Goal: Task Accomplishment & Management: Use online tool/utility

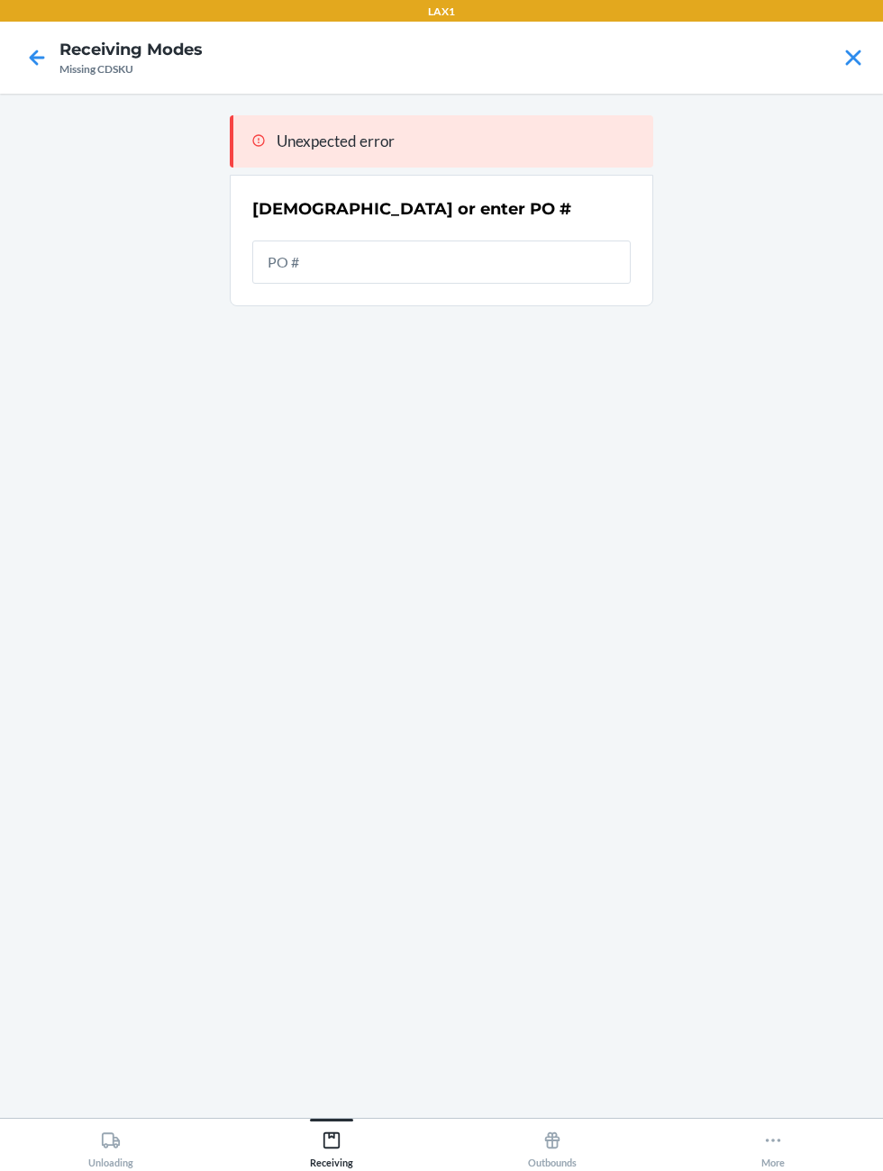
scroll to position [68, 0]
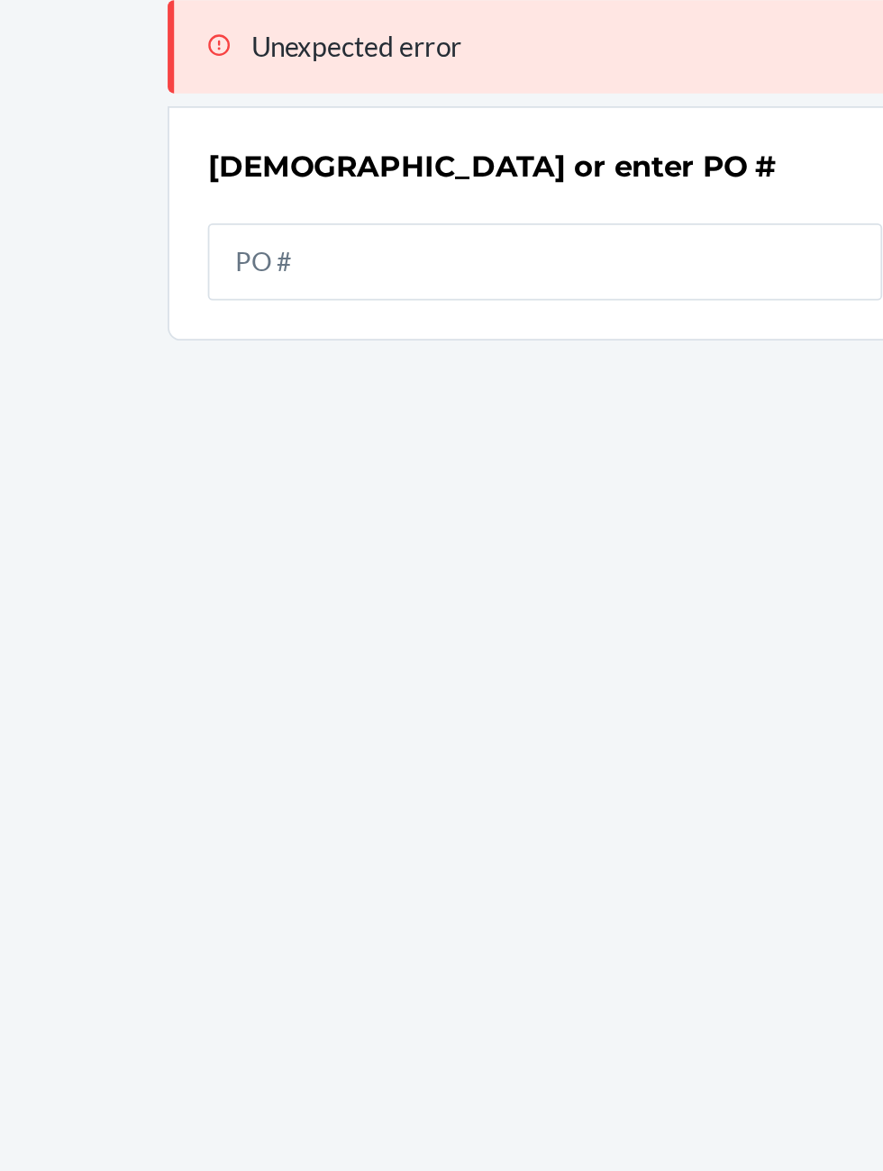
click at [294, 241] on input "text" at bounding box center [441, 262] width 378 height 43
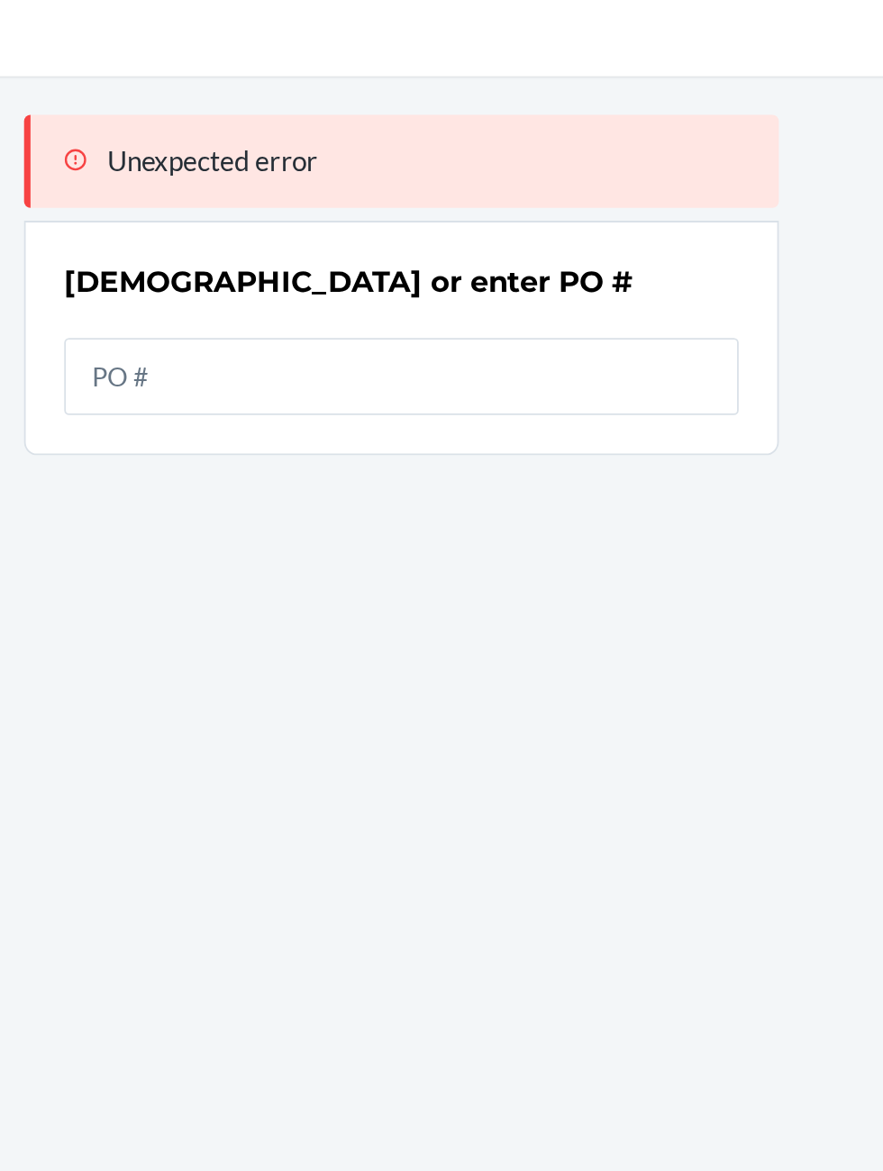
click at [295, 241] on input "text" at bounding box center [441, 262] width 378 height 43
click at [324, 241] on input "text" at bounding box center [441, 262] width 378 height 43
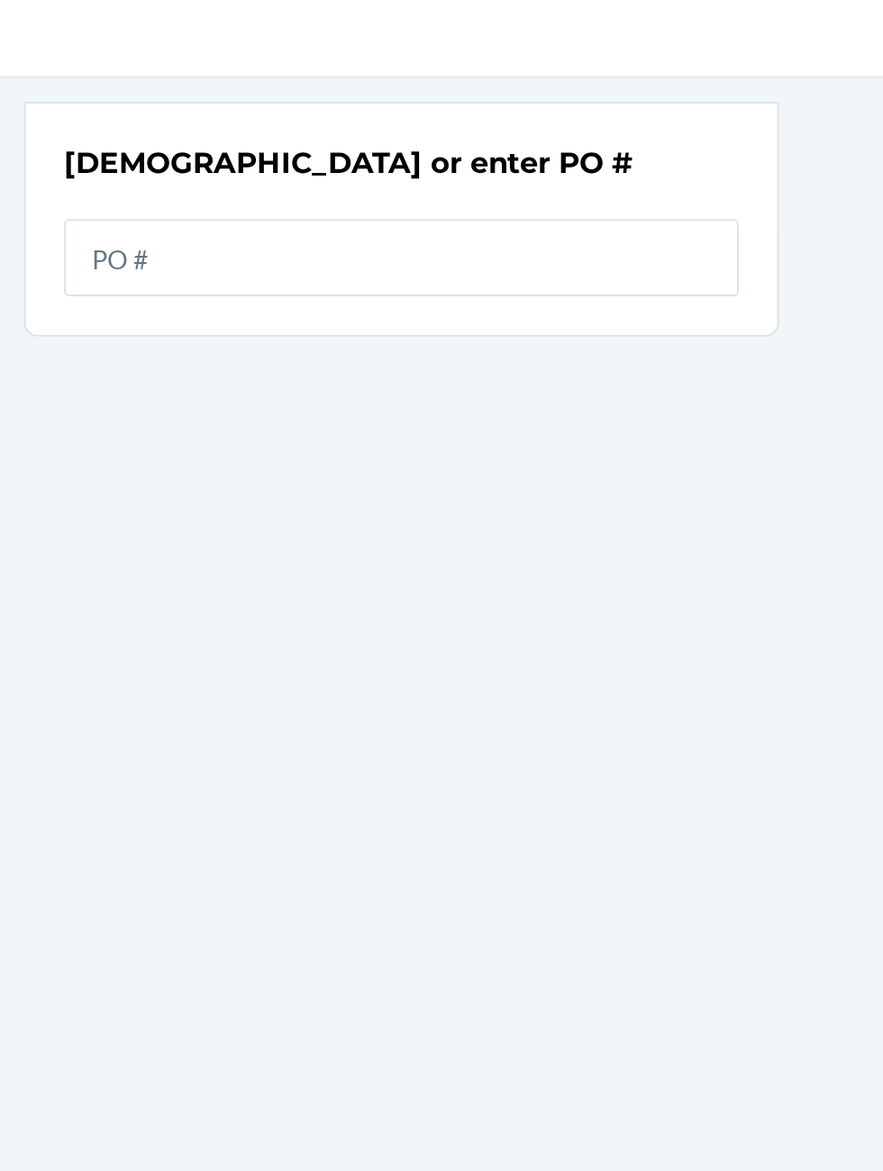
click at [320, 174] on input "text" at bounding box center [441, 195] width 378 height 43
click at [359, 174] on input "text" at bounding box center [441, 195] width 378 height 43
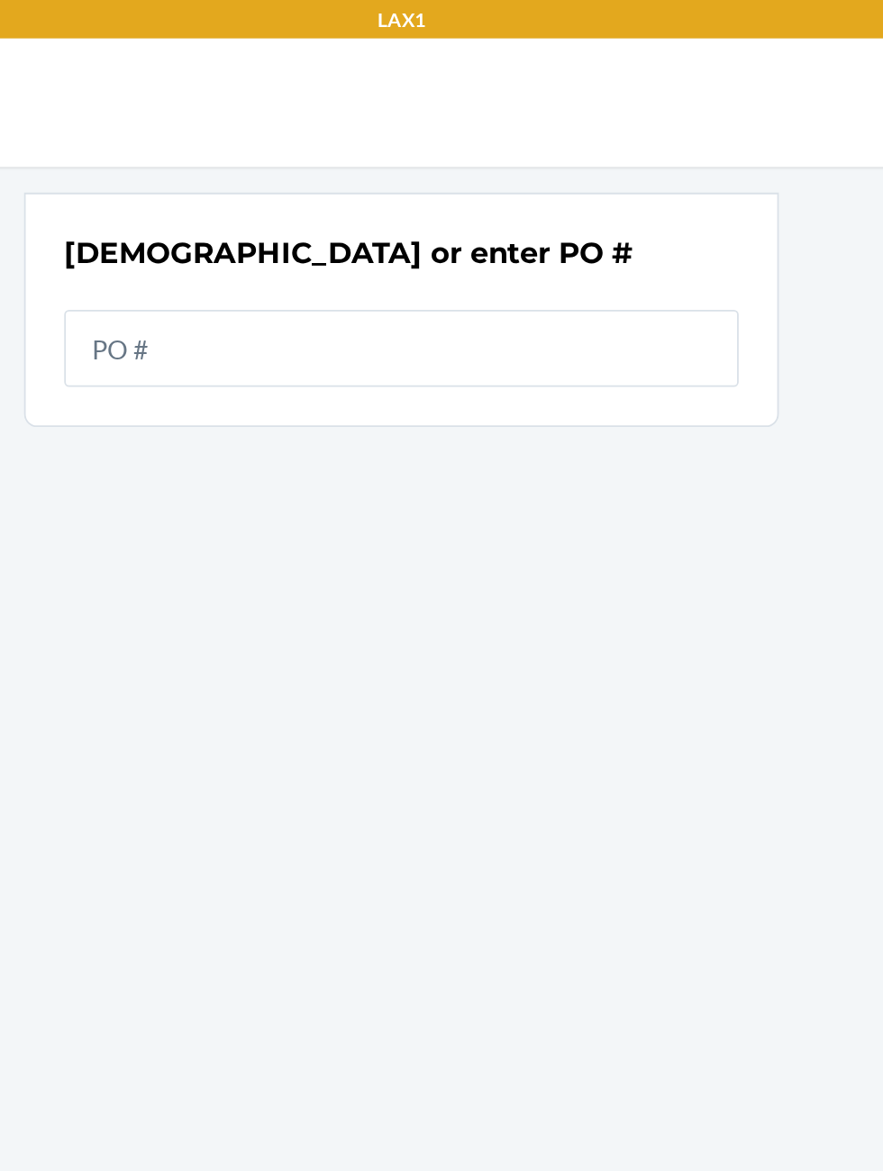
scroll to position [0, 0]
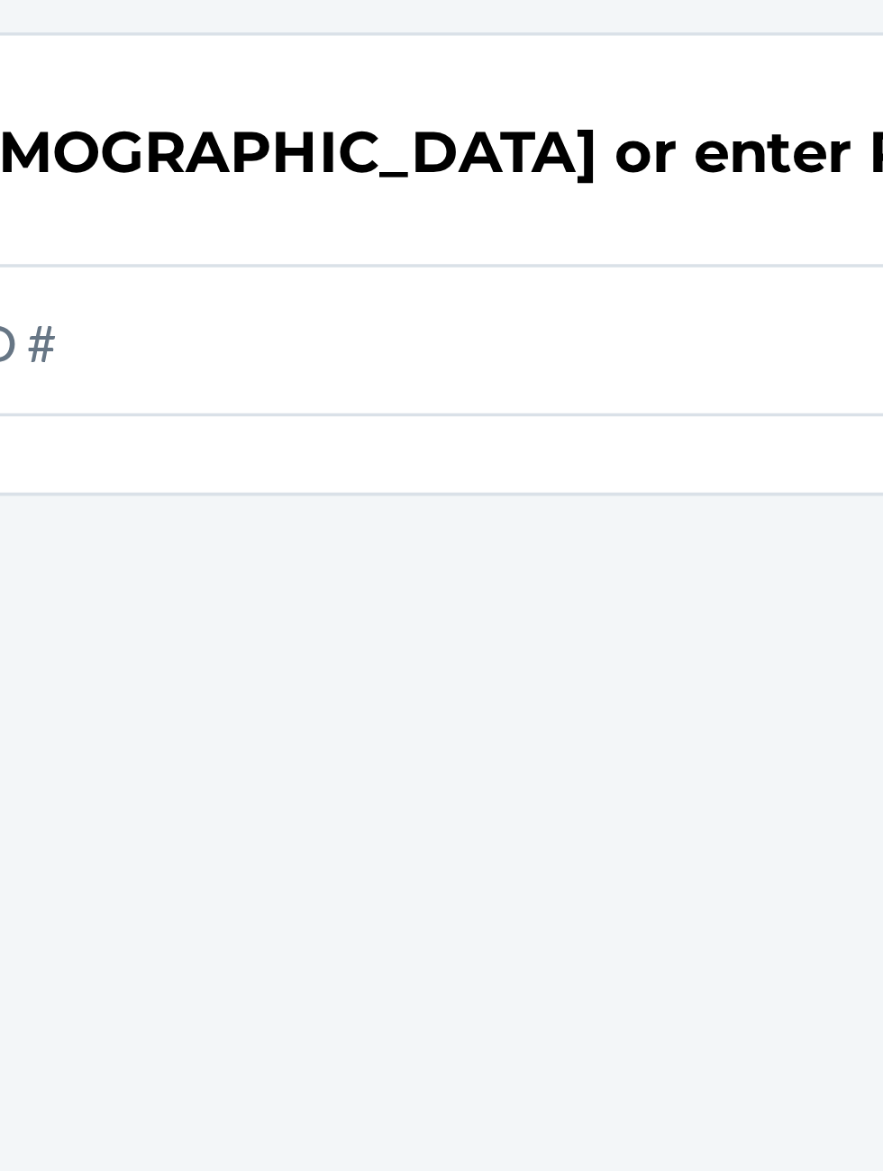
click at [350, 186] on input "text" at bounding box center [441, 195] width 378 height 43
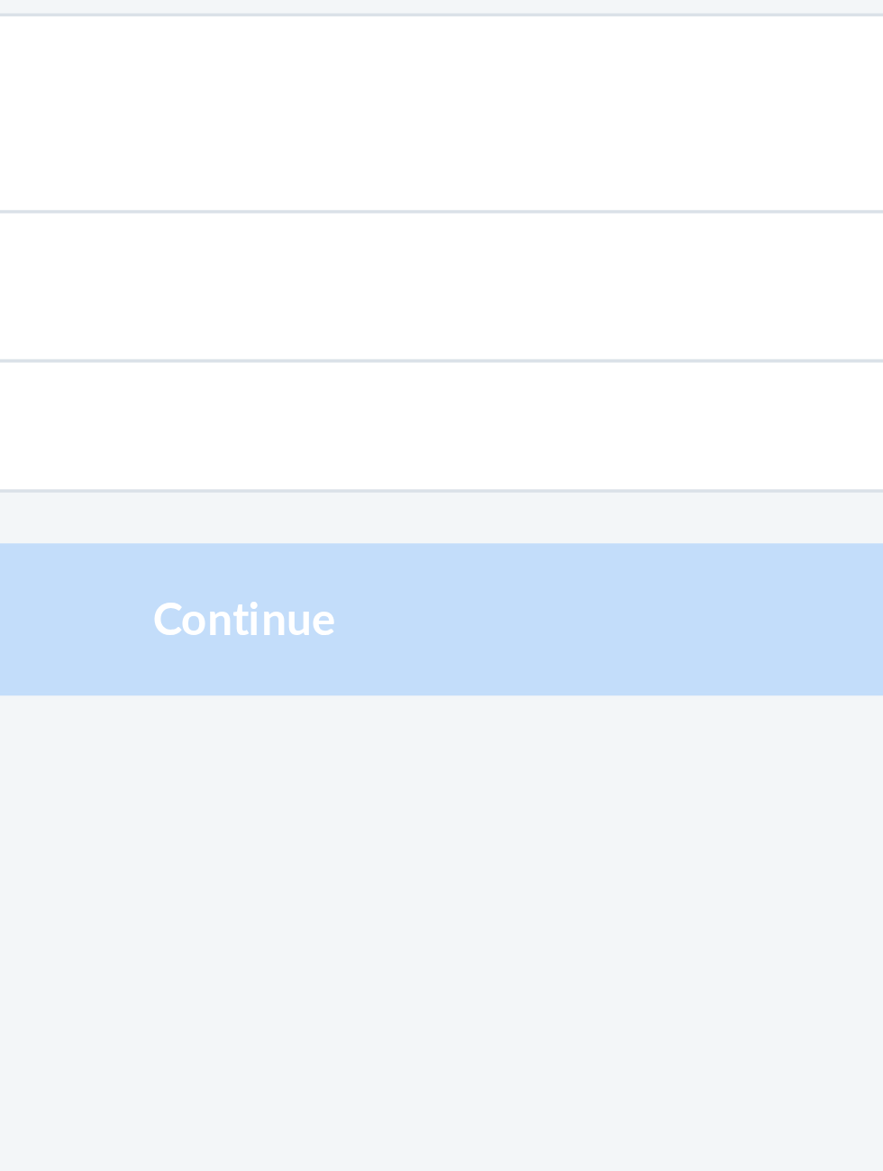
type input "2"
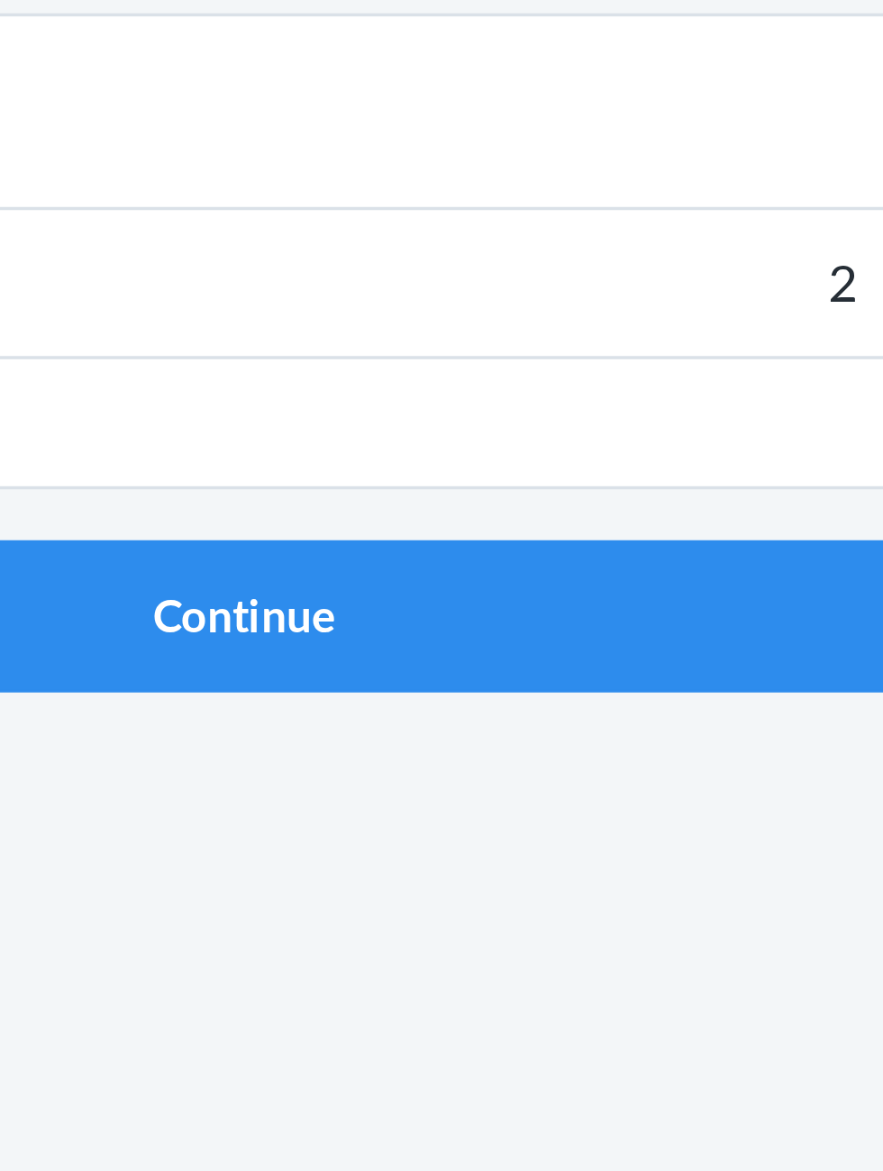
click button "Continue" at bounding box center [441, 381] width 423 height 43
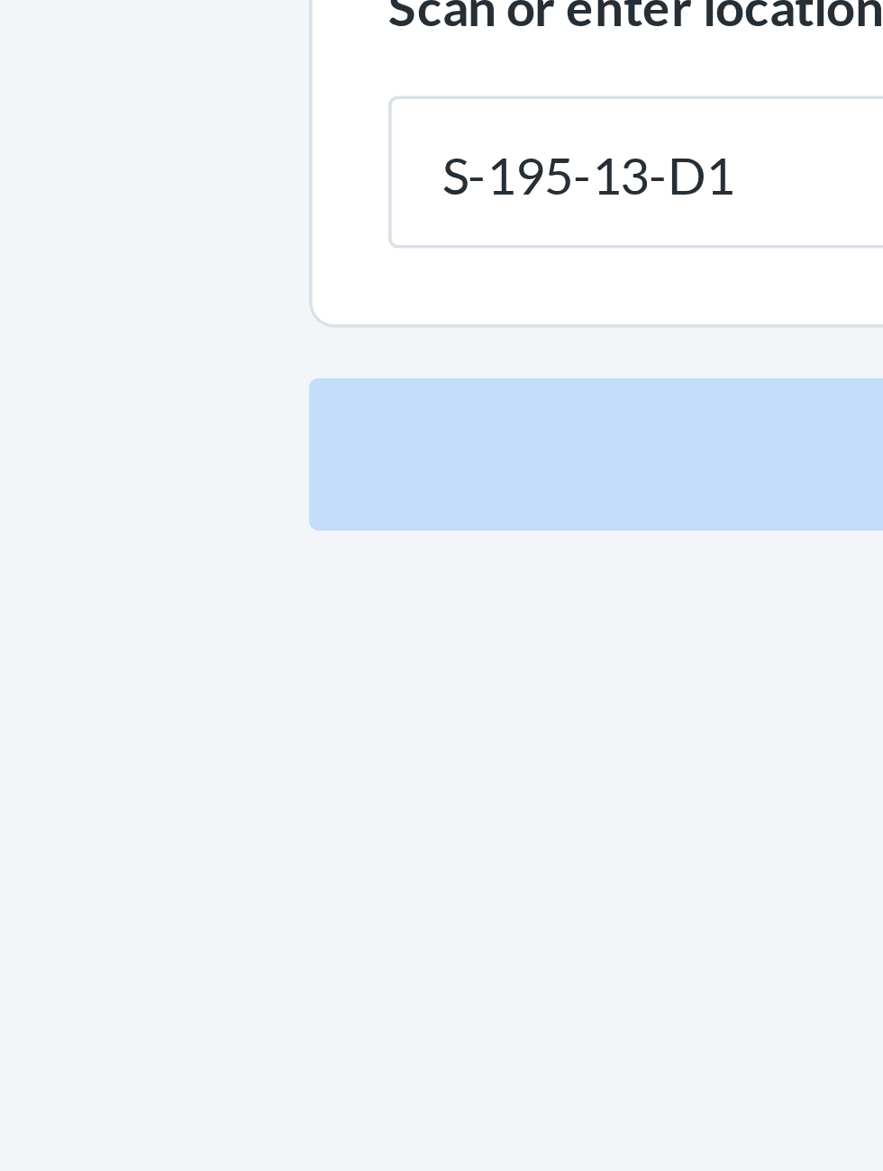
type input "S-195-13-D1"
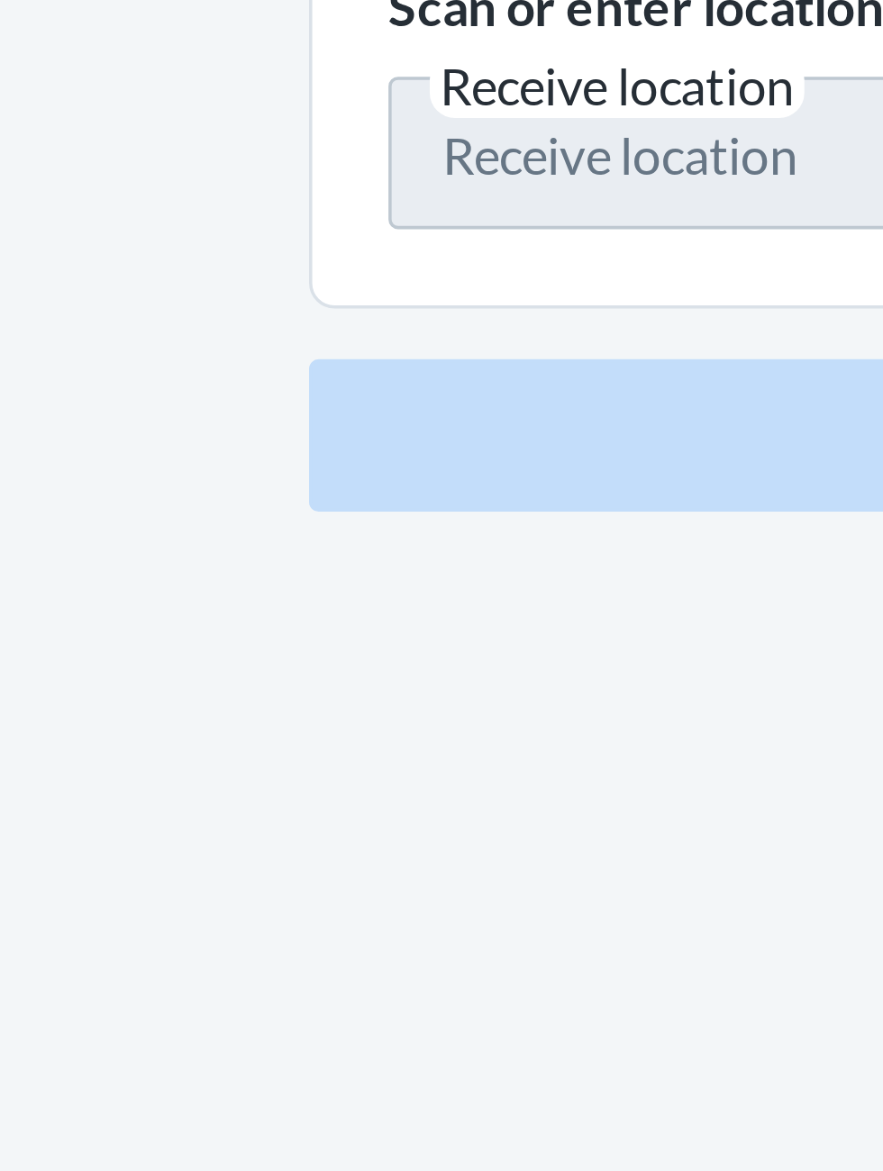
scroll to position [118, 0]
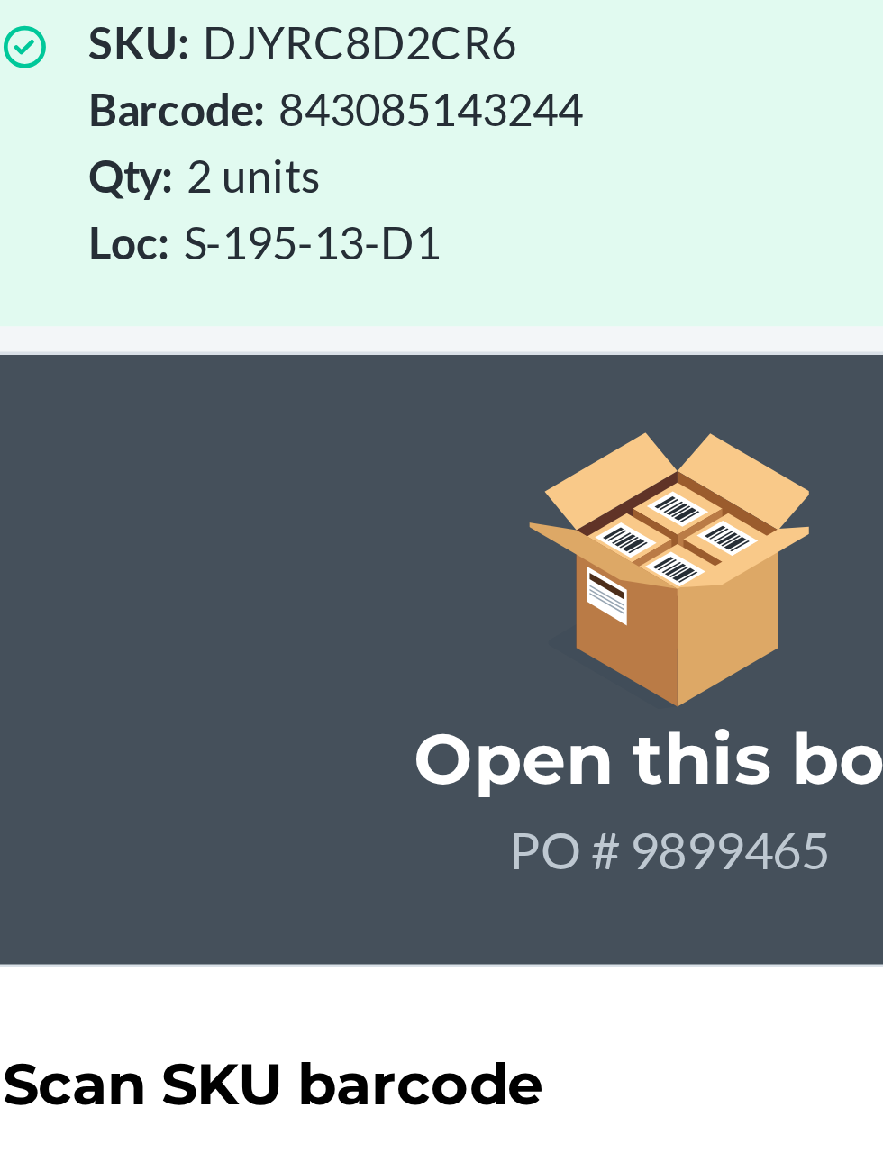
scroll to position [118, 0]
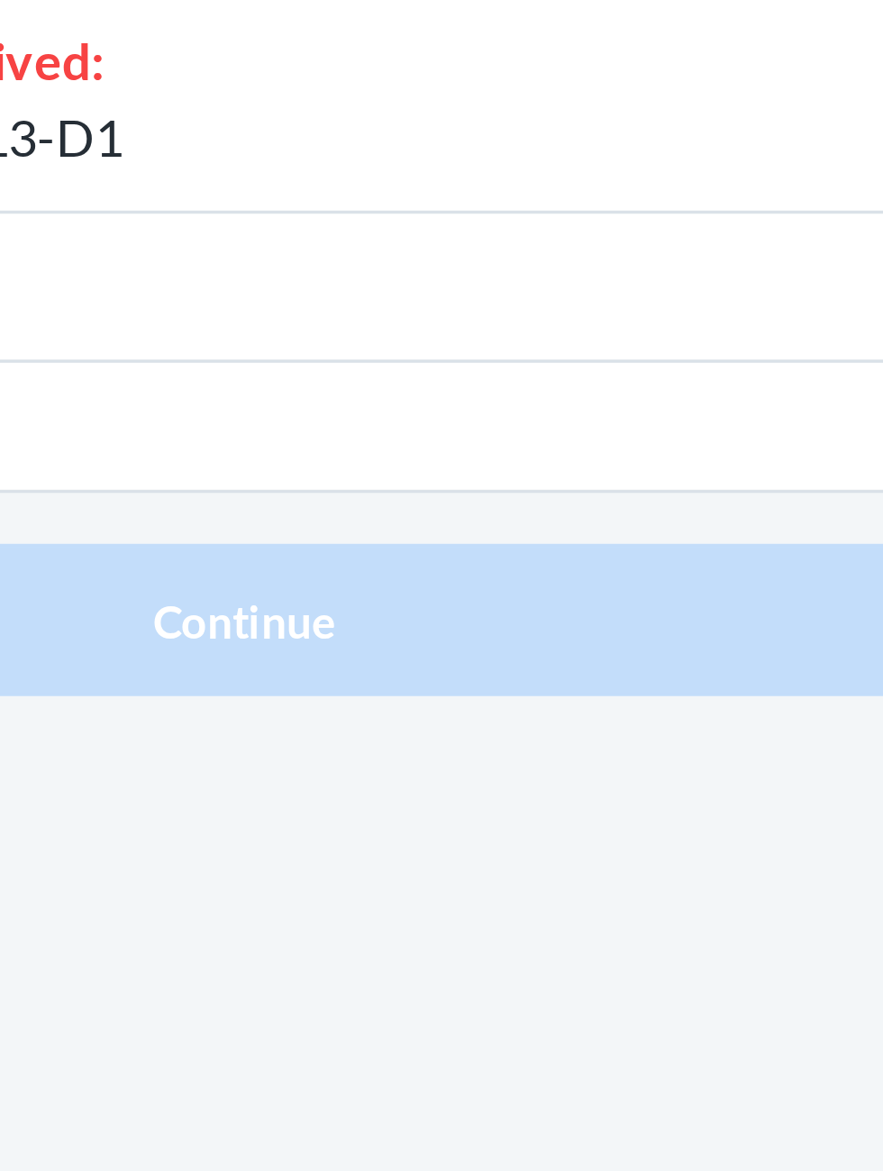
type input "1"
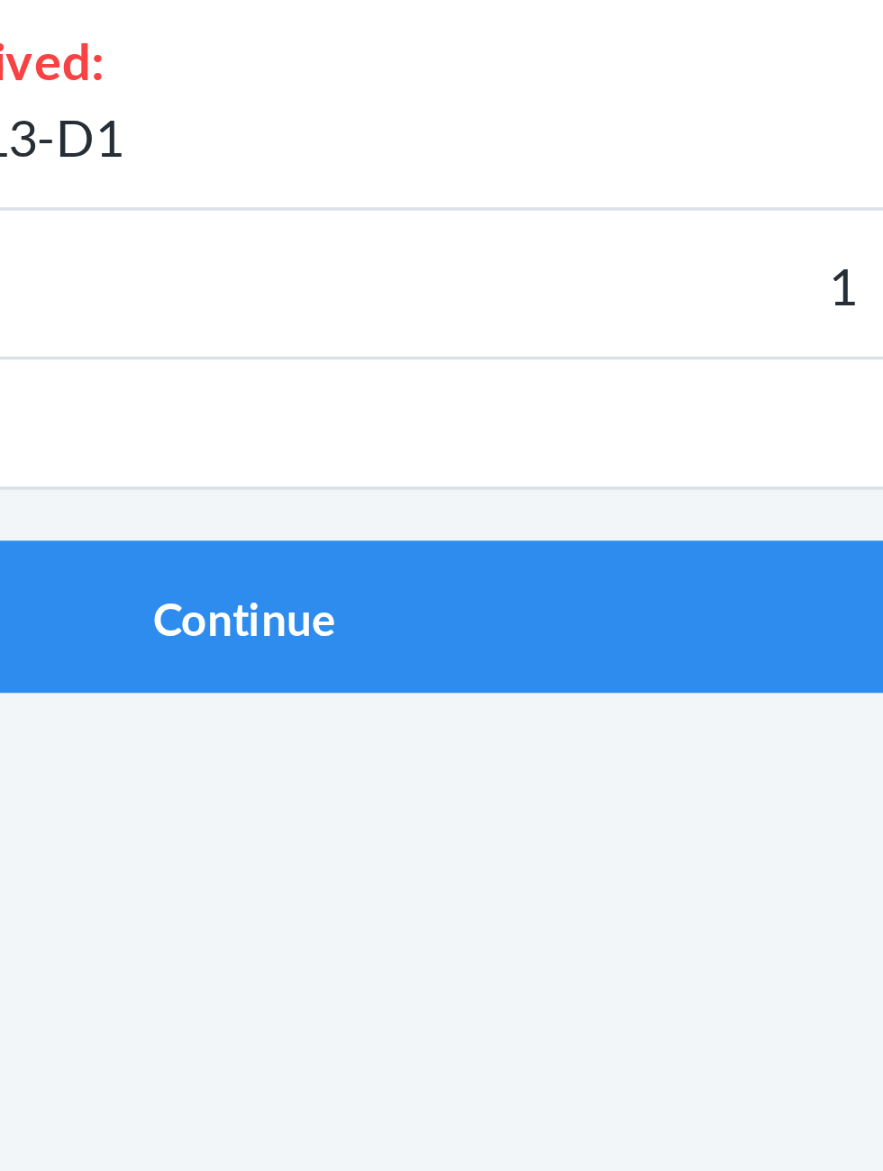
click button "Continue" at bounding box center [441, 487] width 423 height 43
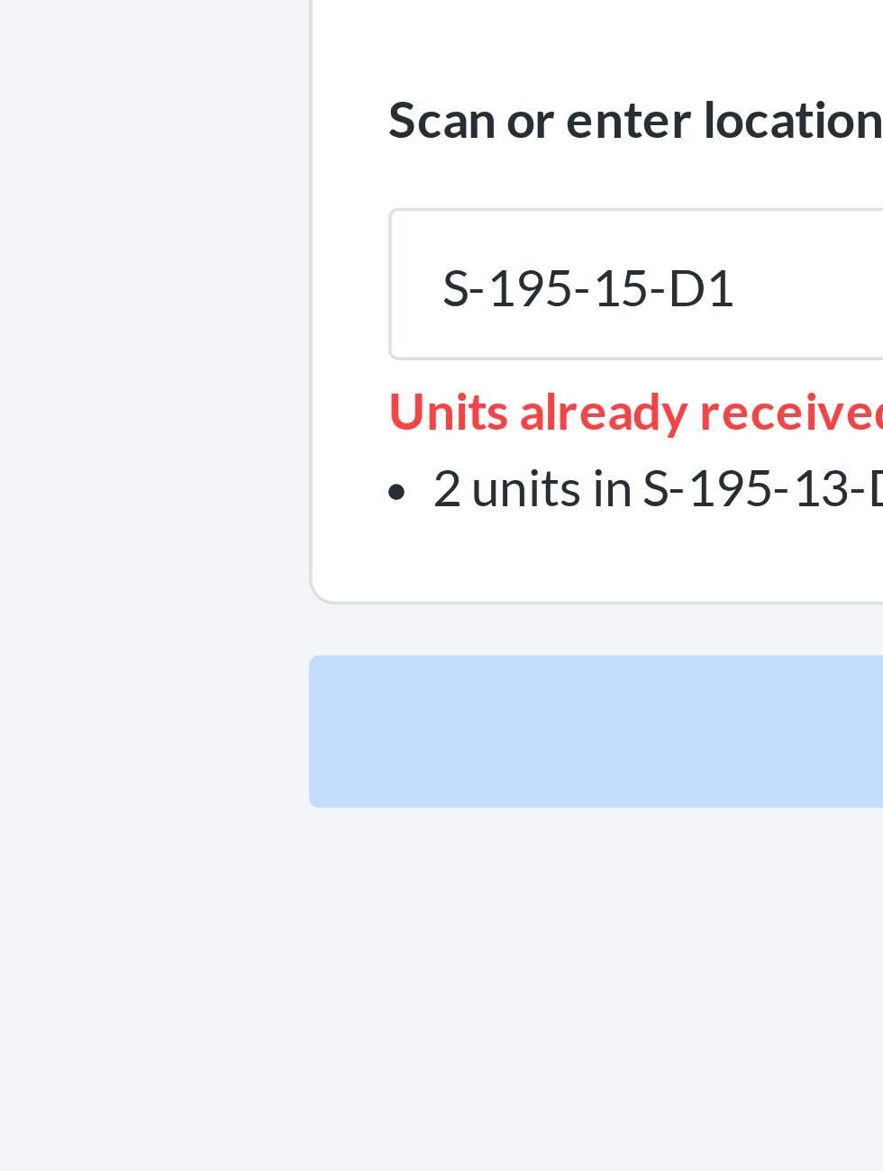
type input "S-195-15-D1"
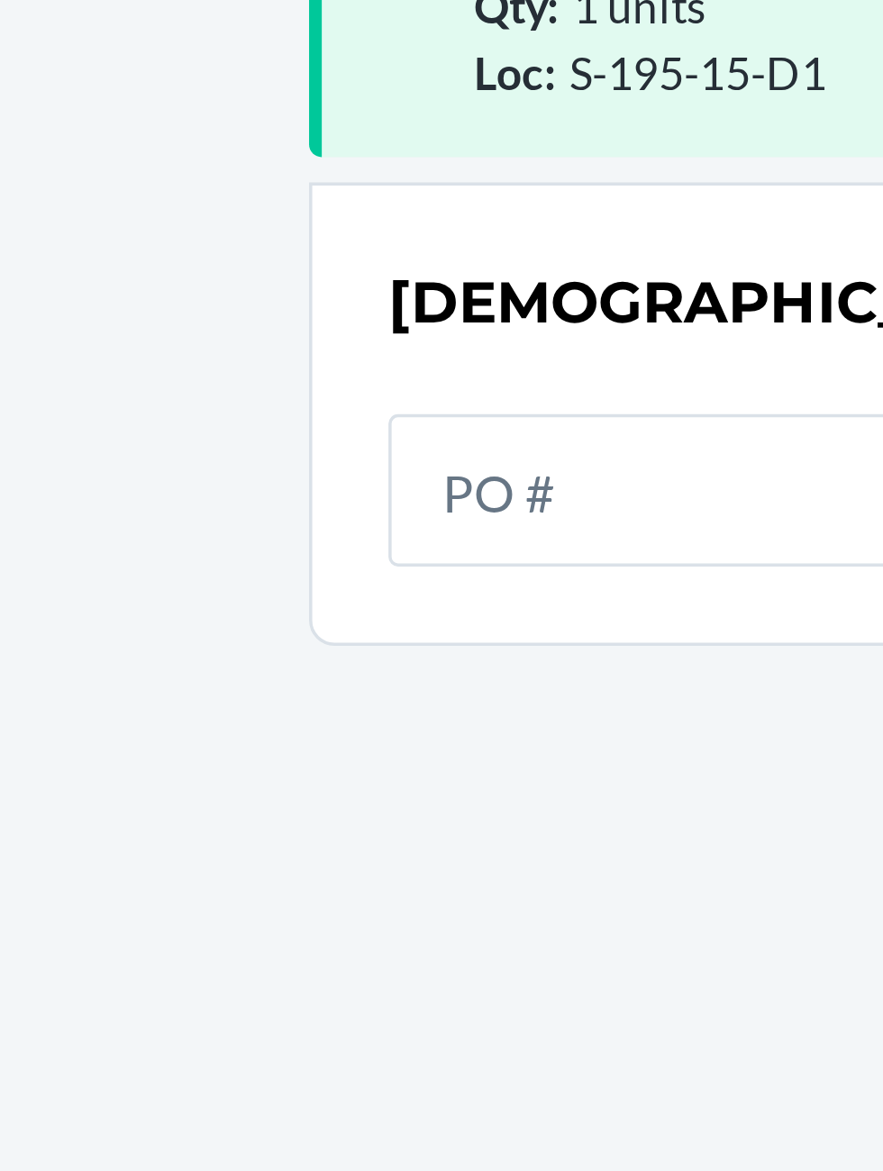
scroll to position [118, 0]
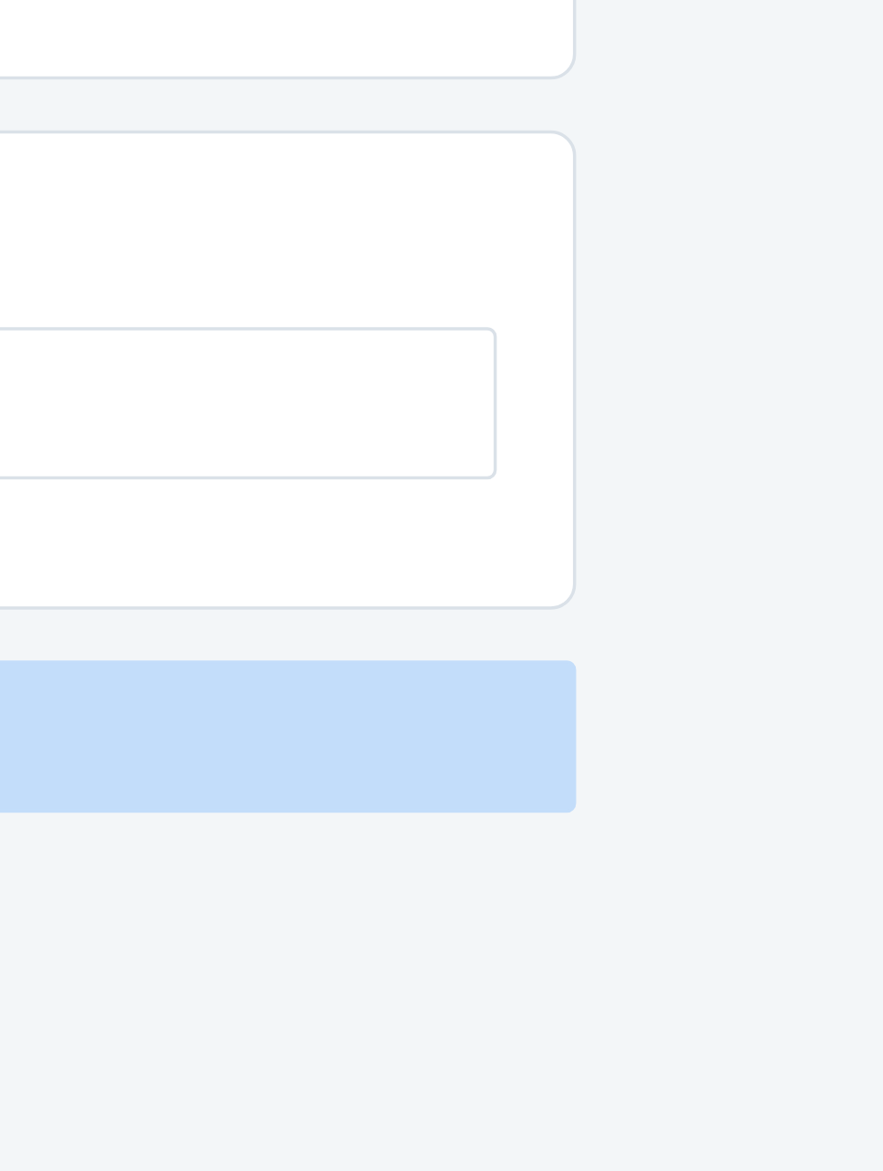
type input "4"
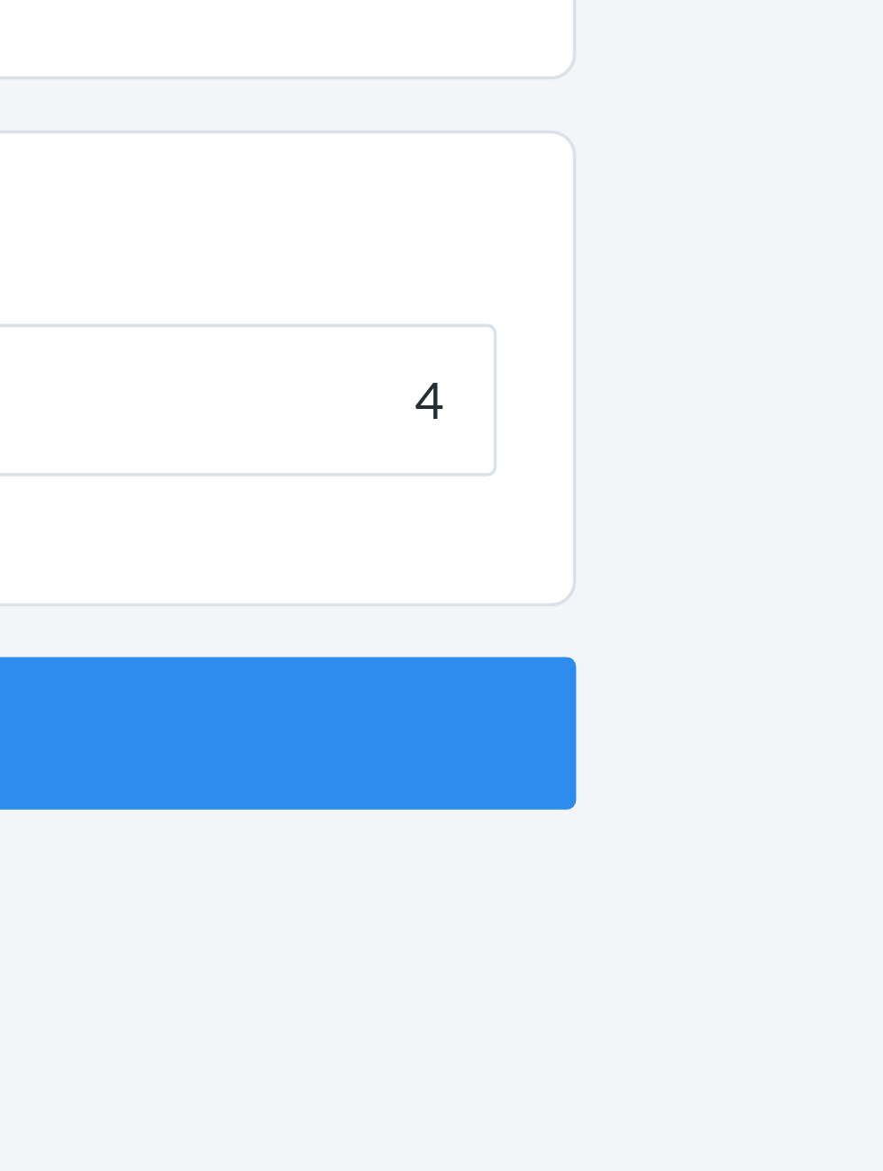
click button "Continue" at bounding box center [441, 381] width 423 height 43
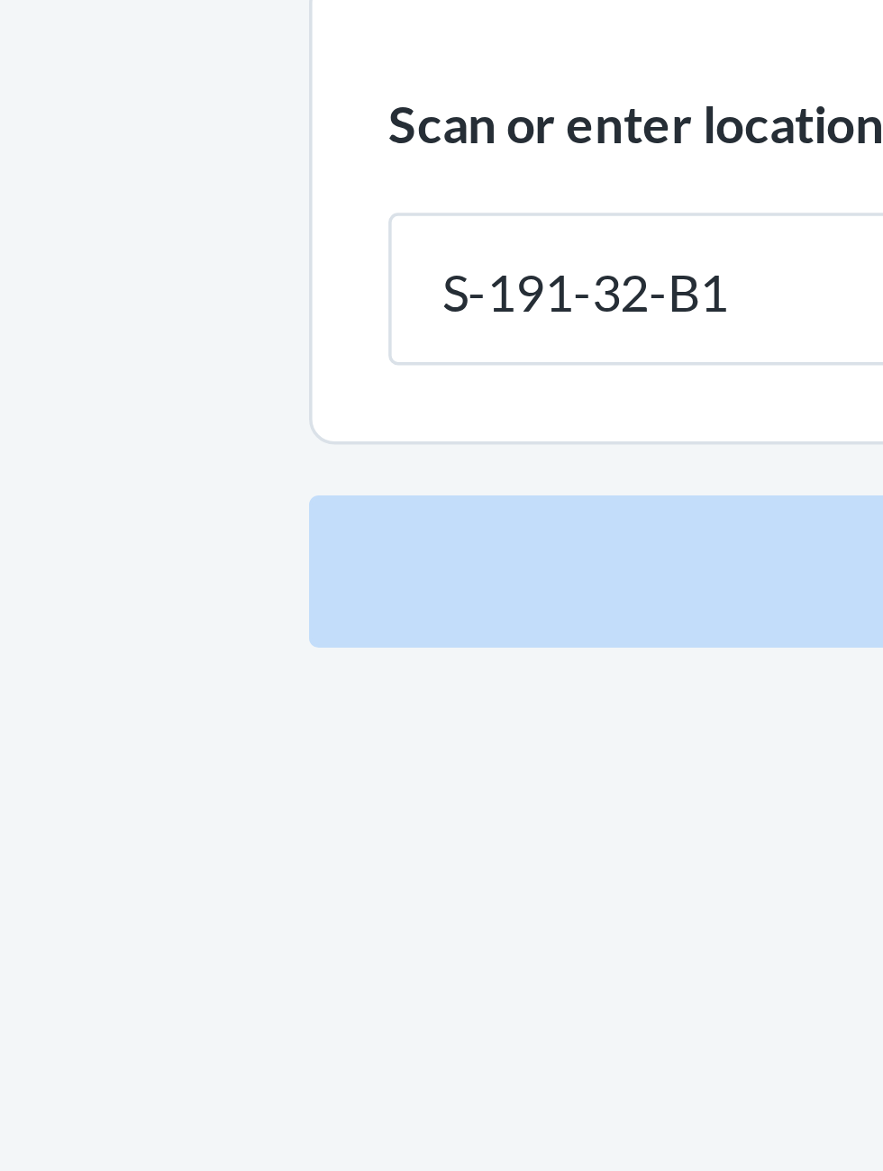
type input "S-191-32-B1"
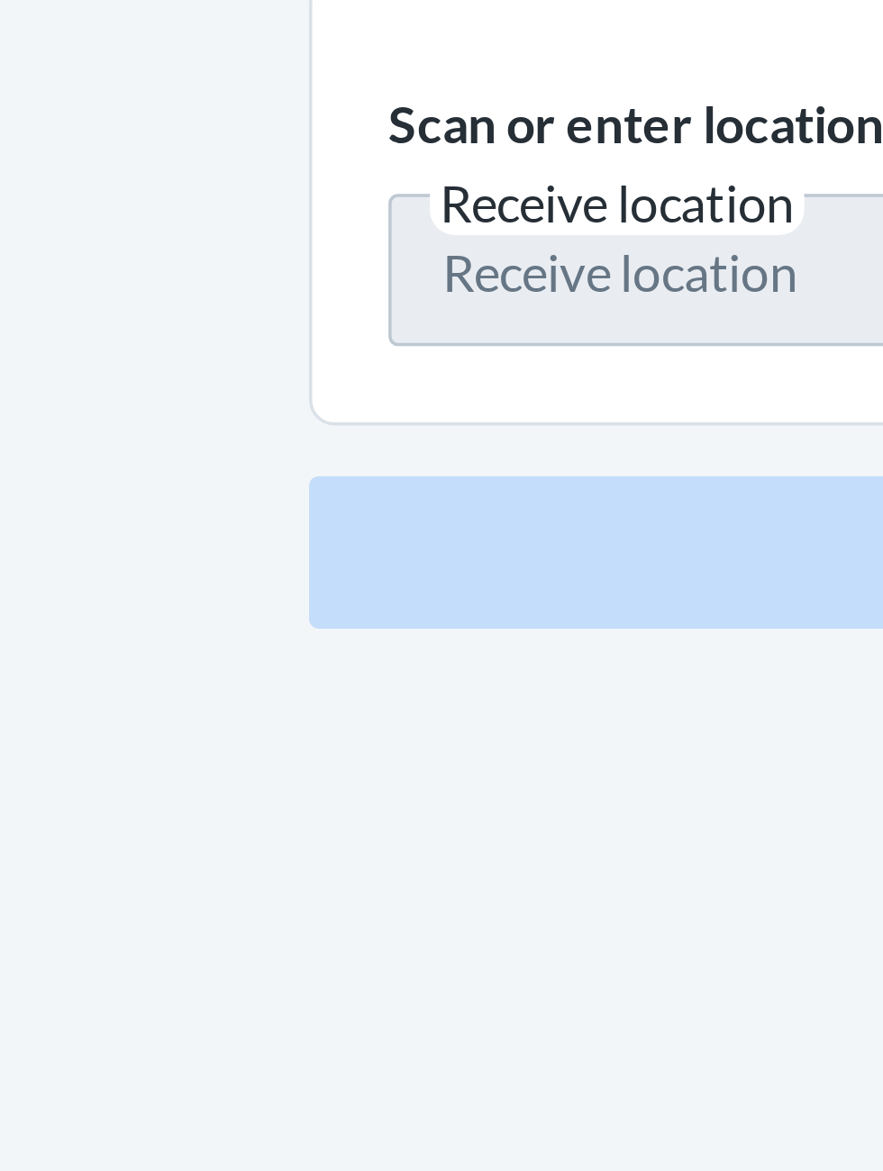
scroll to position [118, 0]
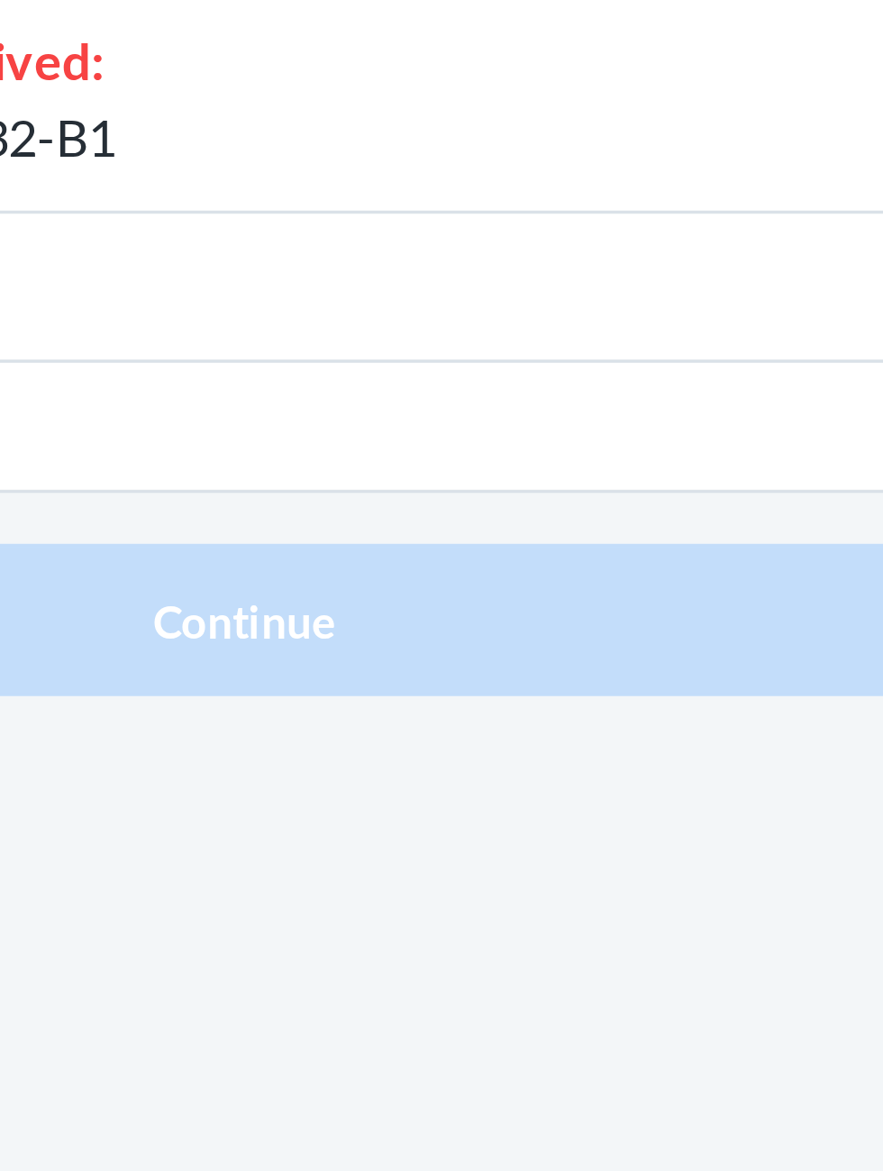
type input "2"
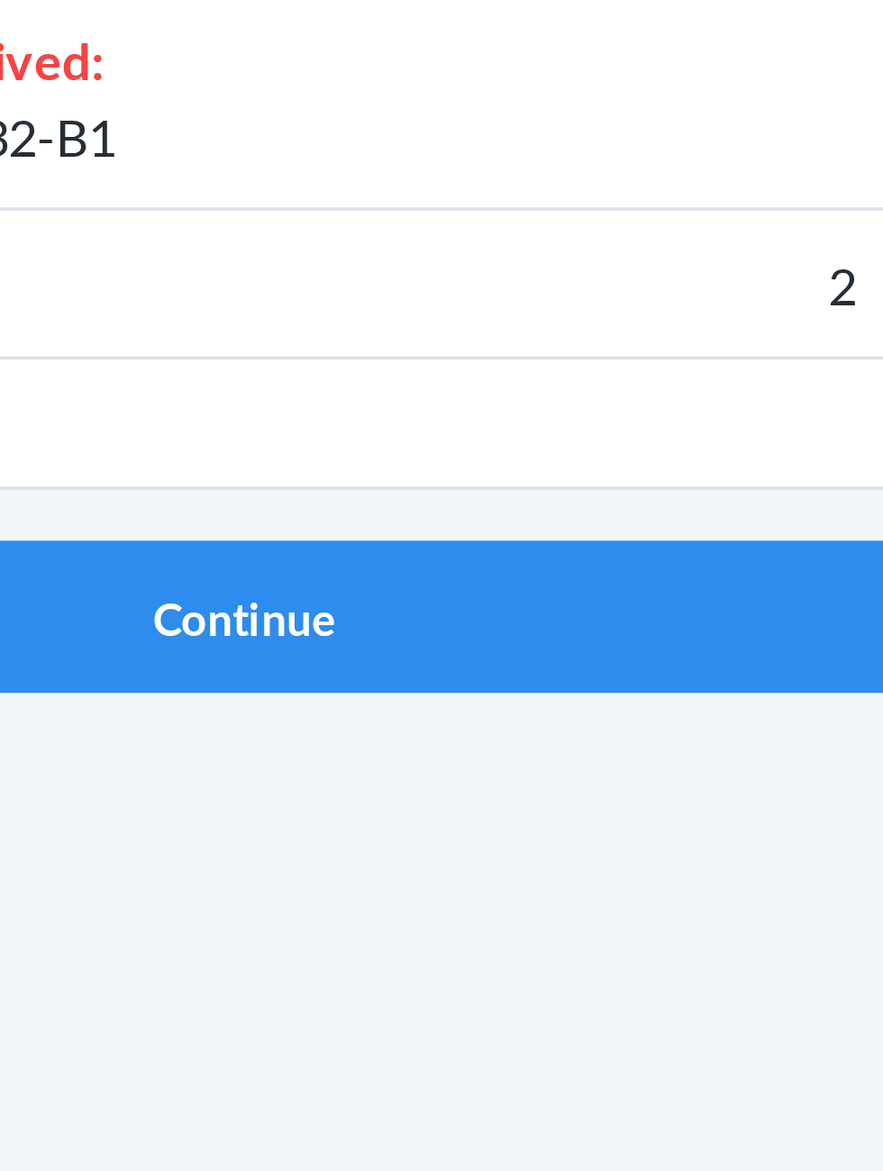
click button "Continue" at bounding box center [441, 487] width 423 height 43
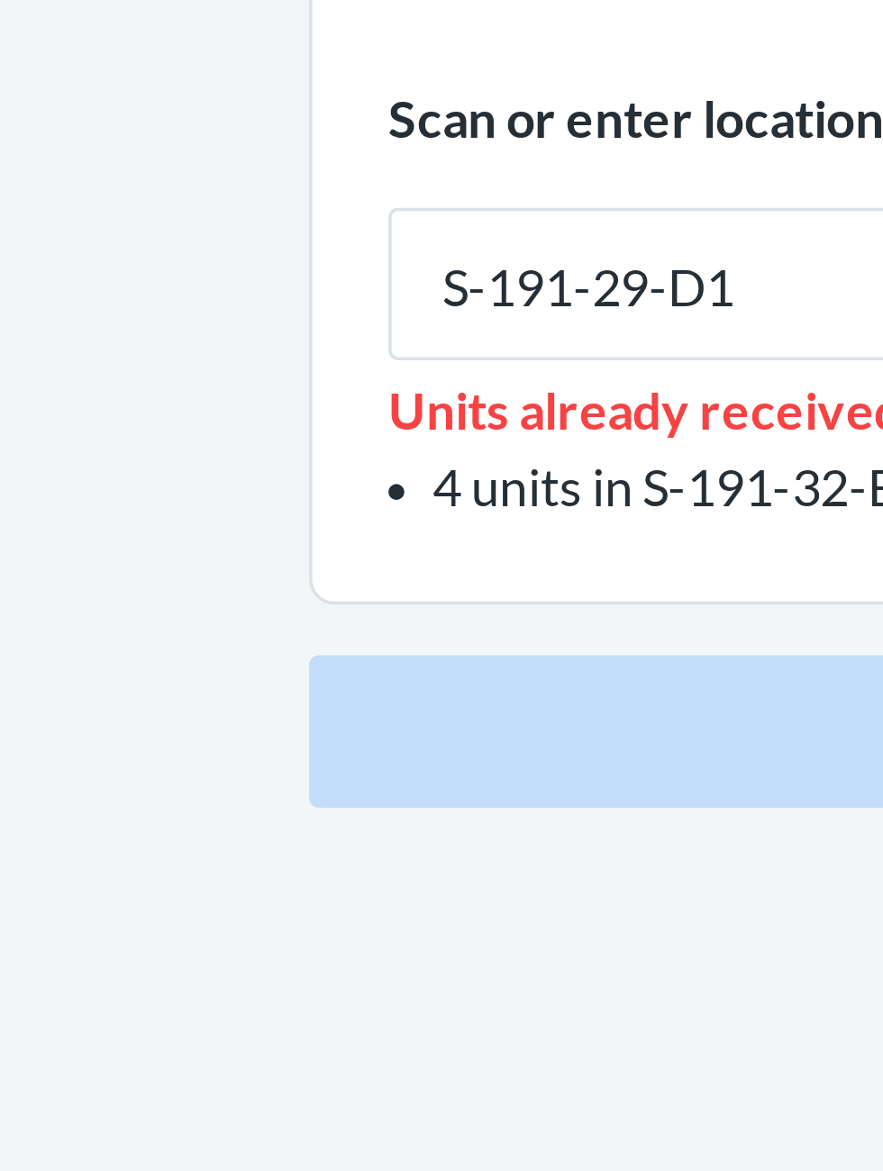
type input "S-191-29-D1"
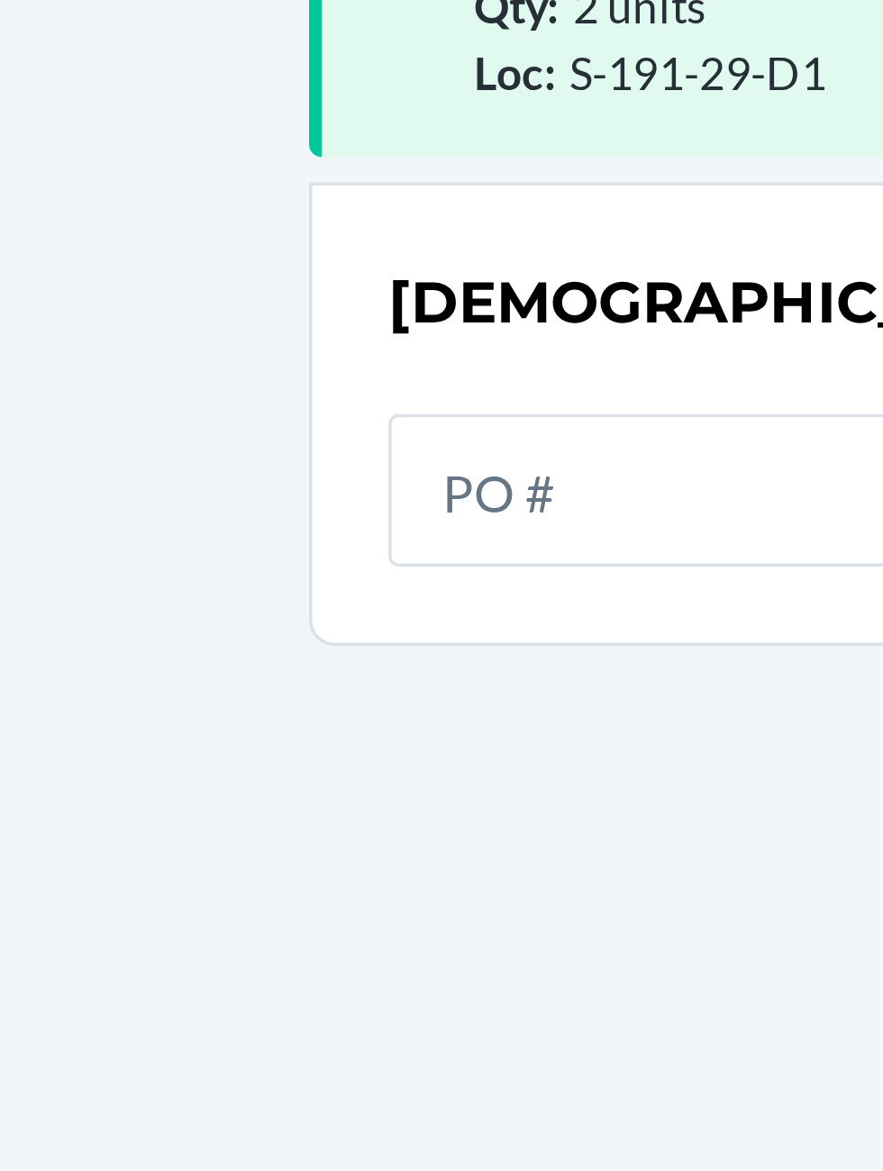
scroll to position [118, 0]
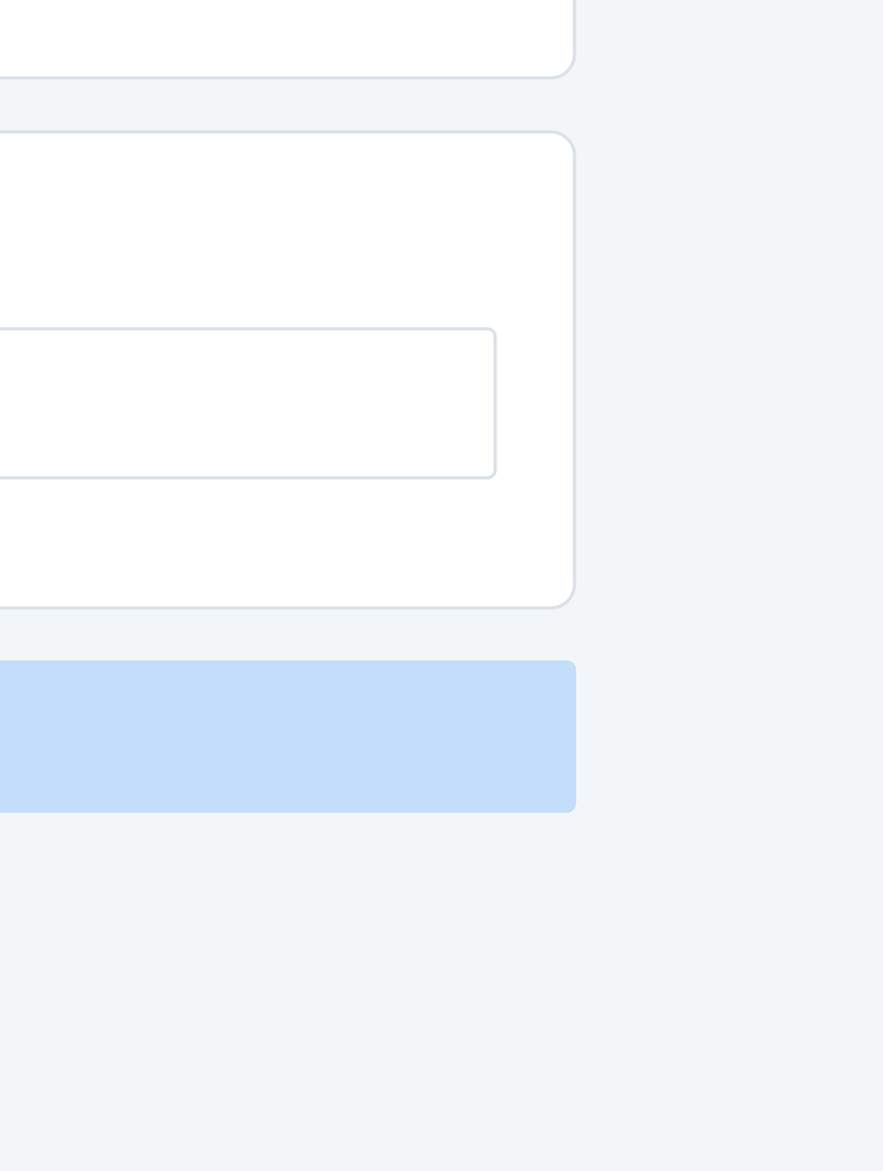
type input "2"
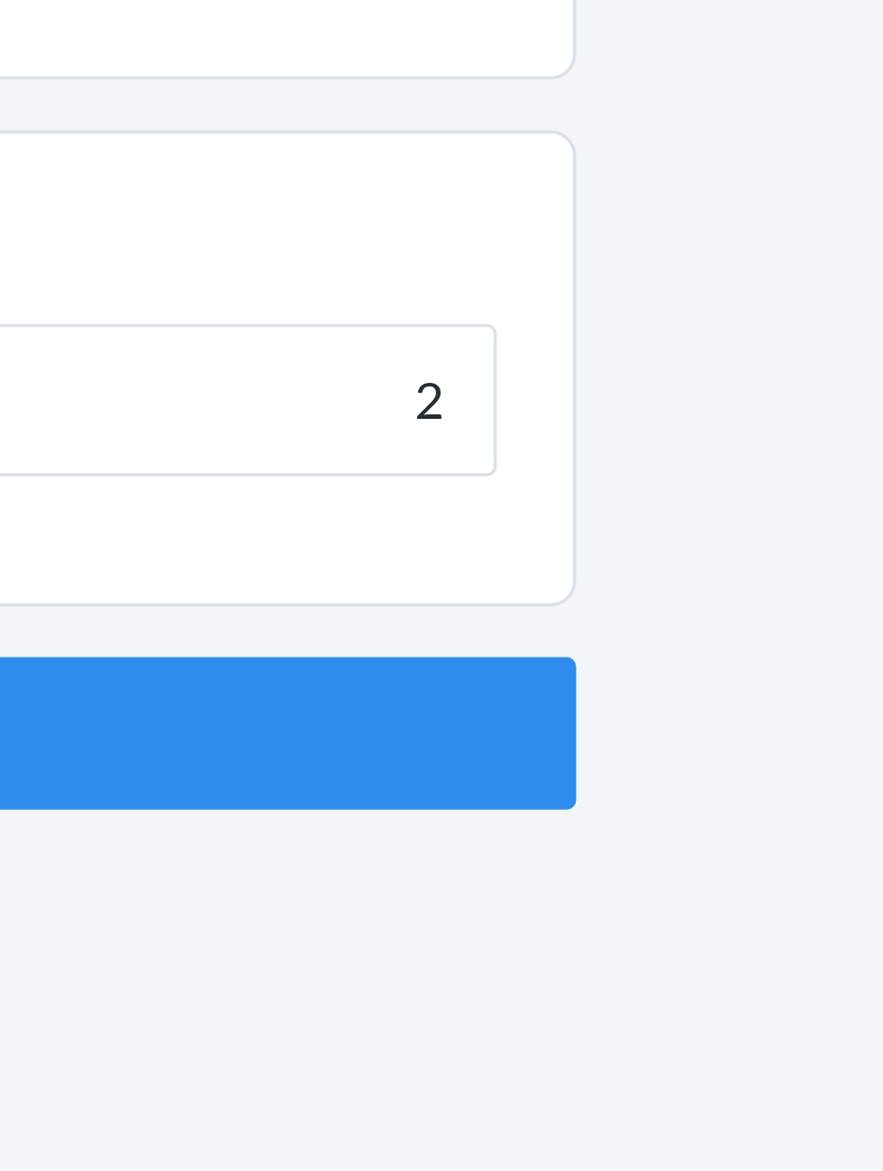
click button "Continue" at bounding box center [441, 381] width 423 height 43
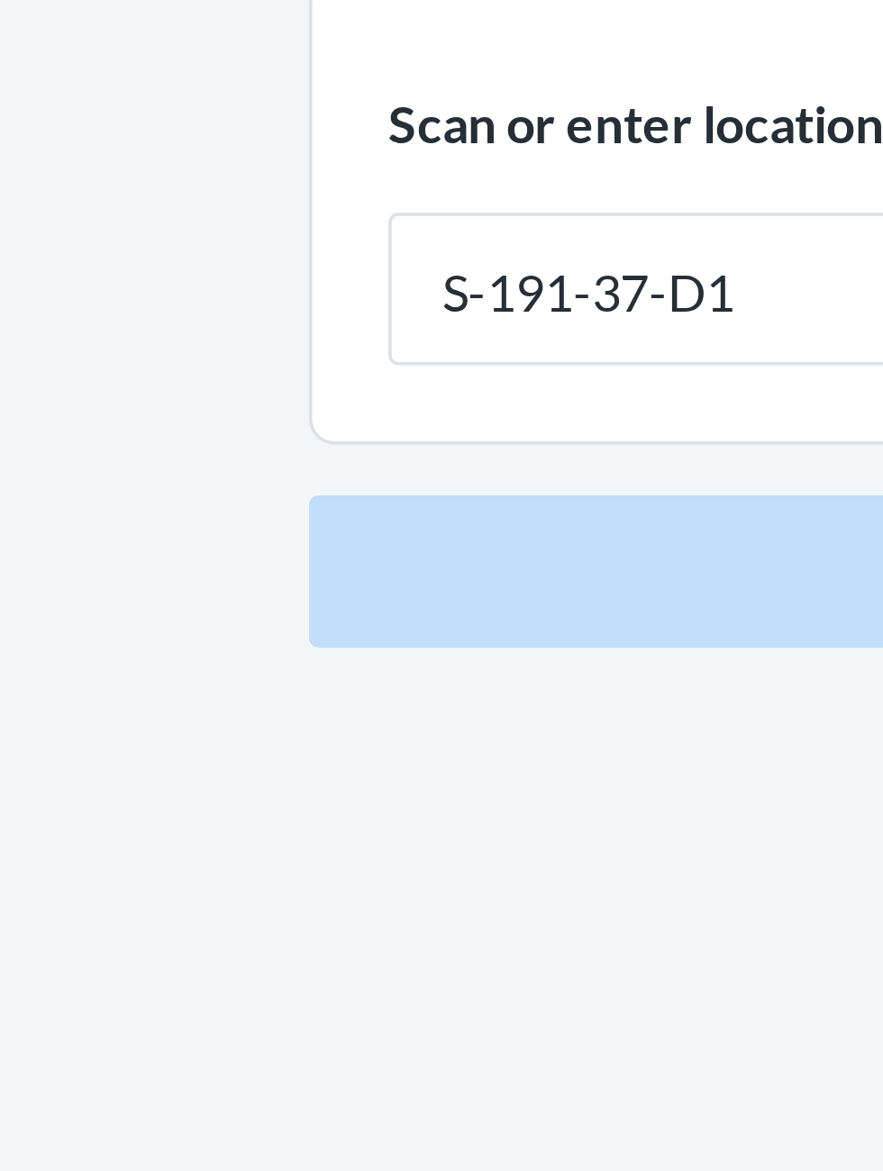
type input "S-191-37-D1"
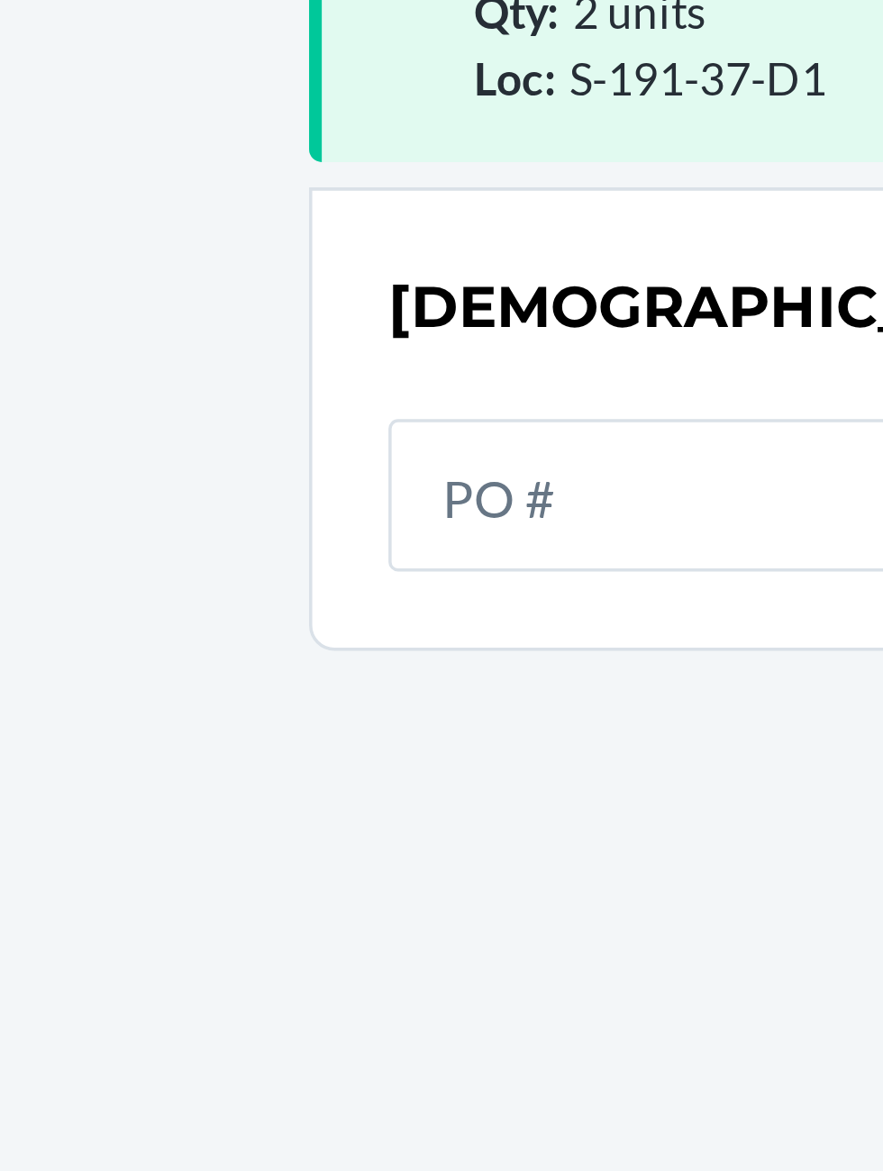
scroll to position [118, 0]
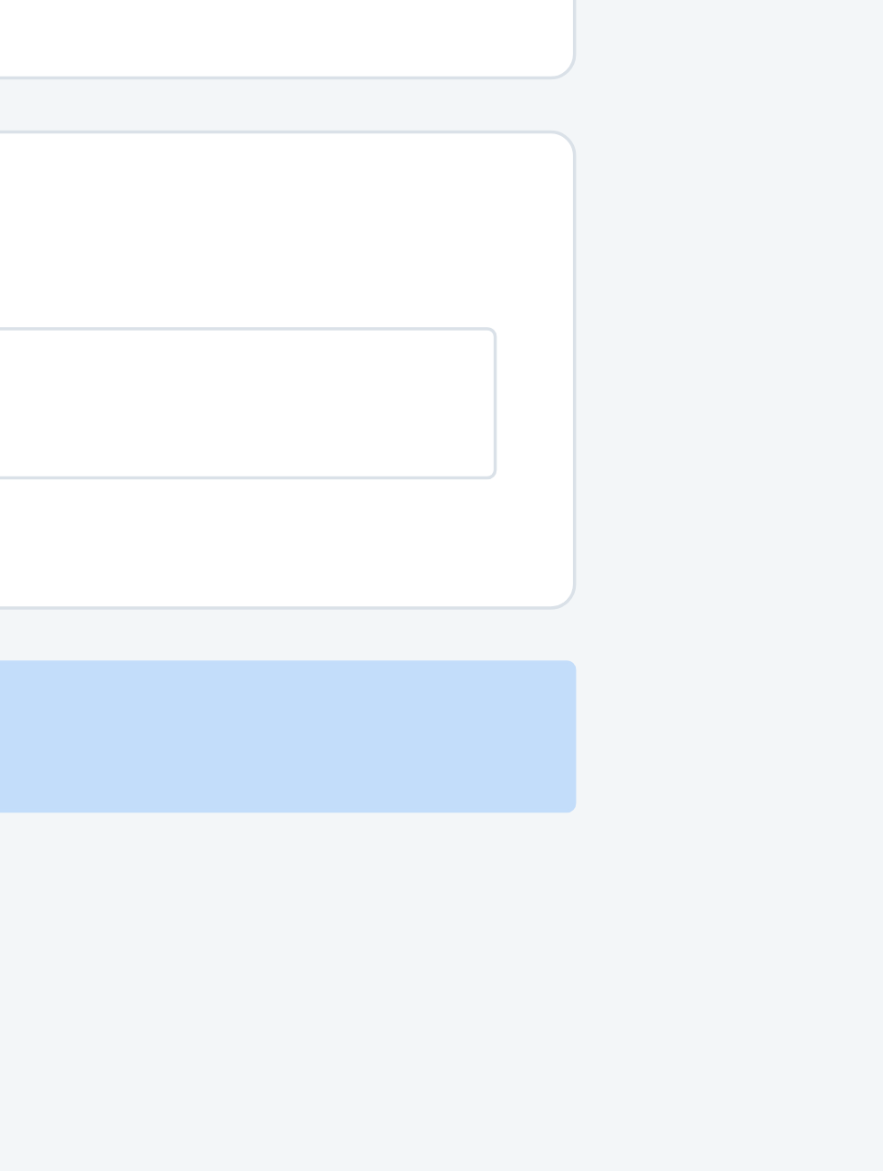
type input "1"
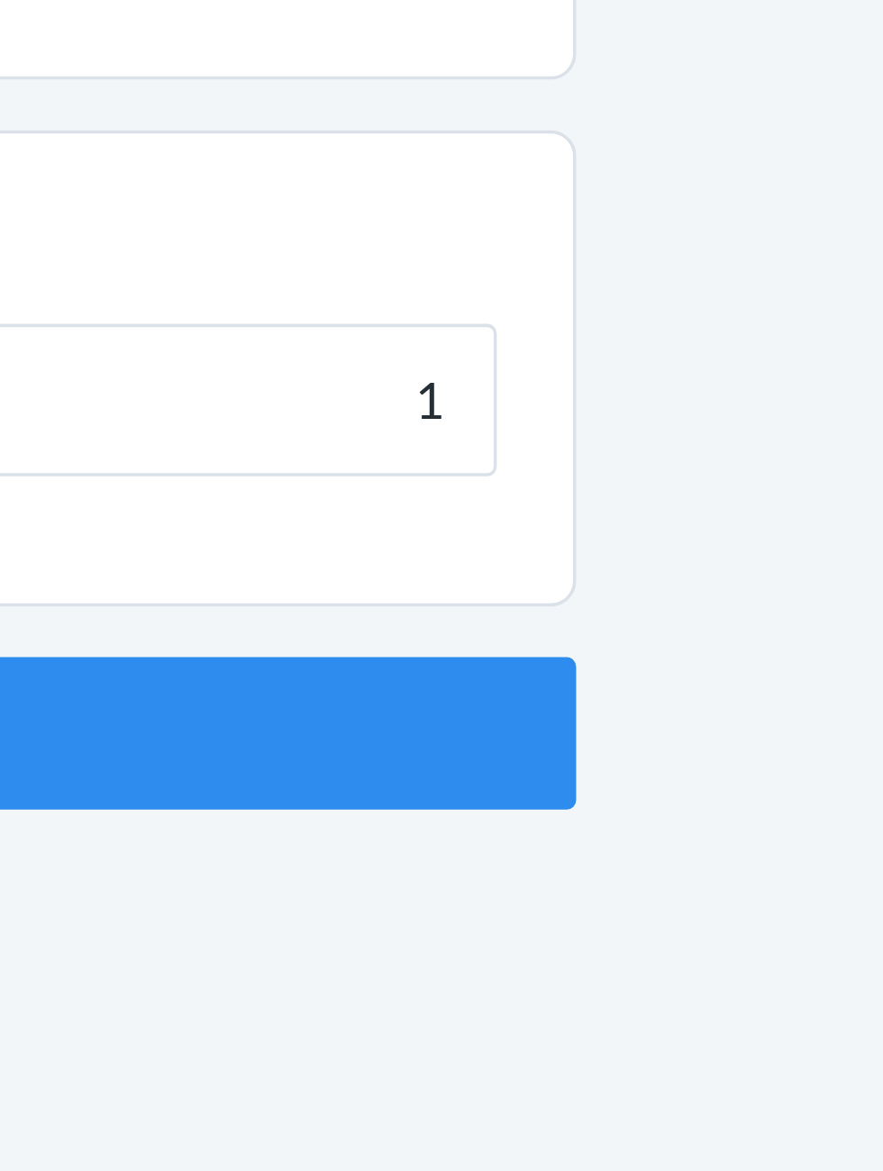
click button "Continue" at bounding box center [441, 381] width 423 height 43
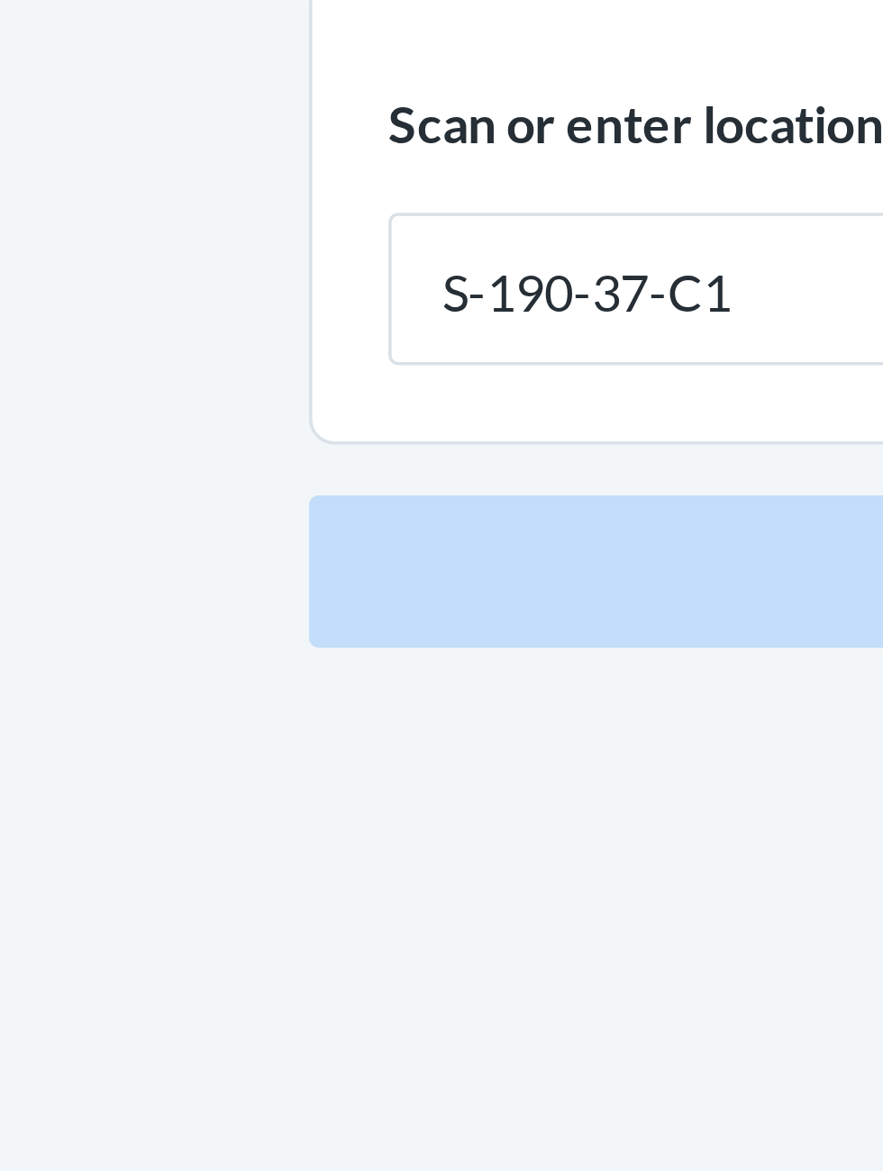
type input "S-190-37-C1"
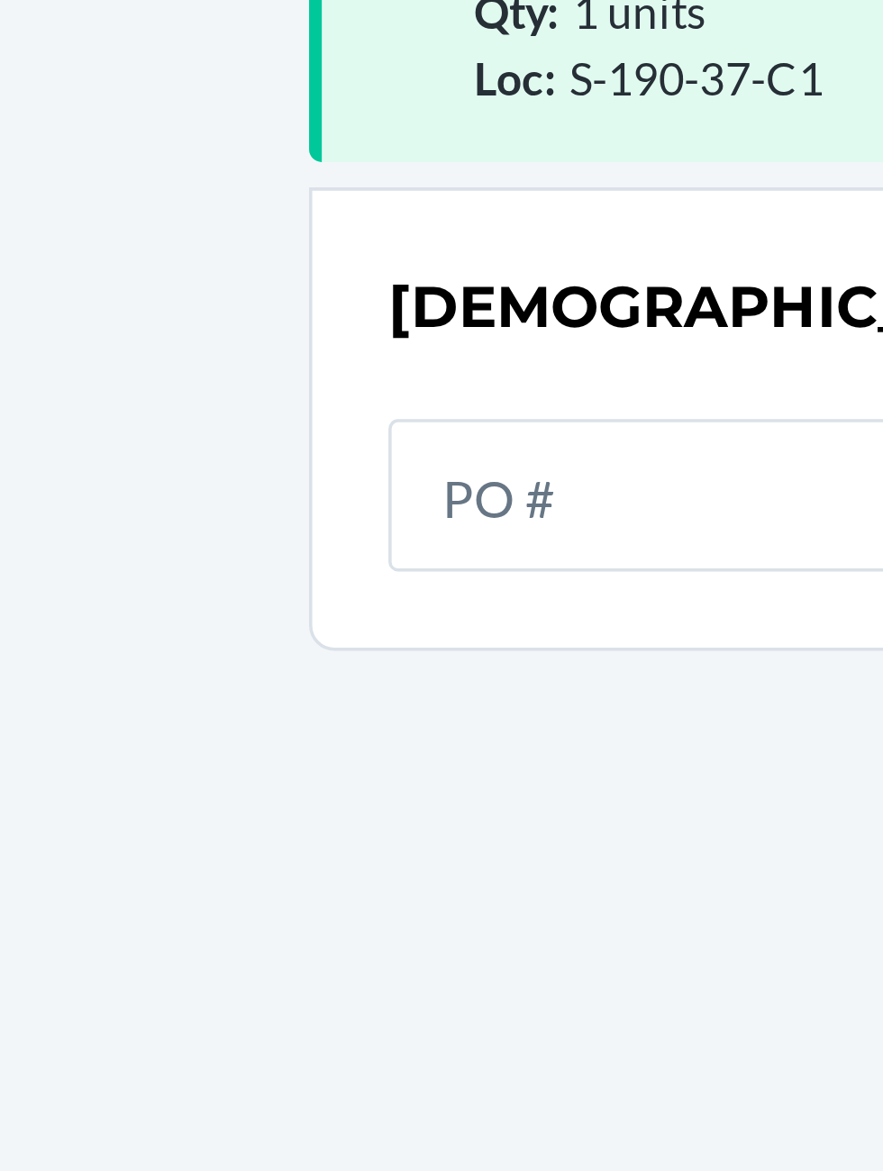
scroll to position [118, 0]
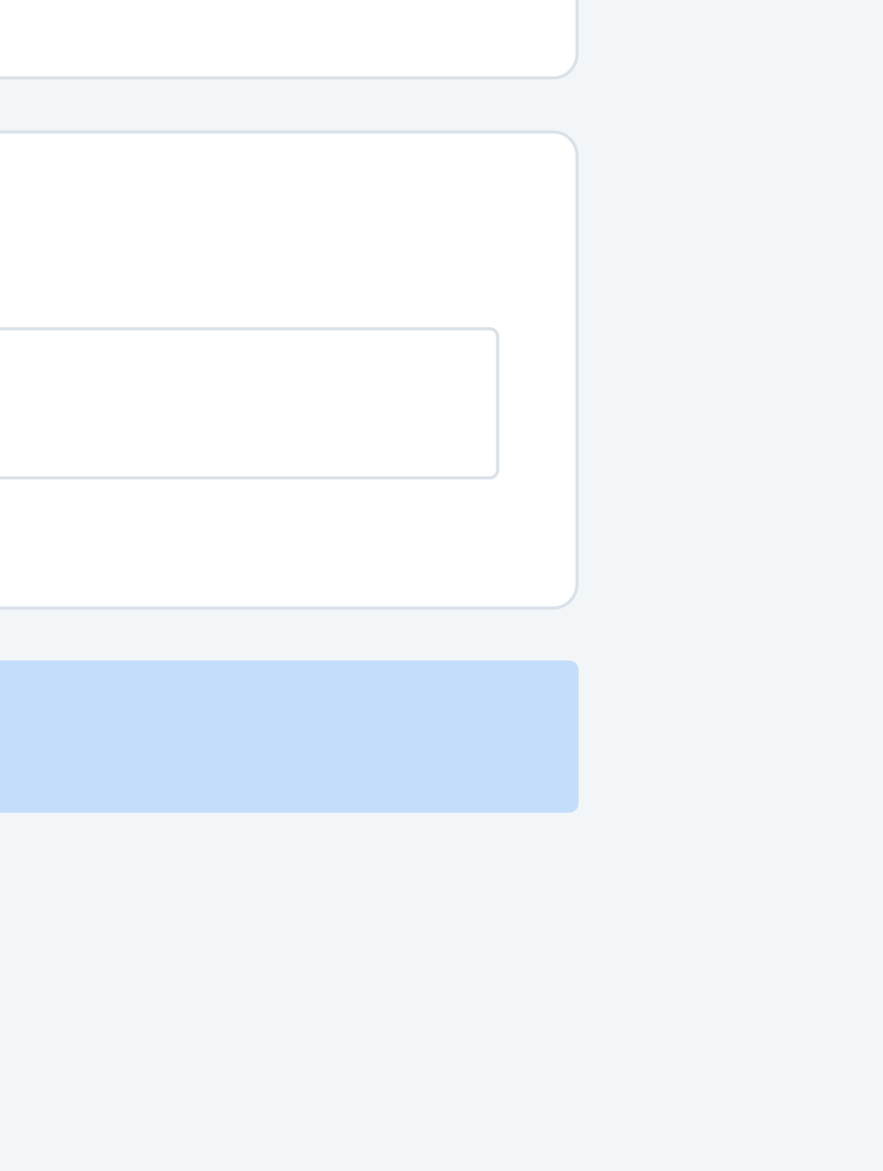
type input "3"
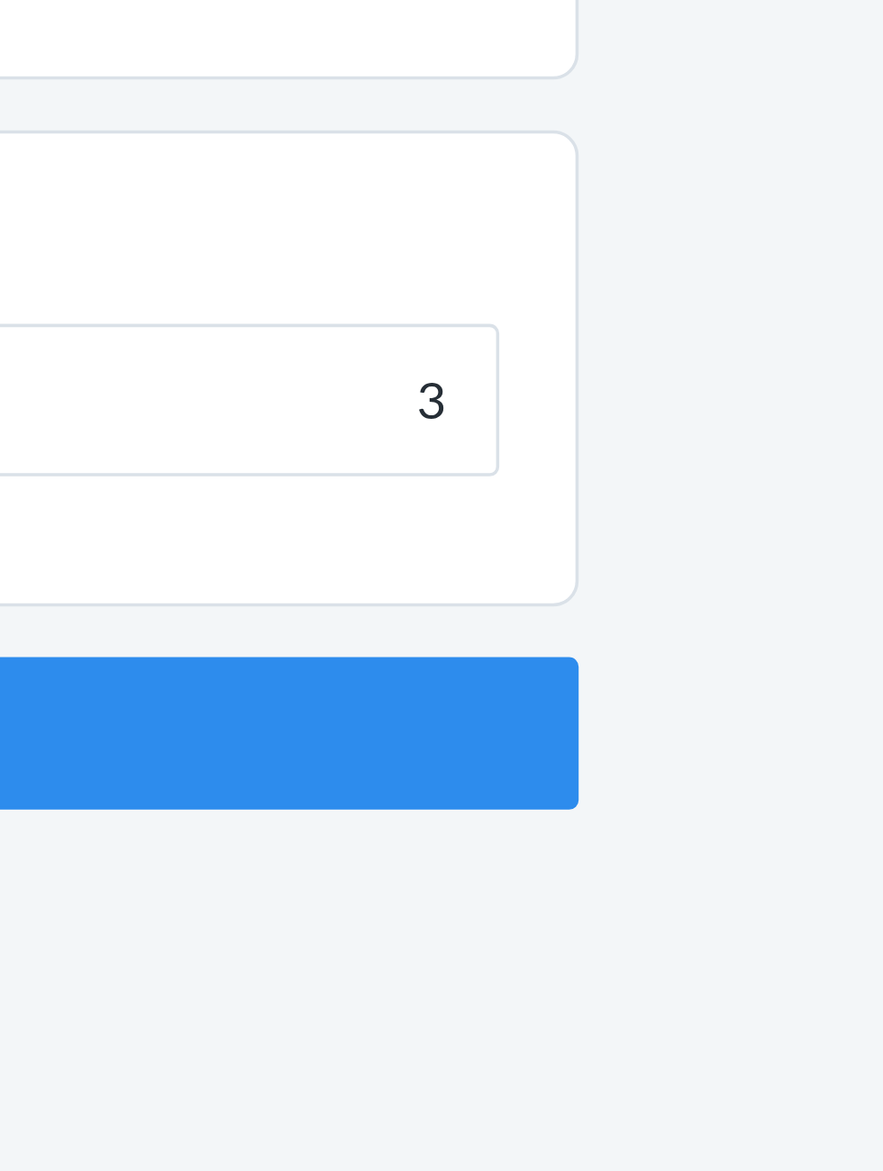
click button "Continue" at bounding box center [441, 381] width 423 height 43
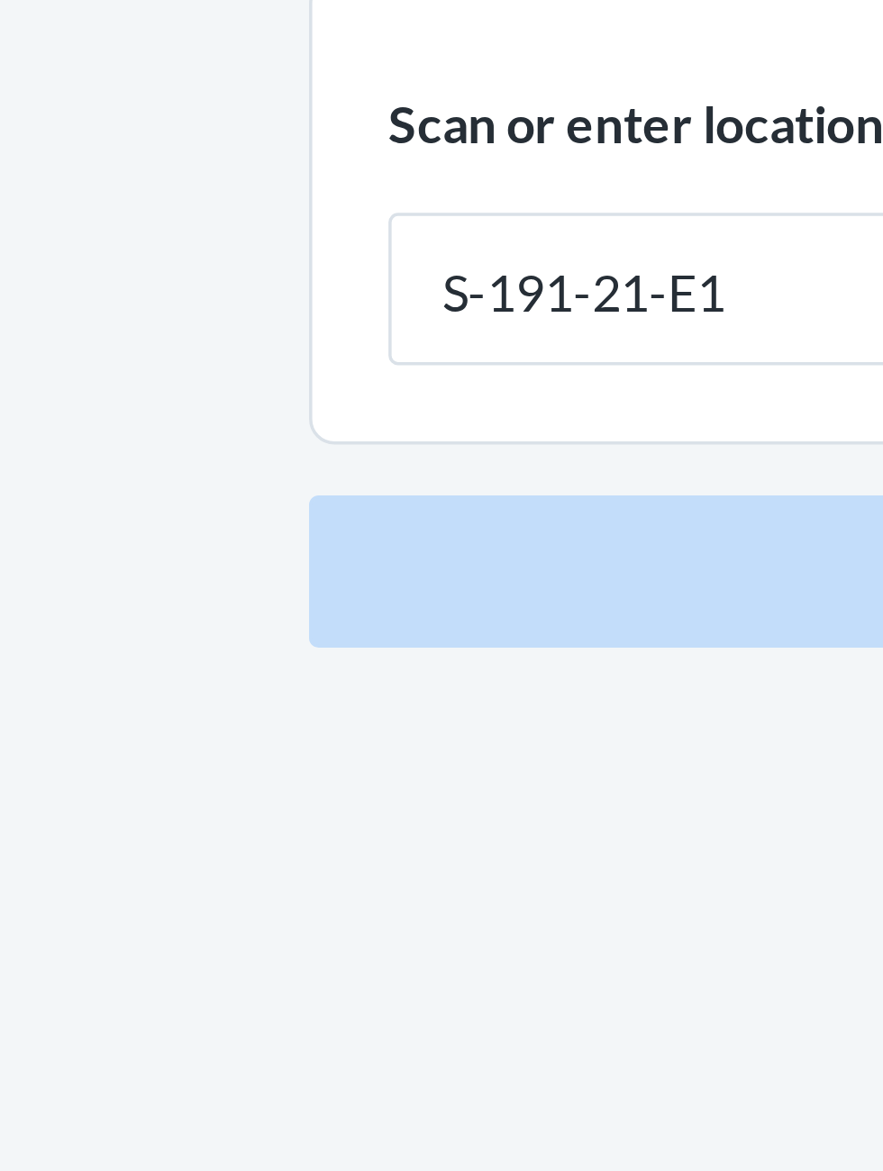
type input "S-191-21-E1"
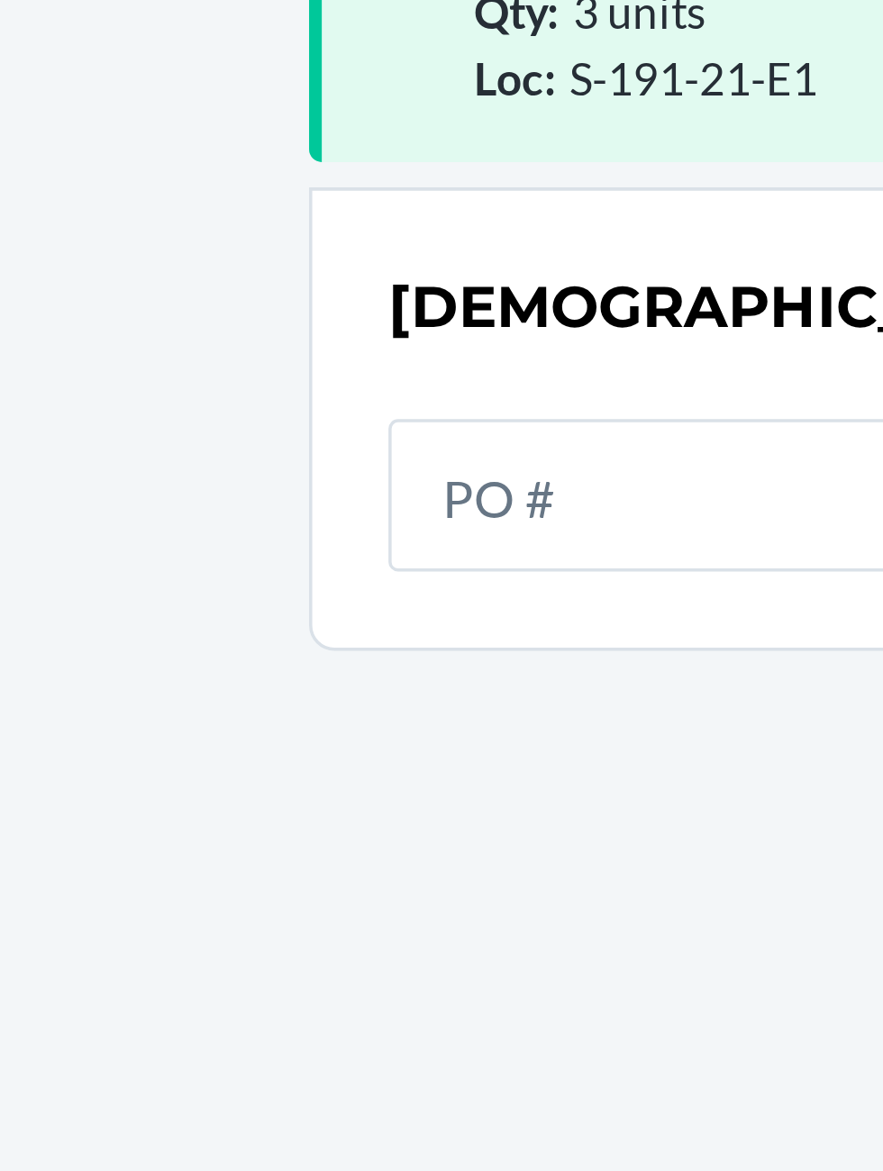
scroll to position [118, 0]
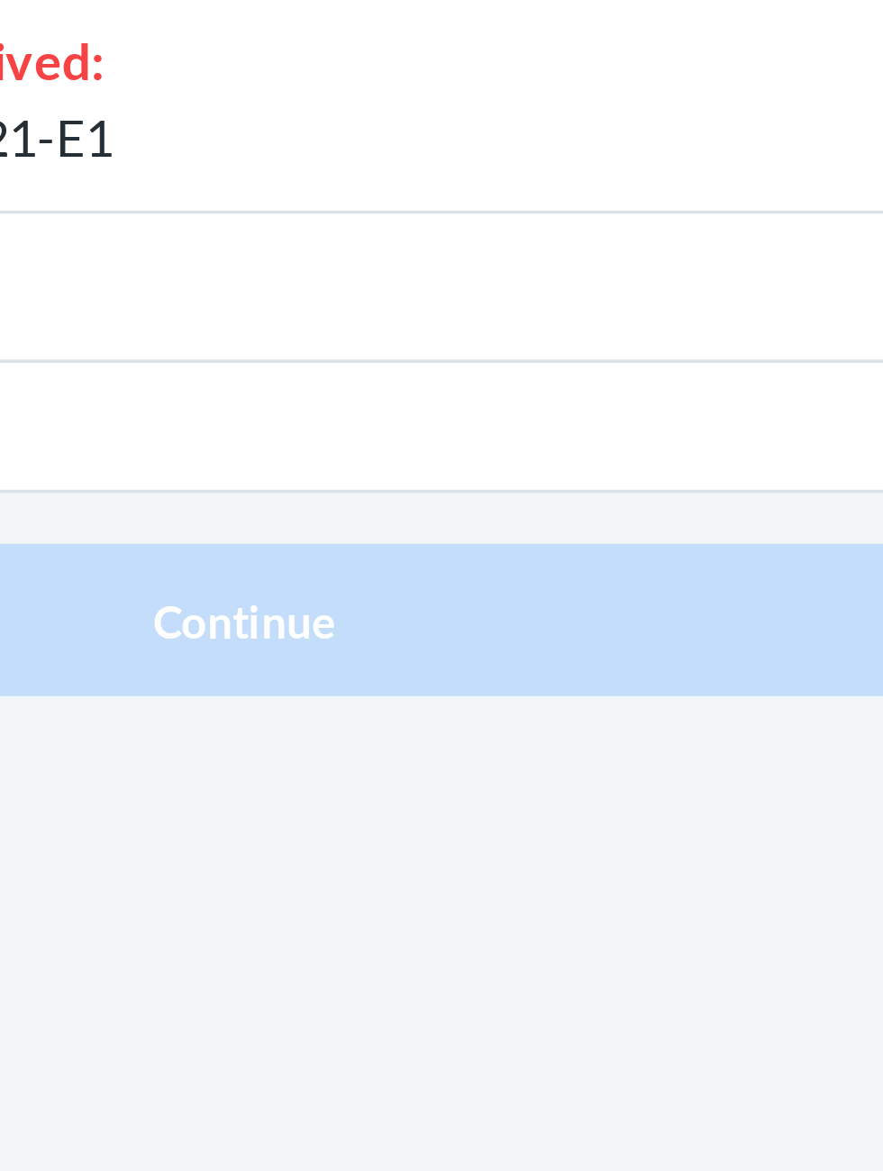
type input "4"
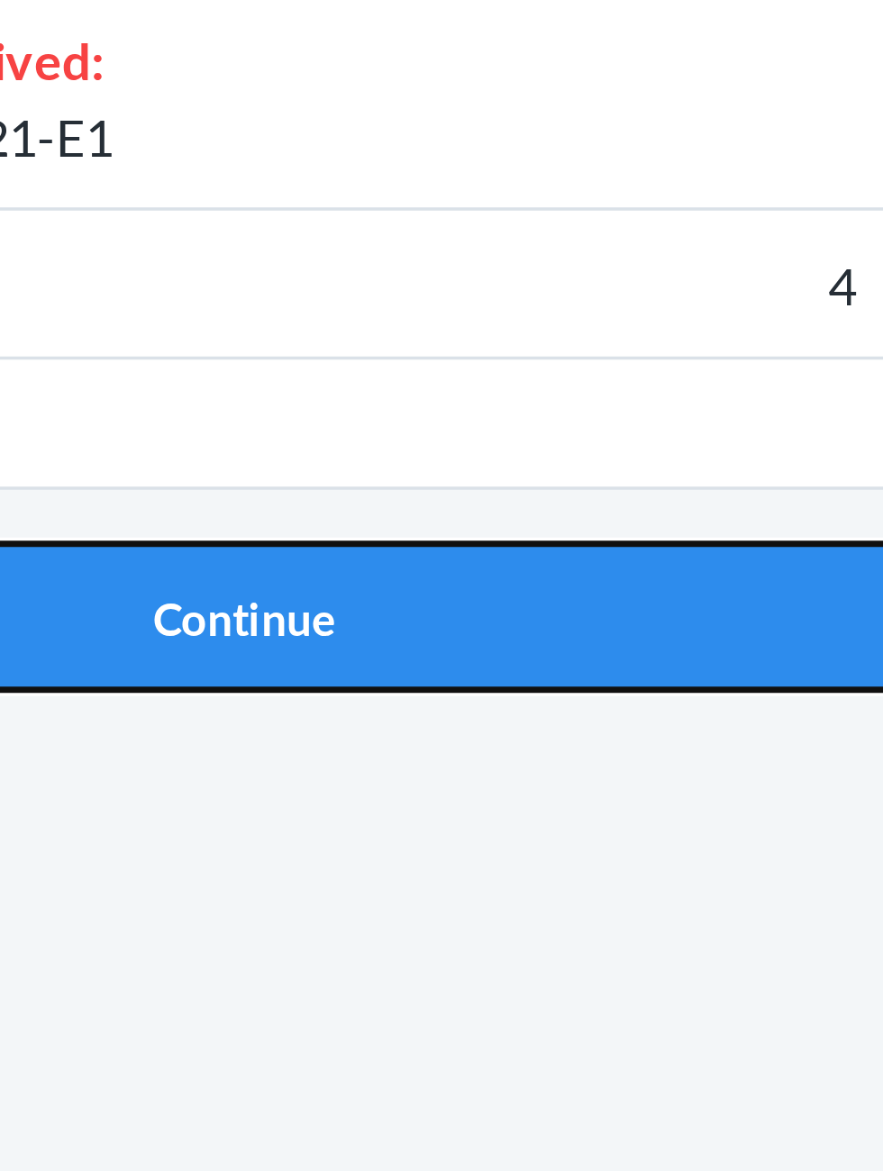
click at [505, 467] on button "Continue" at bounding box center [441, 487] width 423 height 43
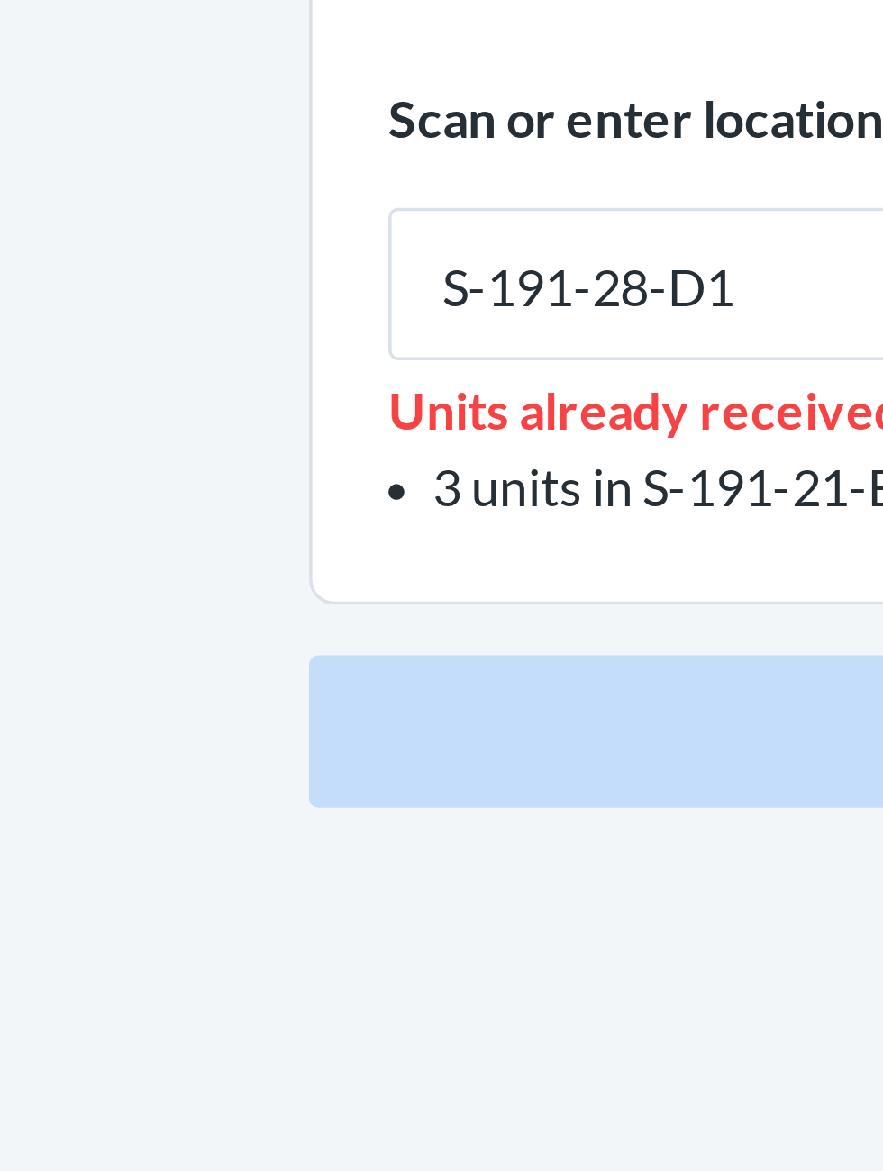
type input "S-191-28-D1"
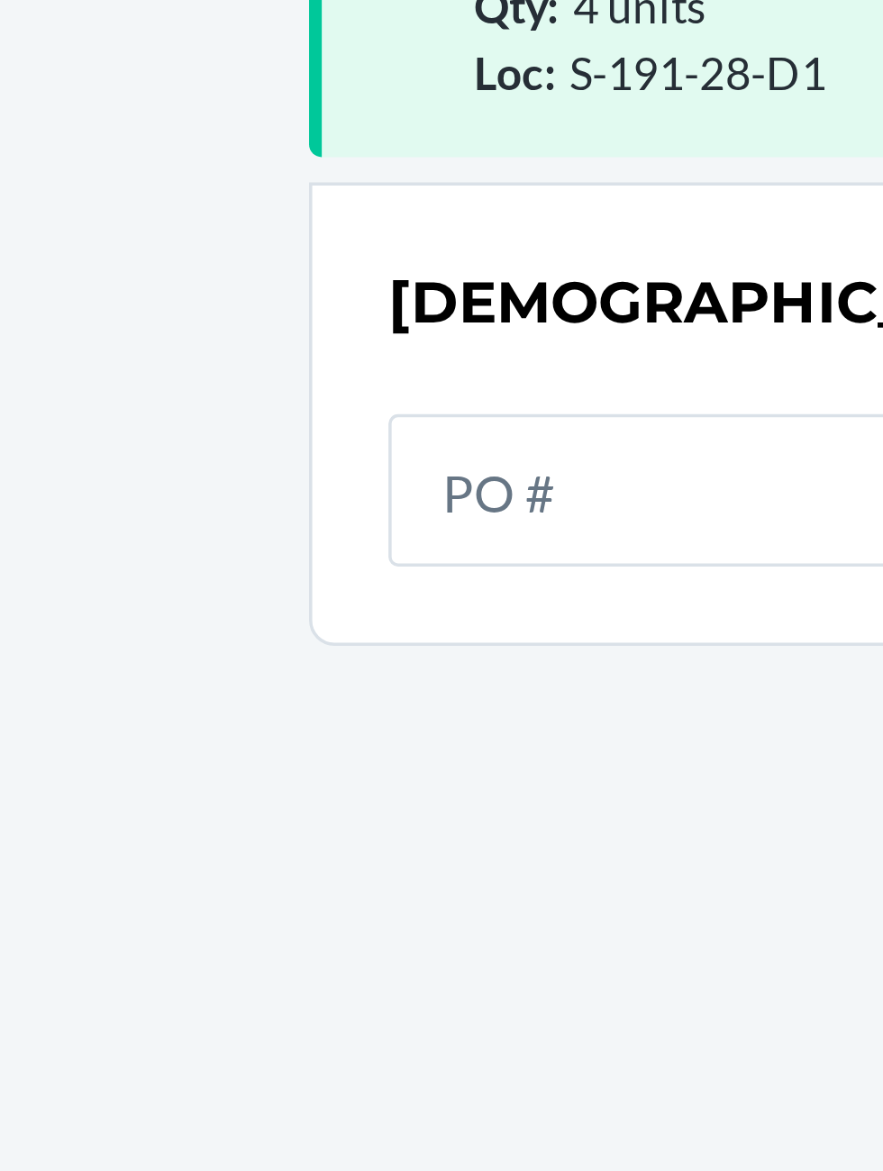
scroll to position [118, 0]
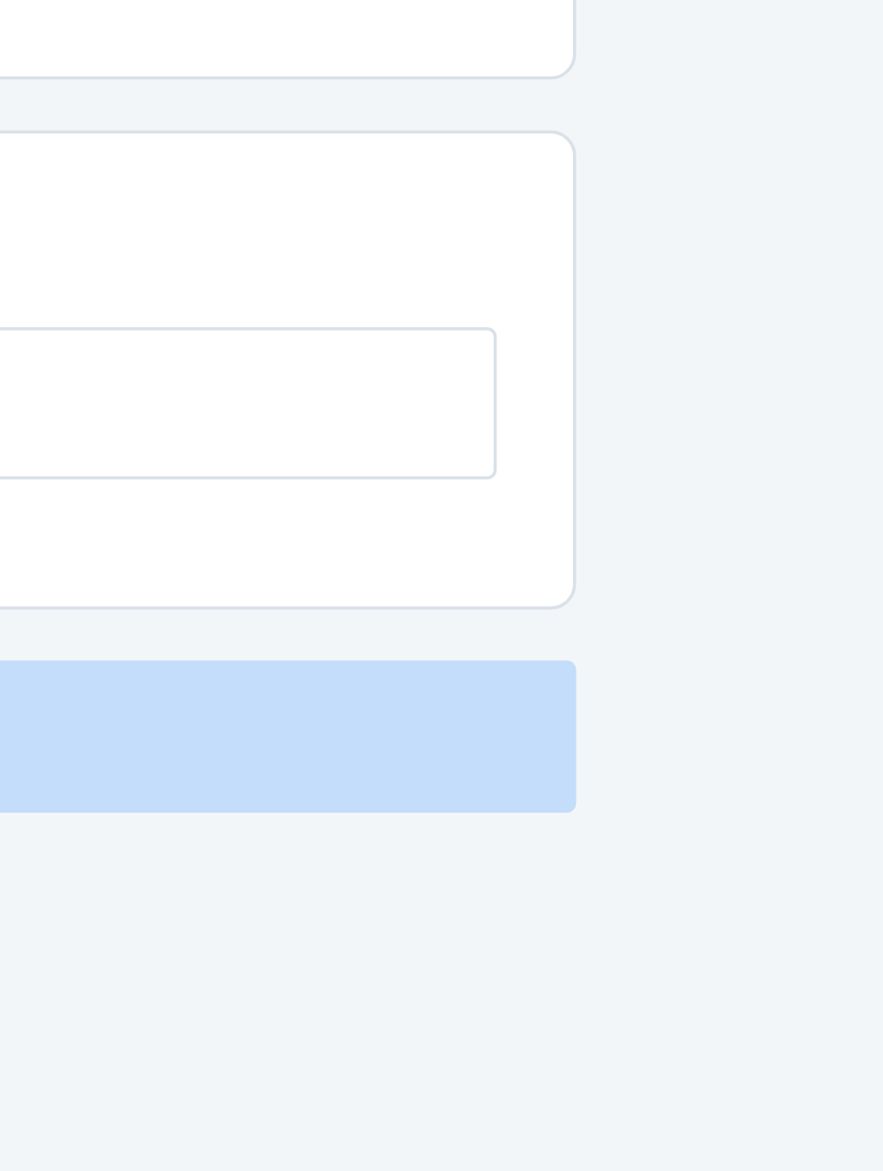
type input "2"
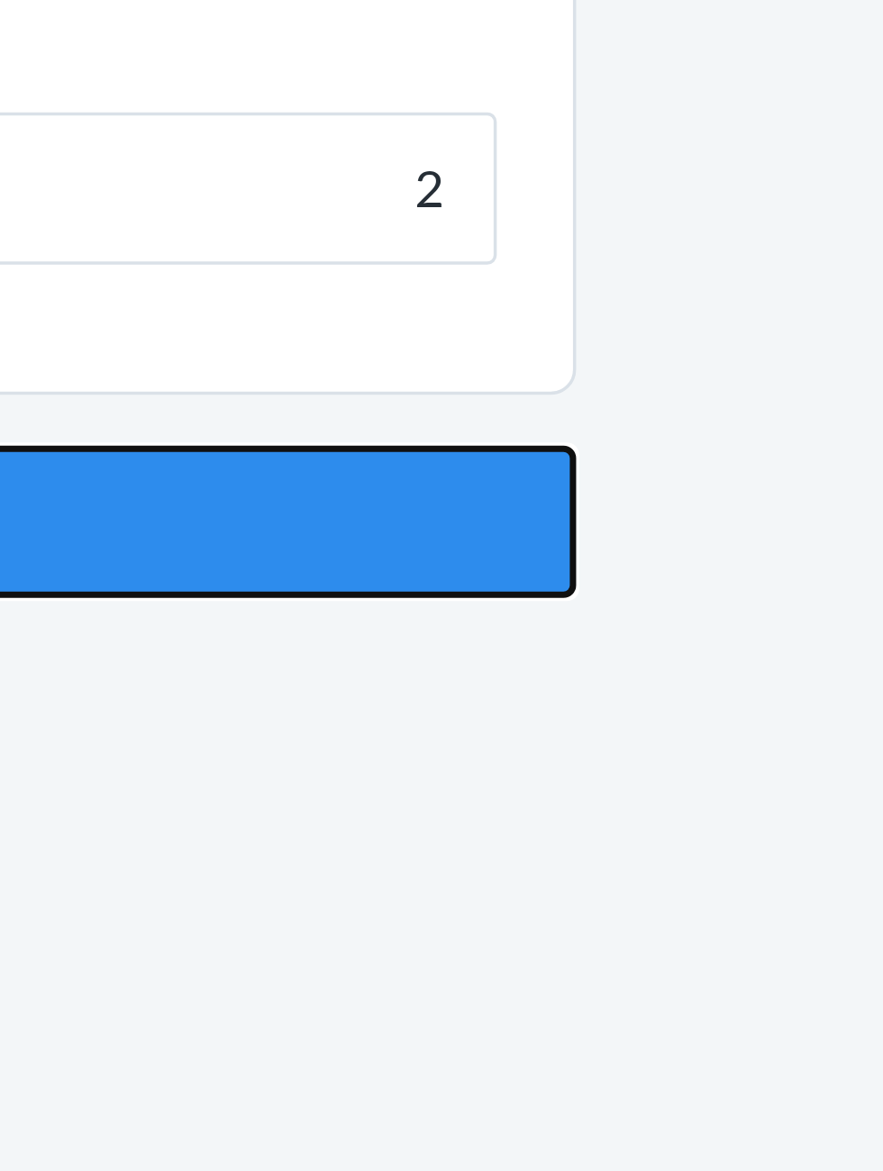
click at [620, 378] on button "Continue" at bounding box center [441, 381] width 423 height 43
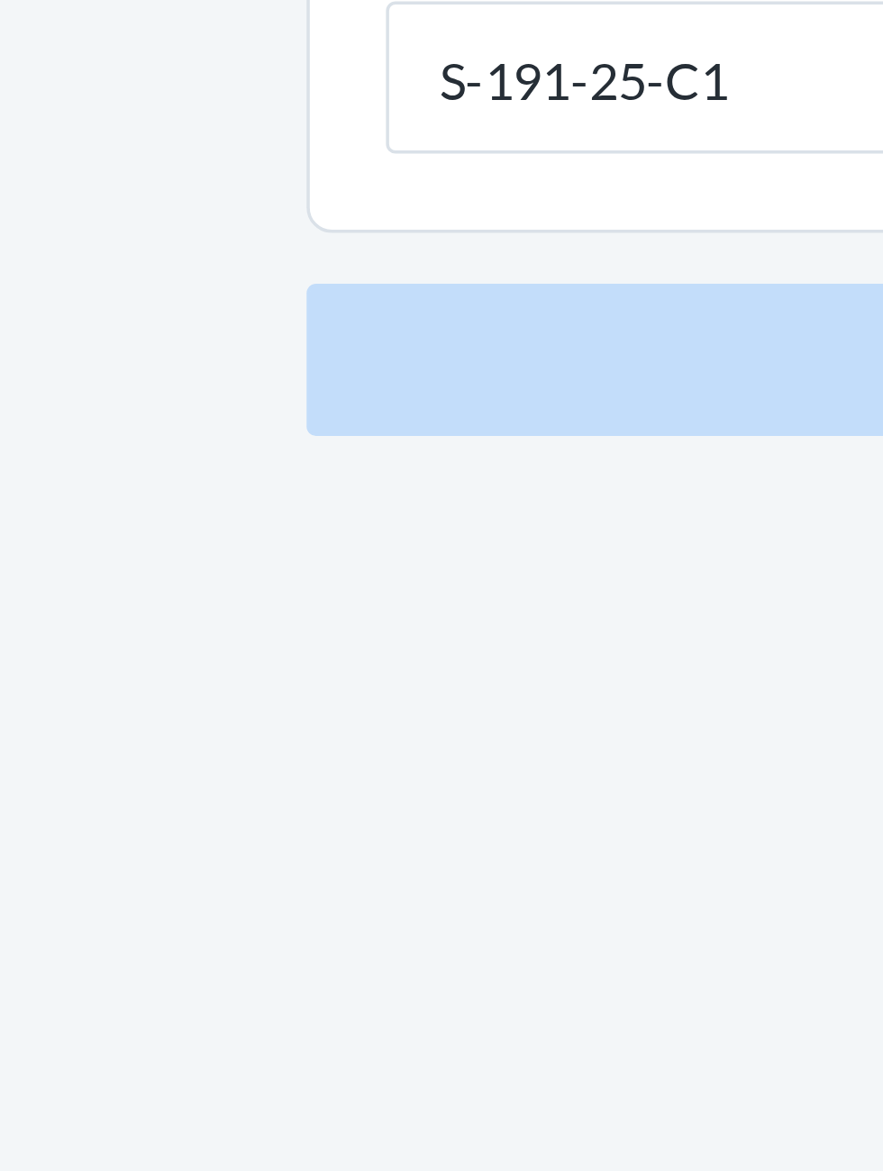
type input "S-191-25-C1"
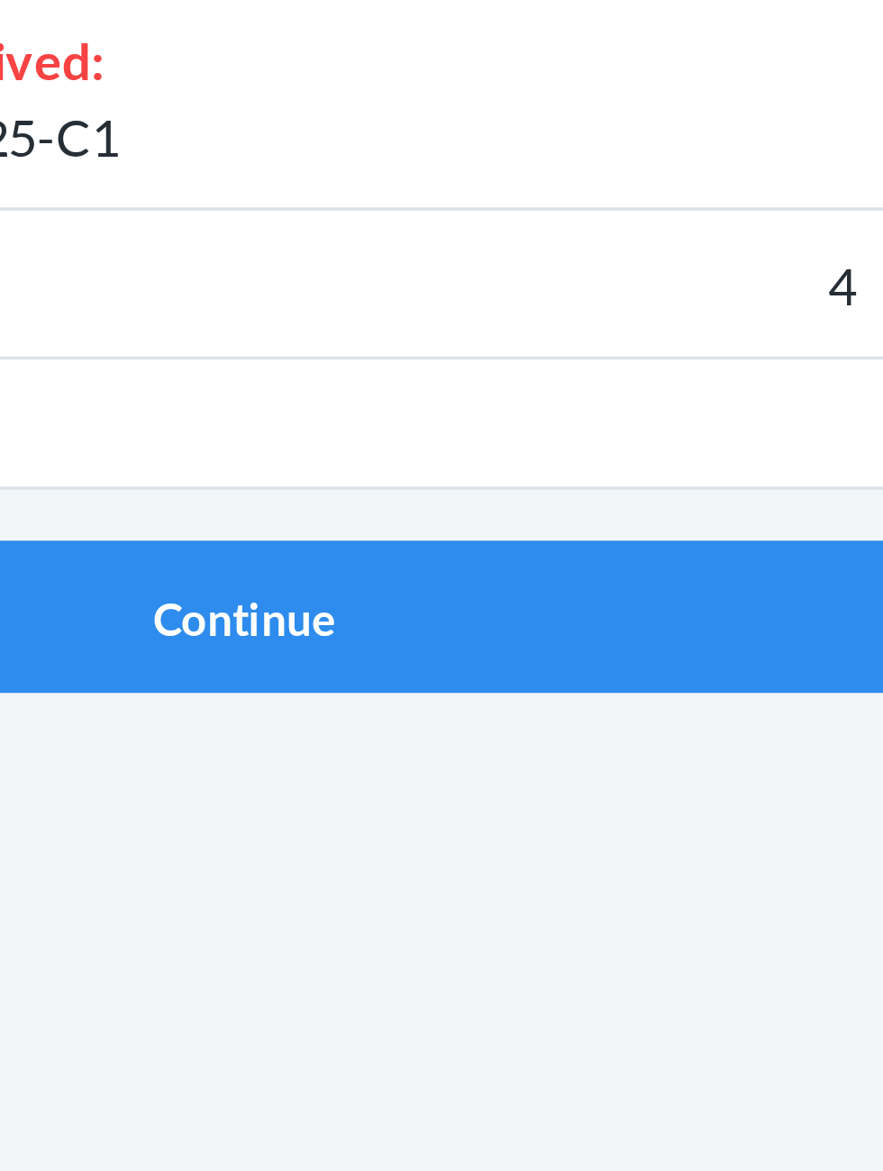
type input "4"
click at [230, 466] on button "Continue" at bounding box center [441, 487] width 423 height 43
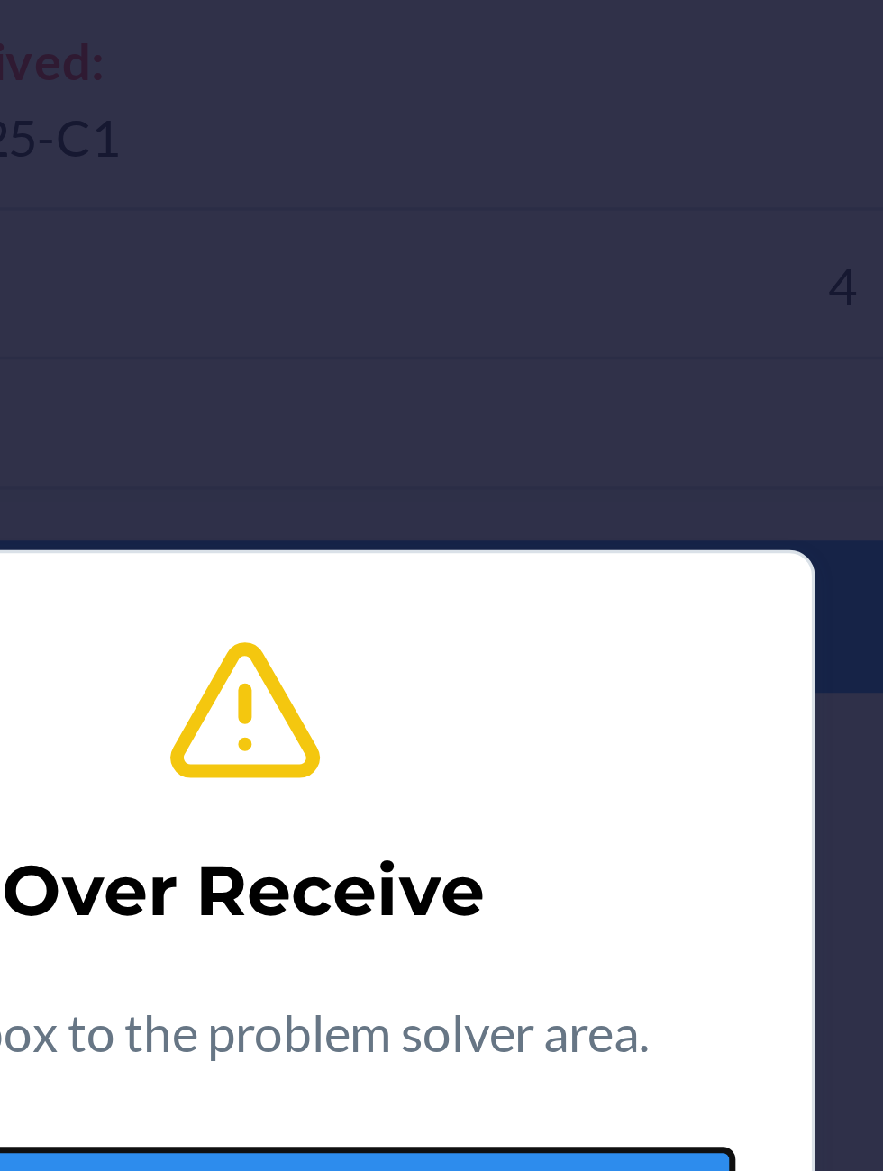
click at [501, 641] on button "Confirm" at bounding box center [441, 659] width 279 height 43
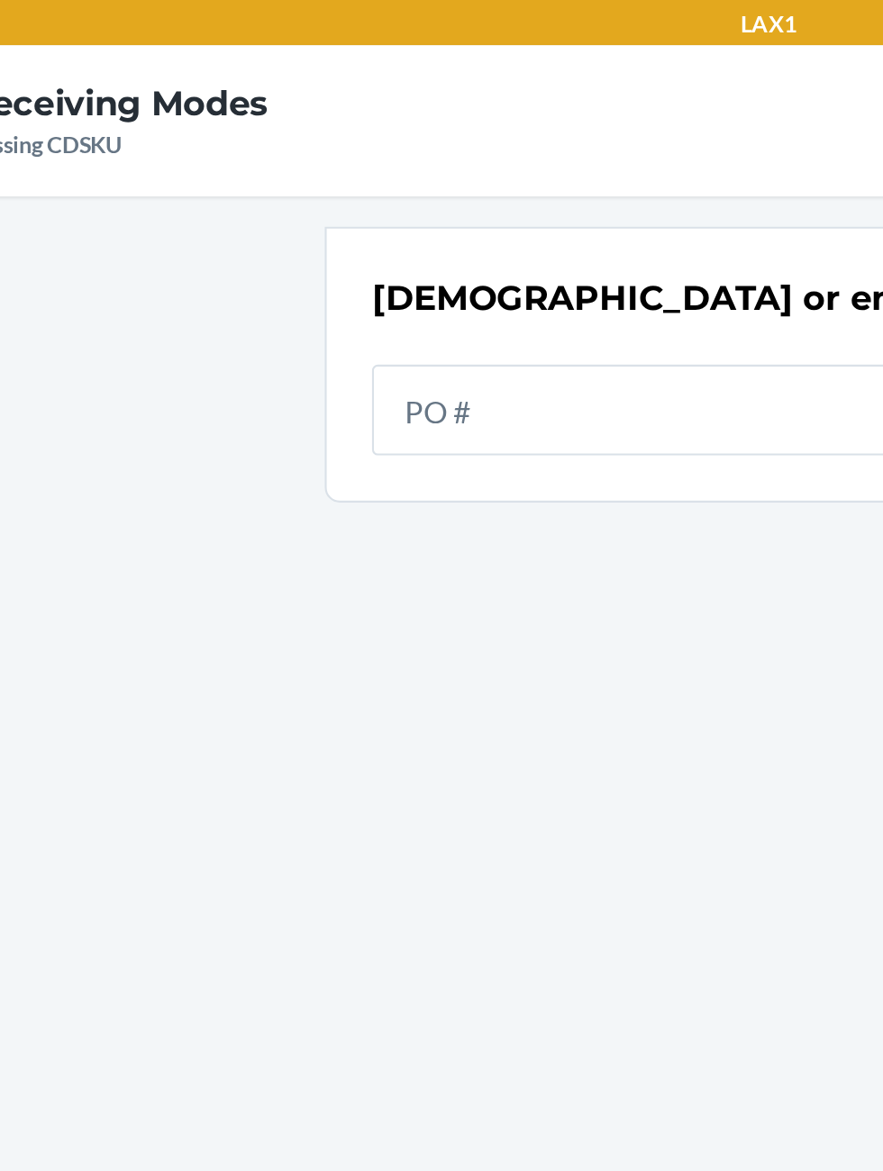
scroll to position [21, 0]
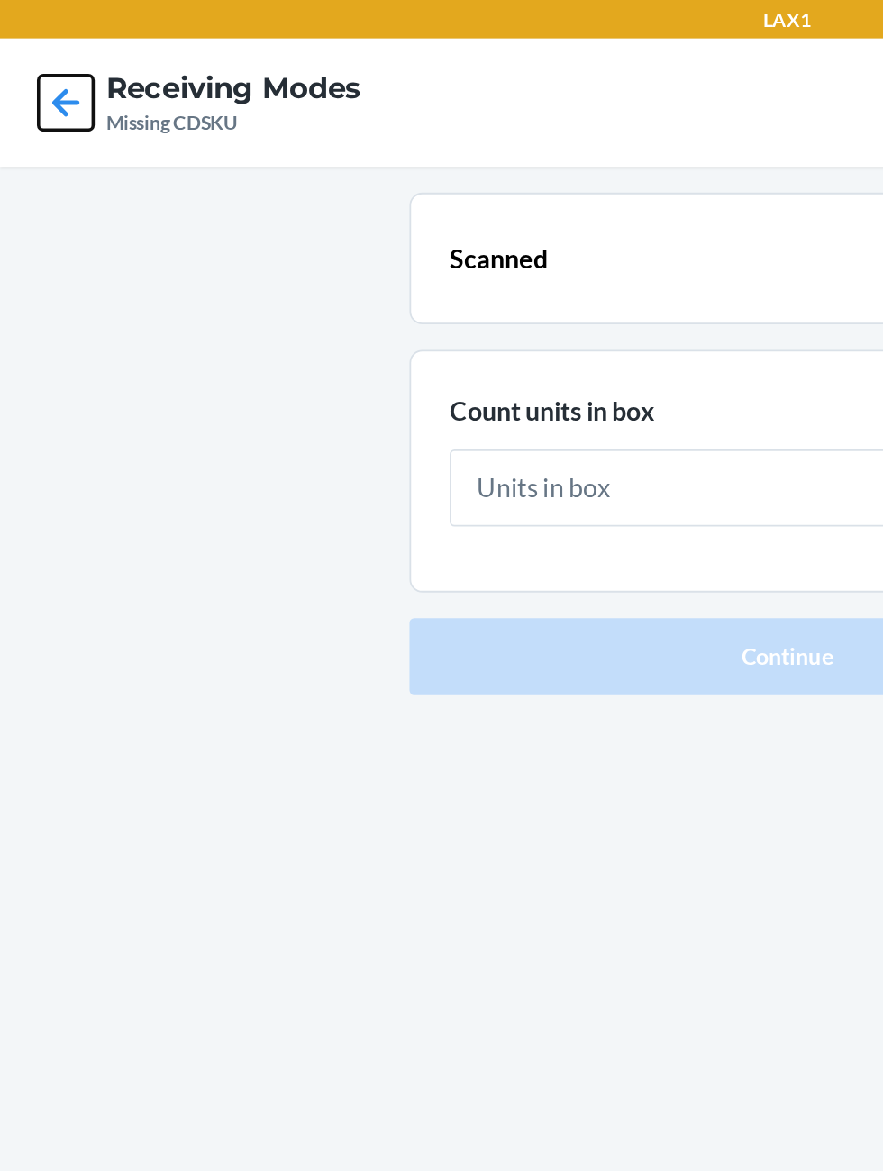
click at [24, 48] on icon at bounding box center [37, 57] width 31 height 31
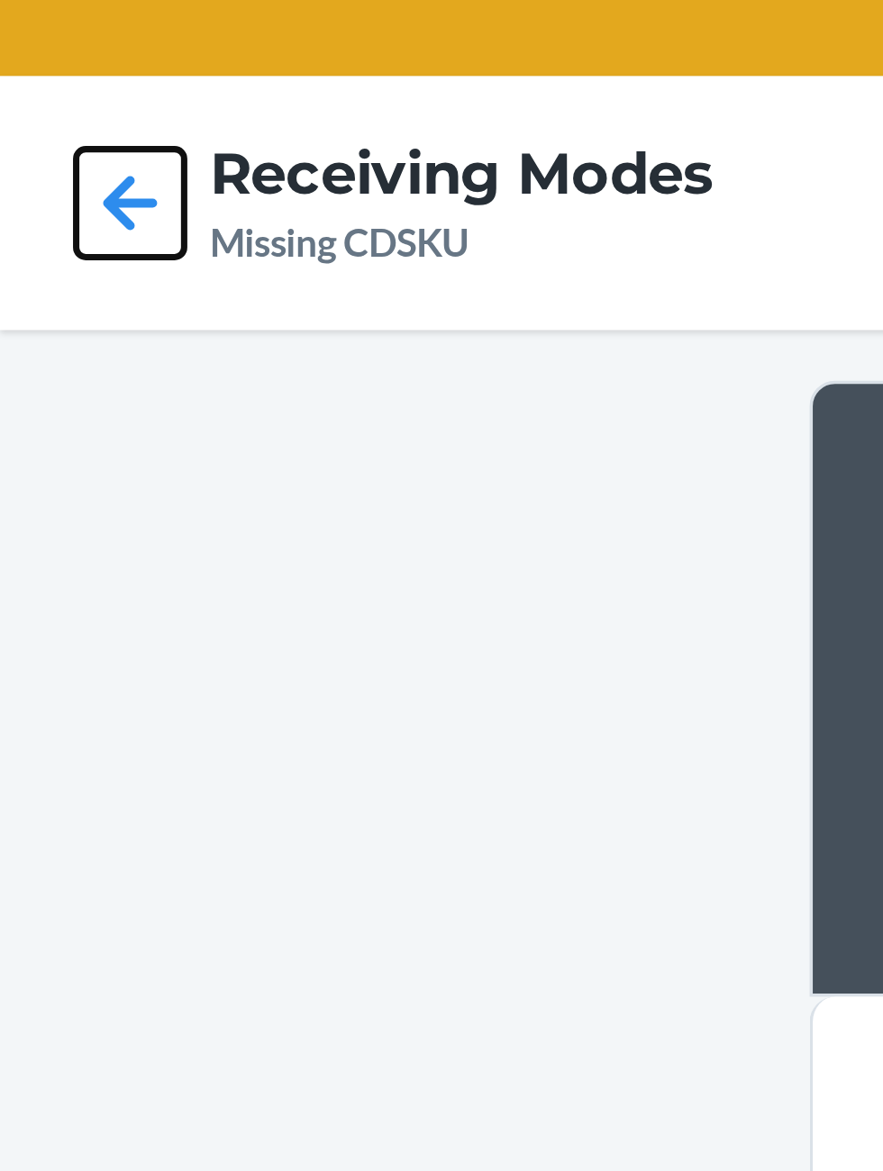
click at [29, 57] on icon at bounding box center [37, 57] width 31 height 31
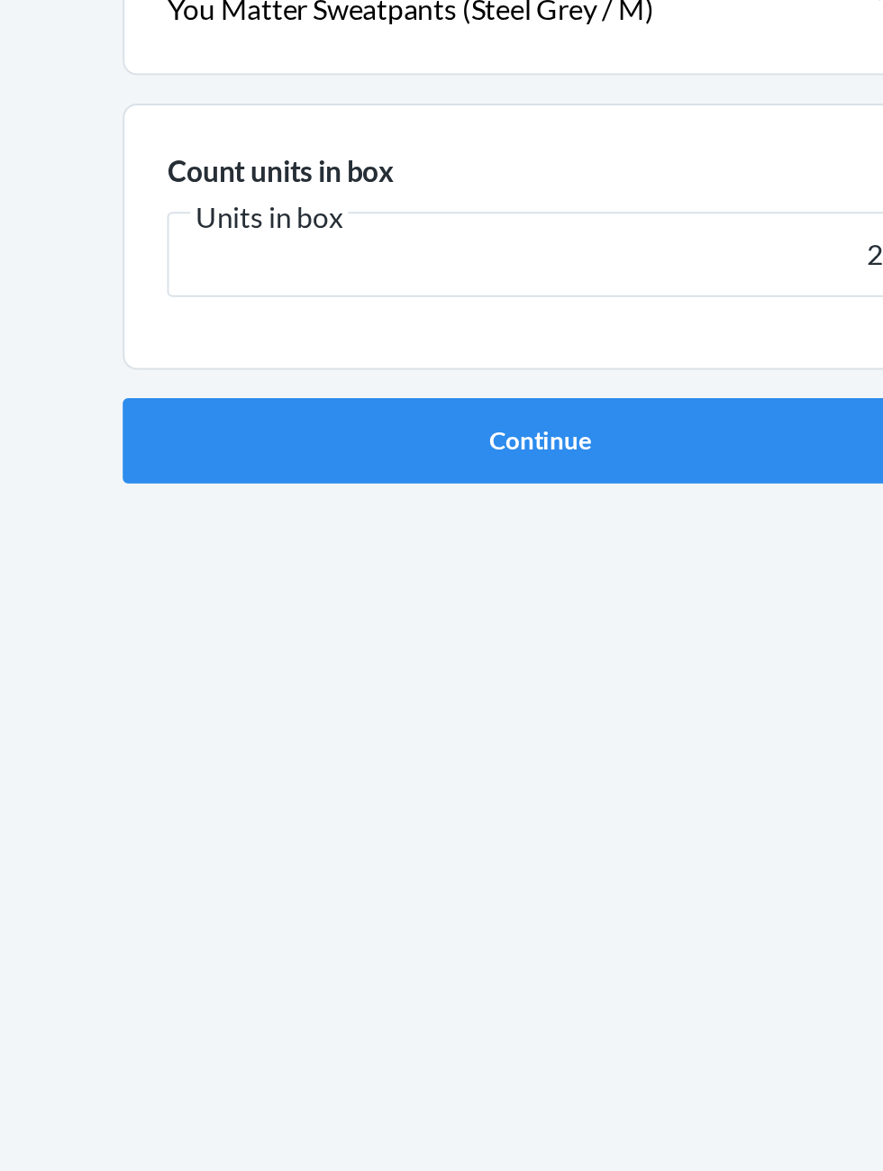
type input "20"
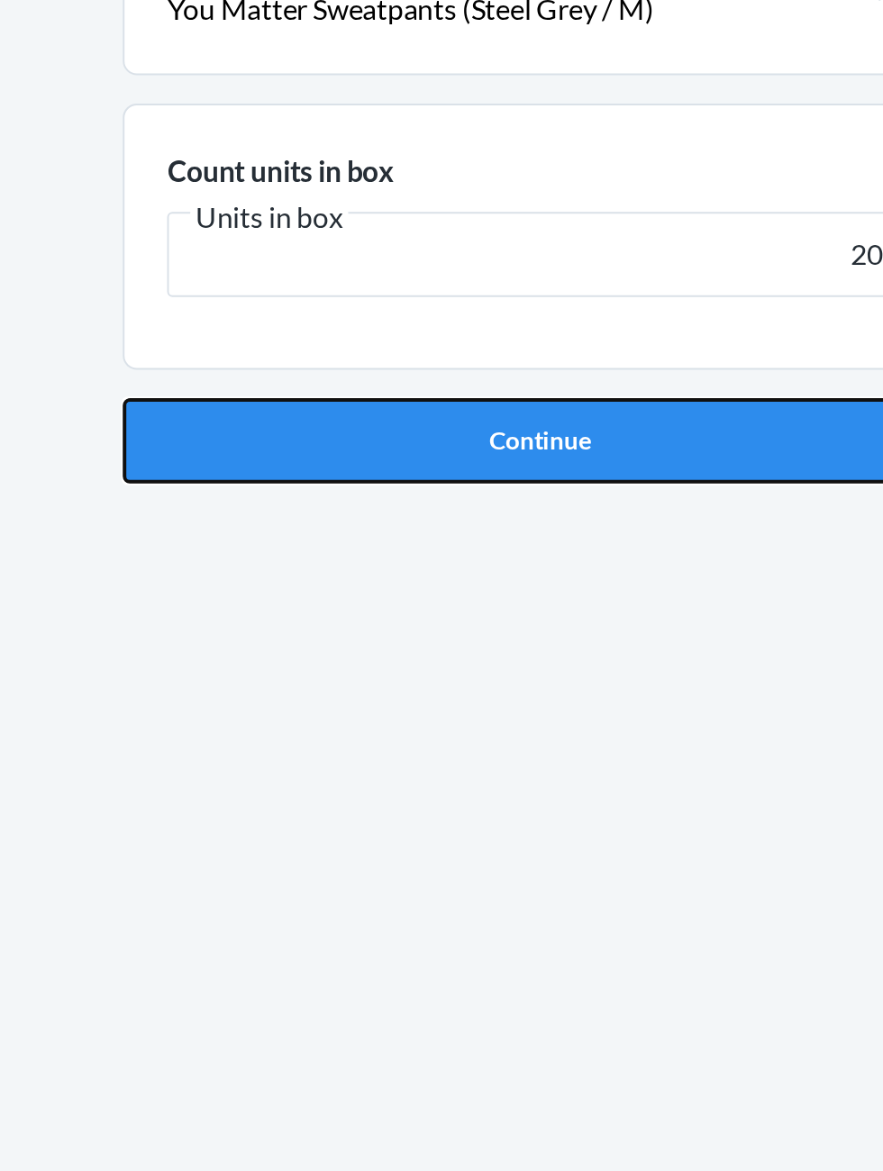
click at [547, 383] on button "Continue" at bounding box center [441, 381] width 423 height 43
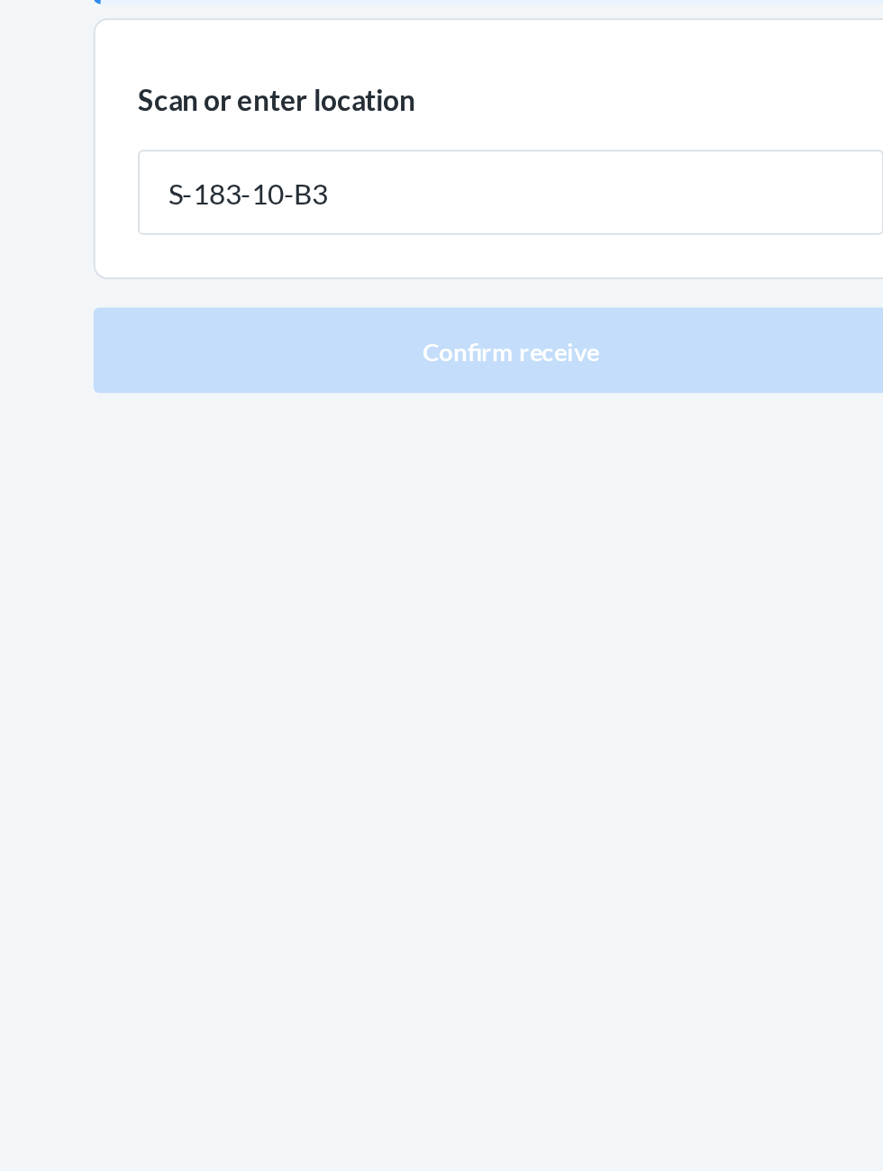
type input "S-183-10-B3"
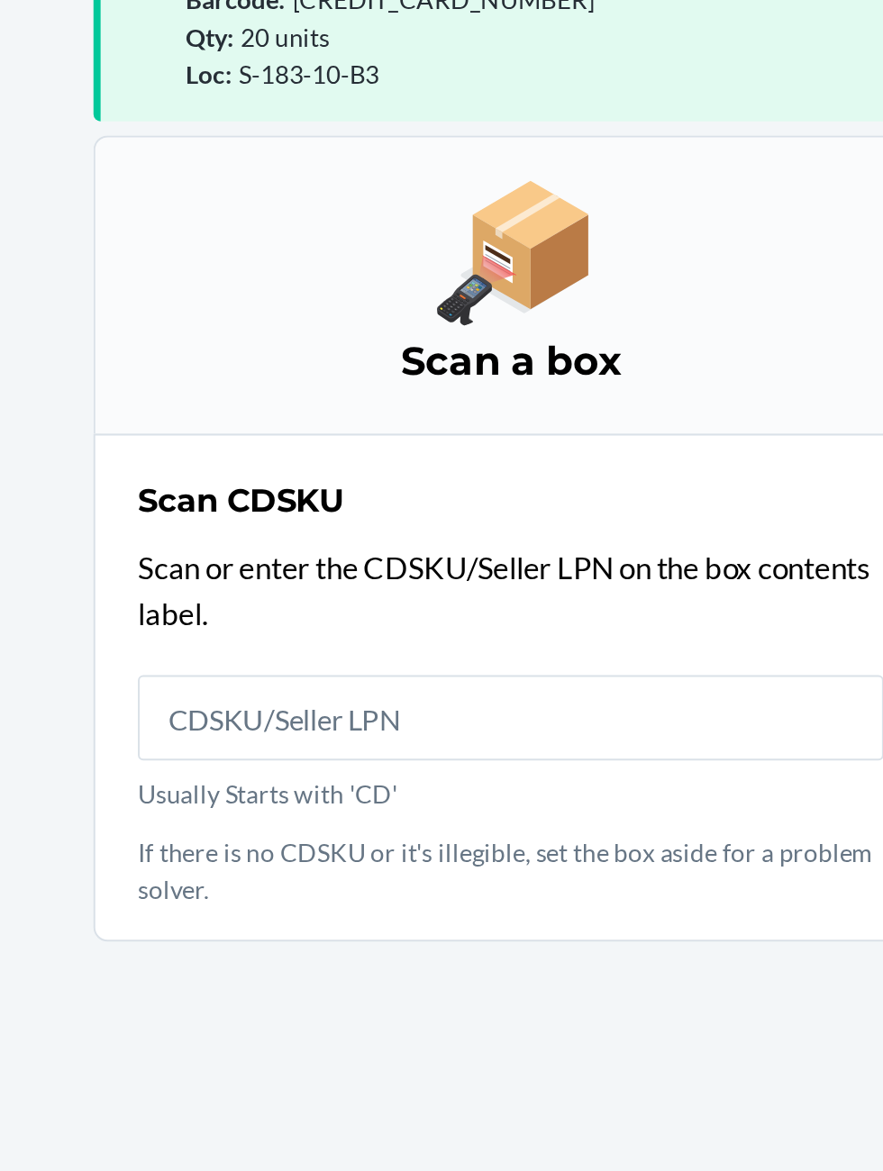
scroll to position [118, 0]
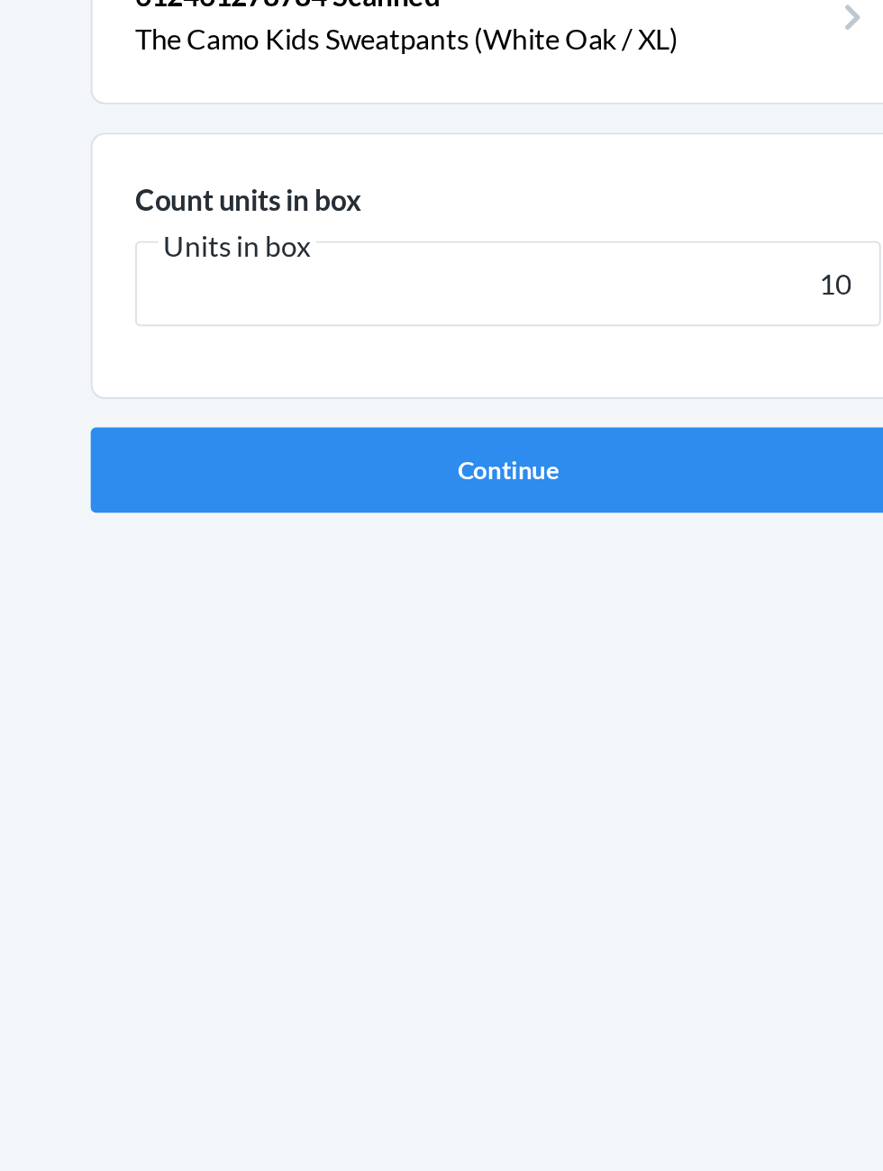
type input "10"
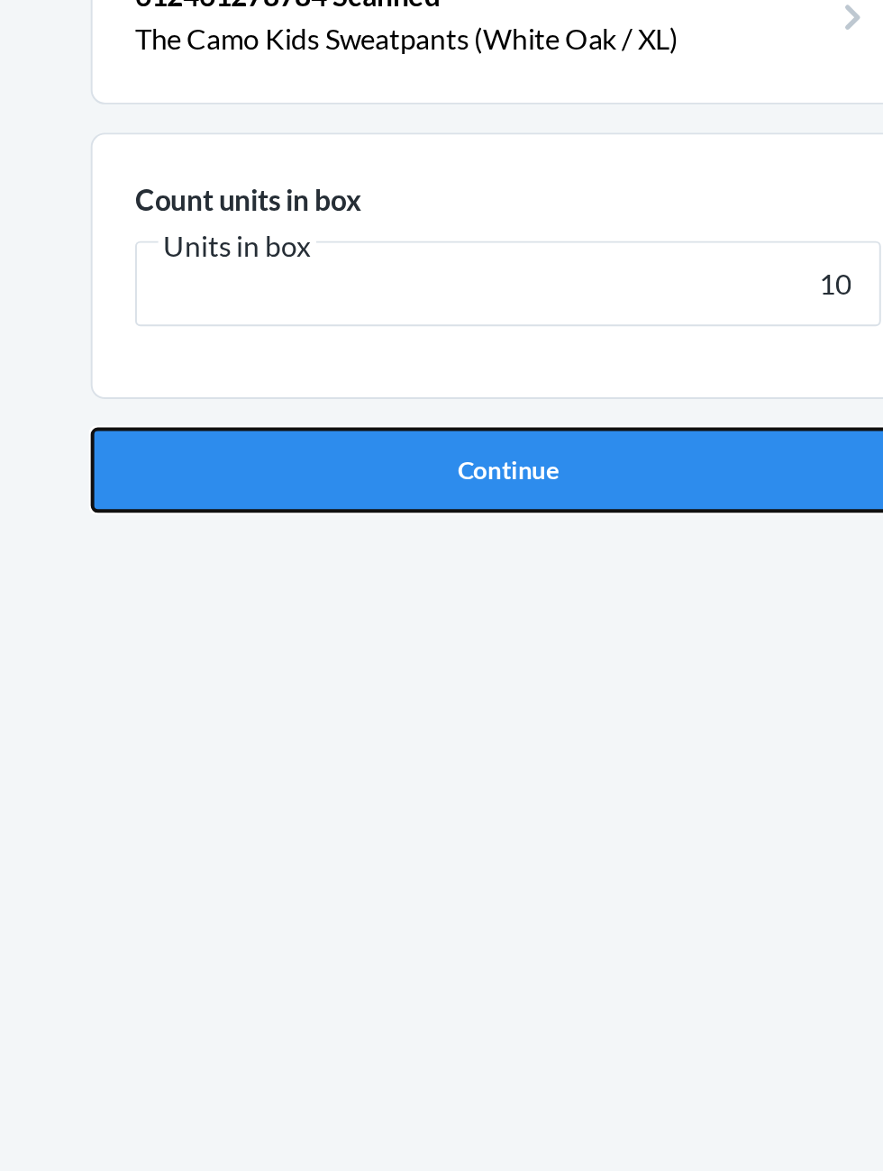
click at [341, 377] on button "Continue" at bounding box center [441, 381] width 423 height 43
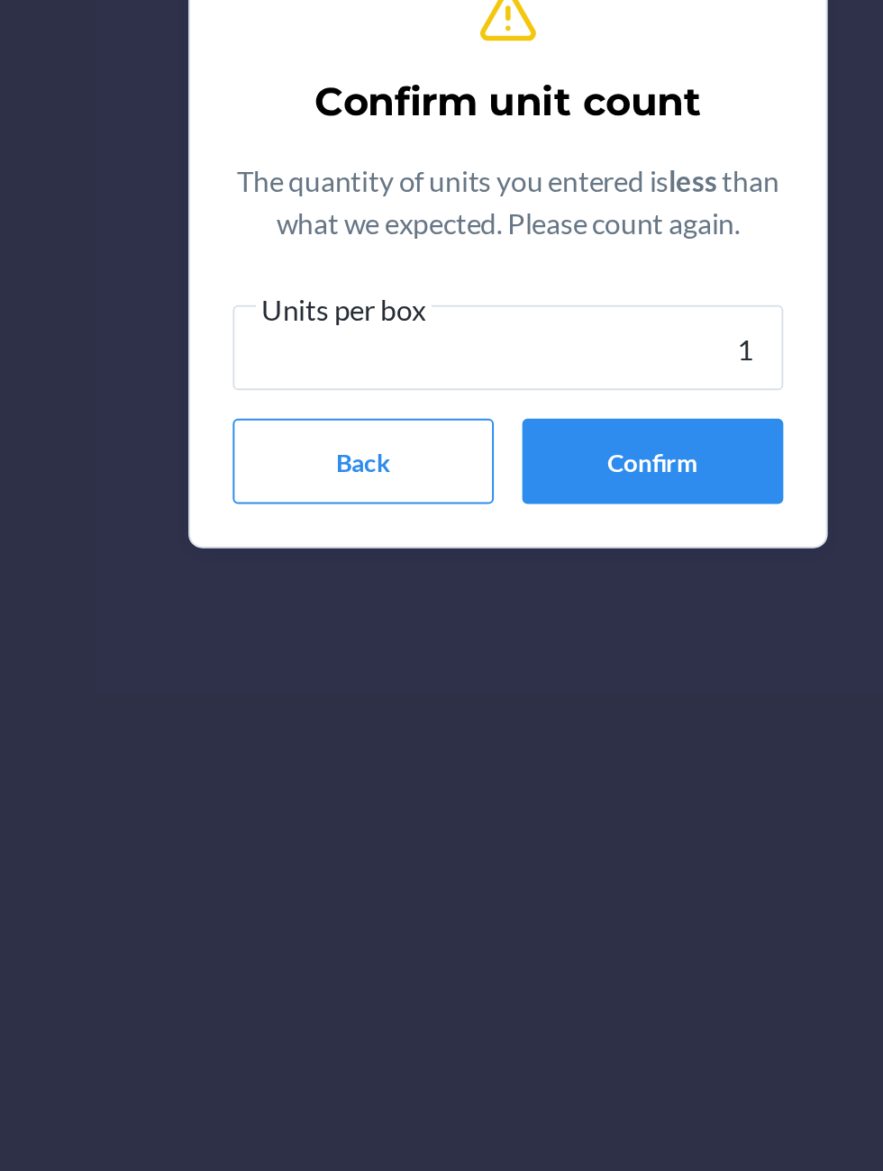
type input "10"
click at [497, 707] on button "Confirm" at bounding box center [515, 695] width 132 height 43
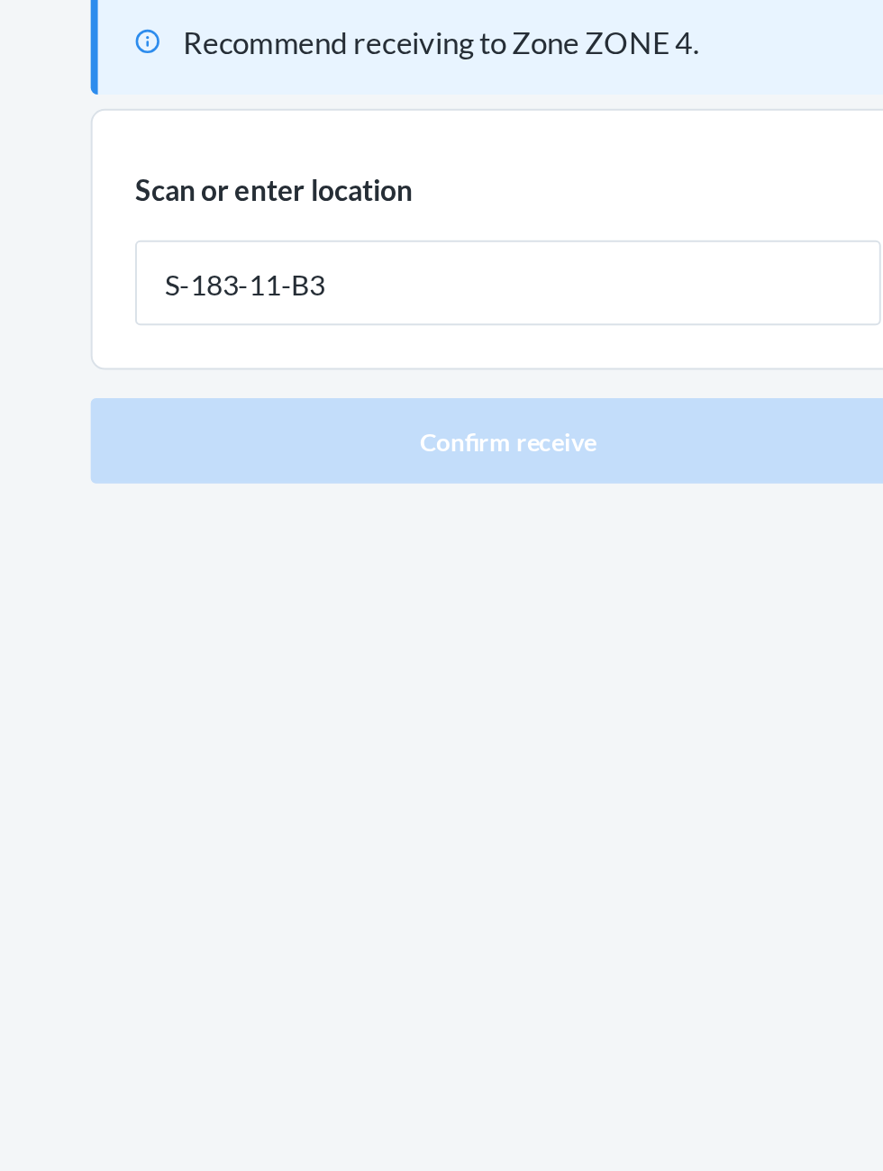
type input "S-183-11-B3"
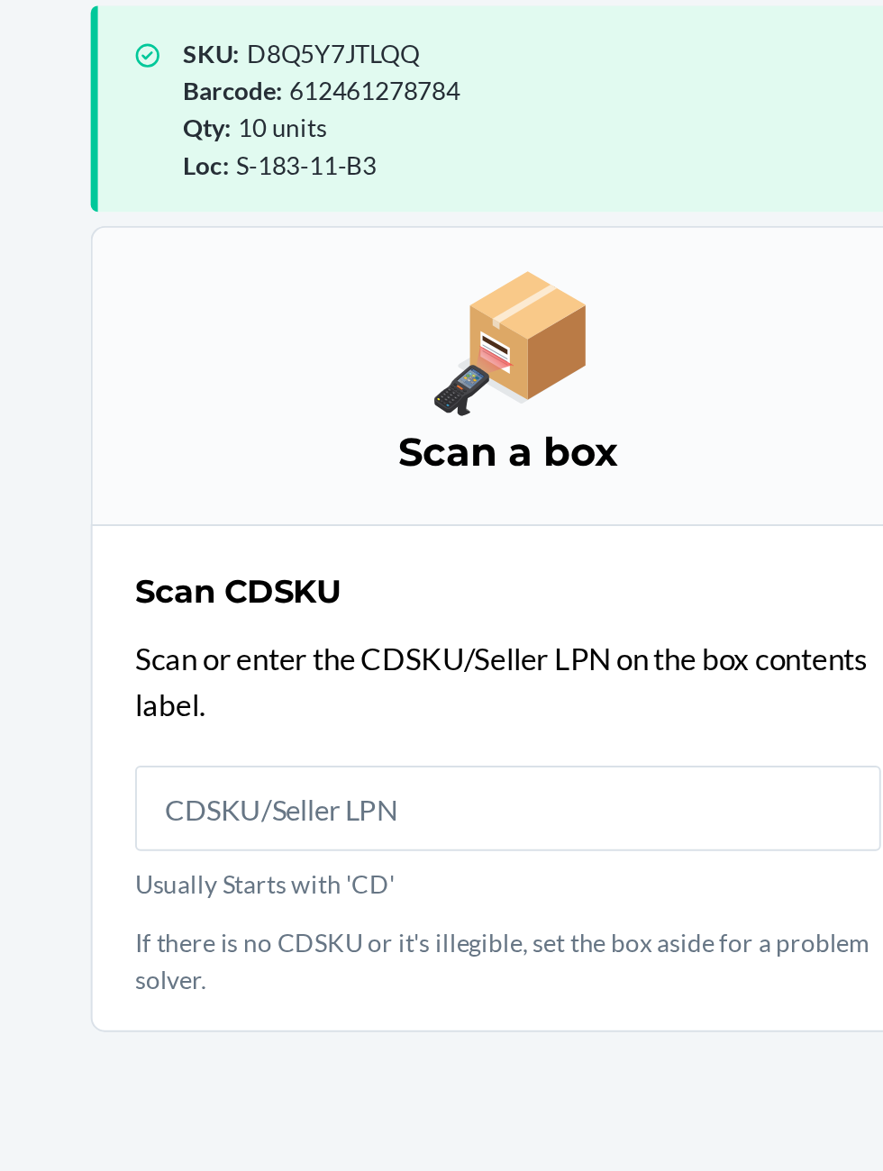
scroll to position [119, 0]
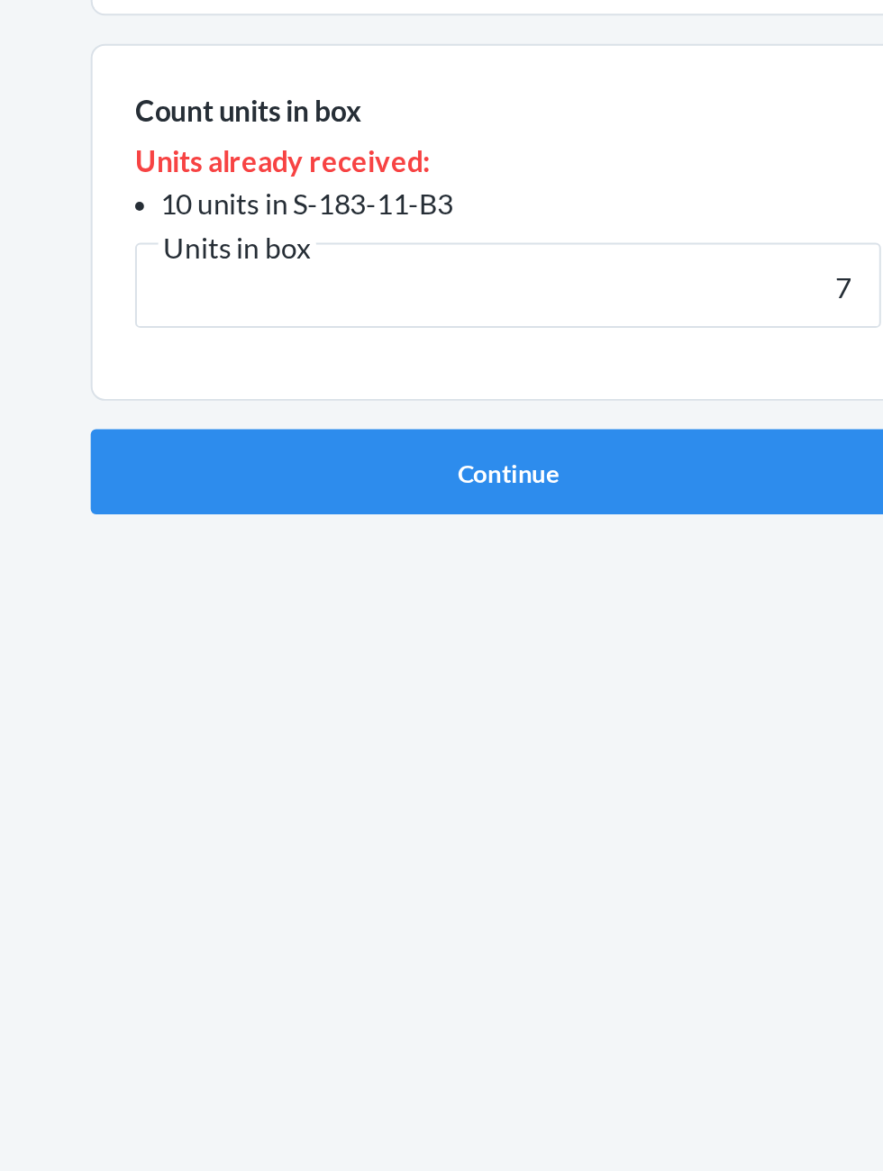
type input "7"
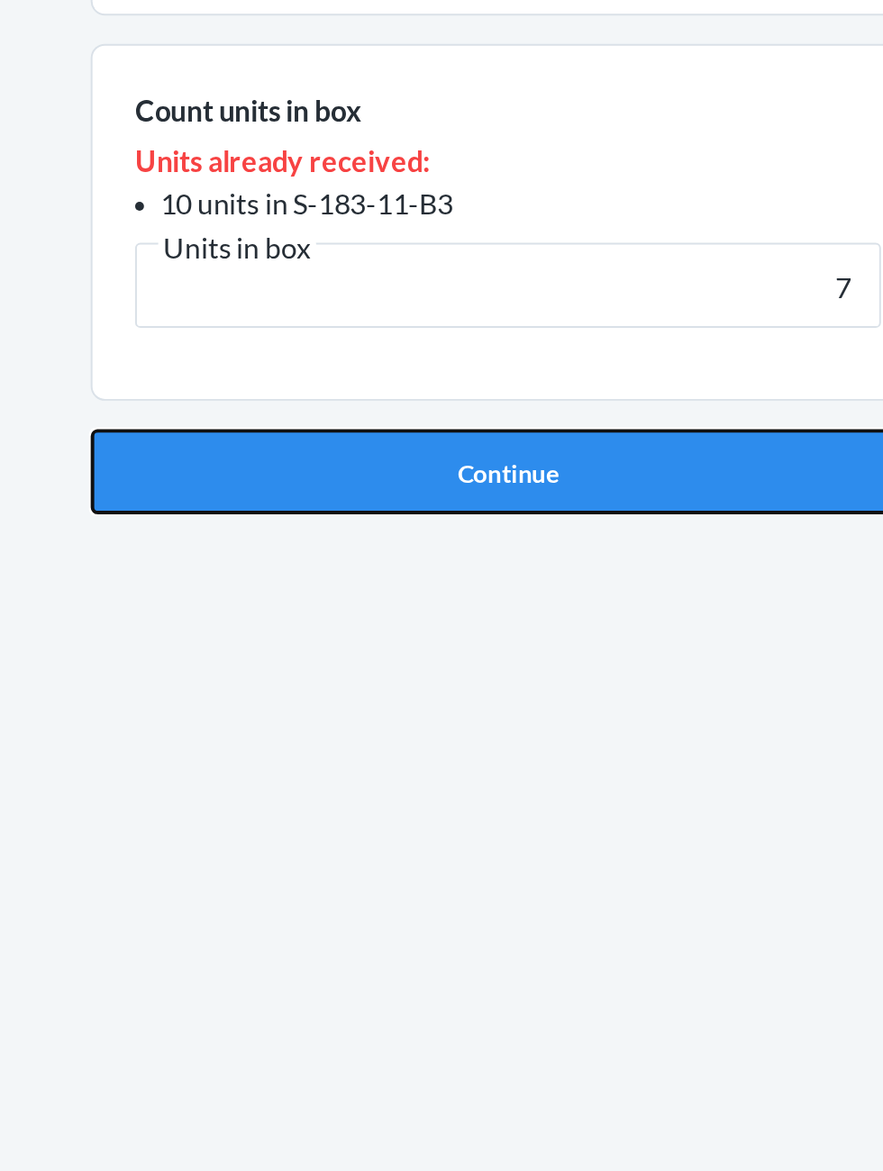
click at [497, 476] on button "Continue" at bounding box center [441, 487] width 423 height 43
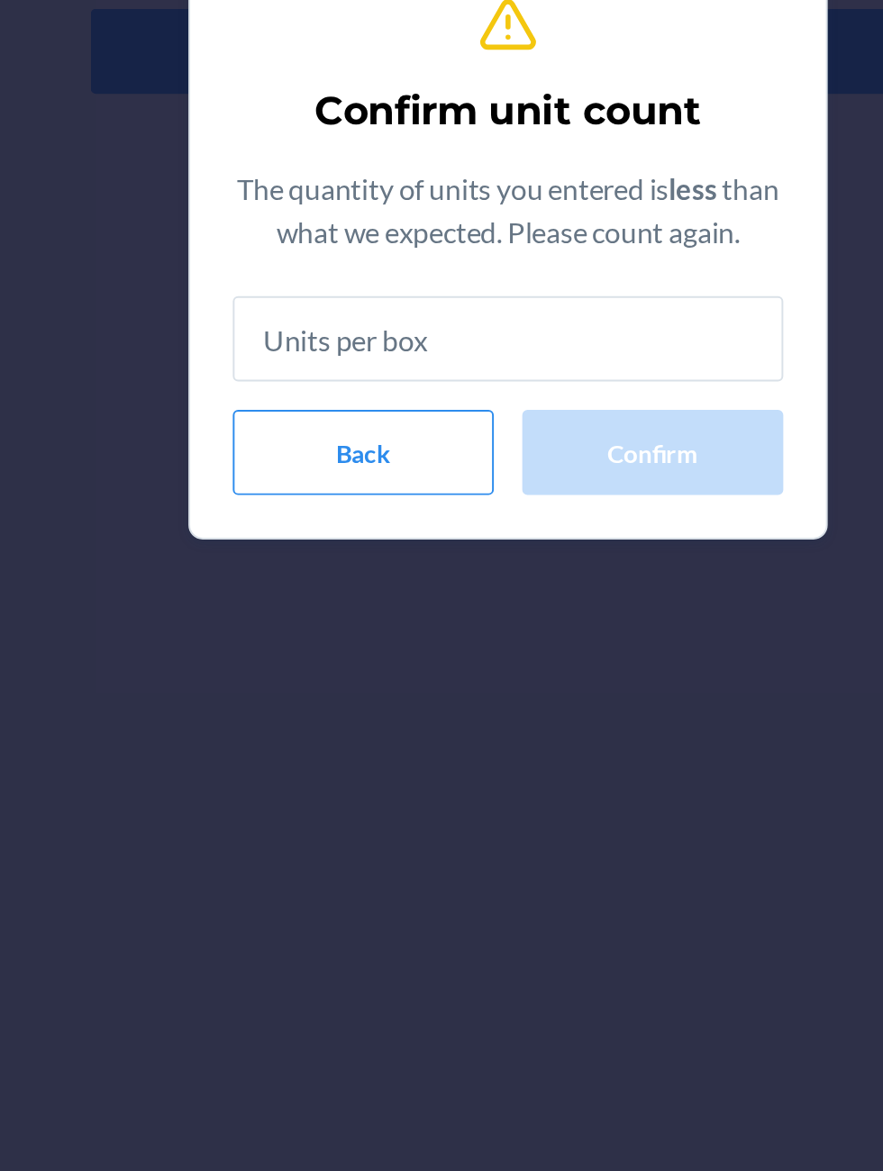
type input "7"
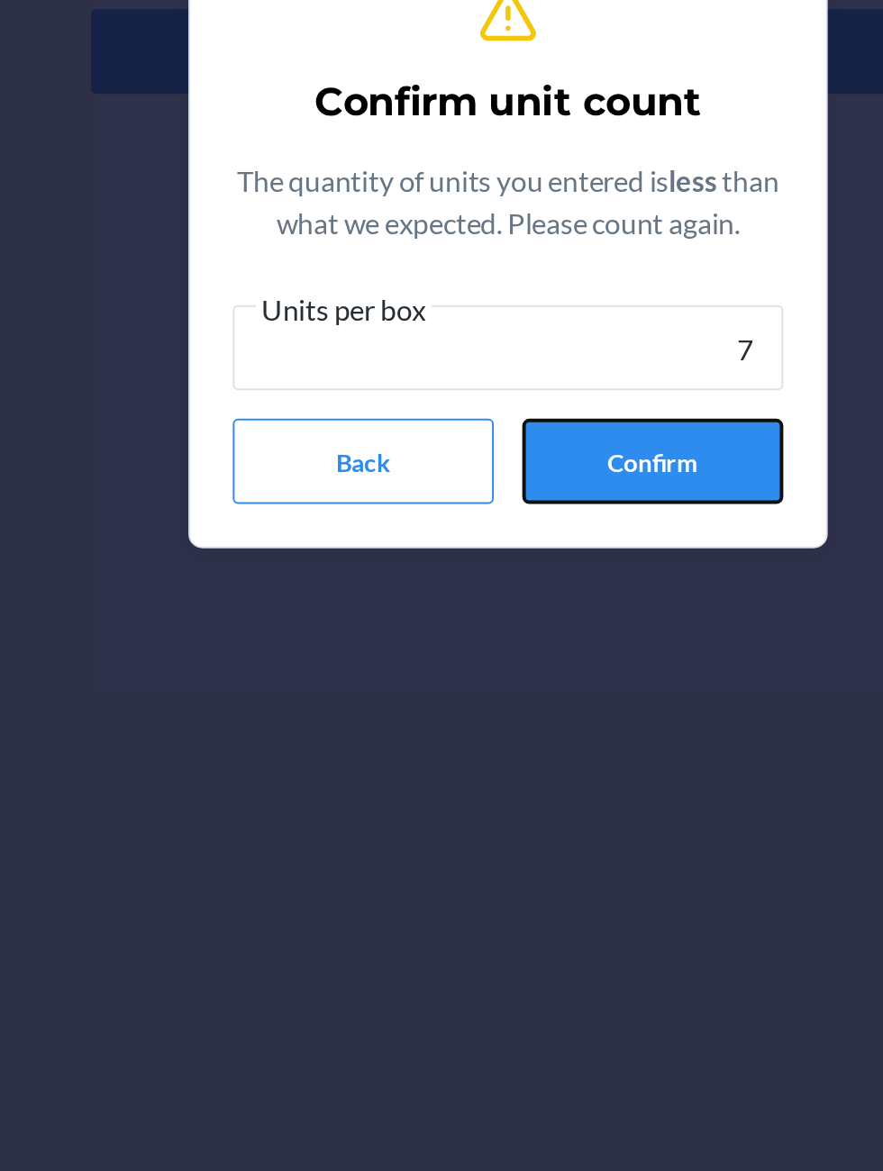
click at [541, 693] on button "Confirm" at bounding box center [515, 695] width 132 height 43
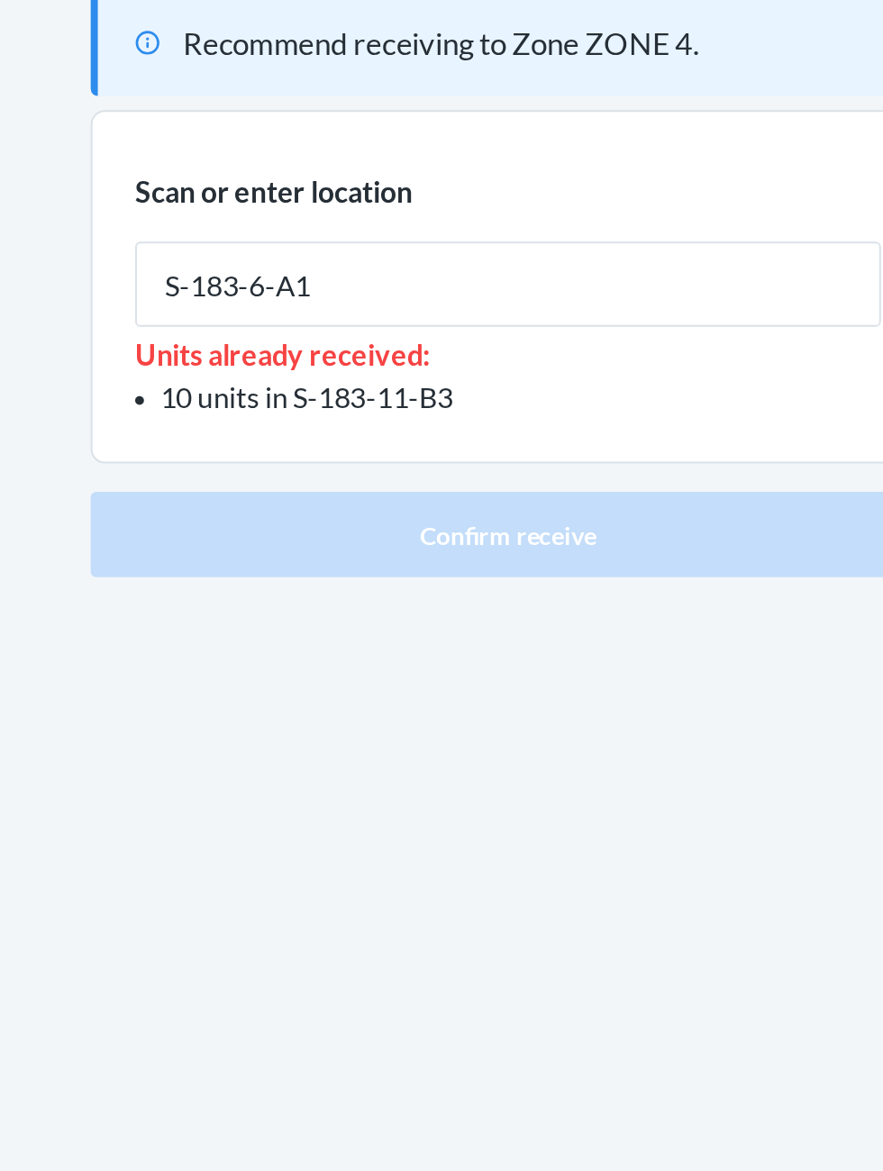
type input "S-183-6-A1"
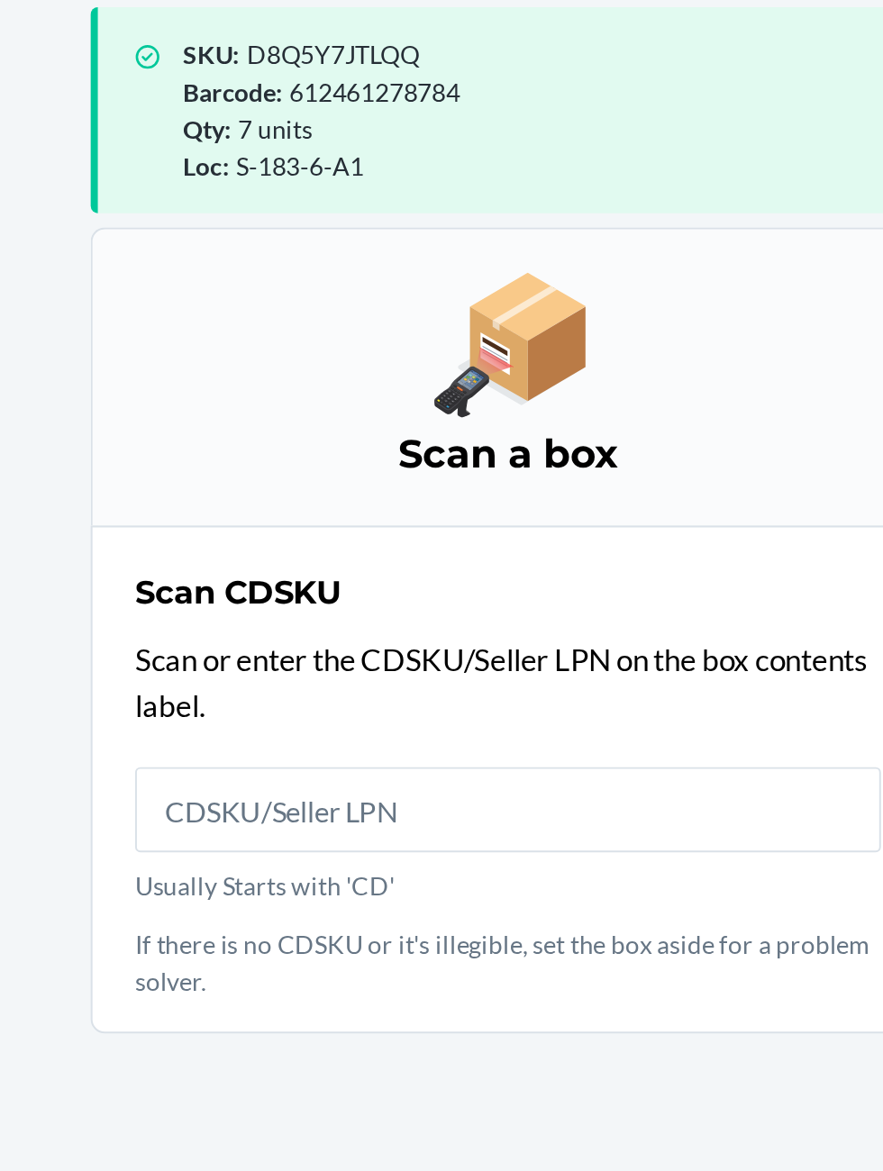
scroll to position [120, 0]
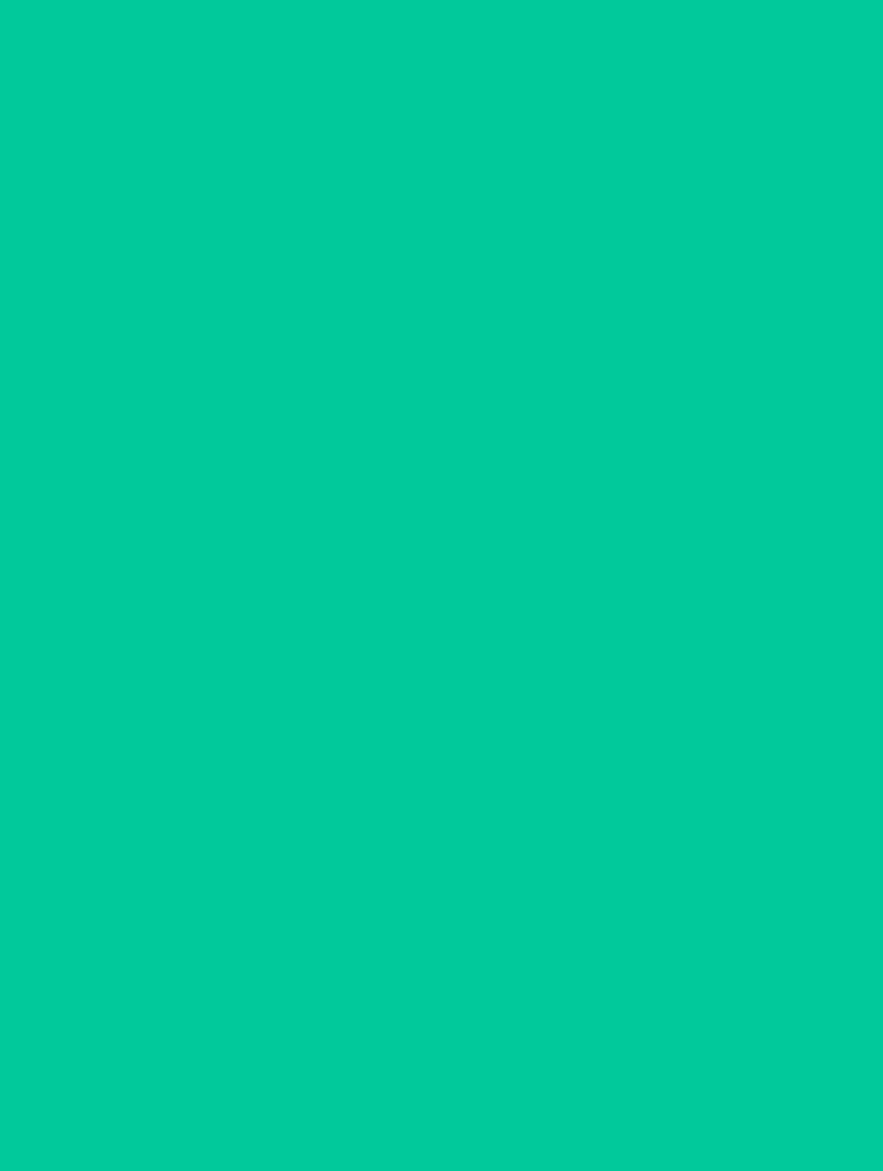
scroll to position [1, 0]
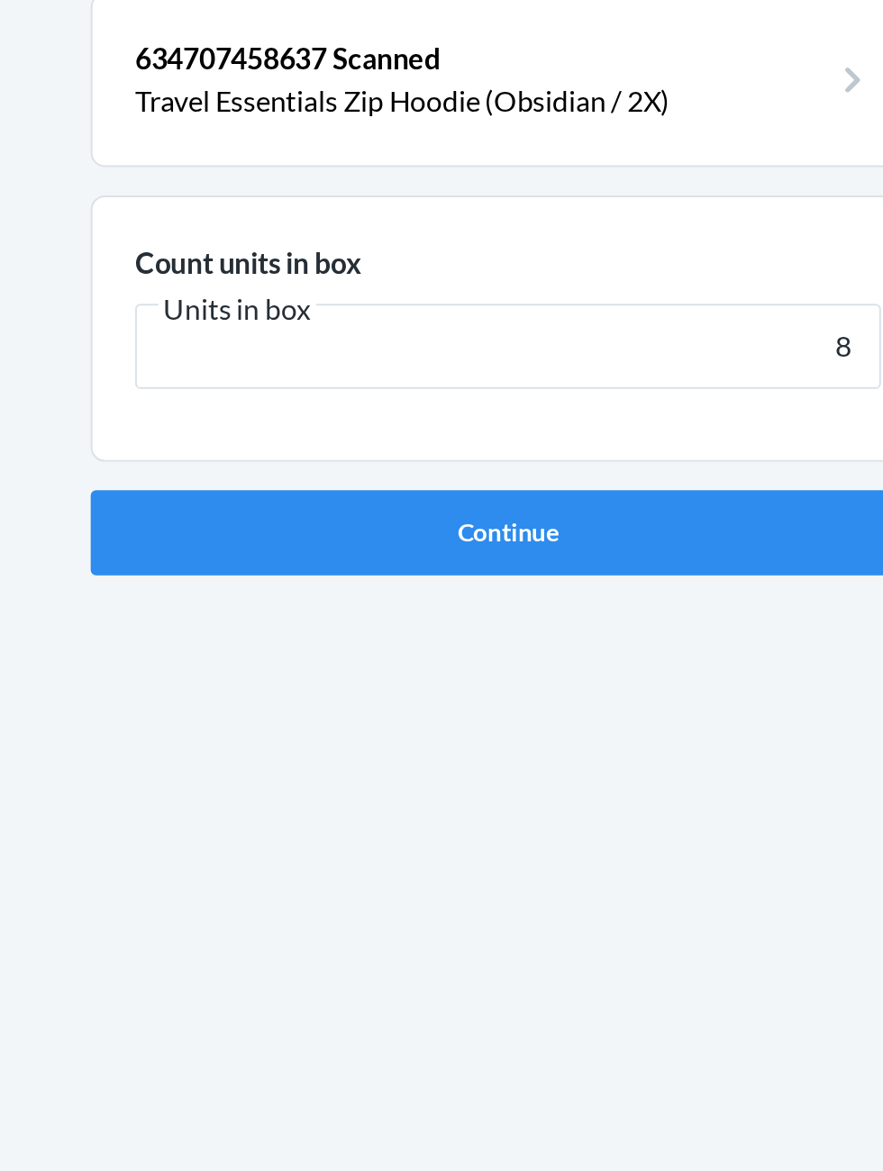
scroll to position [1, 0]
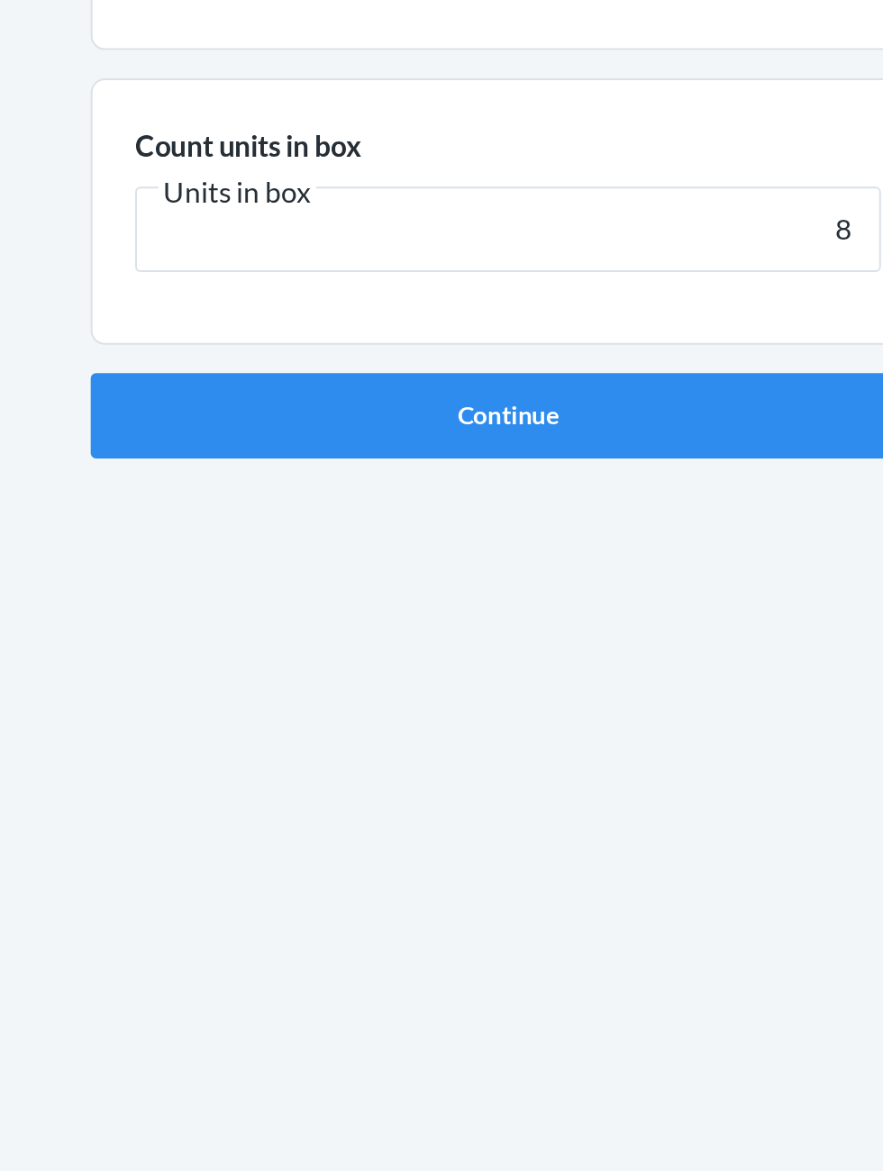
type input "8"
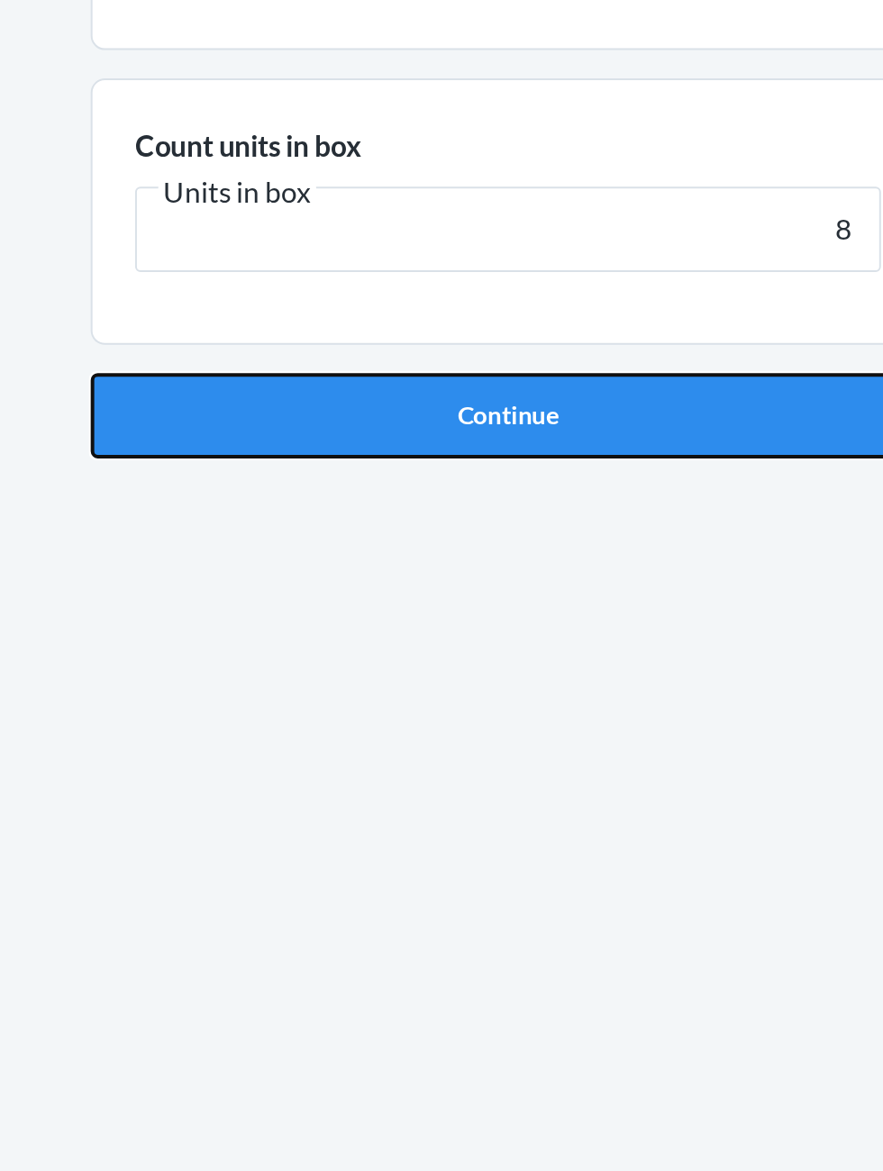
click at [292, 394] on button "Continue" at bounding box center [441, 381] width 423 height 43
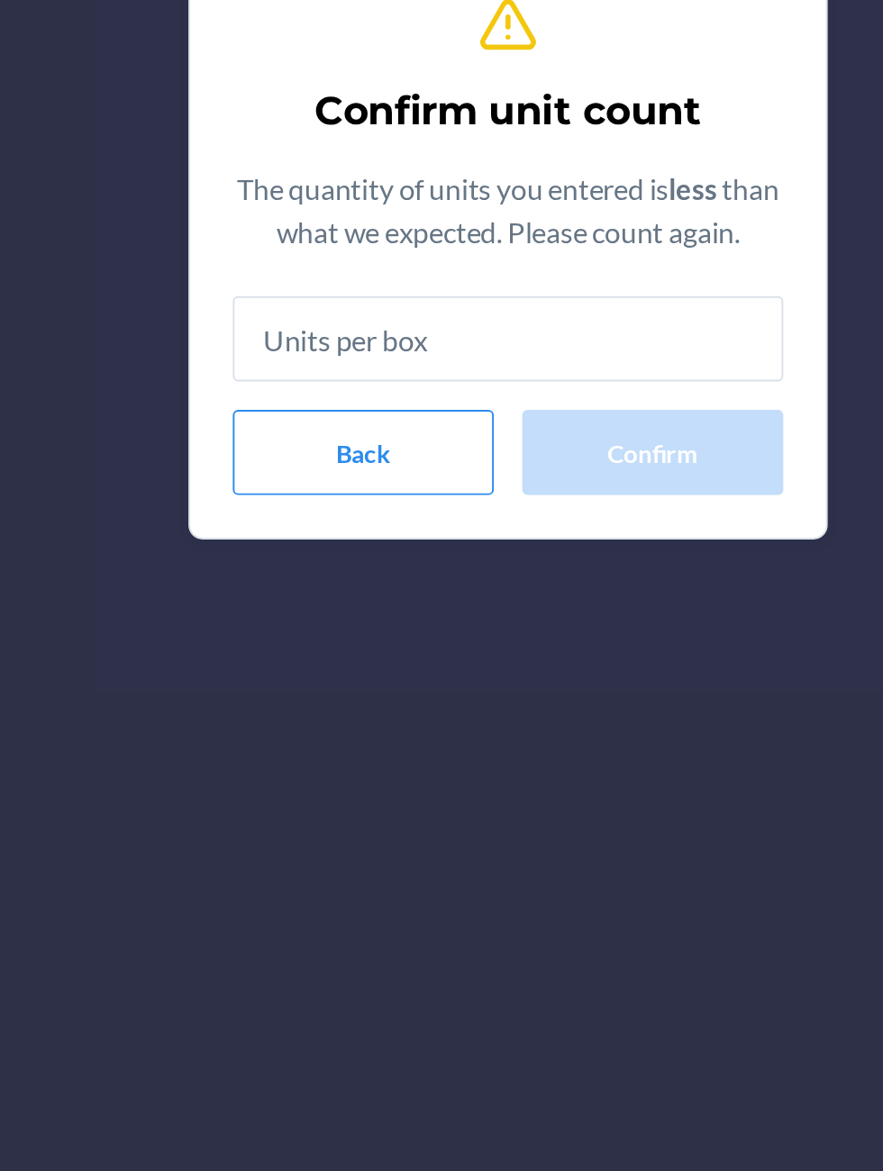
type input "8"
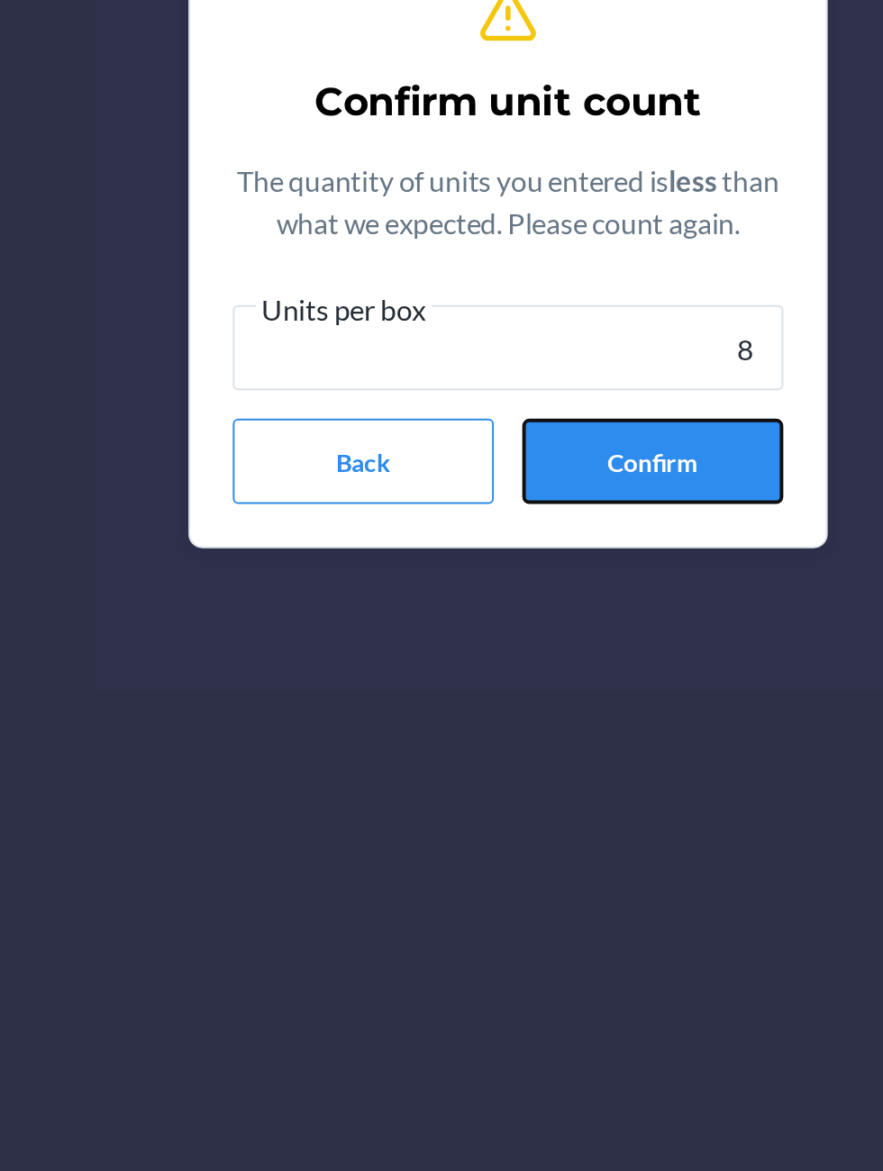
click at [486, 698] on button "Confirm" at bounding box center [515, 695] width 132 height 43
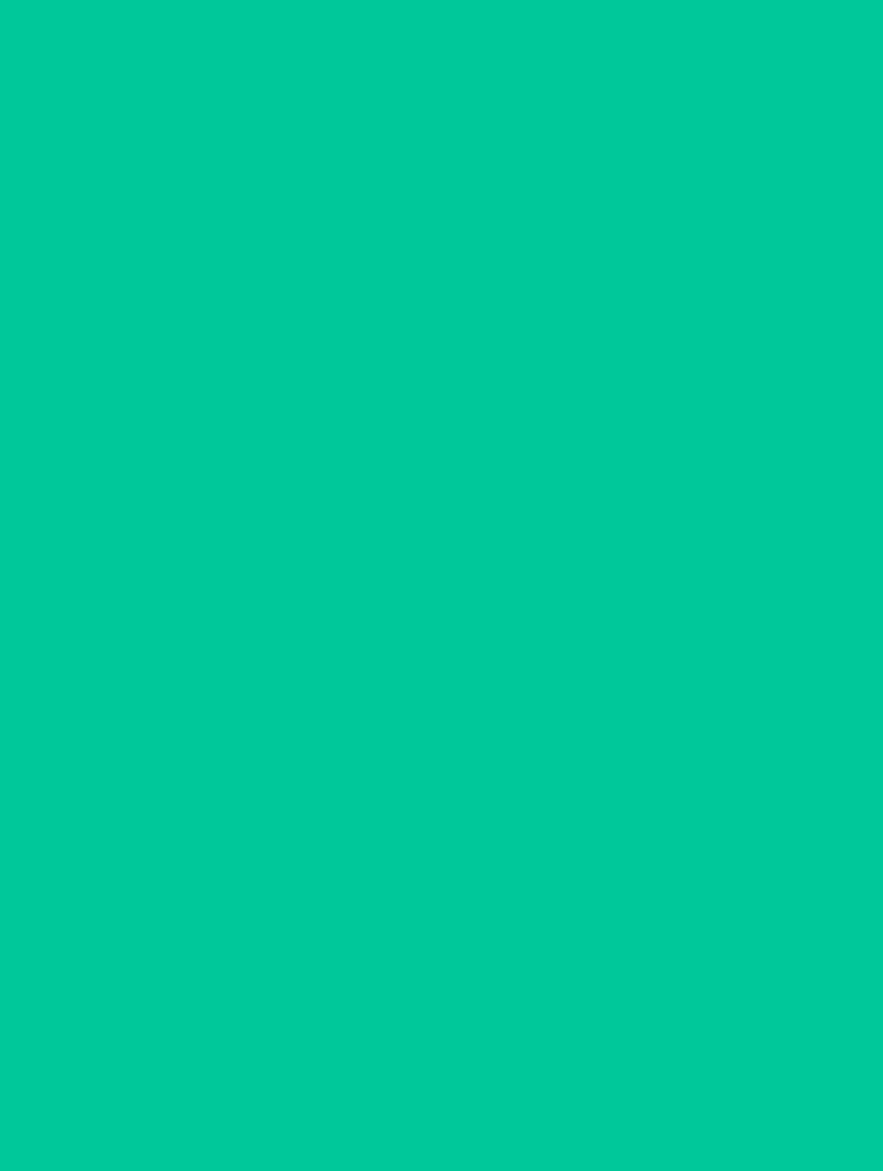
scroll to position [1, 0]
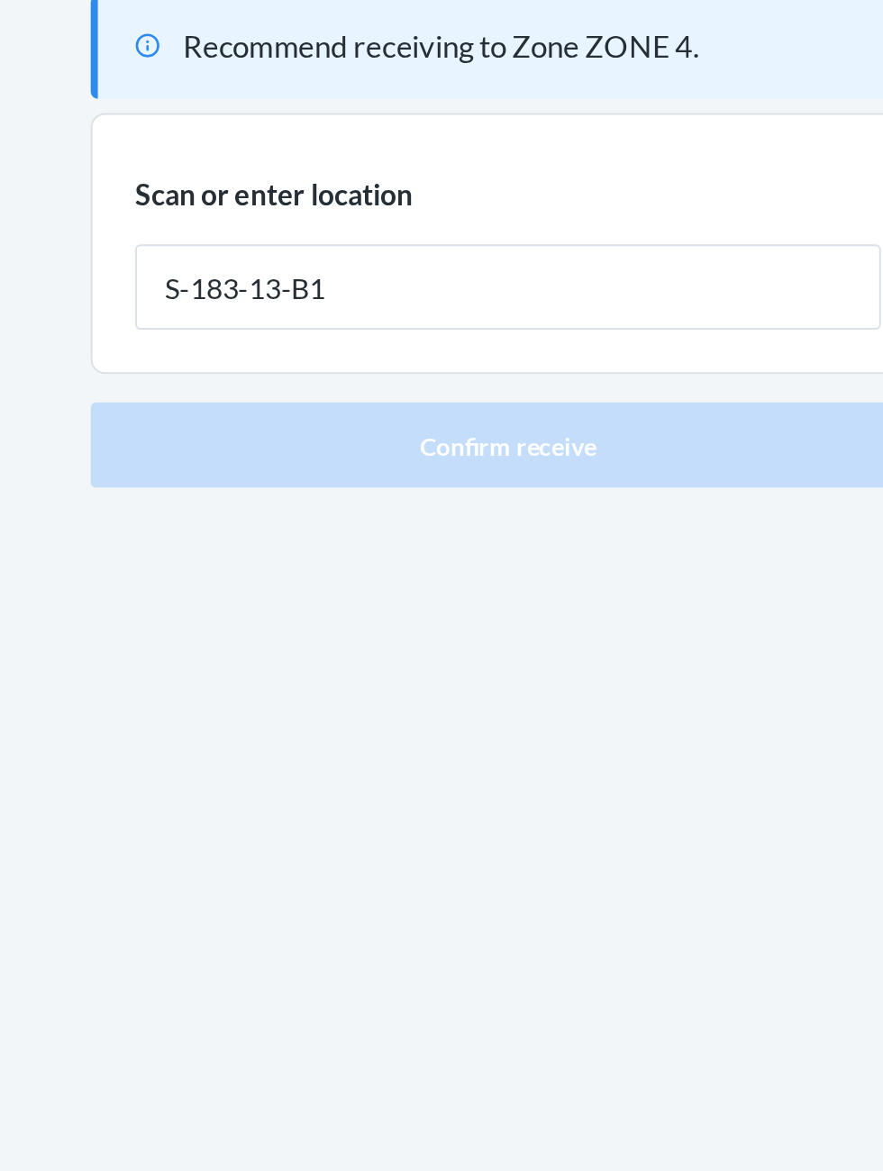
type input "S-183-13-B1"
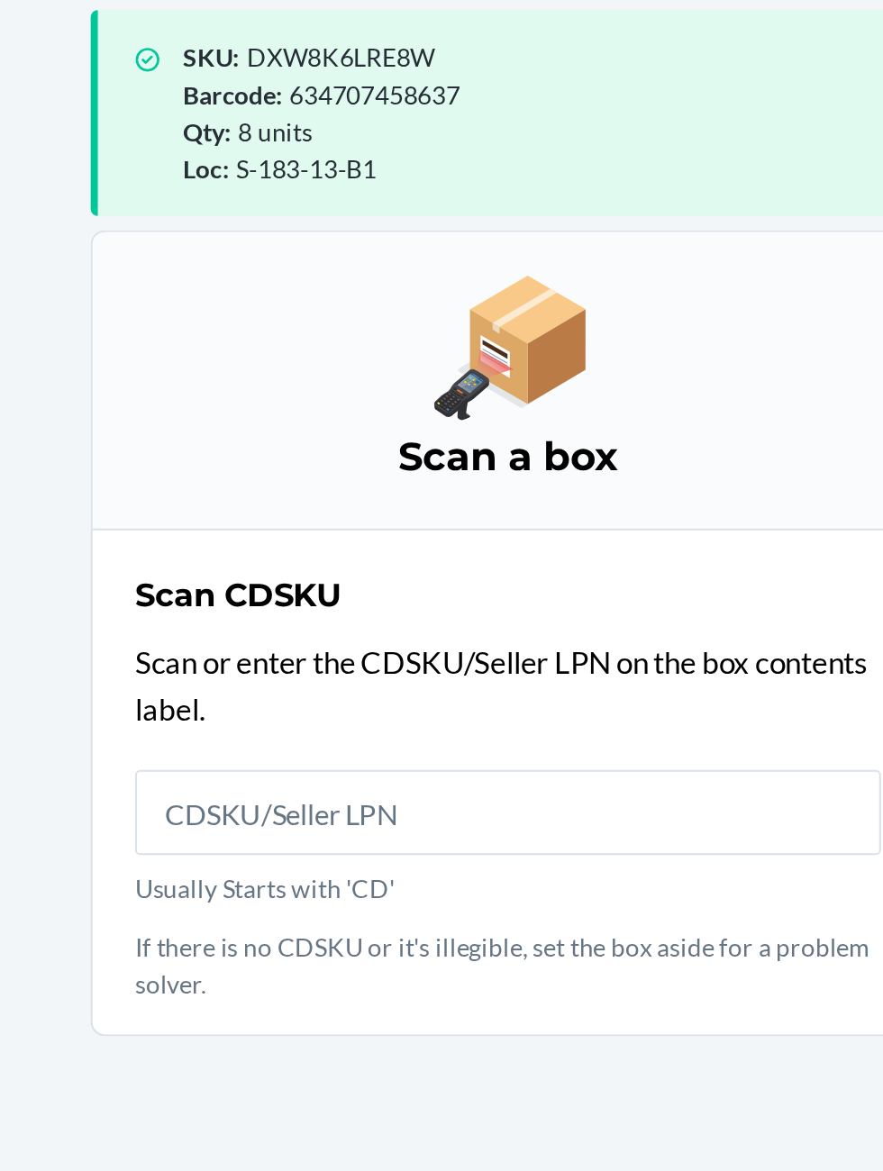
scroll to position [121, 0]
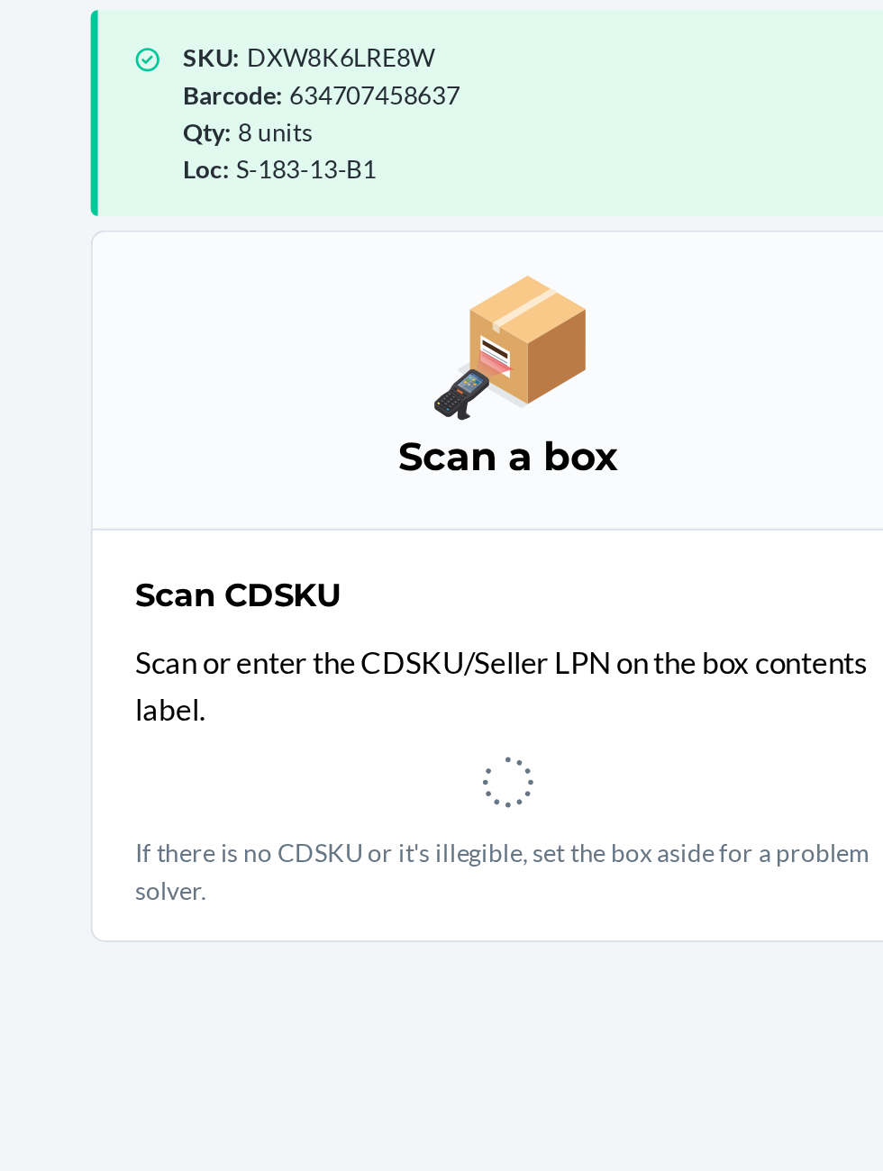
scroll to position [2, 0]
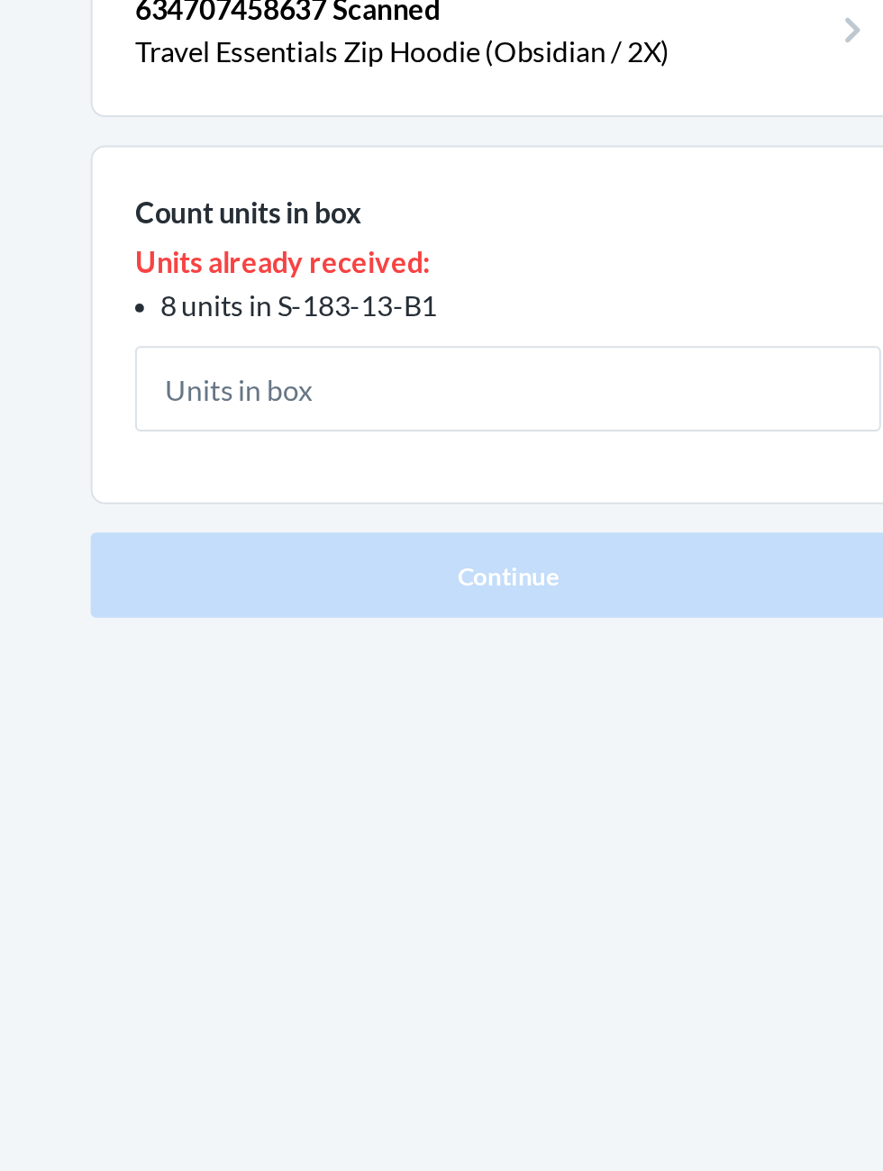
scroll to position [2, 0]
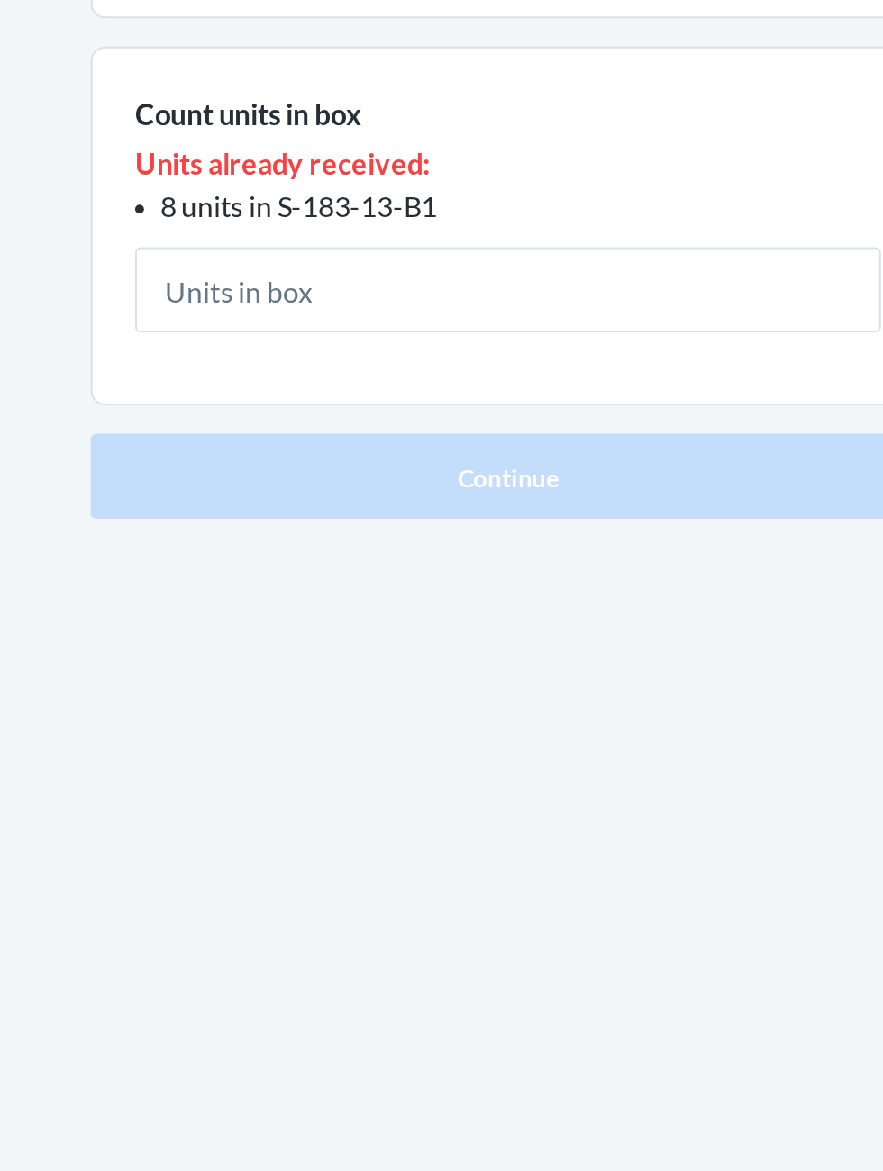
type input "6"
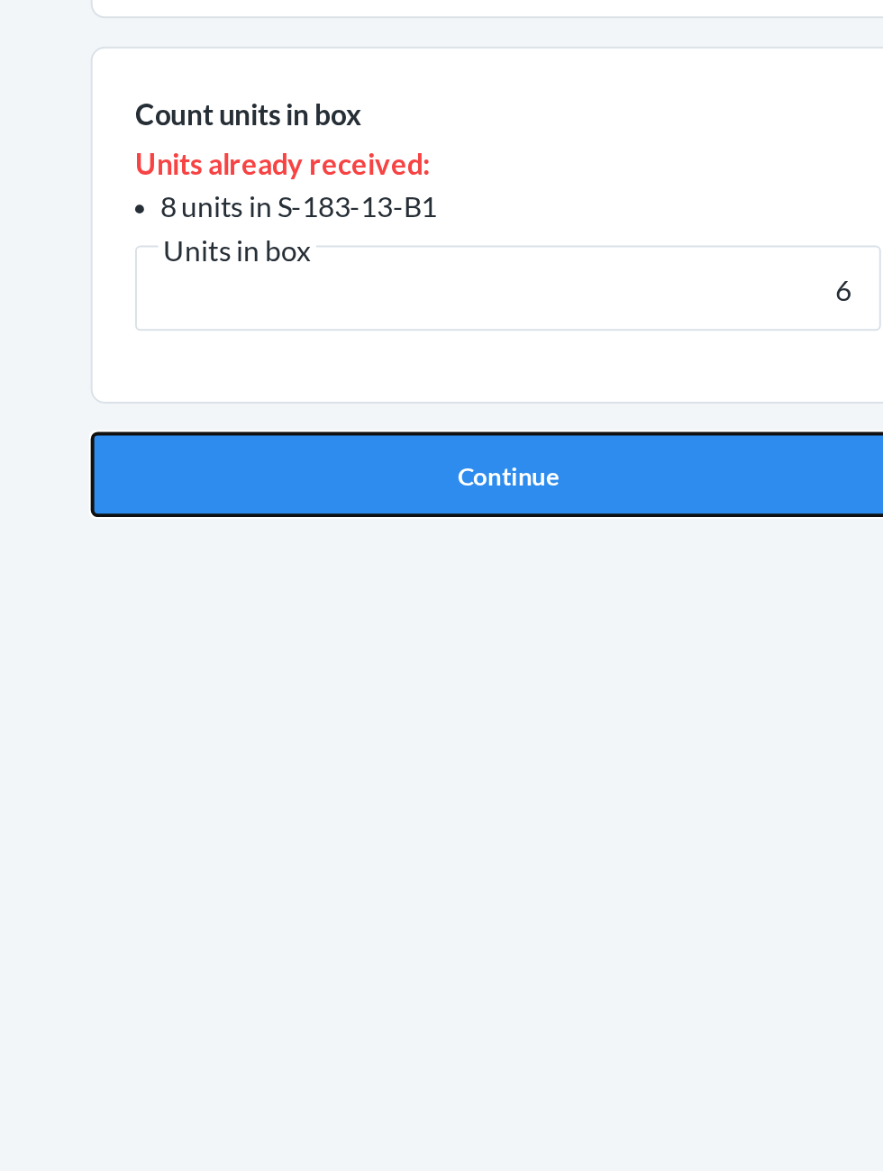
click at [555, 487] on button "Continue" at bounding box center [441, 487] width 423 height 43
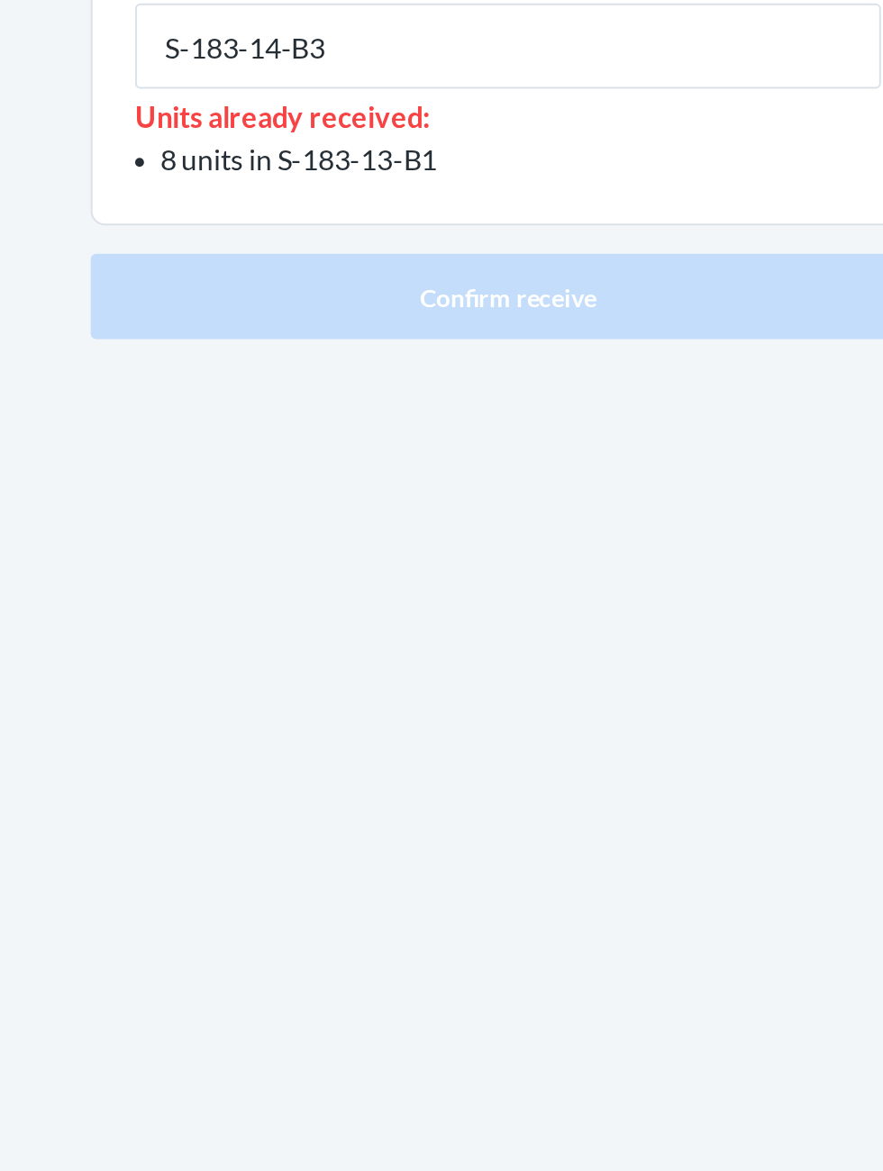
type input "S-183-14-B3"
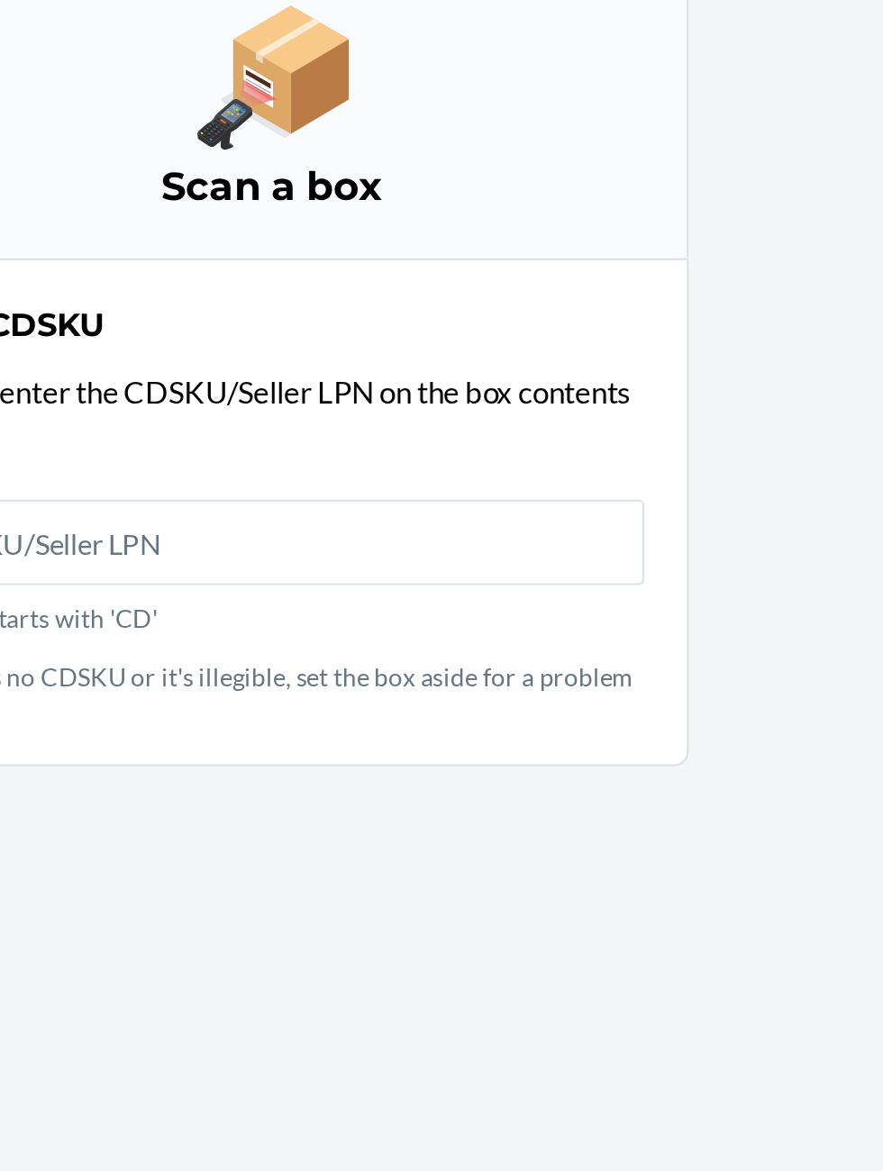
scroll to position [2, 0]
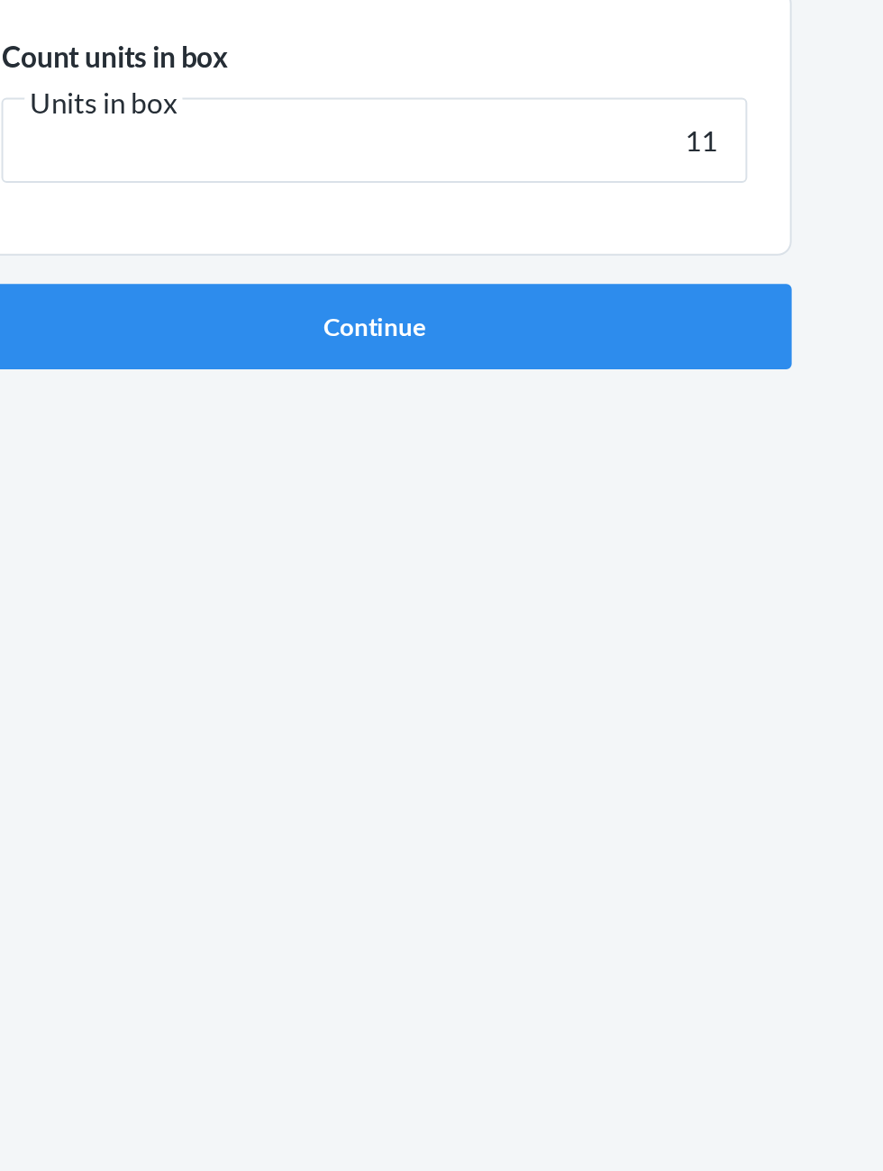
type input "11"
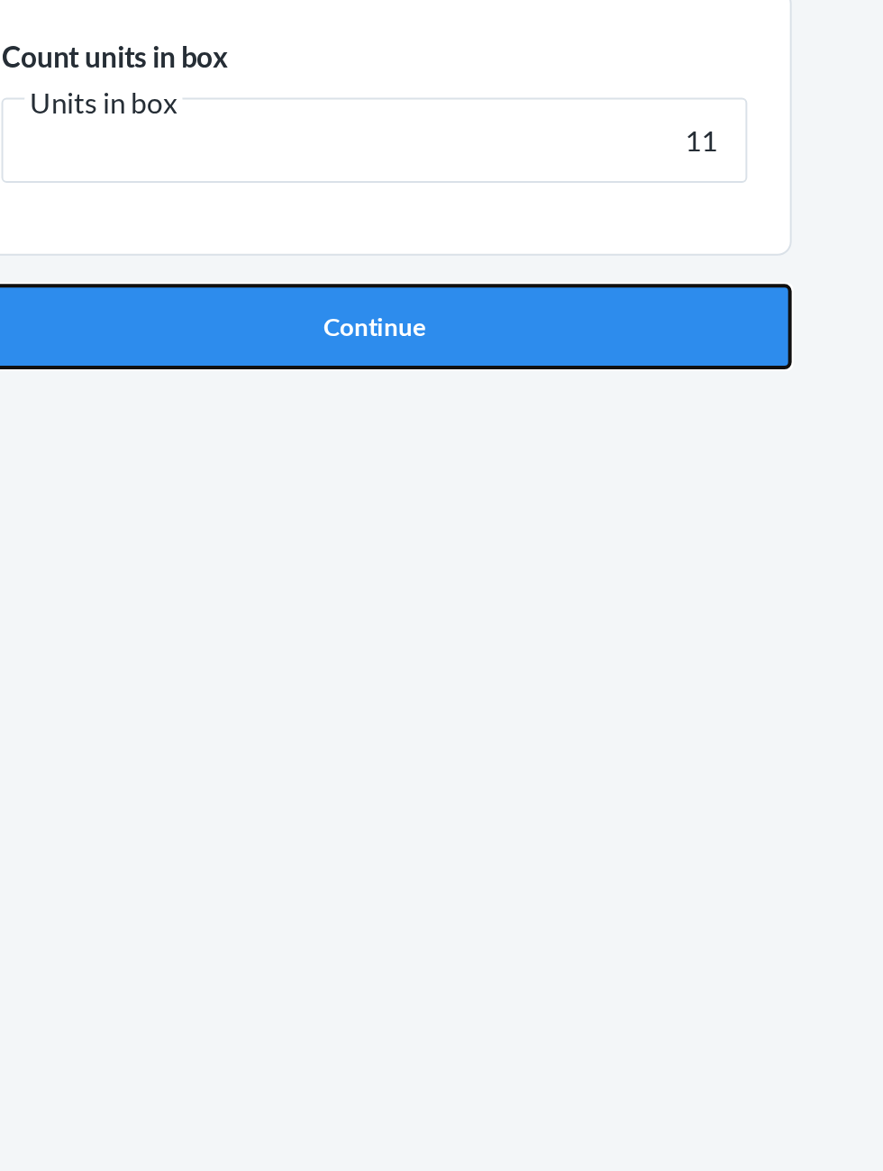
click at [324, 389] on button "Continue" at bounding box center [441, 381] width 423 height 43
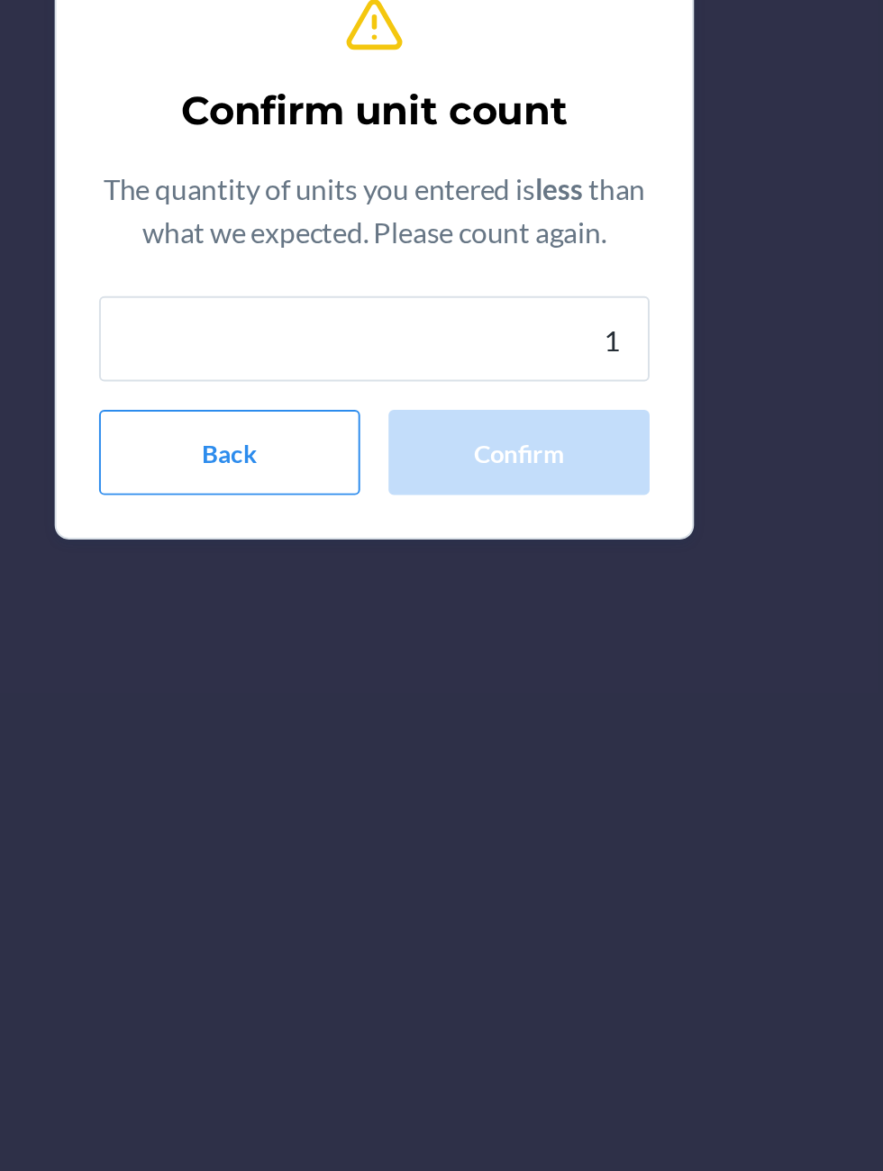
type input "11"
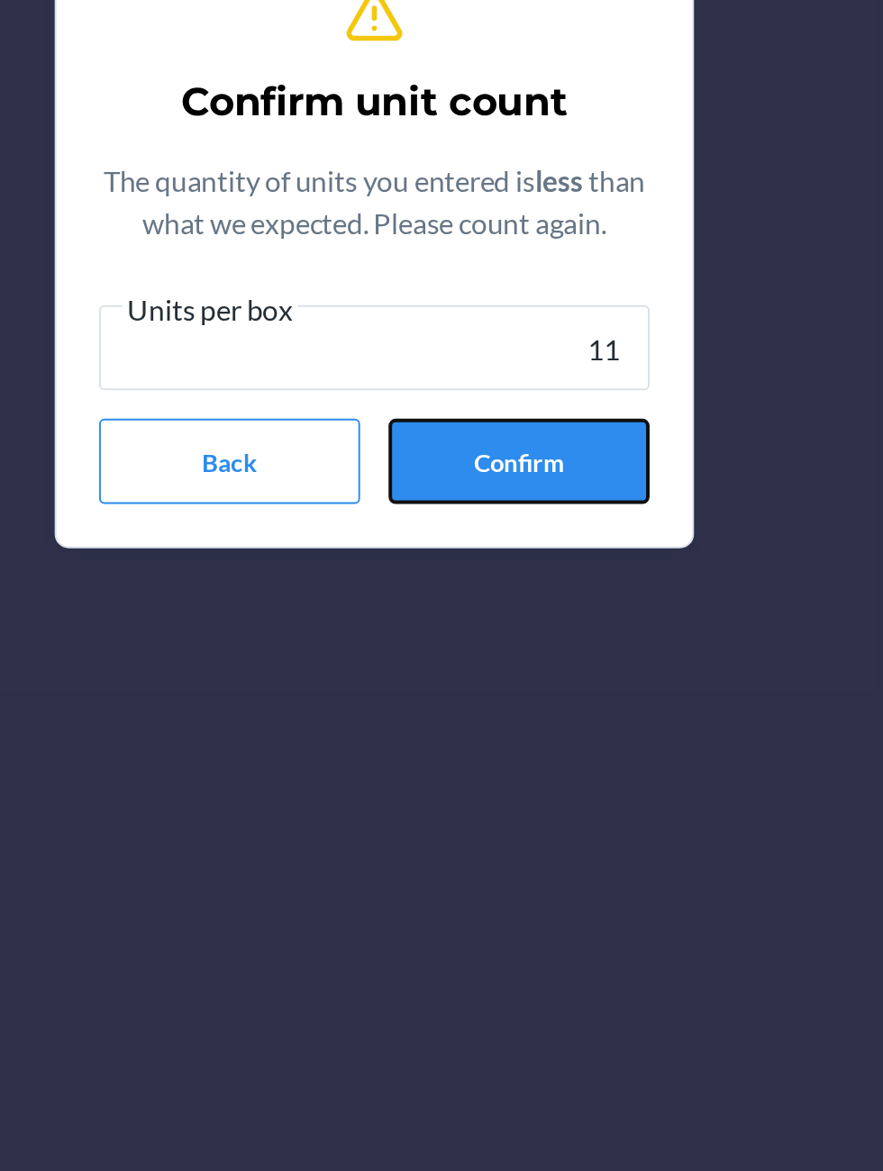
click at [461, 707] on button "Confirm" at bounding box center [515, 695] width 132 height 43
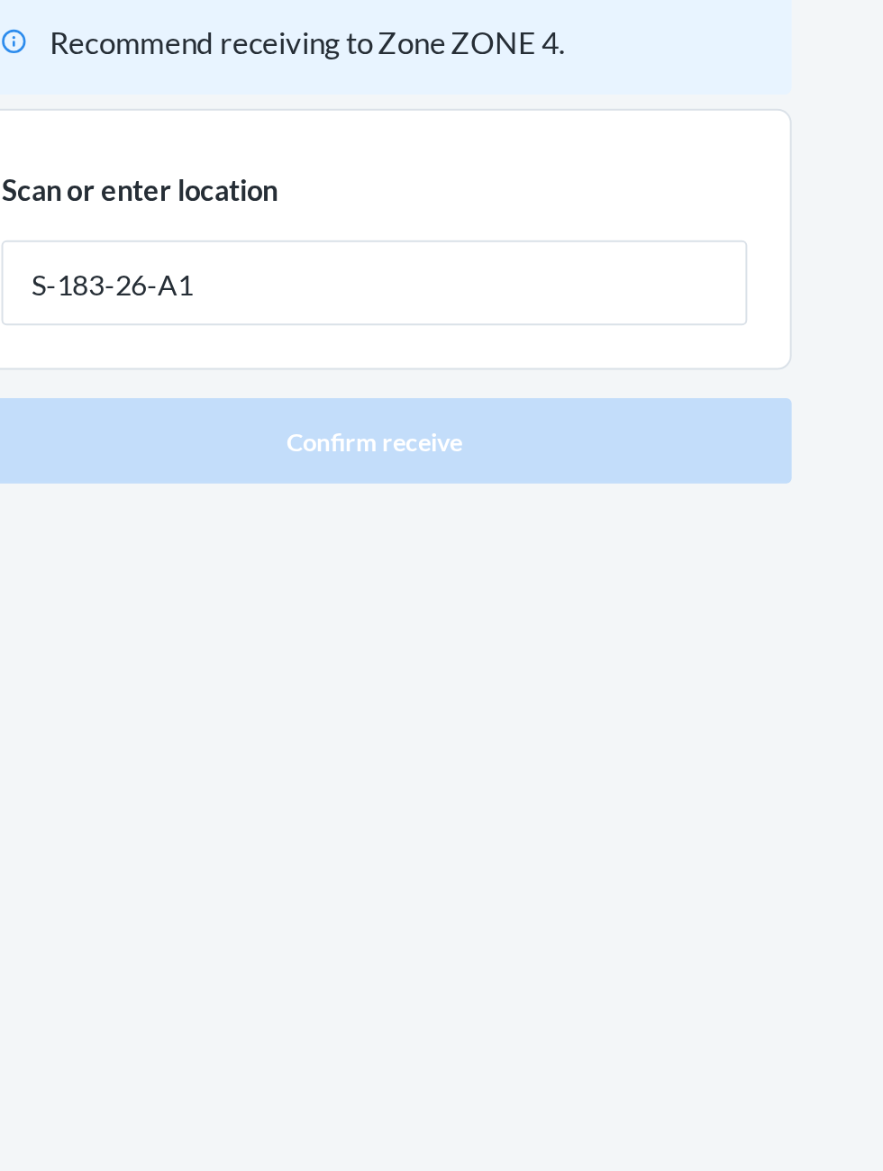
type input "S-183-26-A1"
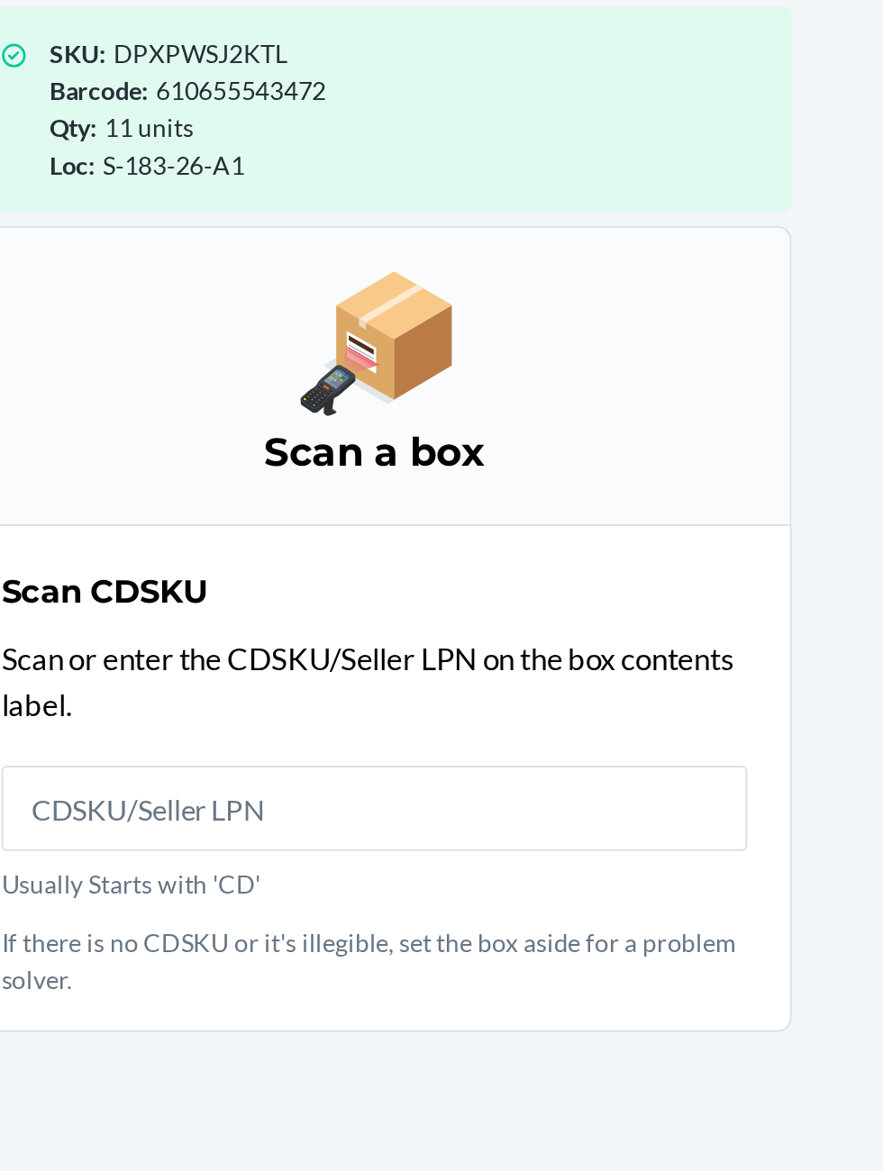
scroll to position [119, 0]
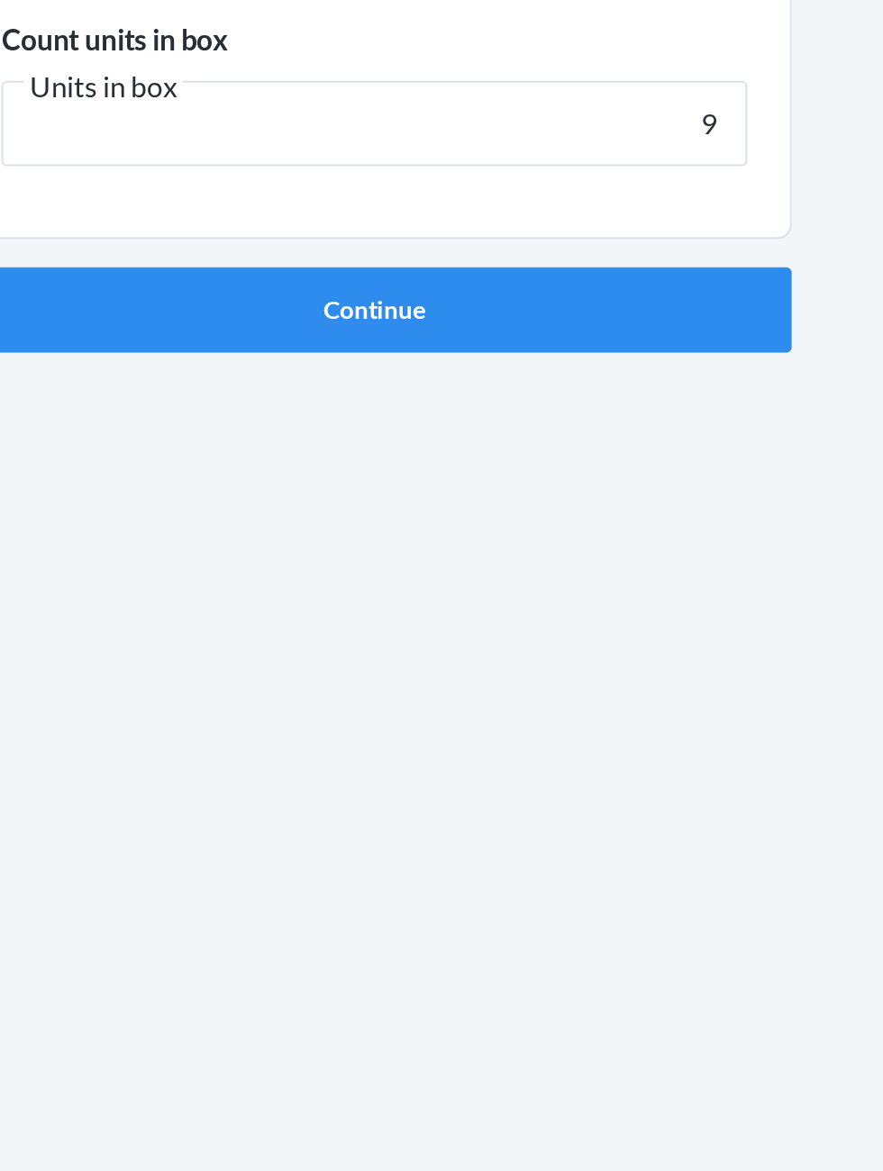
type input "9"
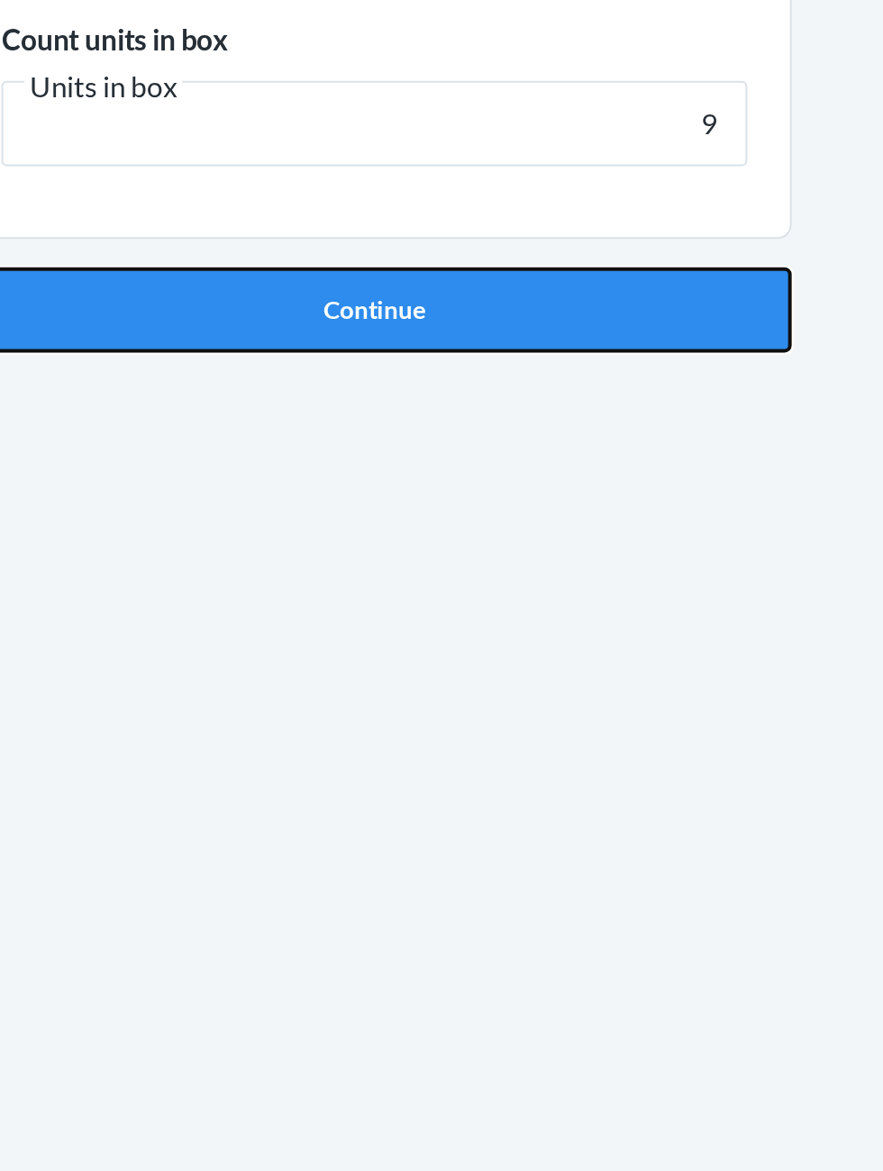
click at [383, 397] on button "Continue" at bounding box center [441, 381] width 423 height 43
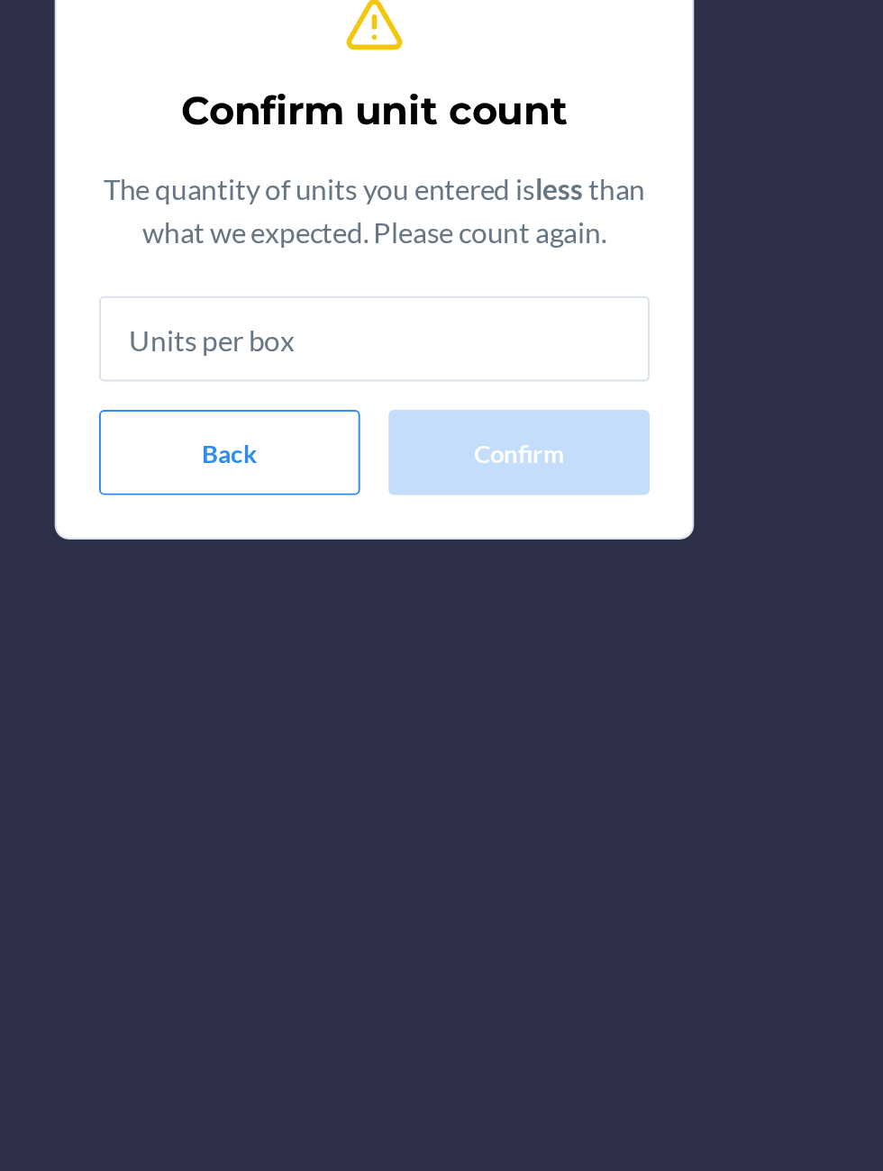
type input "9"
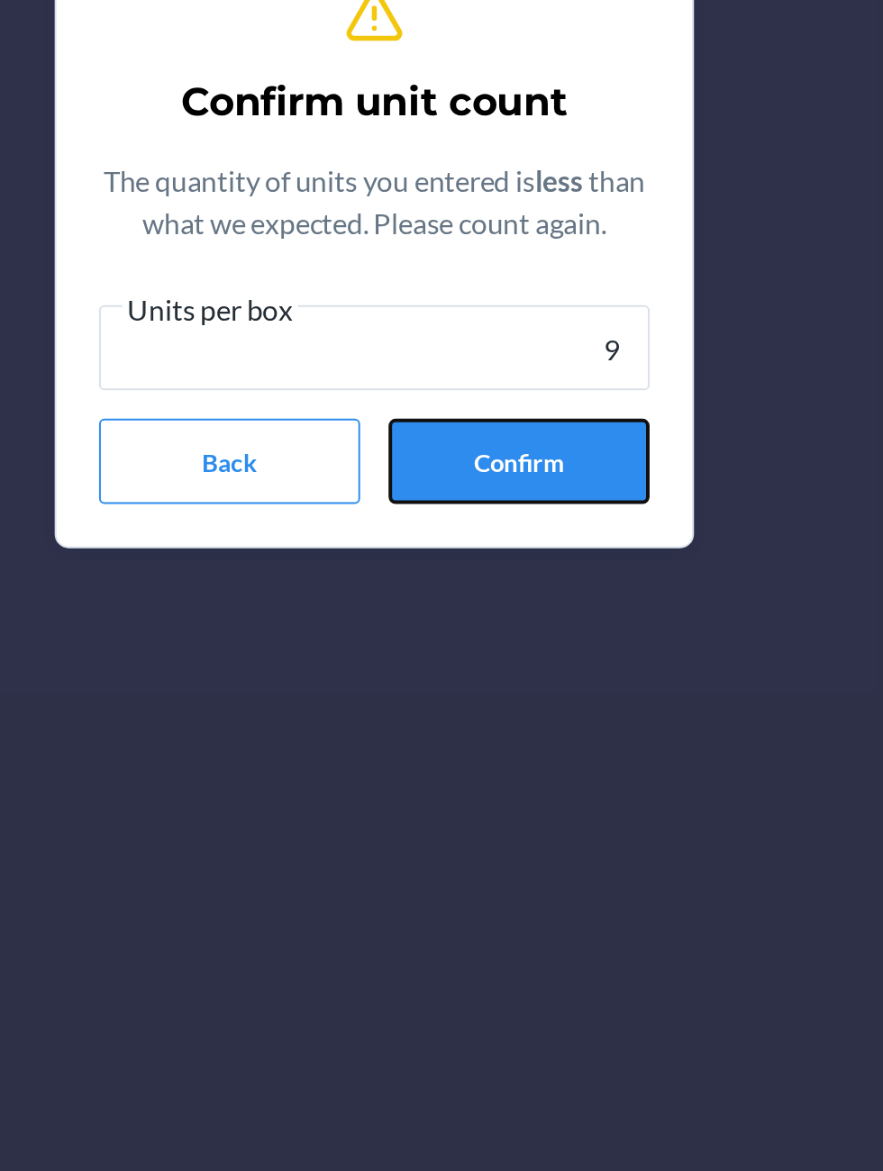
click at [512, 704] on button "Confirm" at bounding box center [515, 695] width 132 height 43
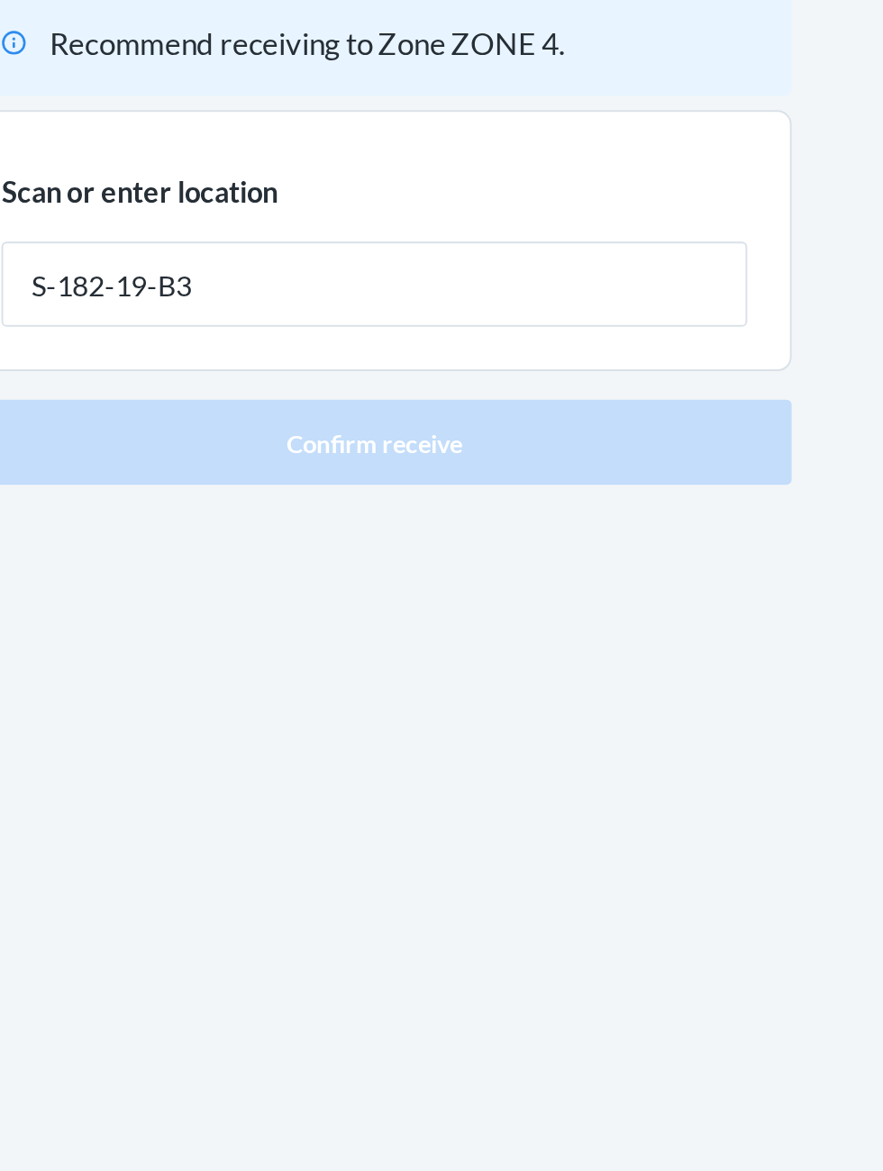
type input "S-182-19-B3"
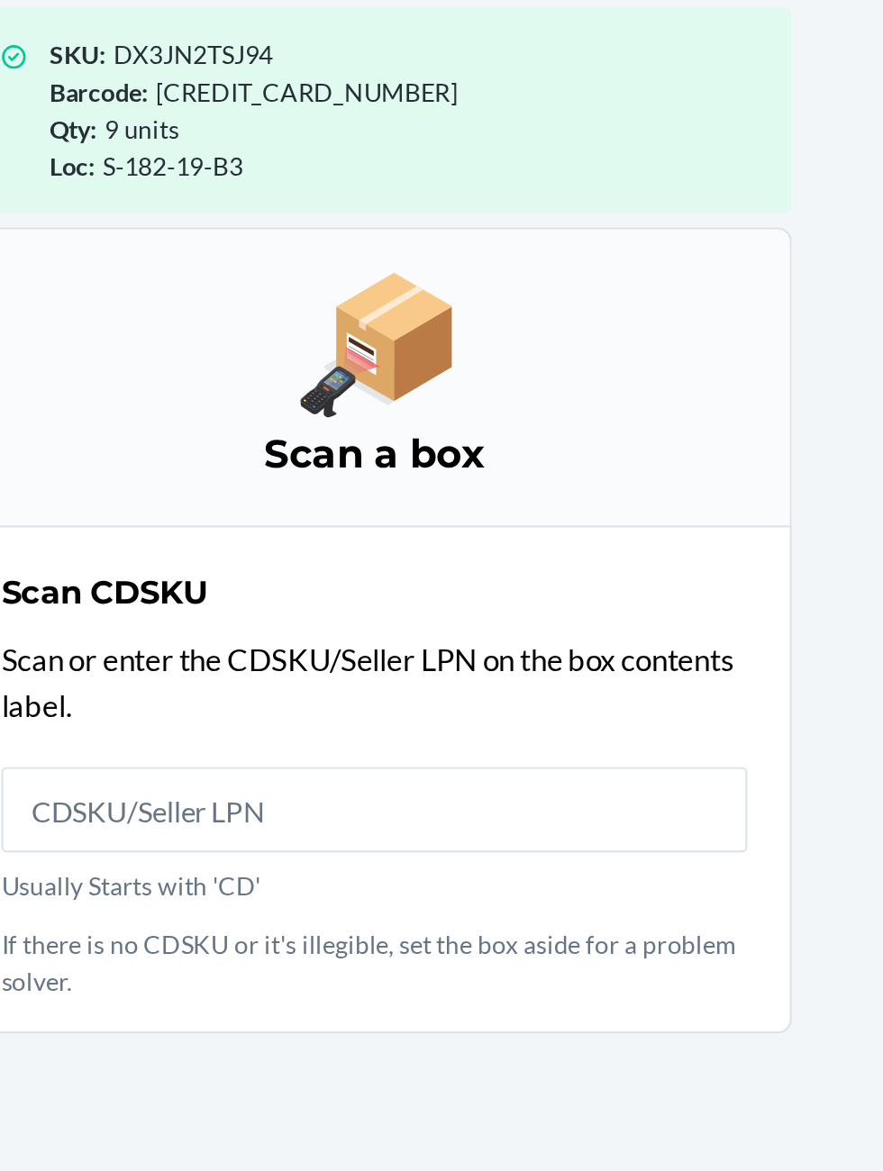
scroll to position [120, 0]
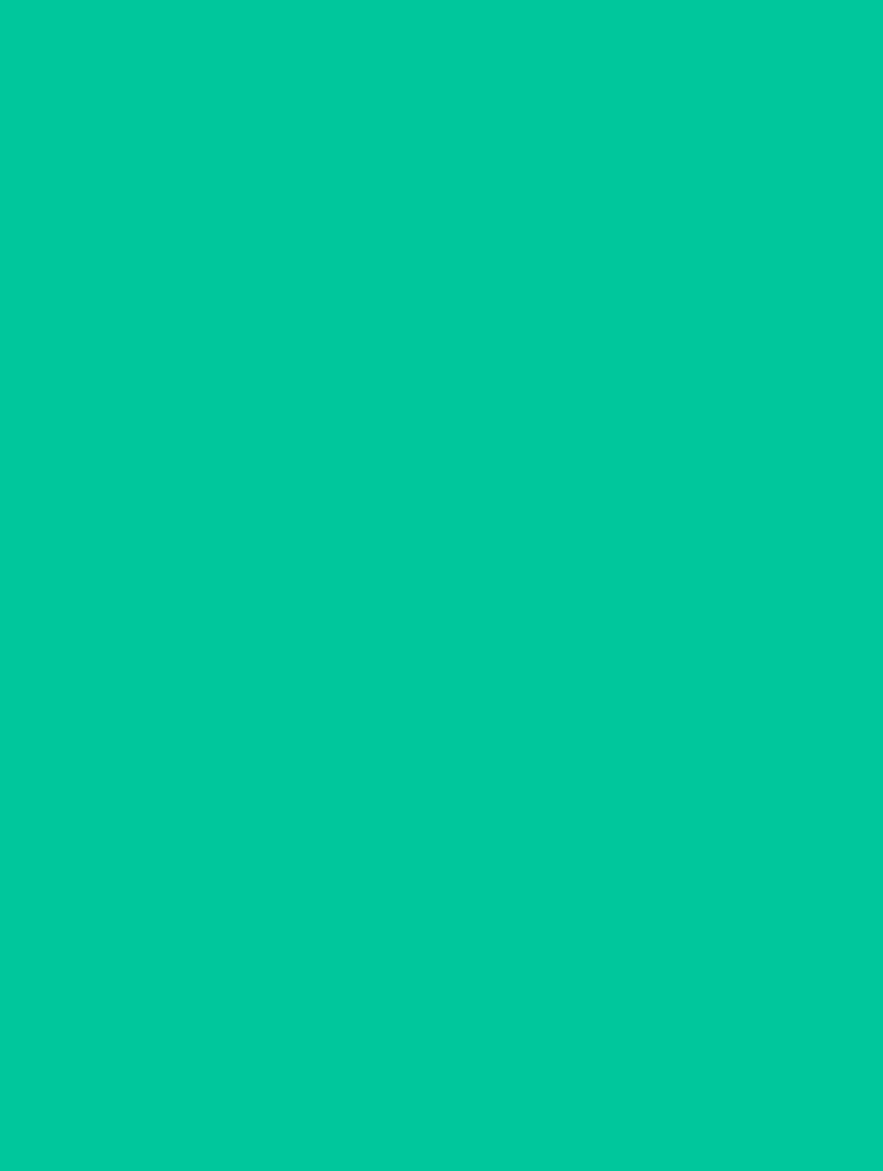
scroll to position [1, 0]
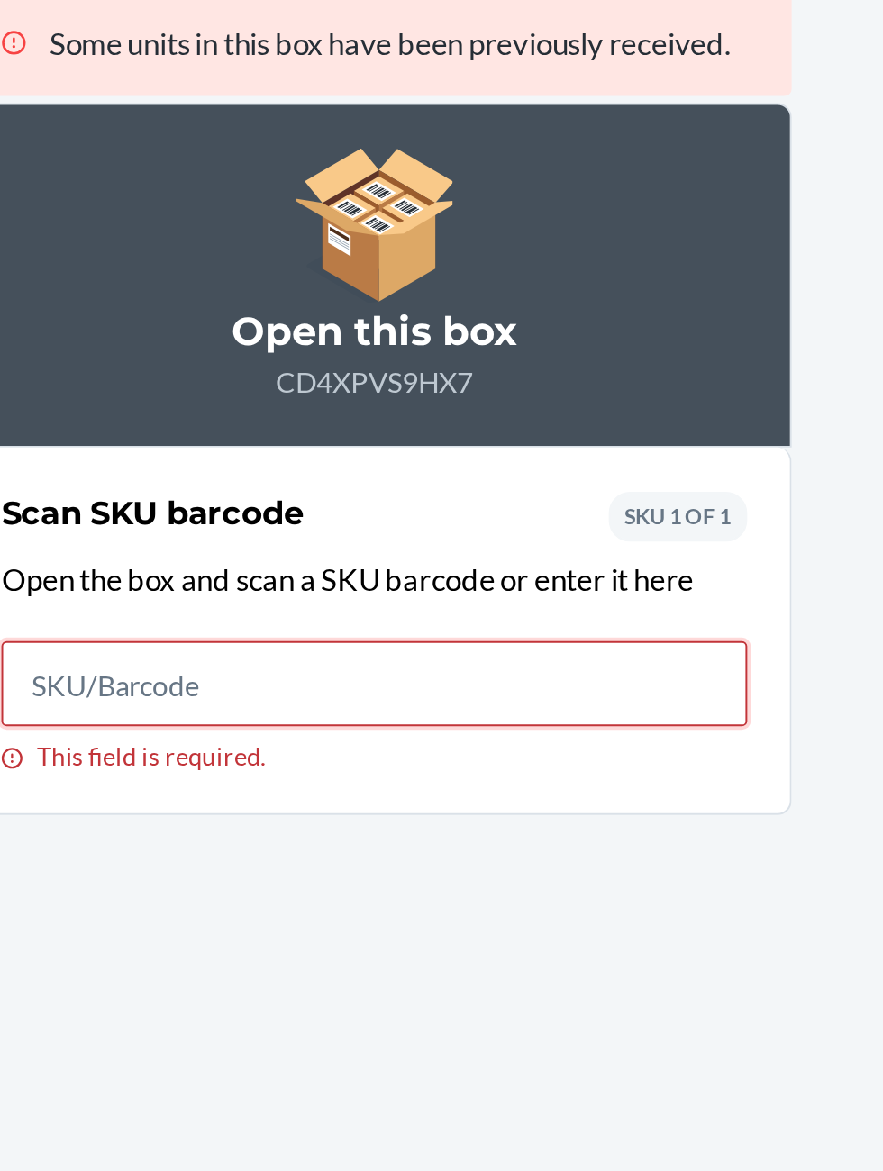
click at [523, 462] on input "This field is required." at bounding box center [441, 458] width 378 height 43
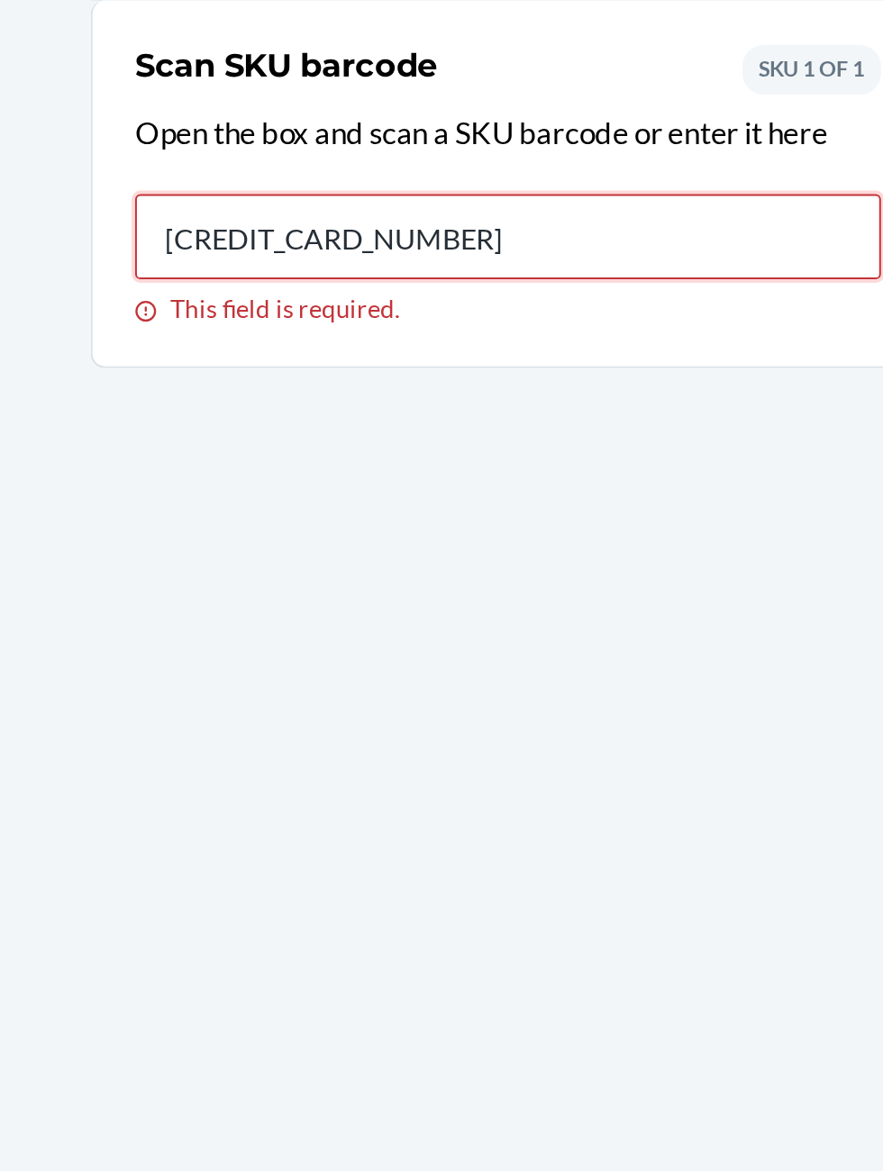
type input "[CREDIT_CARD_NUMBER]"
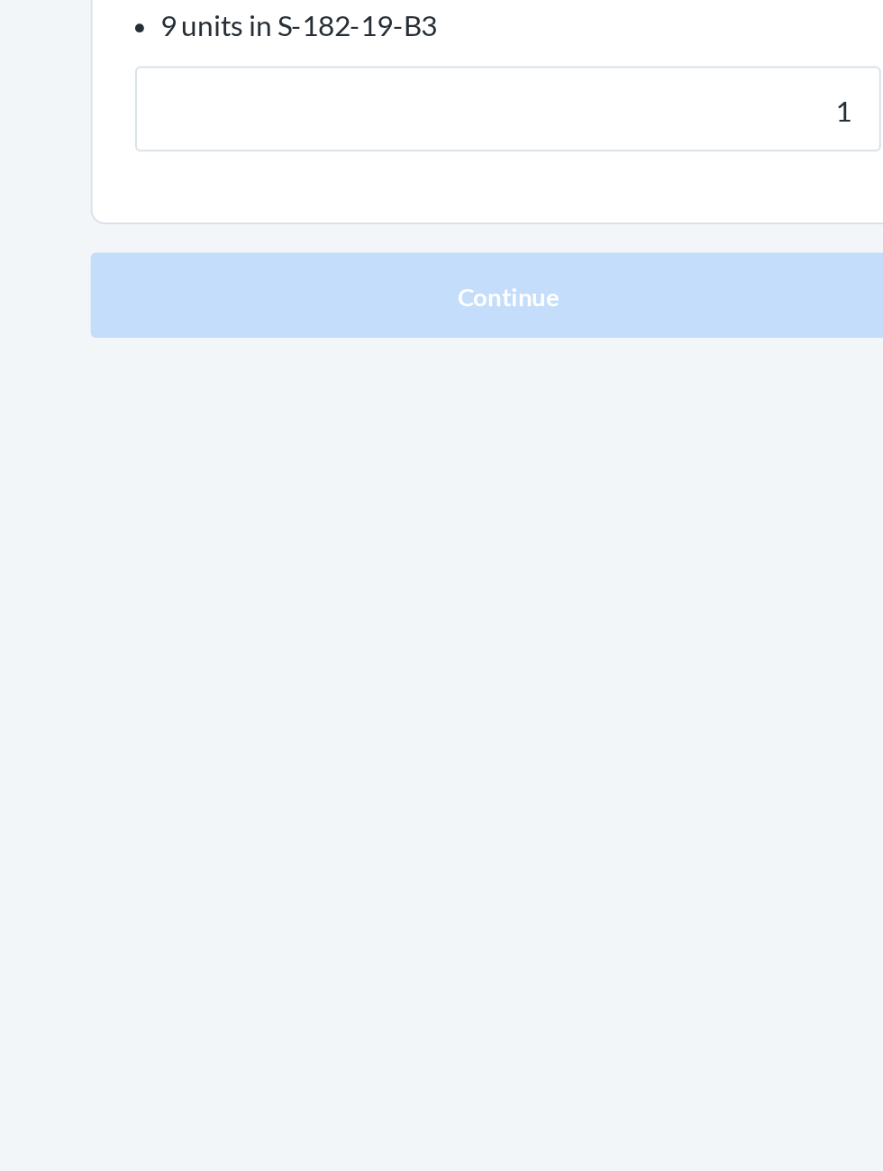
type input "11"
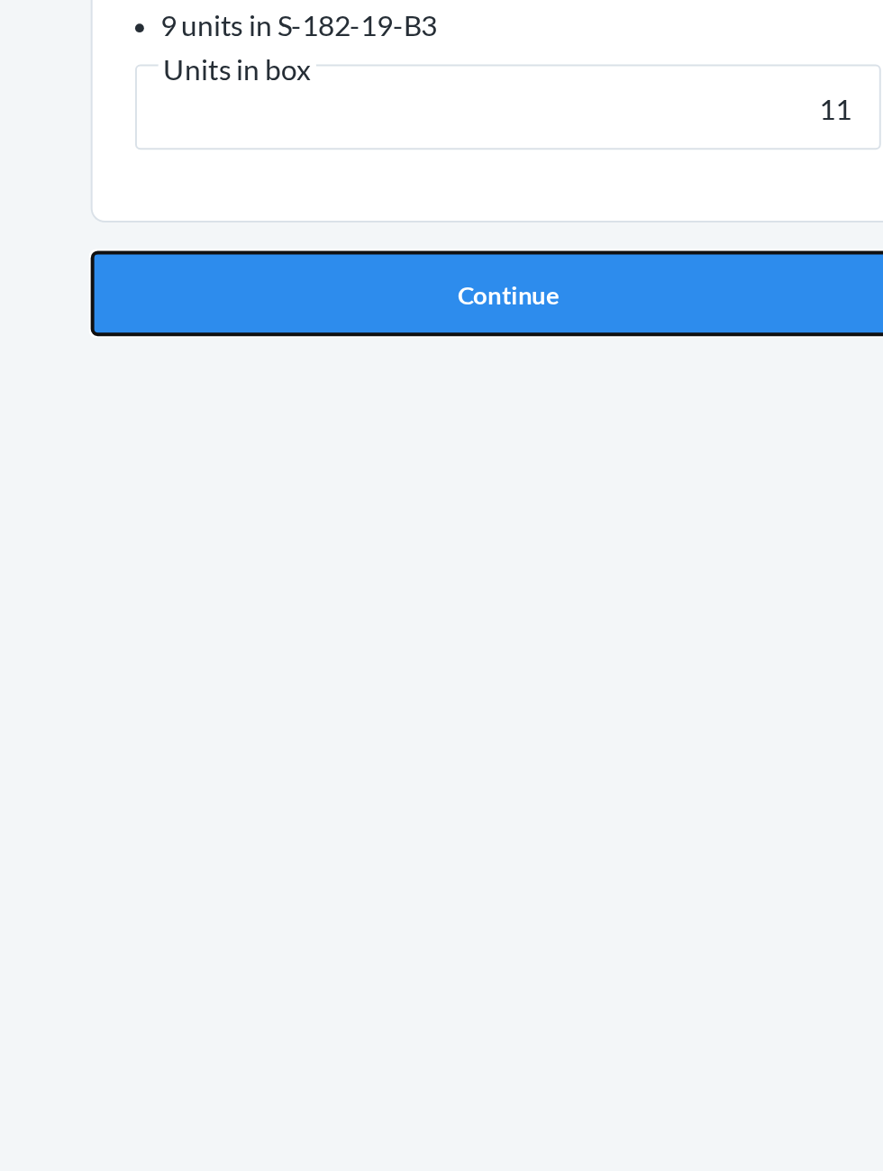
click at [581, 500] on button "Continue" at bounding box center [441, 487] width 423 height 43
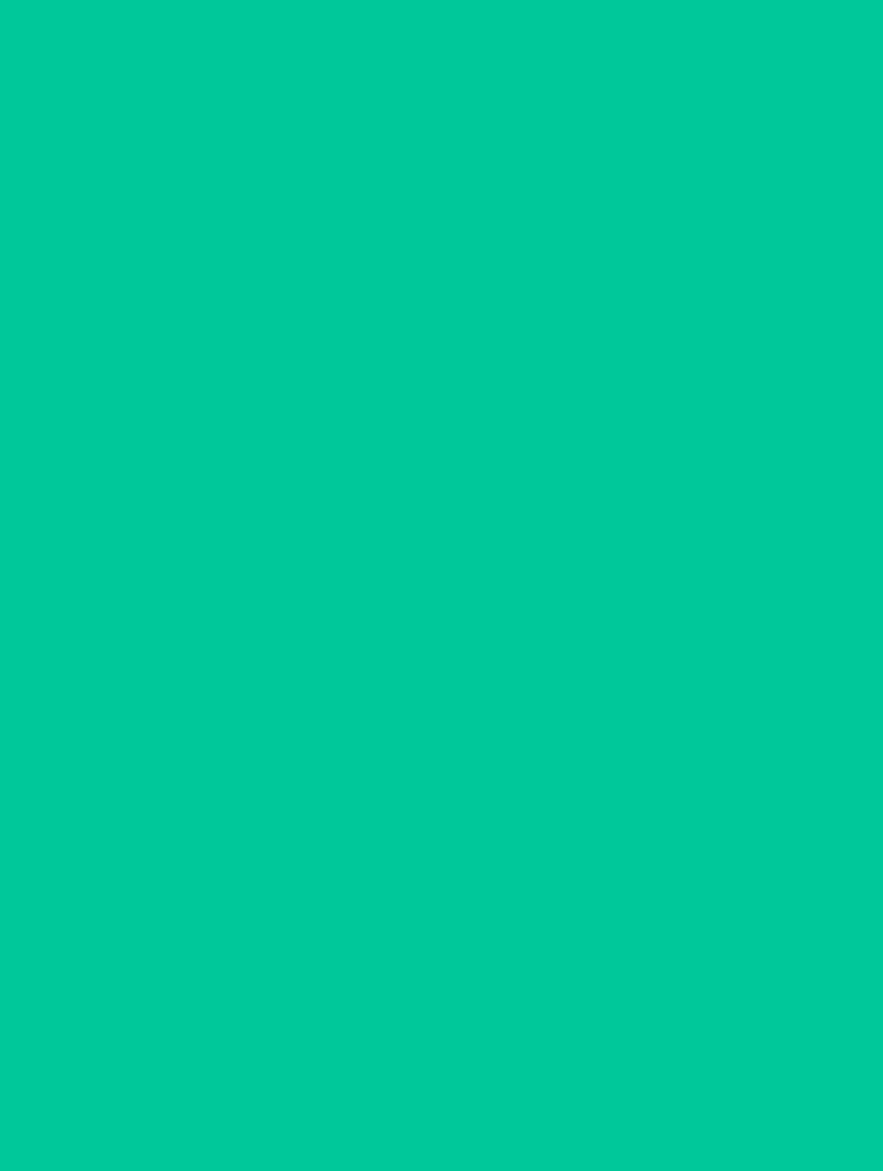
scroll to position [1, 0]
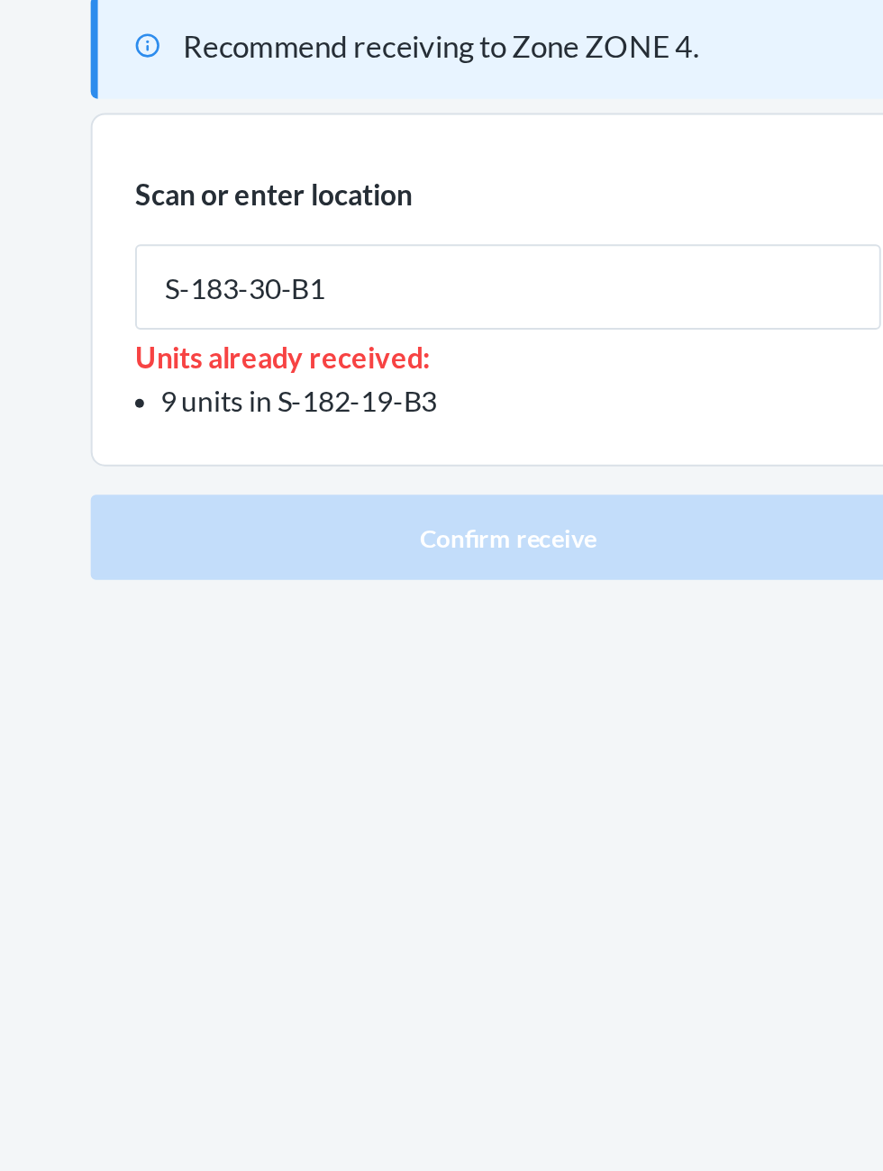
type input "S-183-30-B1"
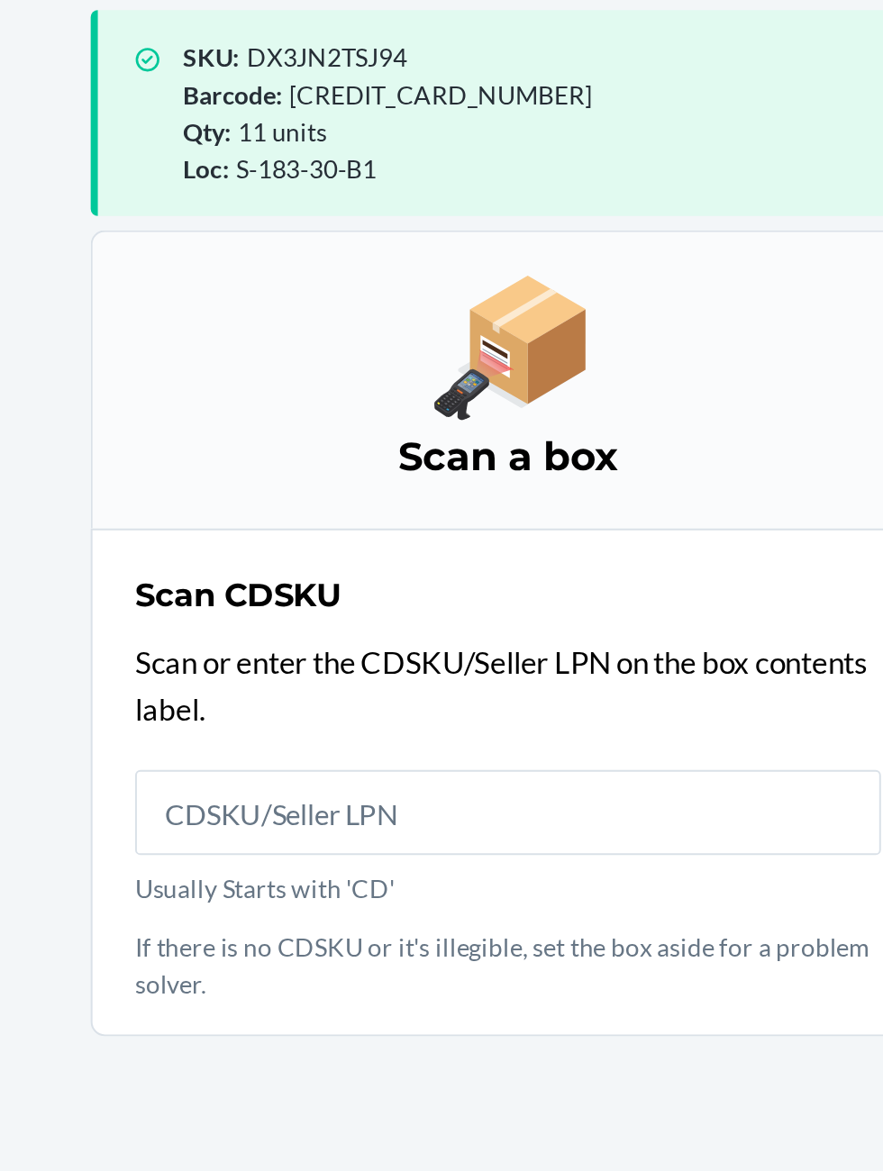
scroll to position [121, 0]
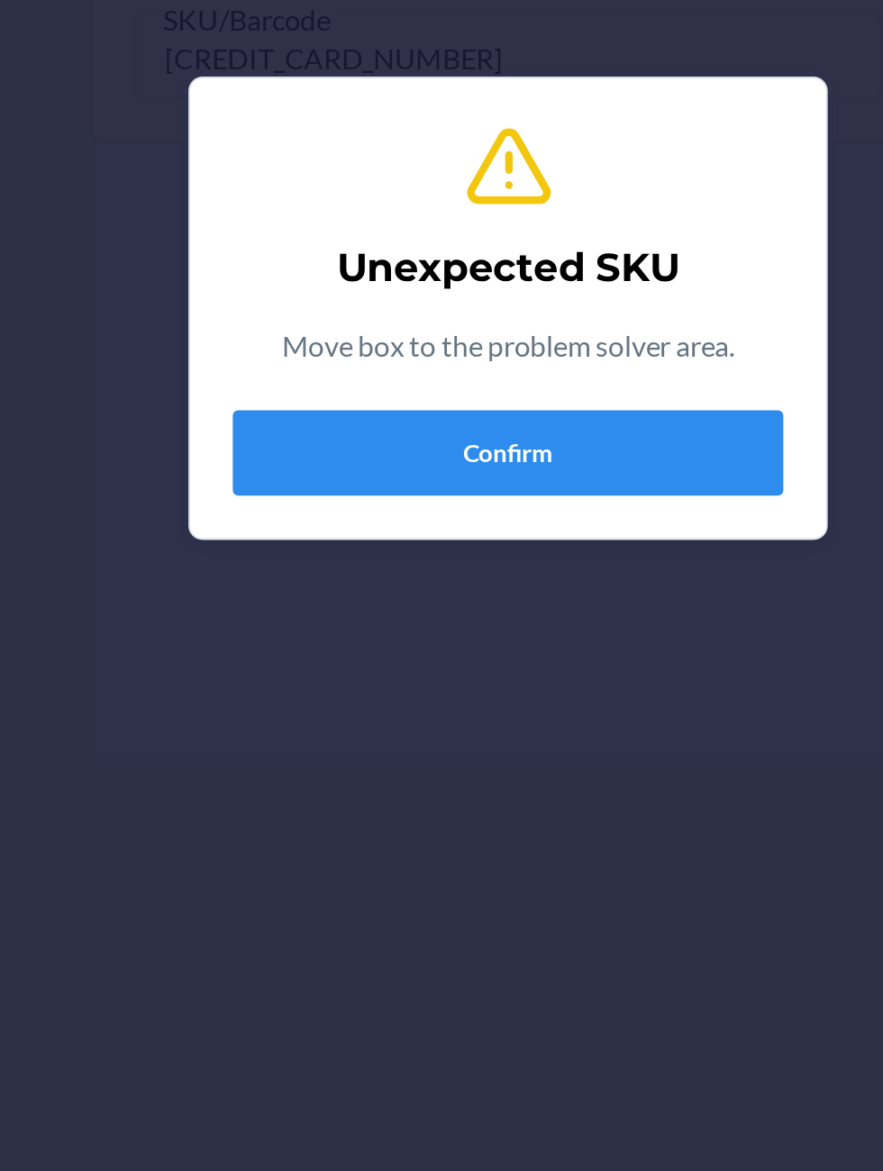
scroll to position [2, 0]
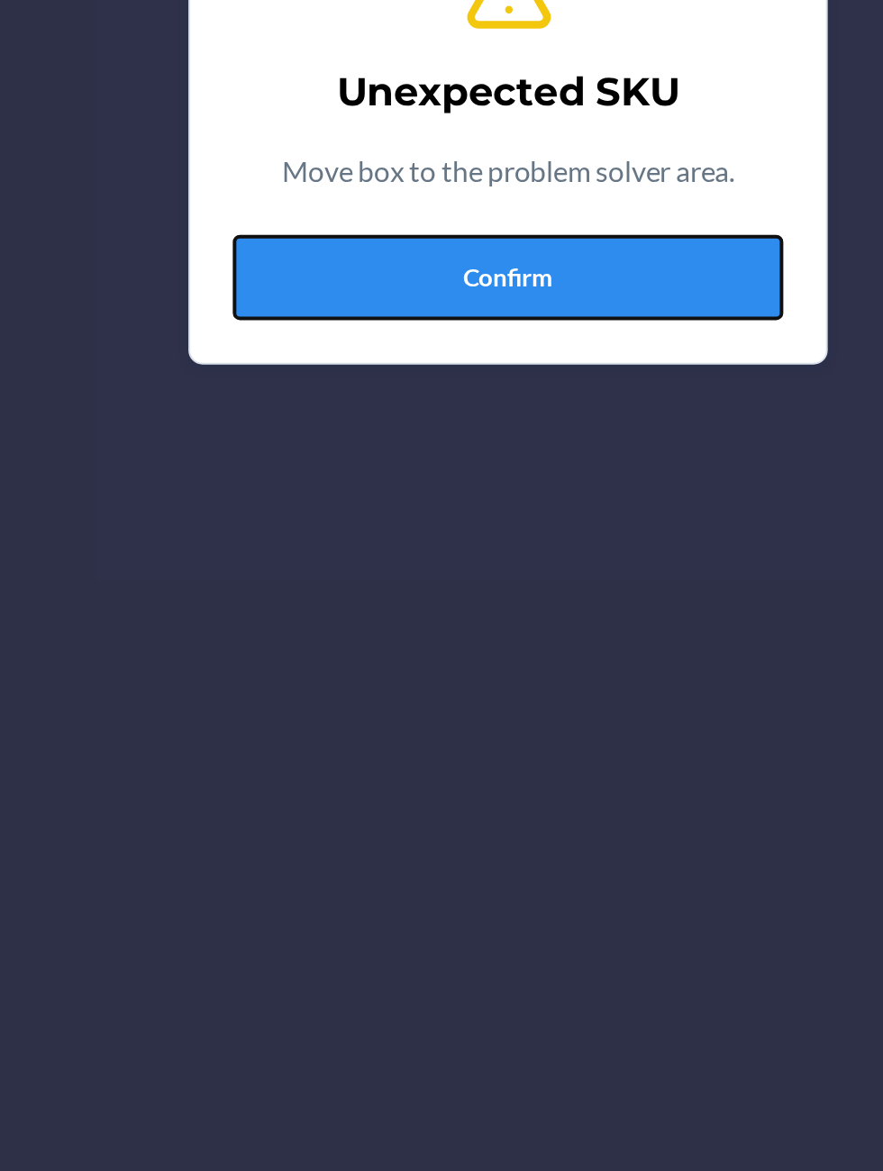
click at [338, 669] on button "Confirm" at bounding box center [441, 659] width 279 height 43
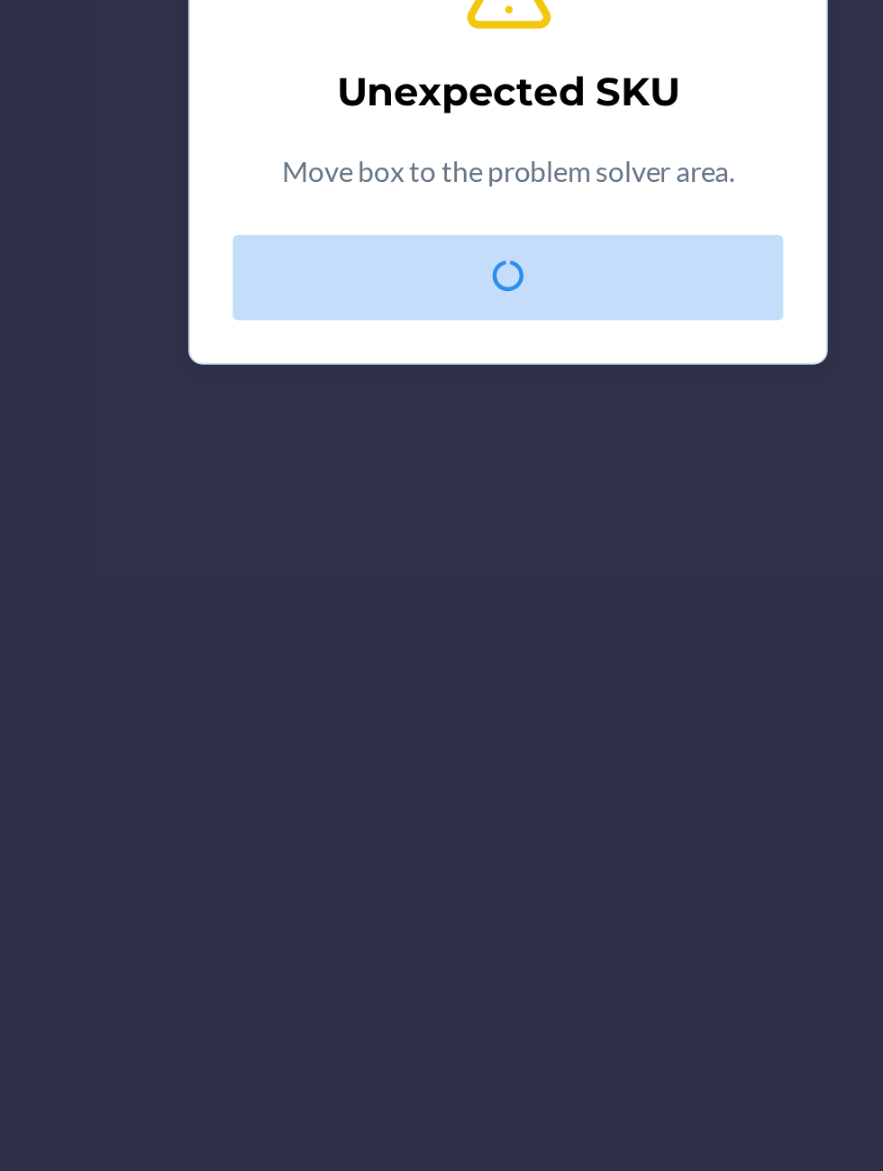
scroll to position [2, 0]
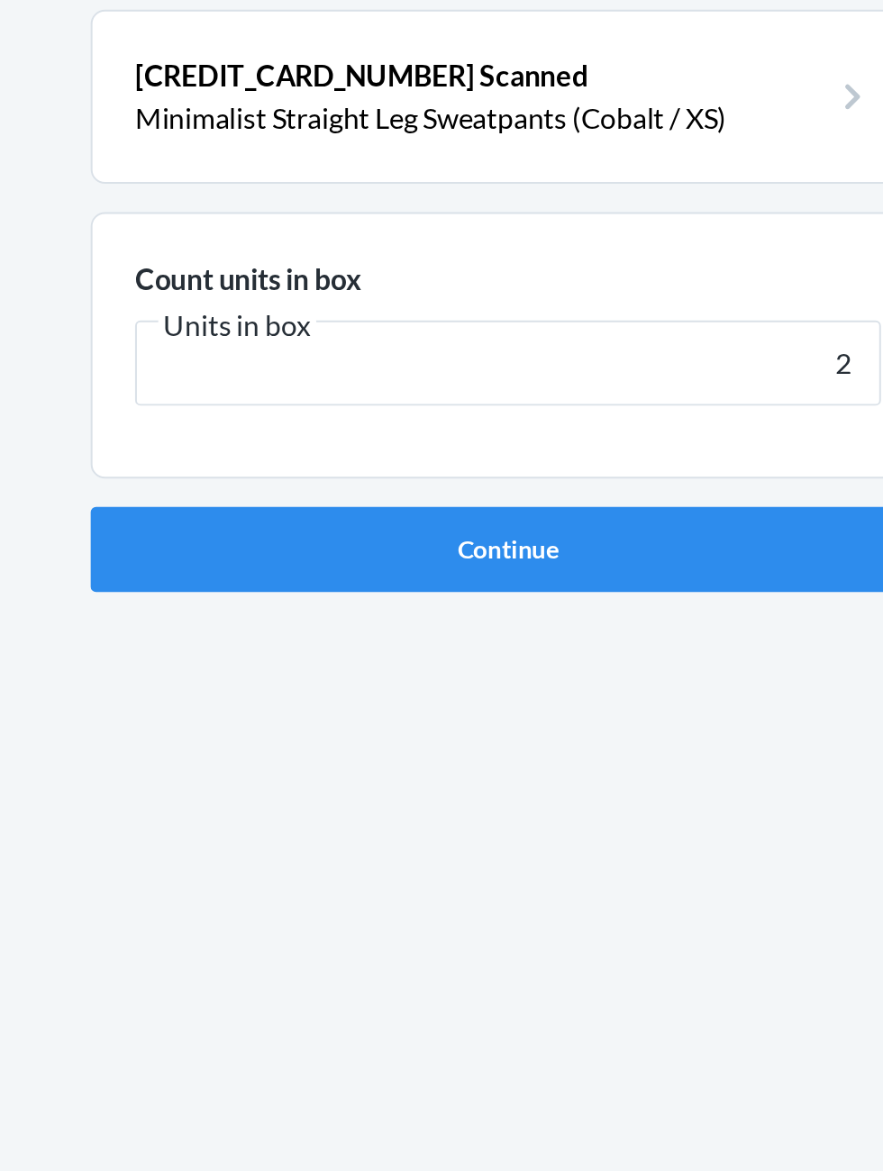
type input "20"
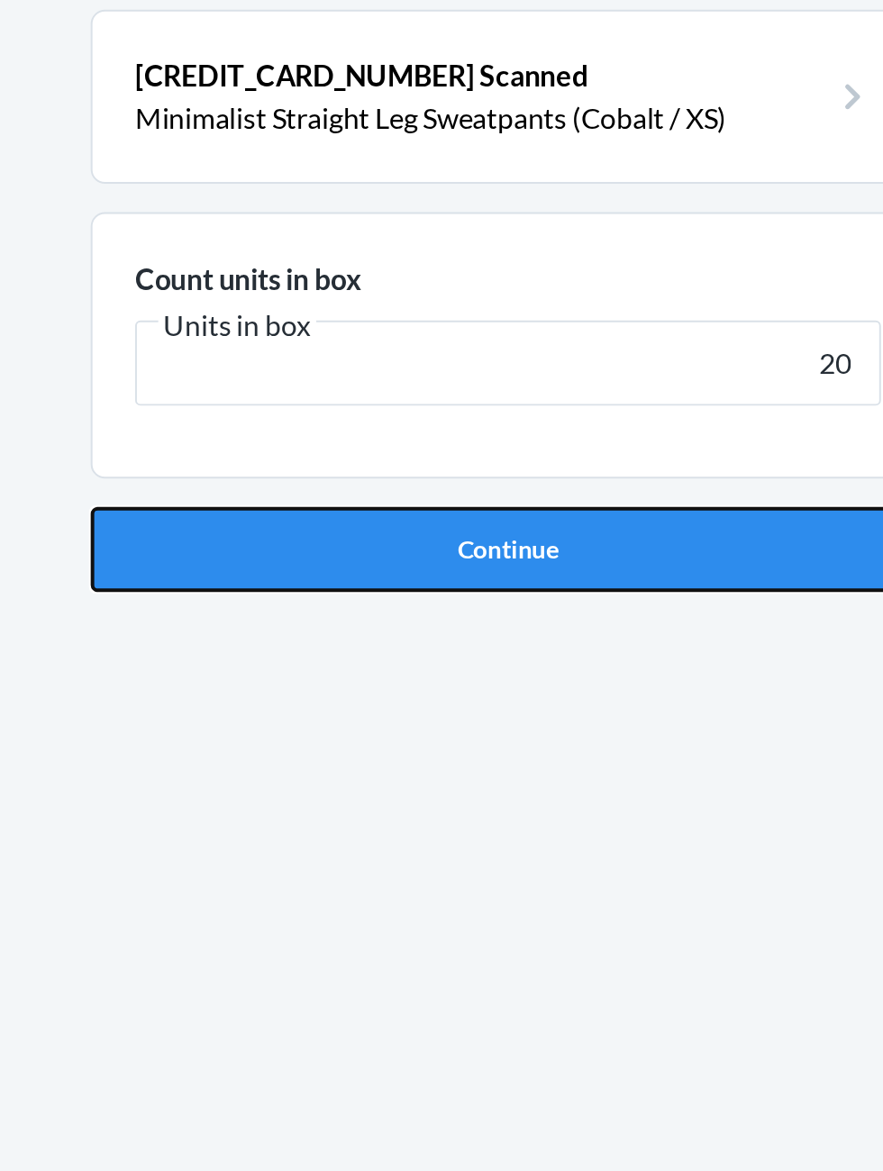
click at [478, 360] on button "Continue" at bounding box center [441, 381] width 423 height 43
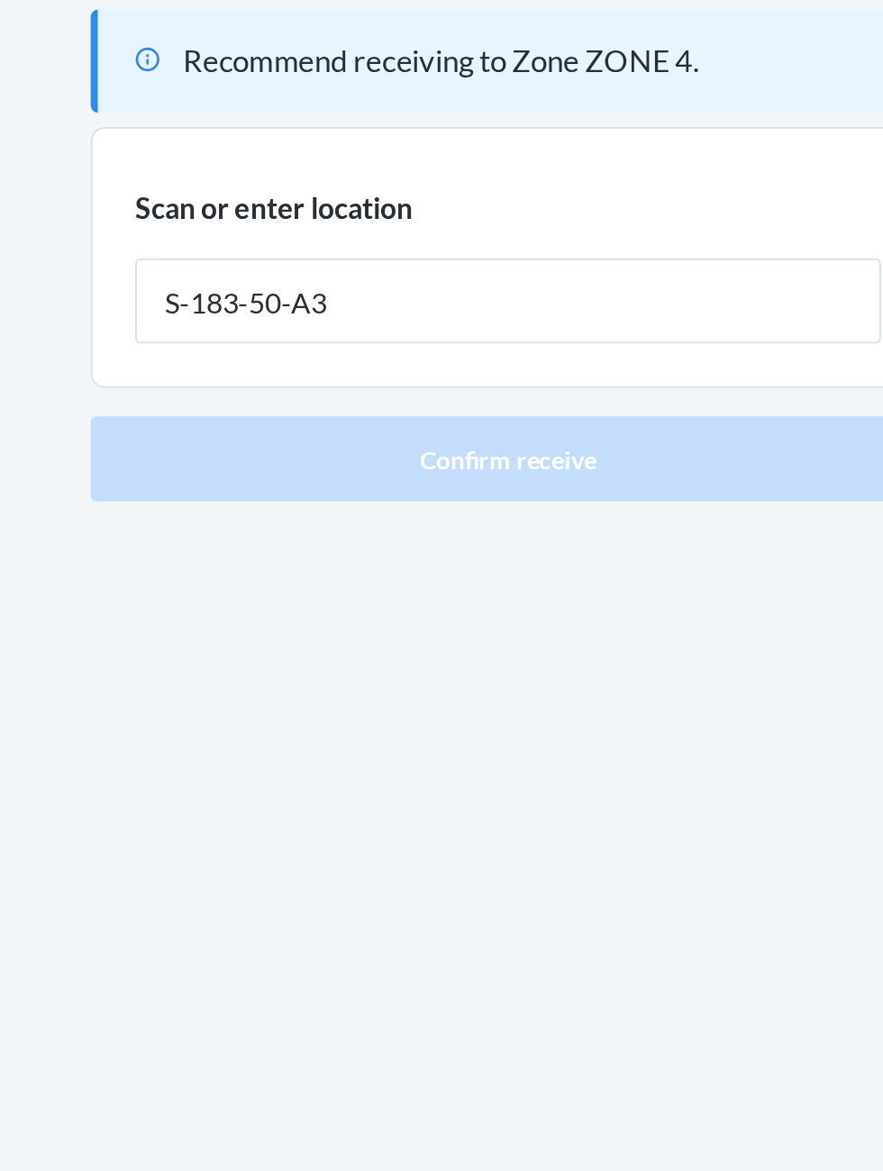
type input "S-183-50-A3"
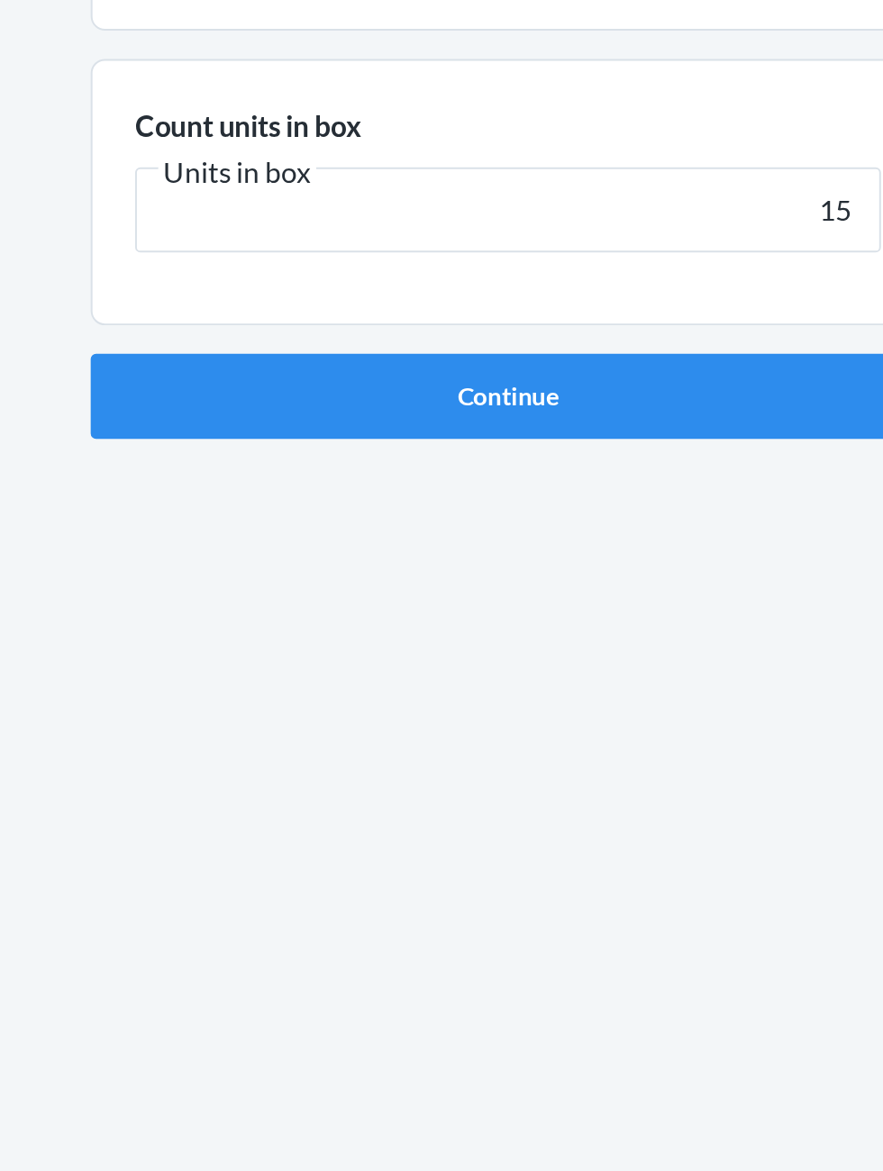
type input "15"
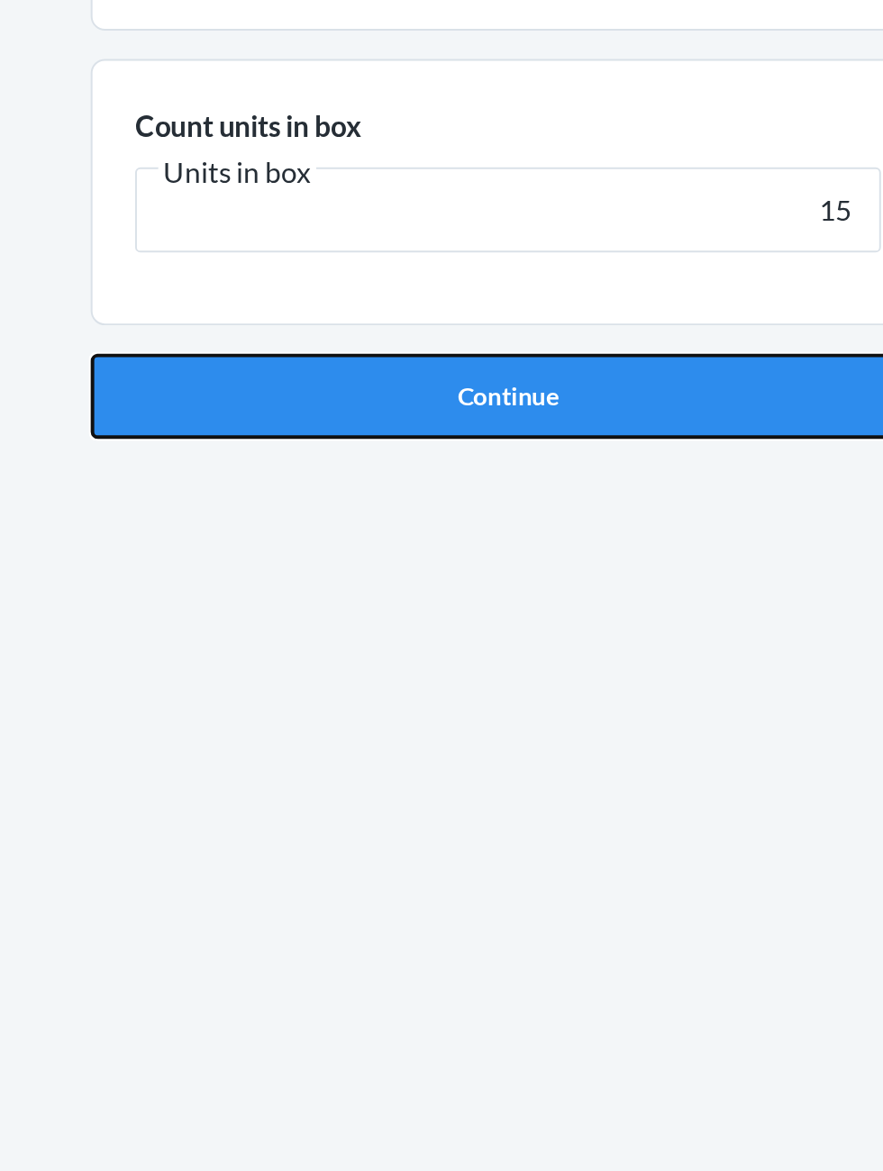
click at [288, 368] on button "Continue" at bounding box center [441, 381] width 423 height 43
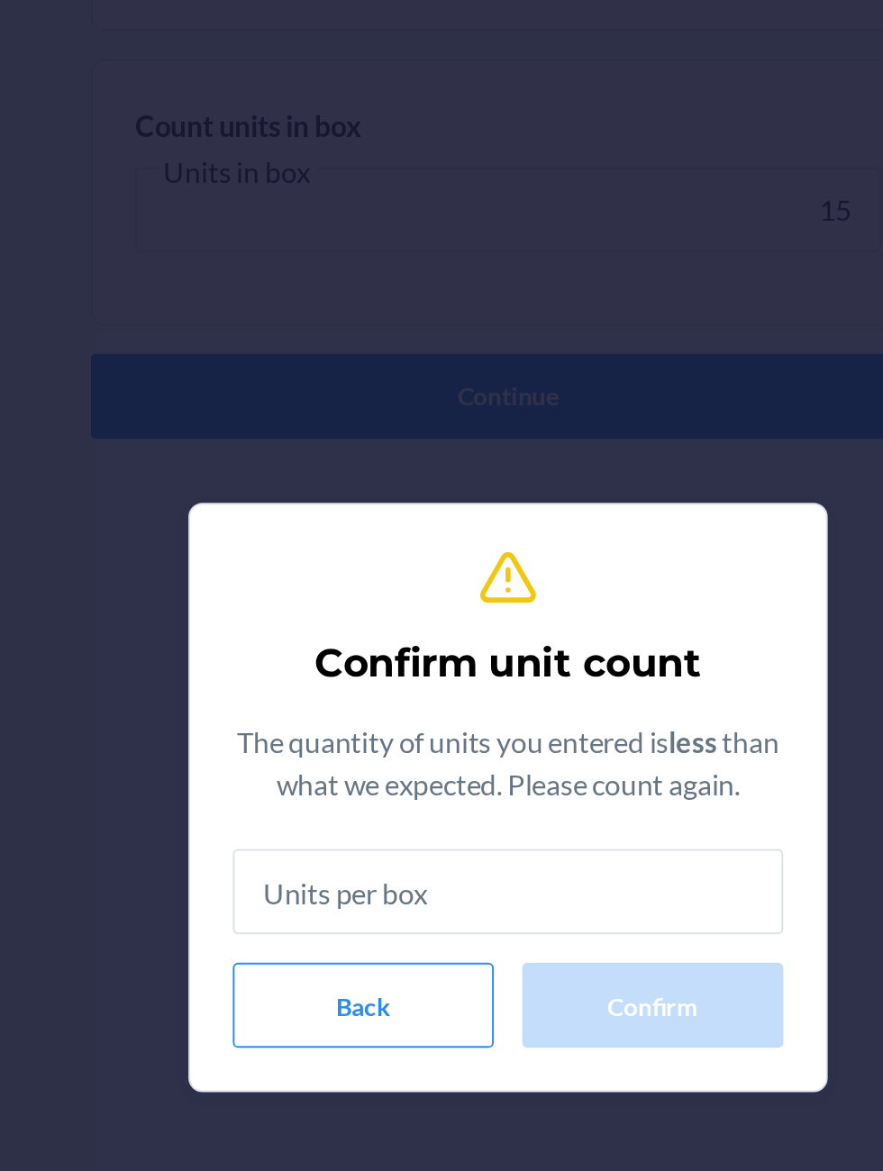
scroll to position [2, 0]
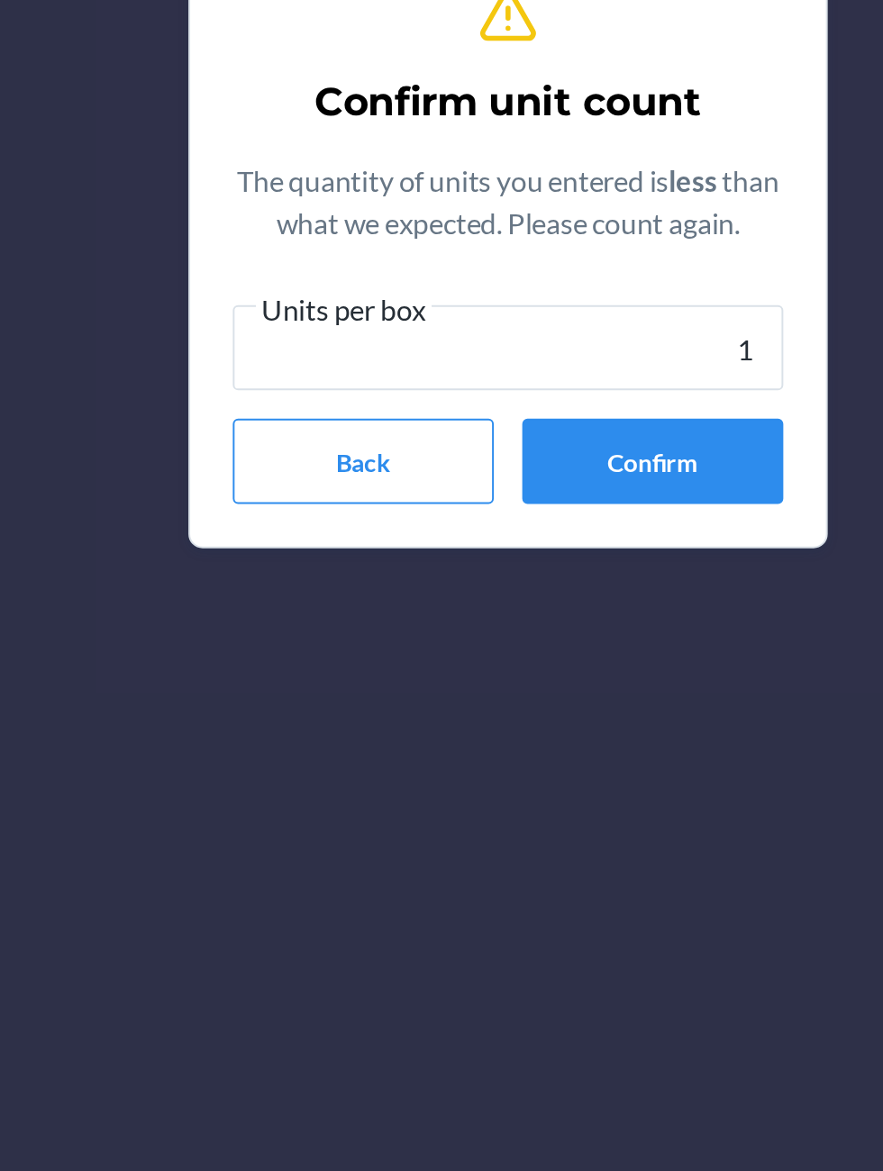
type input "15"
click at [497, 694] on button "Confirm" at bounding box center [515, 695] width 132 height 43
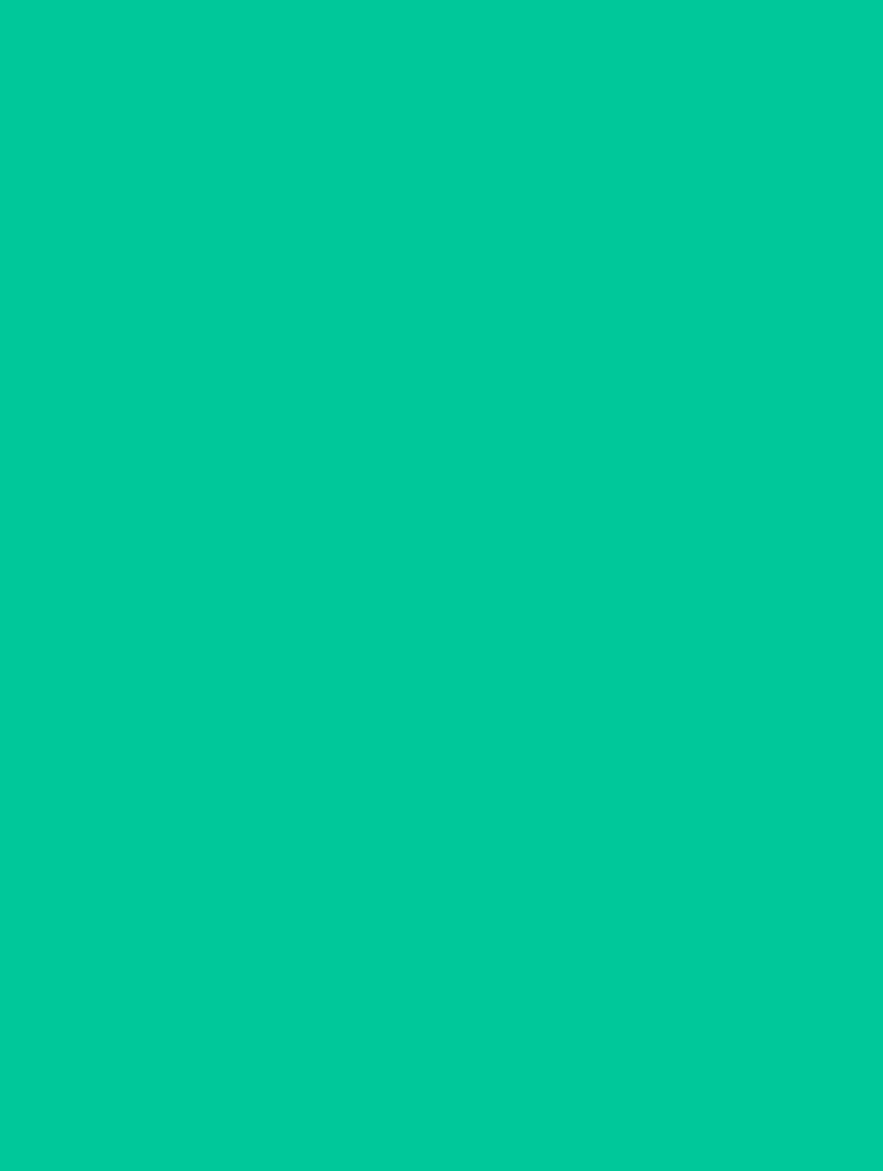
scroll to position [2, 0]
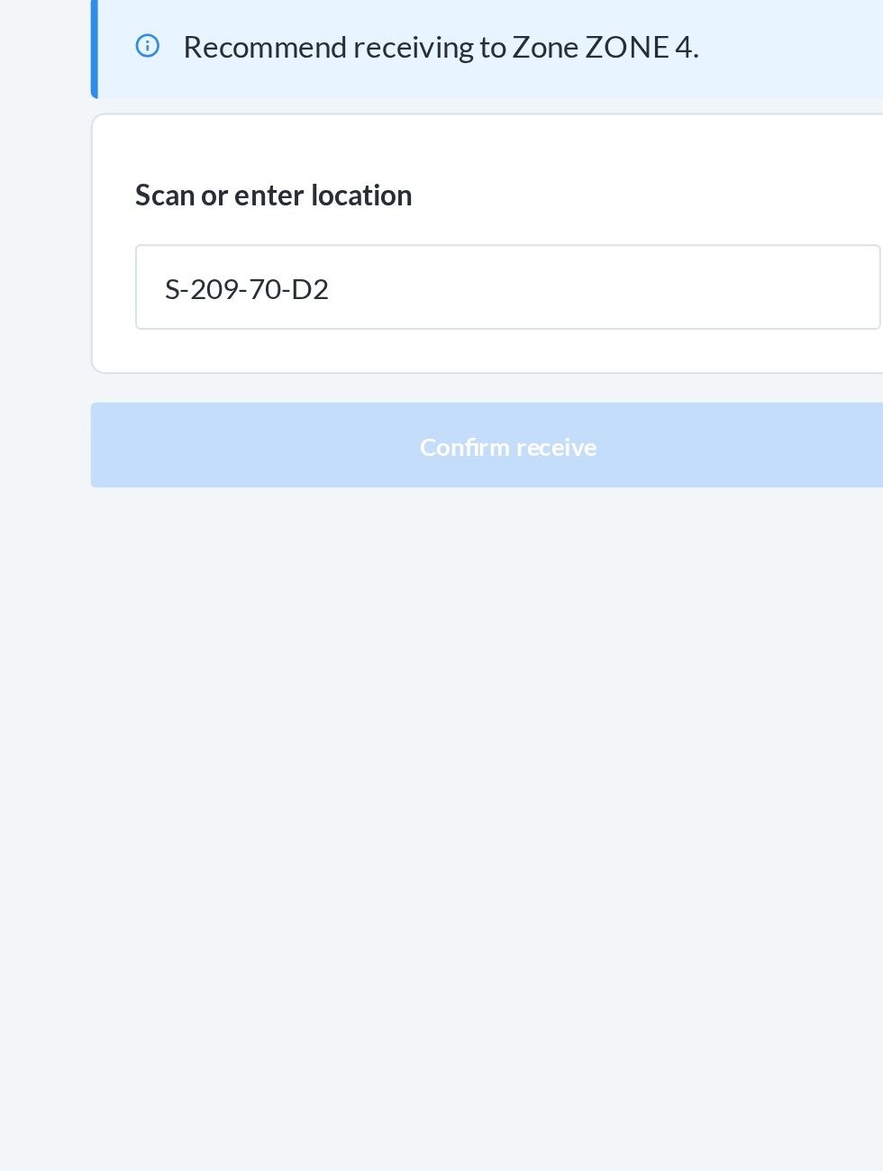
type input "S-209-70-D2"
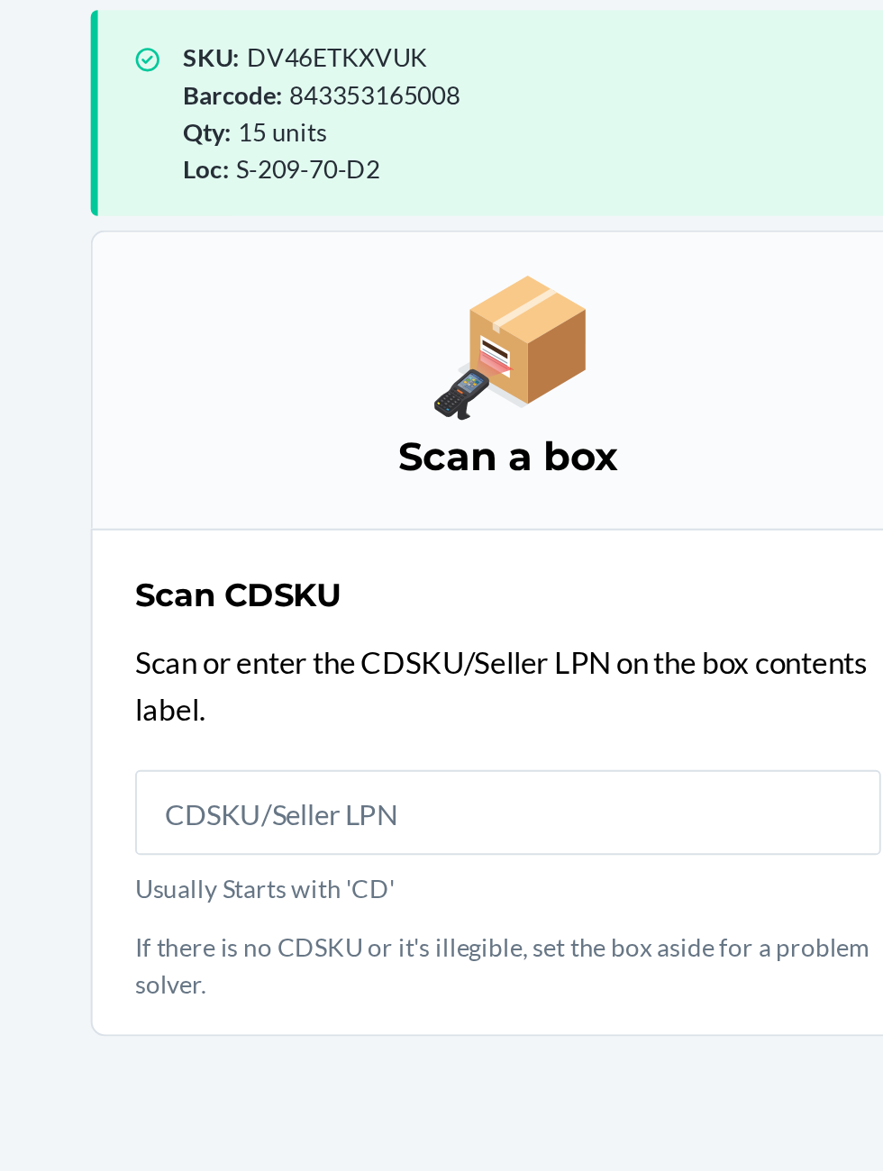
scroll to position [121, 0]
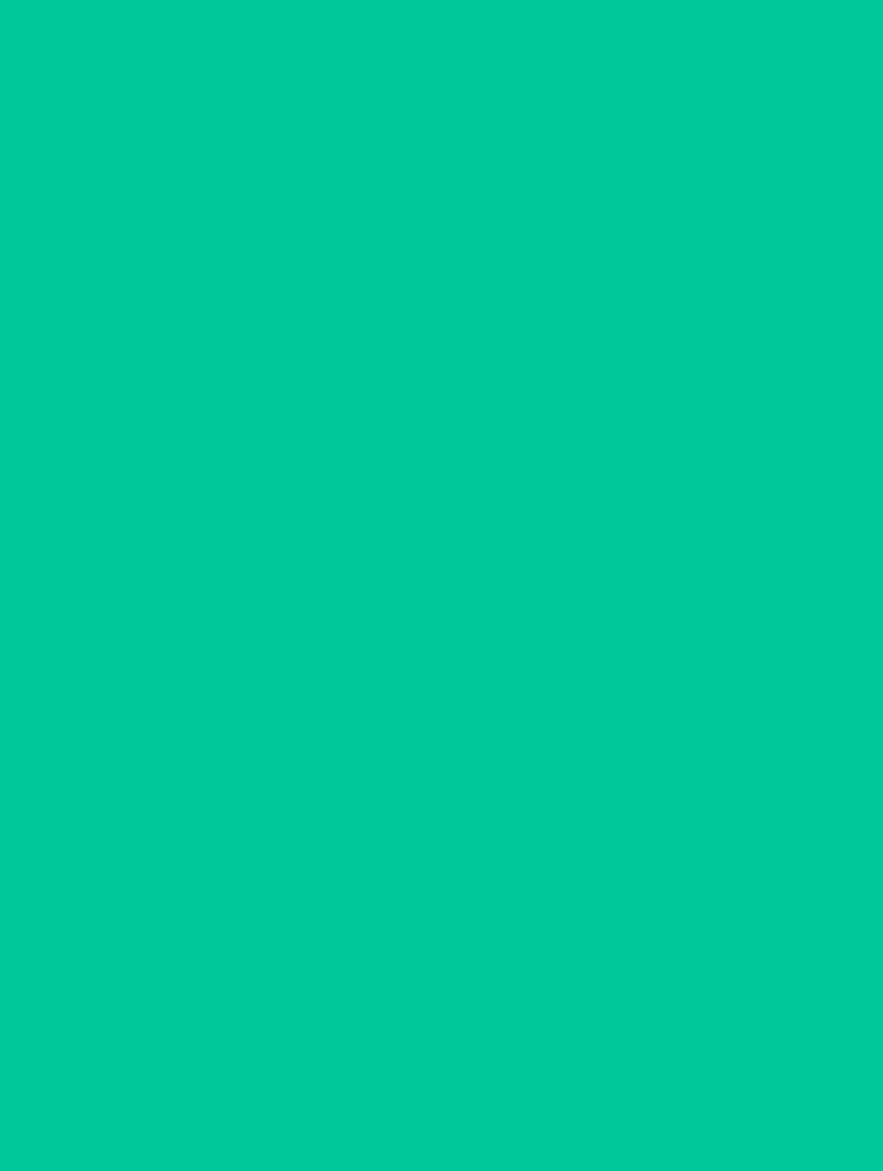
scroll to position [3, 0]
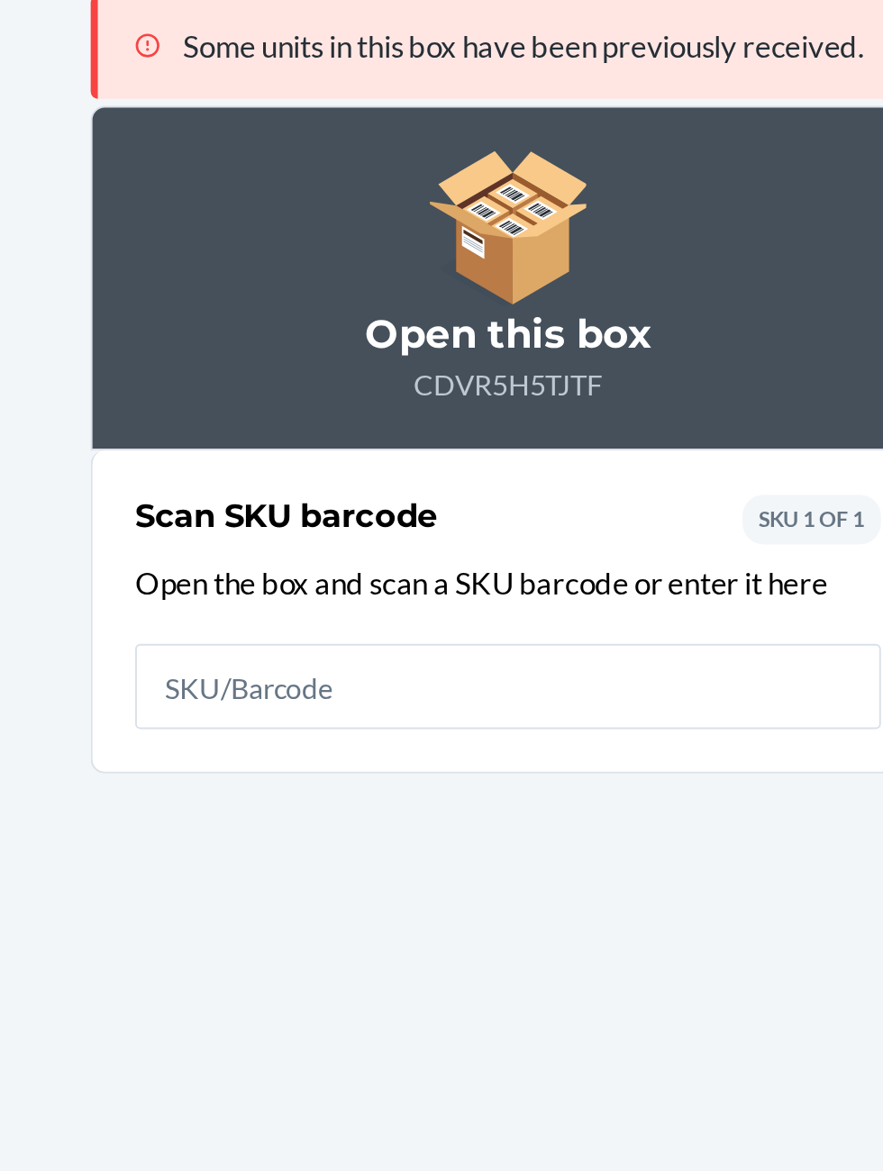
click at [417, 457] on input "text" at bounding box center [441, 458] width 378 height 43
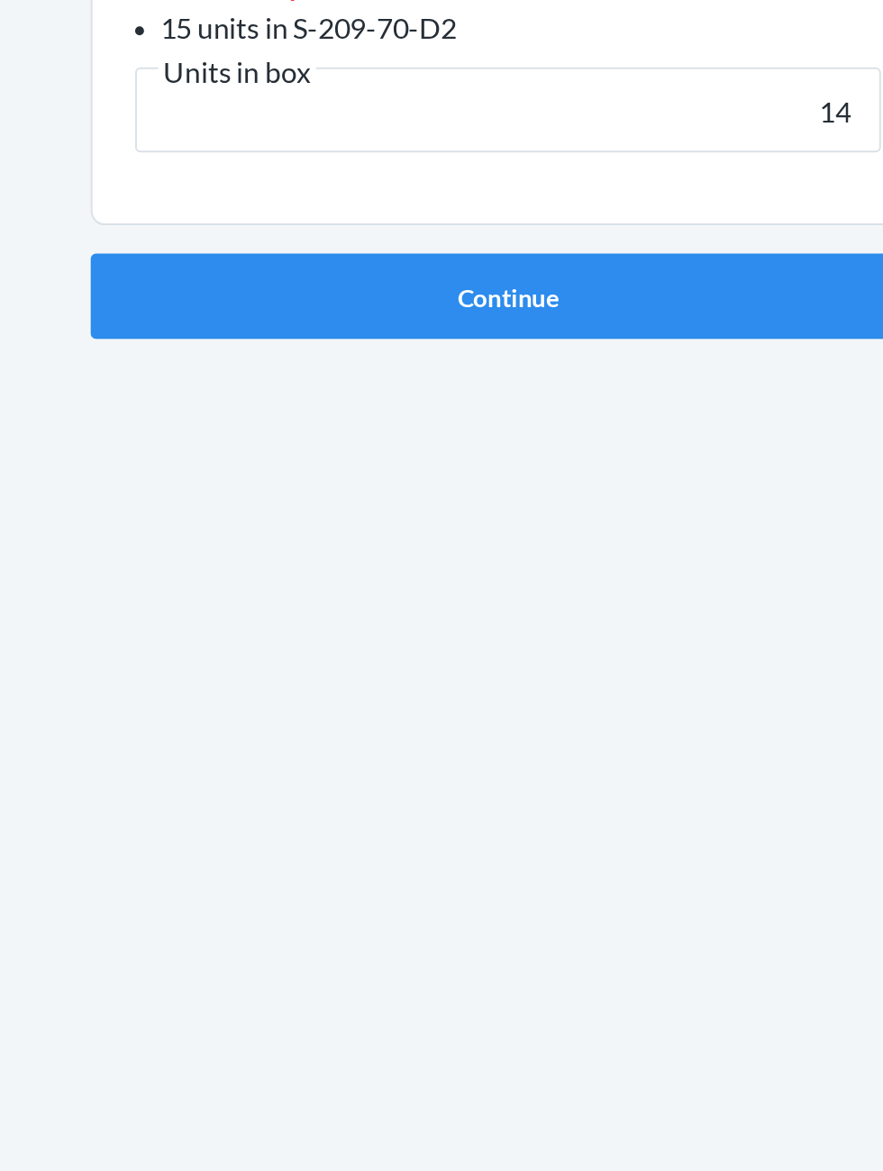
type input "14"
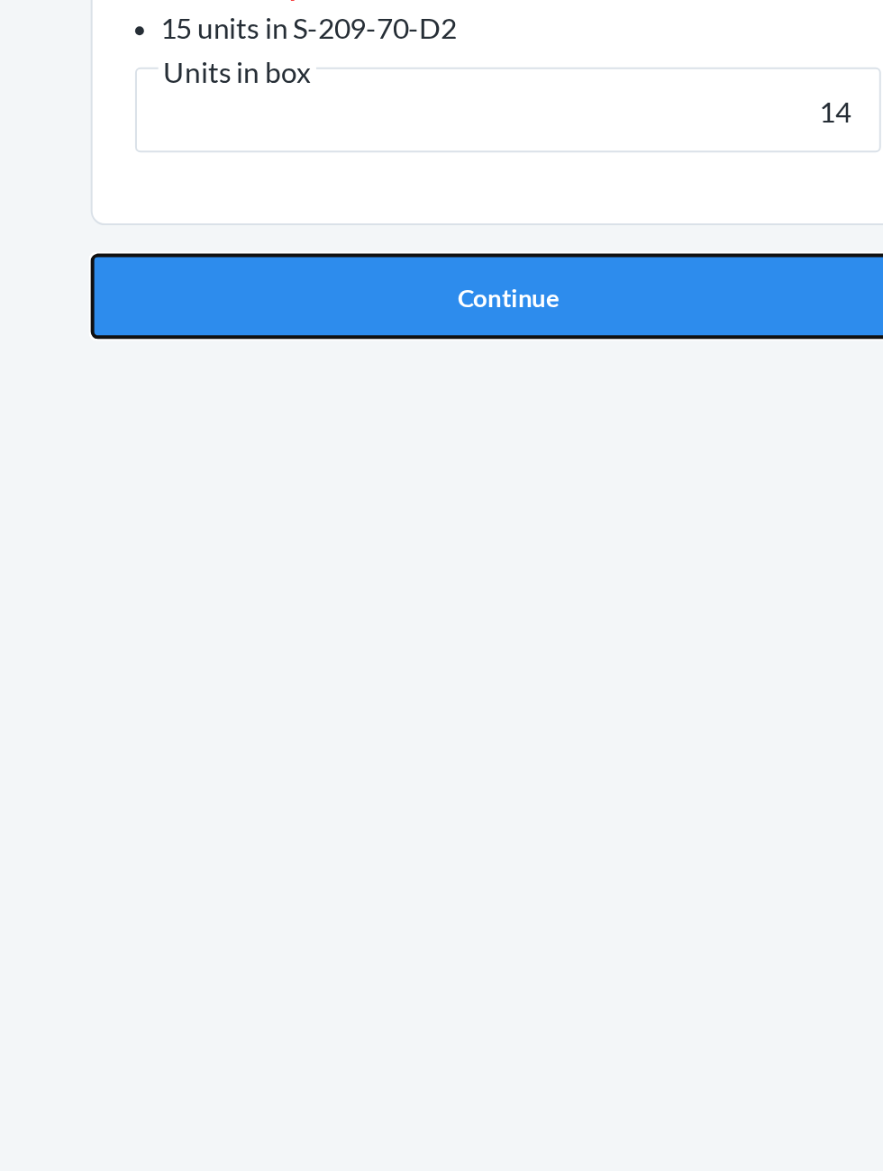
click at [567, 474] on button "Continue" at bounding box center [441, 487] width 423 height 43
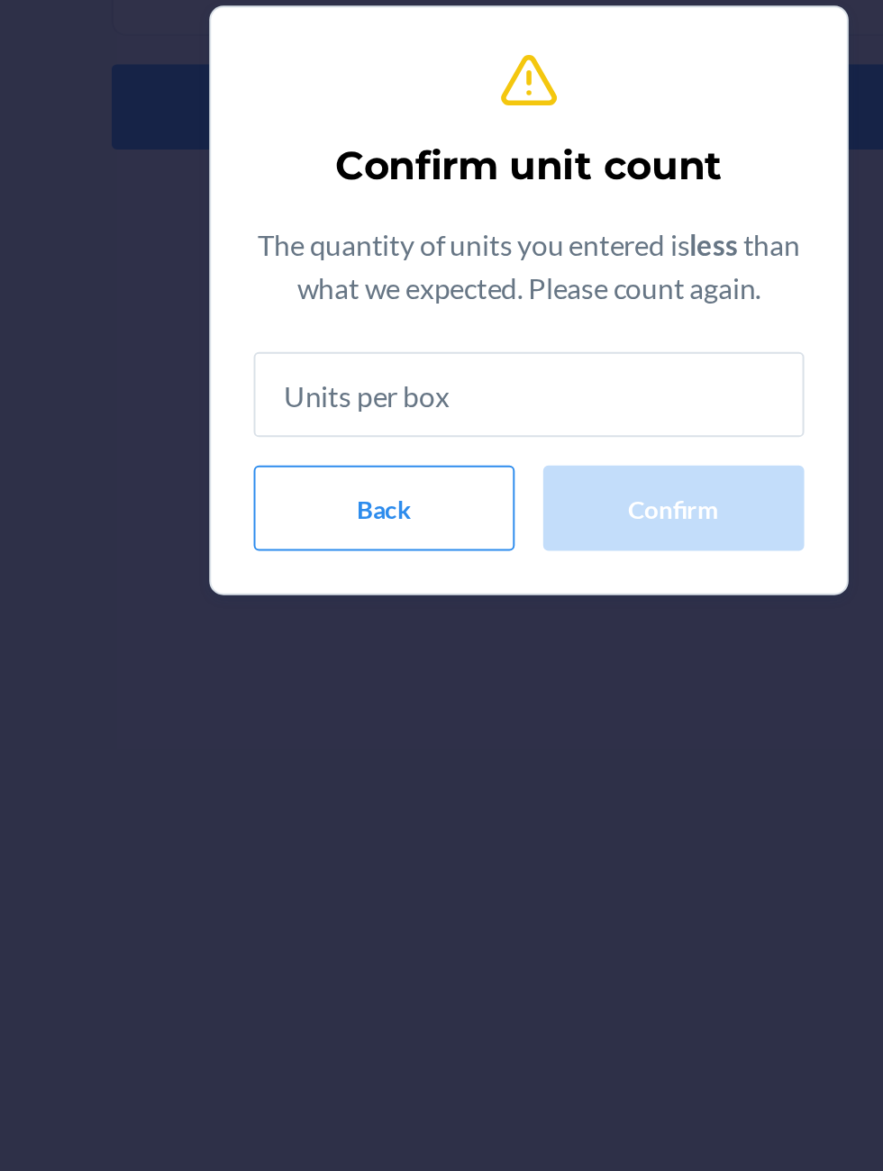
scroll to position [3, 0]
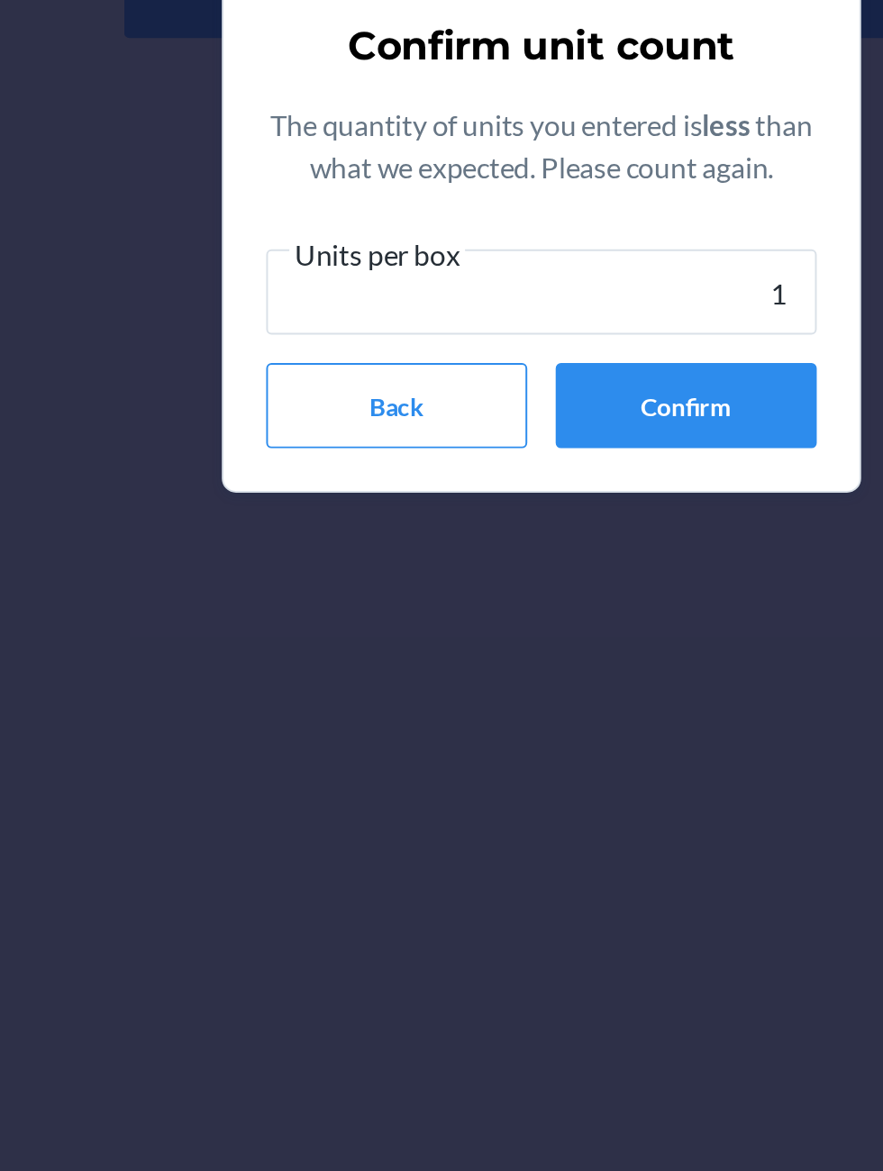
type input "14"
click at [526, 695] on button "Confirm" at bounding box center [515, 695] width 132 height 43
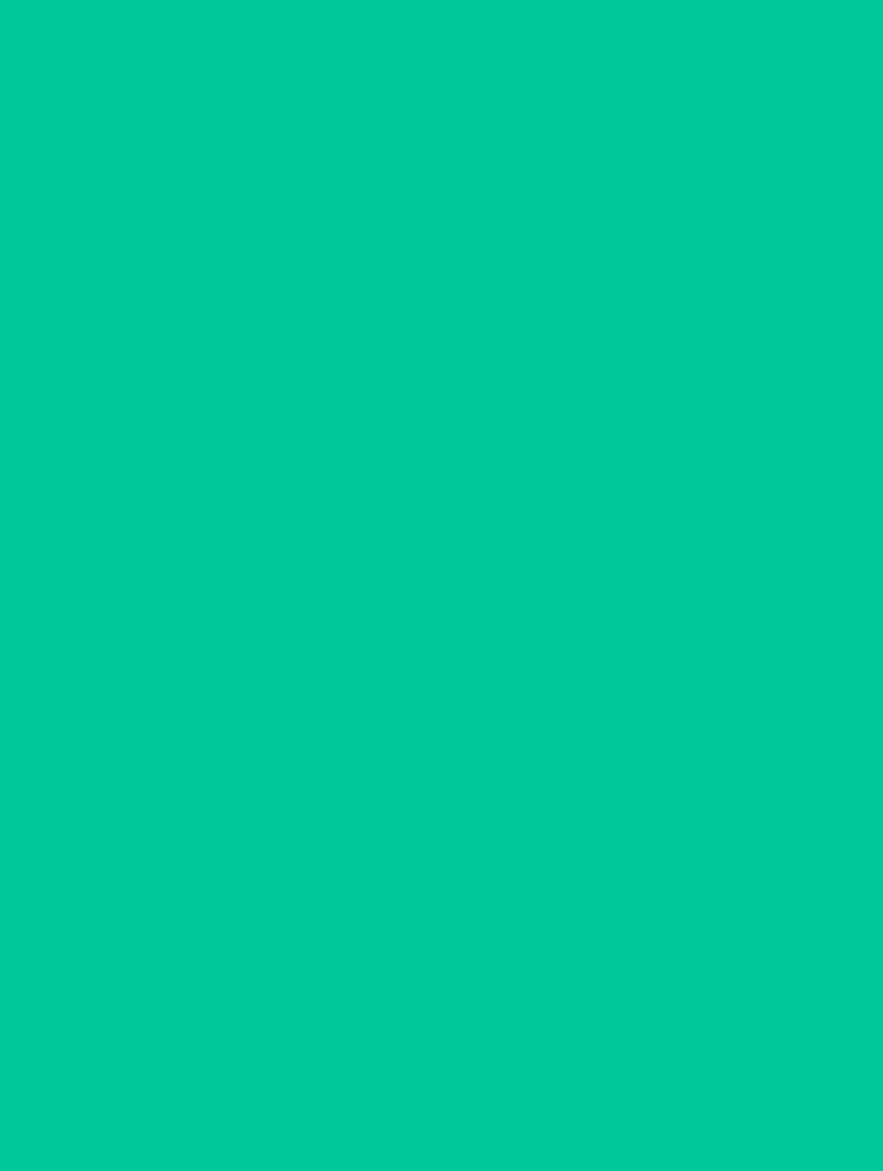
scroll to position [3, 0]
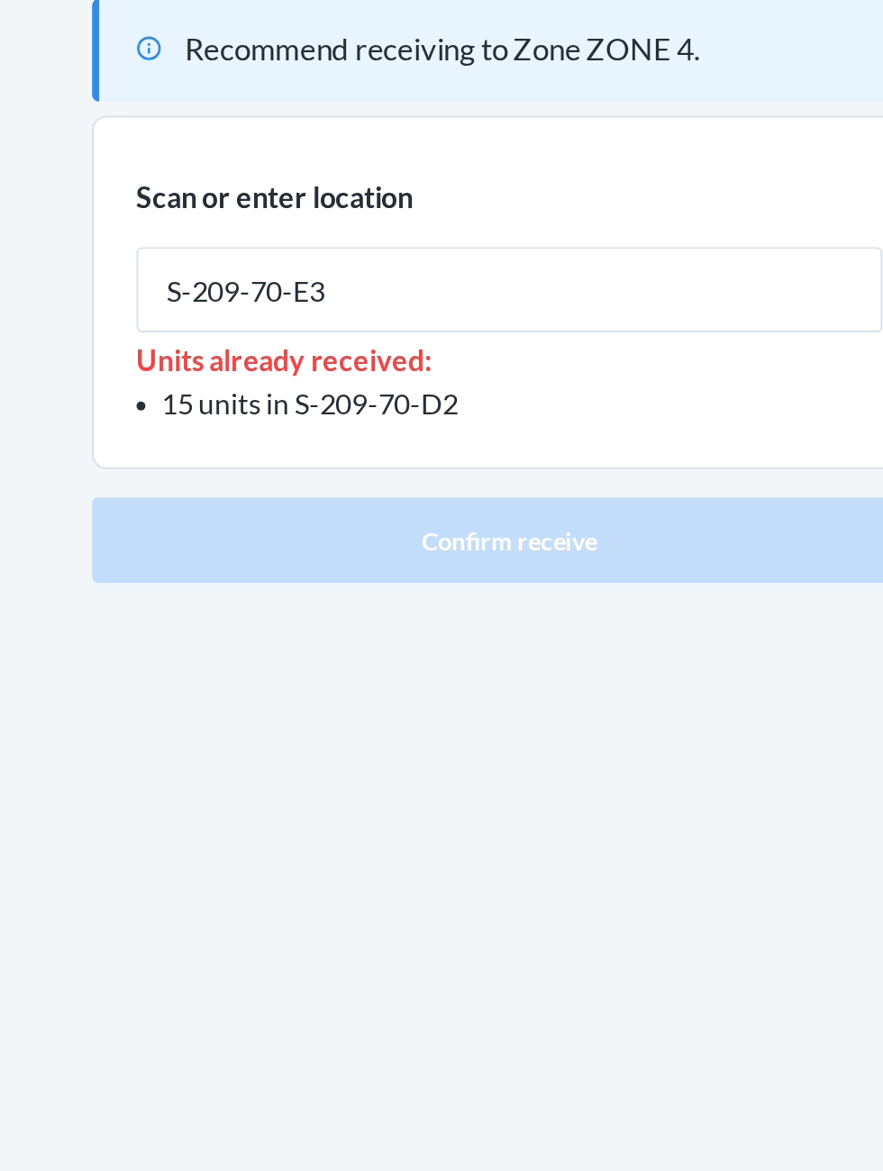
type input "S-209-70-E3"
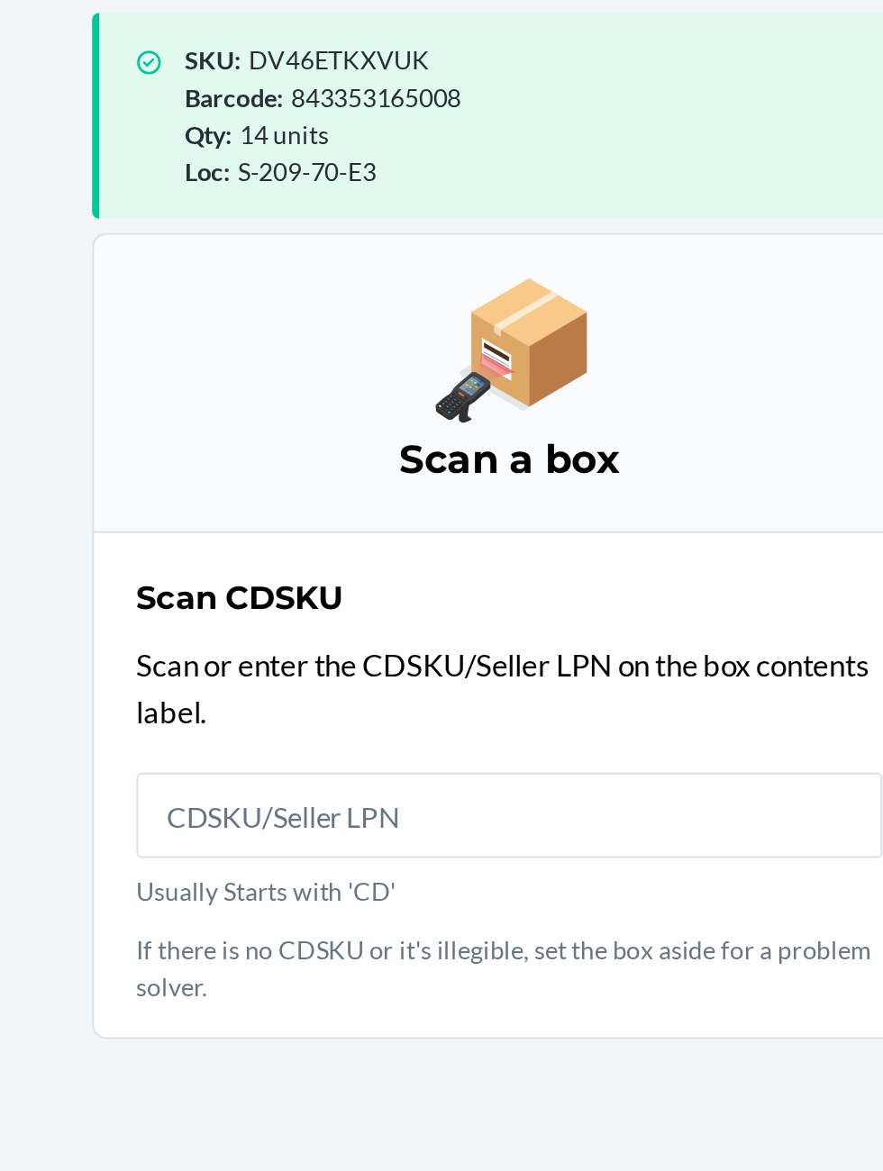
scroll to position [122, 0]
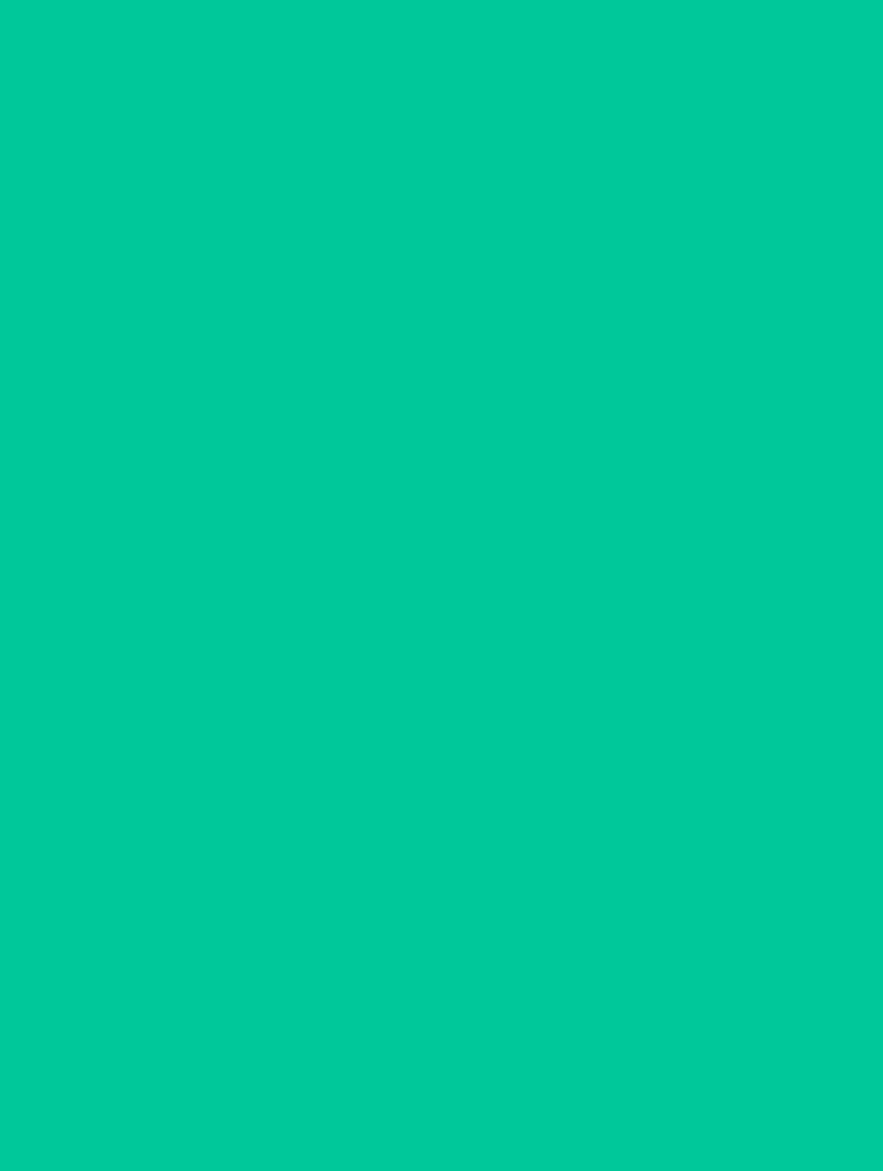
scroll to position [3, 0]
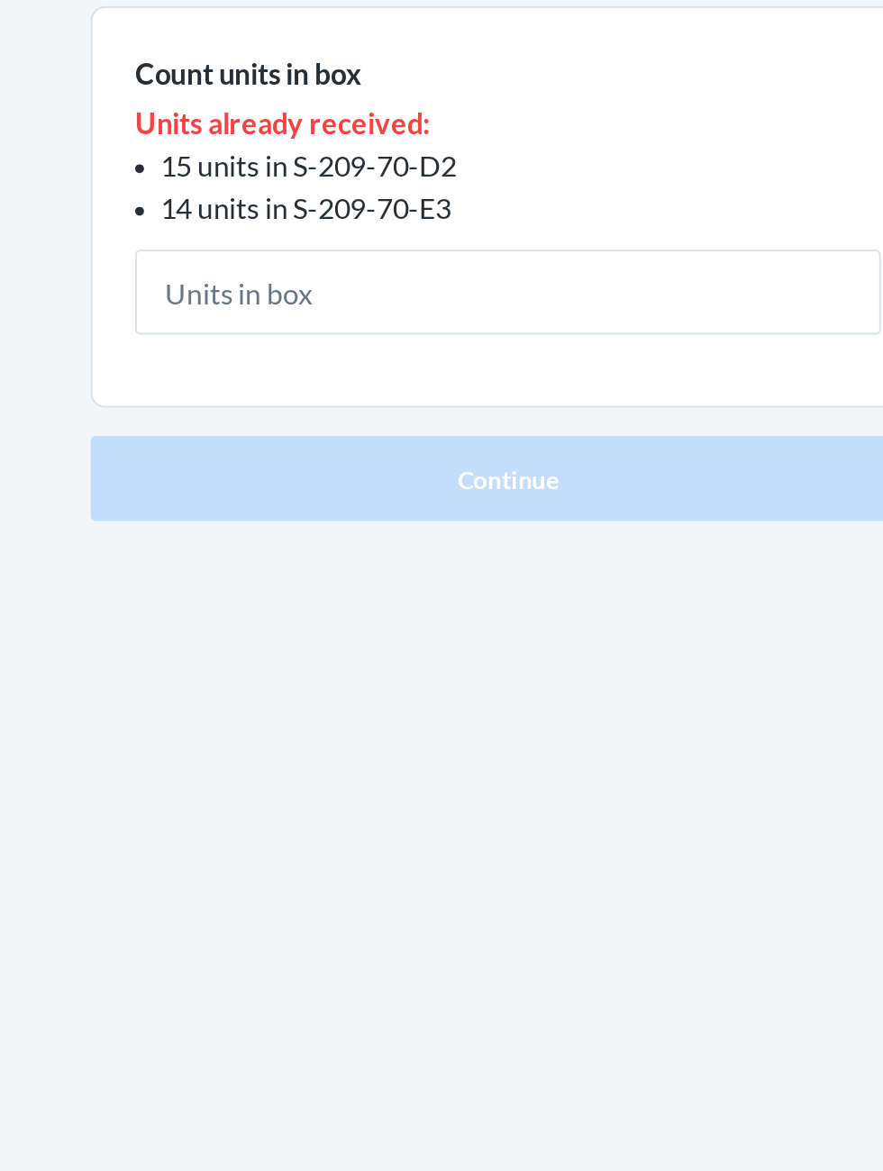
type input "4"
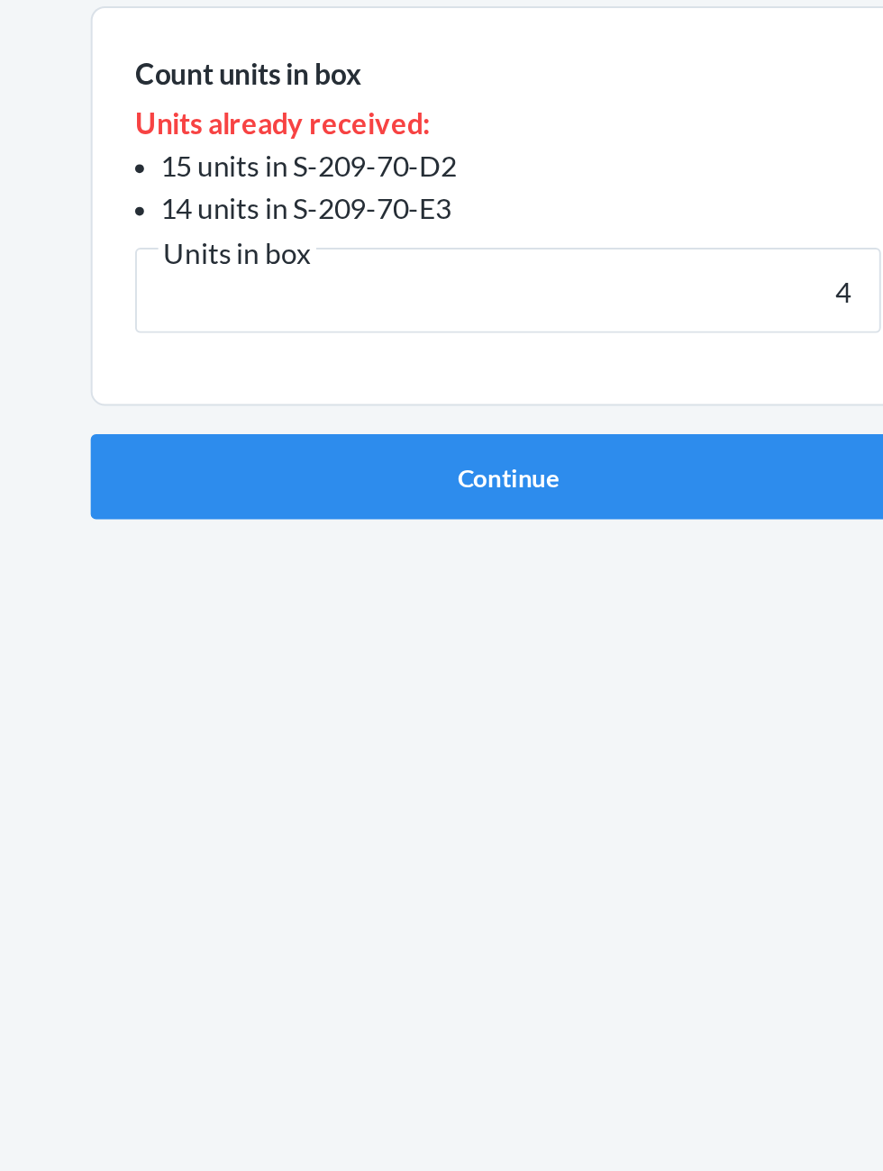
click button "Continue" at bounding box center [441, 508] width 423 height 43
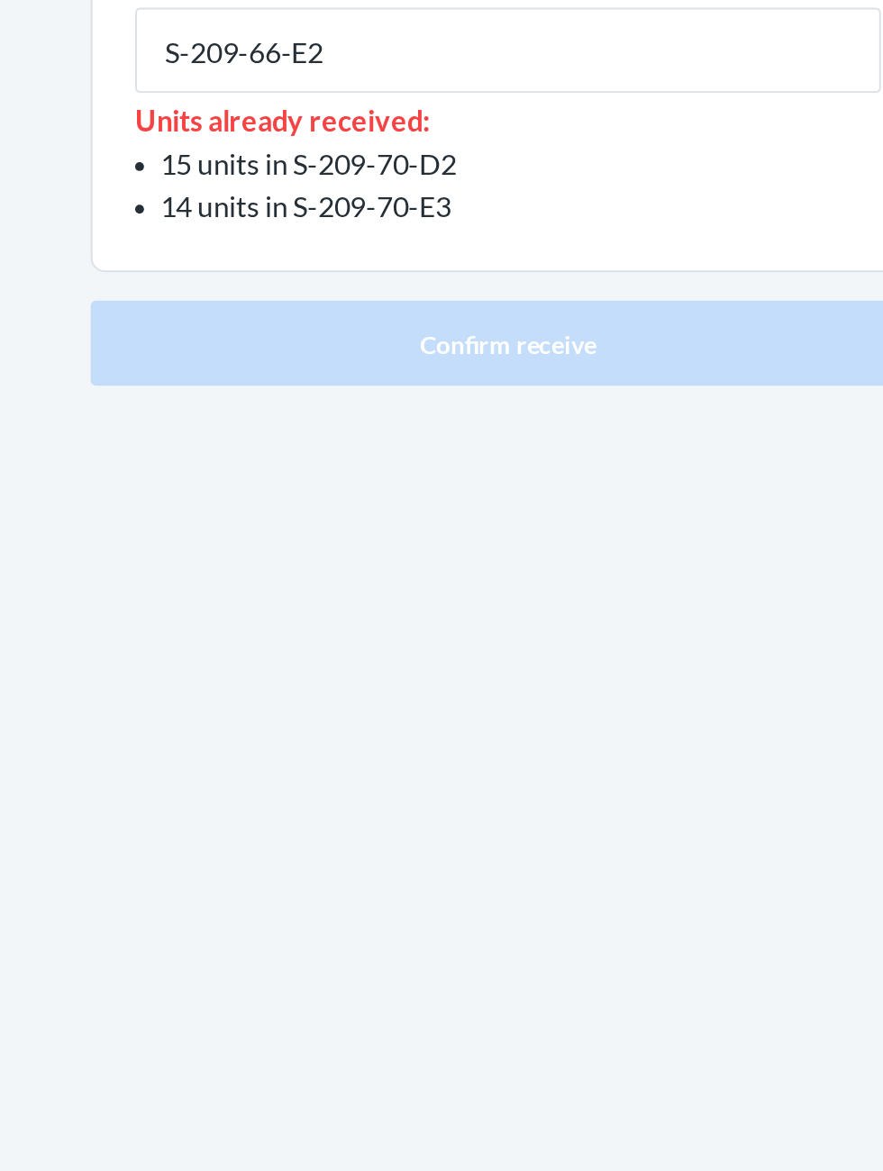
type input "S-209-66-E2"
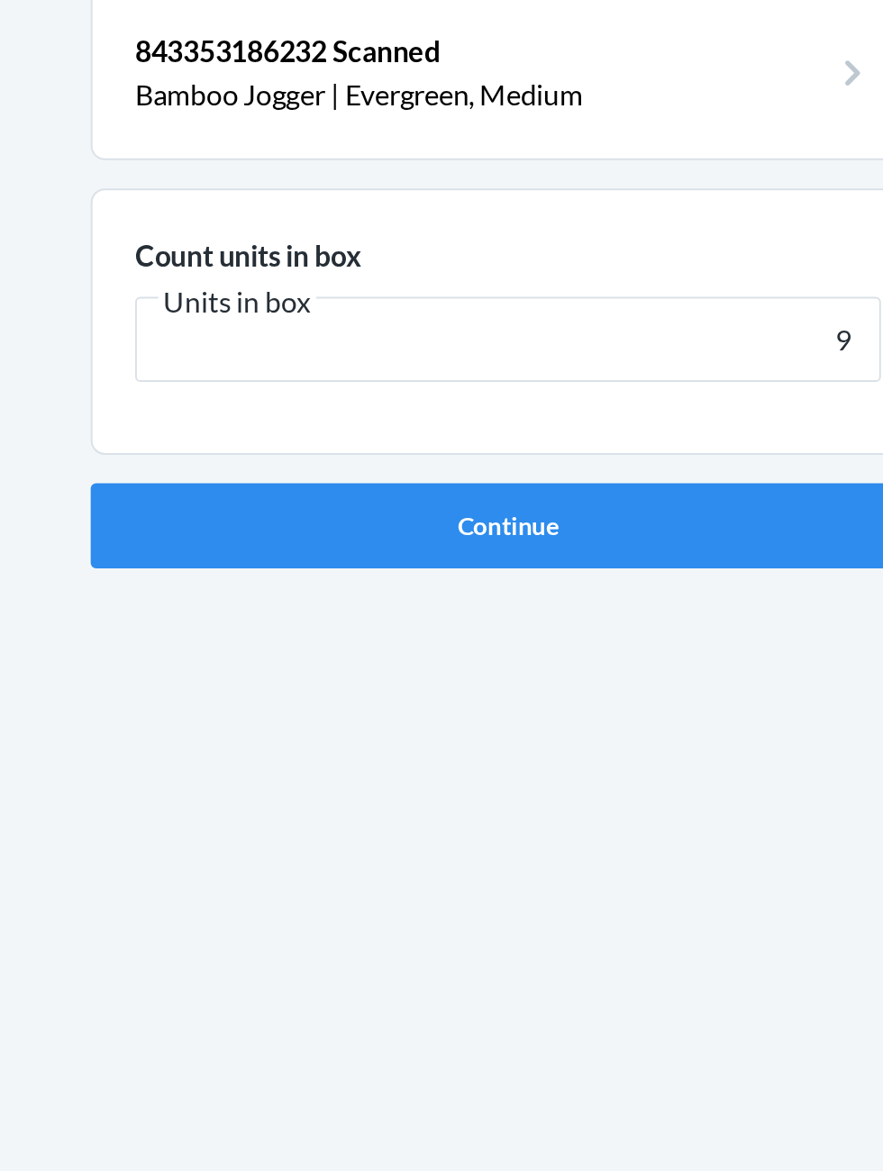
type input "9"
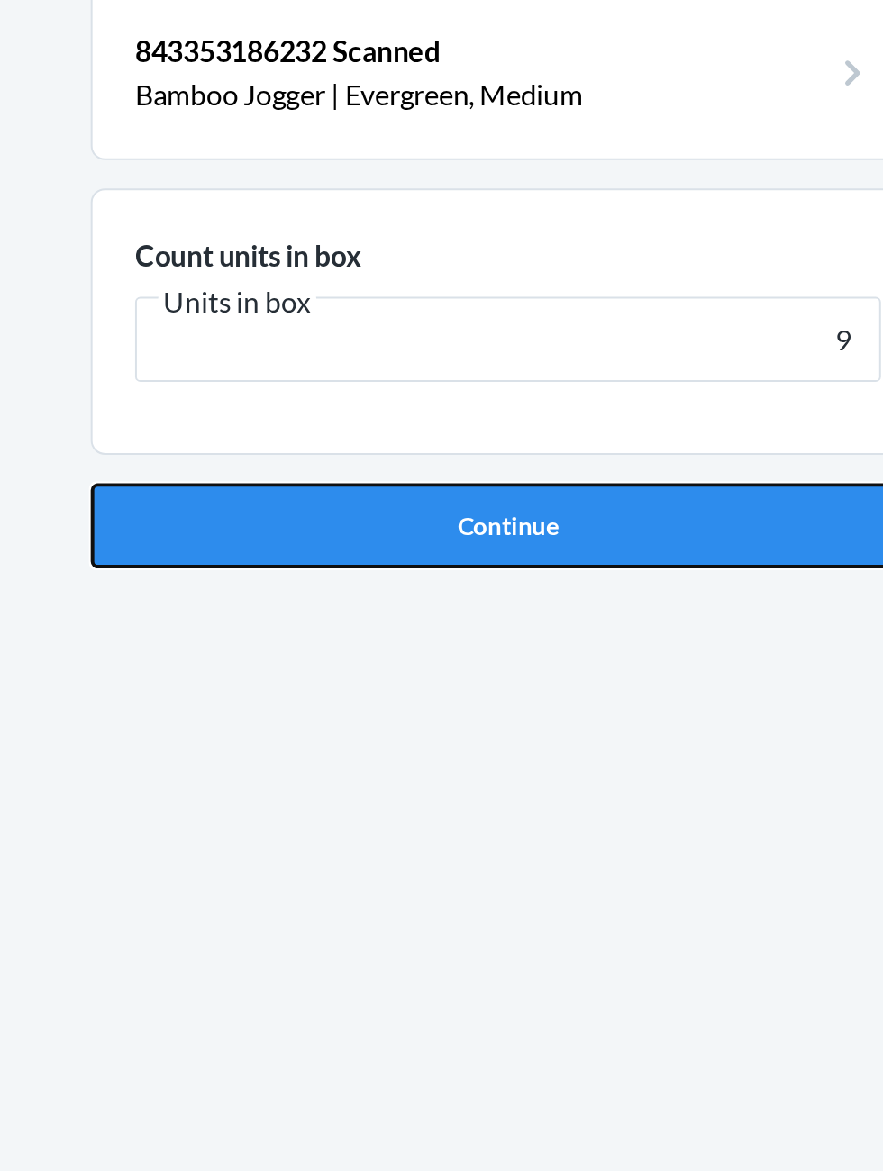
click at [541, 387] on button "Continue" at bounding box center [441, 381] width 423 height 43
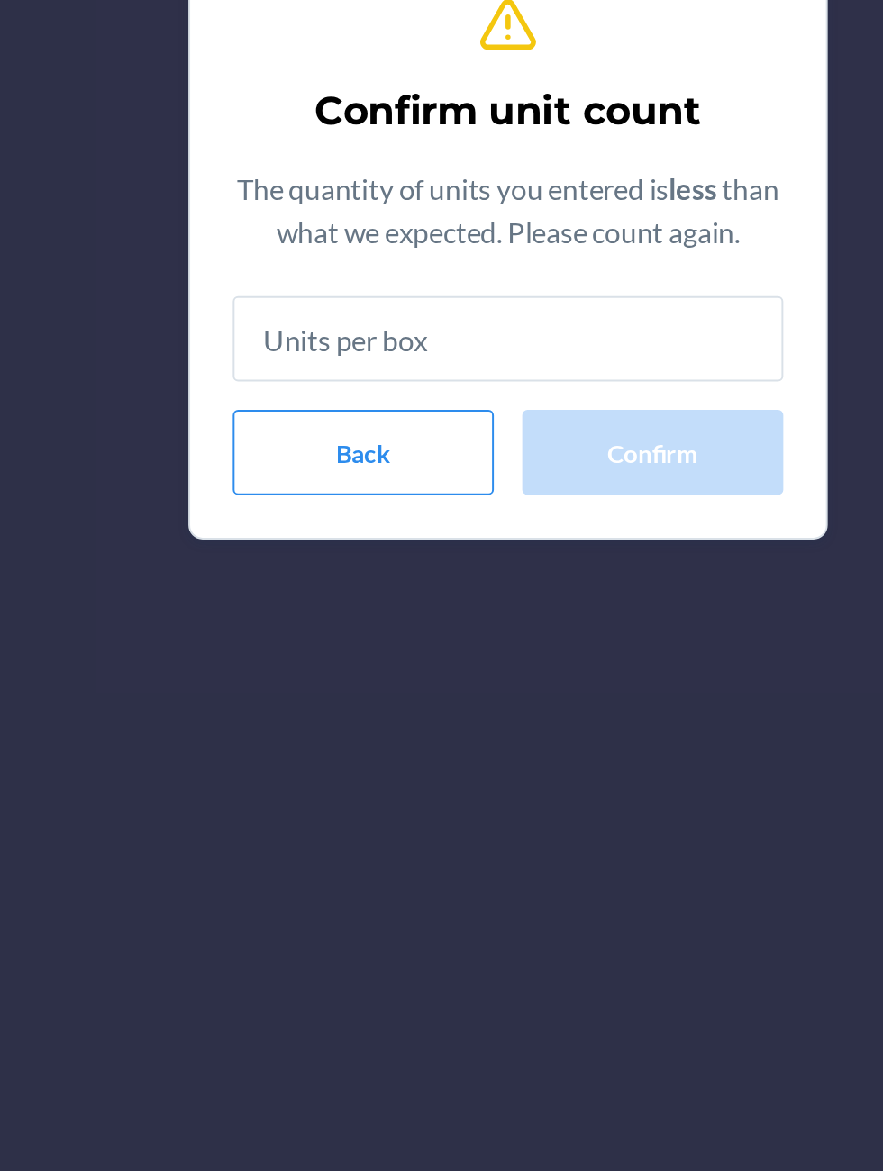
type input "9"
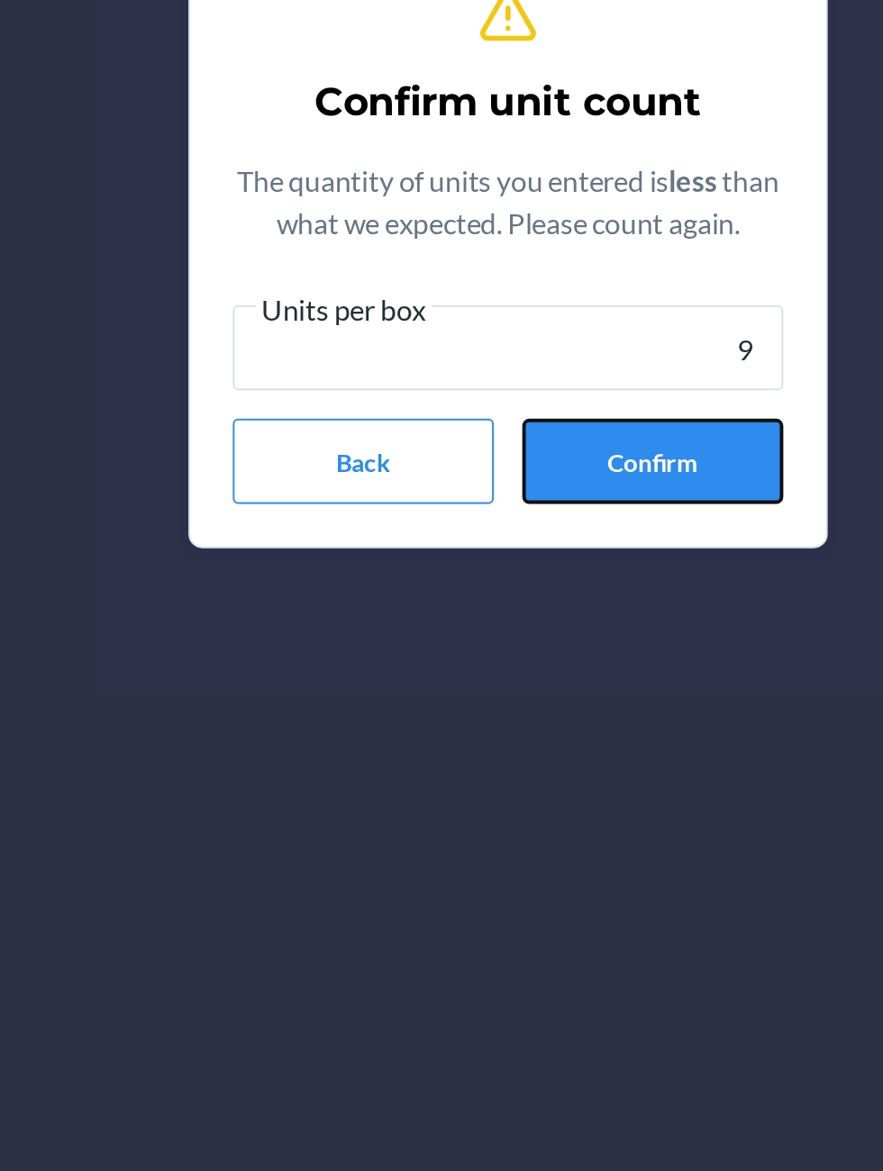
click at [551, 695] on button "Confirm" at bounding box center [515, 695] width 132 height 43
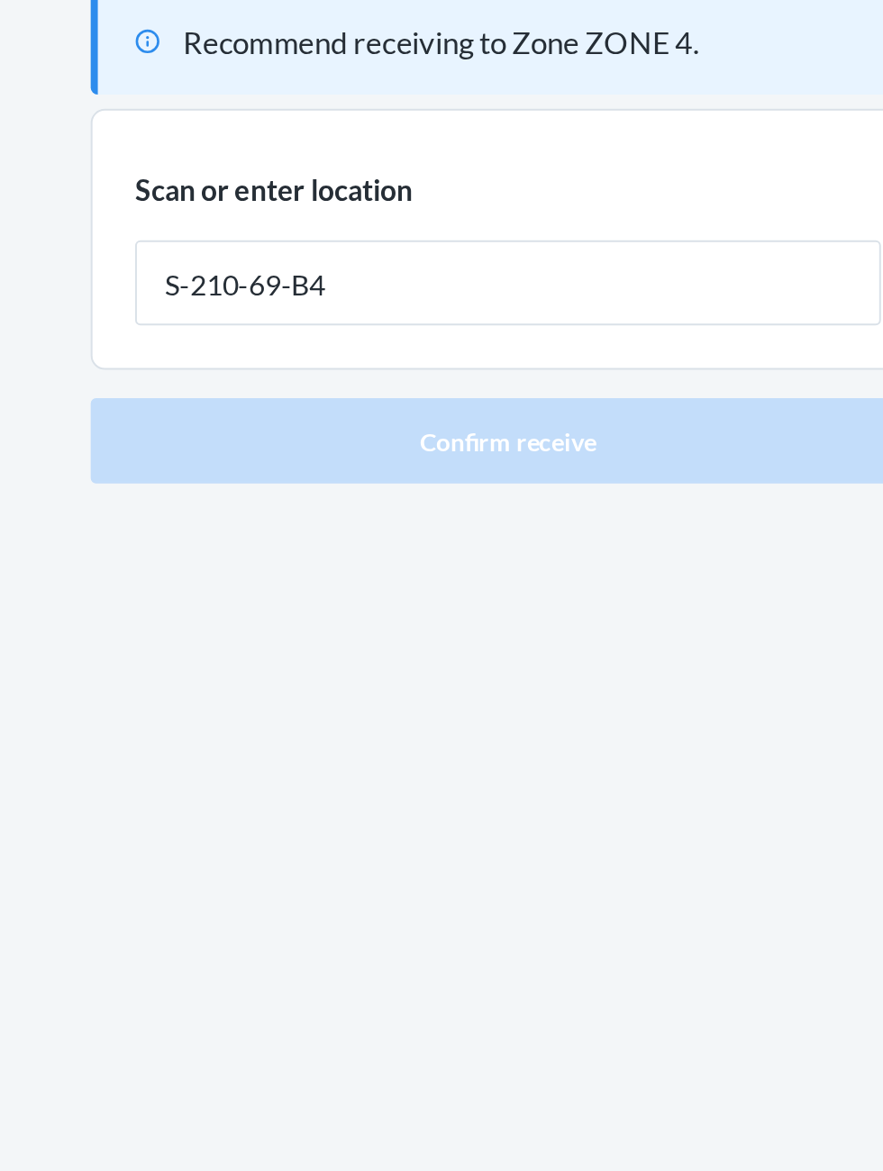
type input "S-210-69-B4"
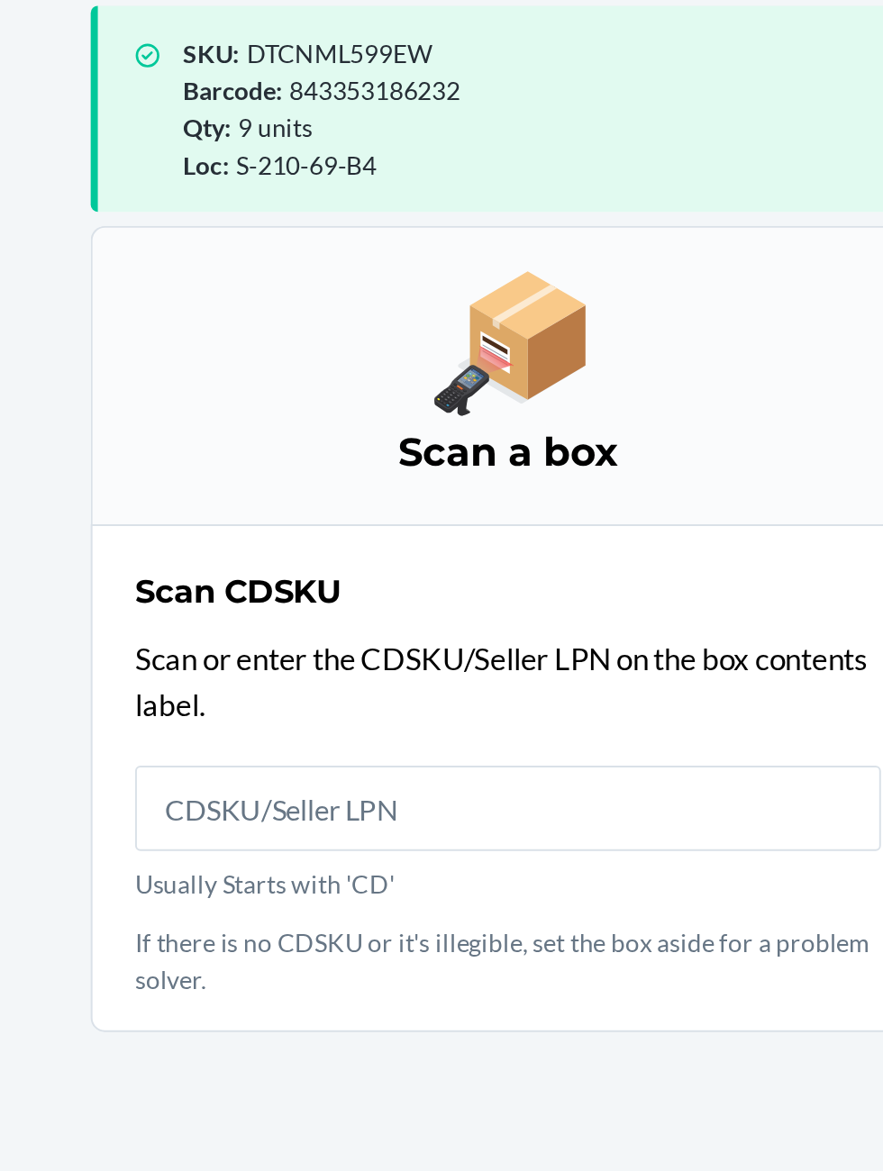
scroll to position [119, 0]
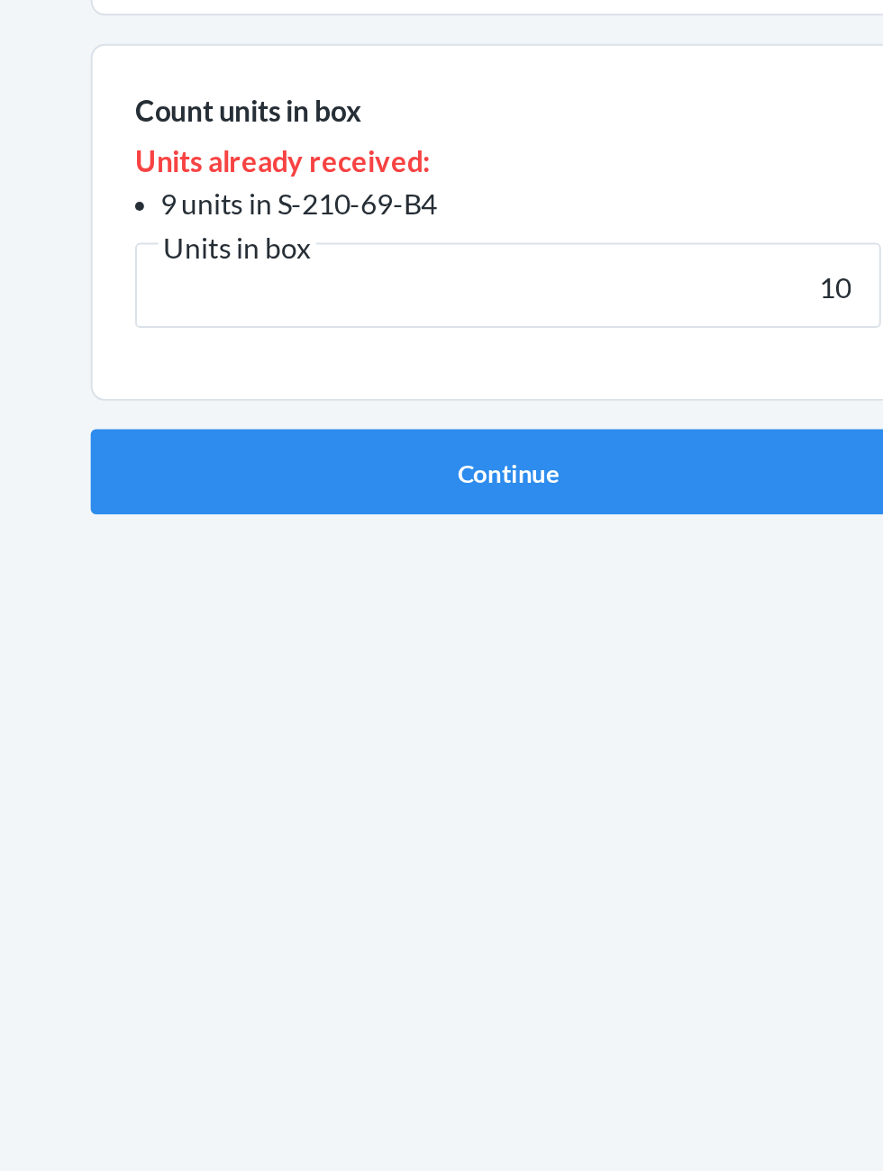
type input "10"
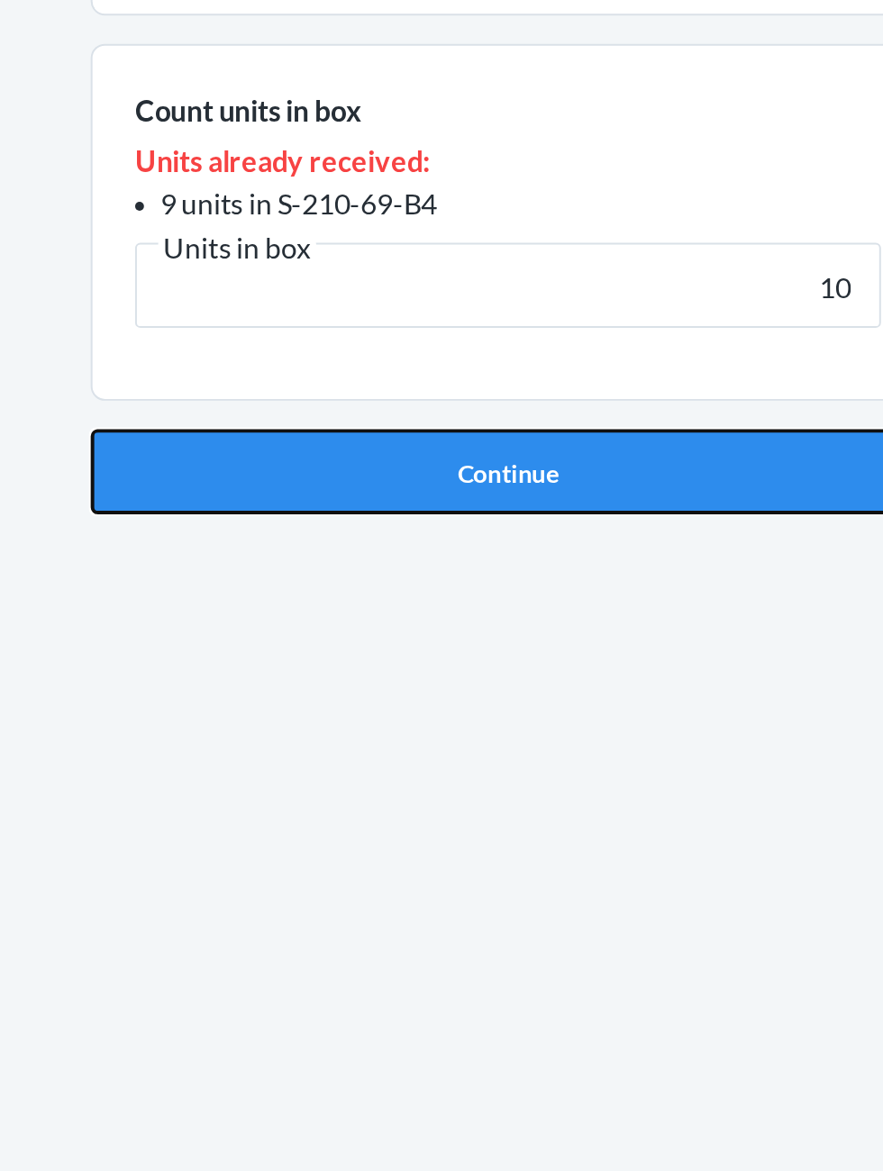
click at [313, 502] on button "Continue" at bounding box center [441, 487] width 423 height 43
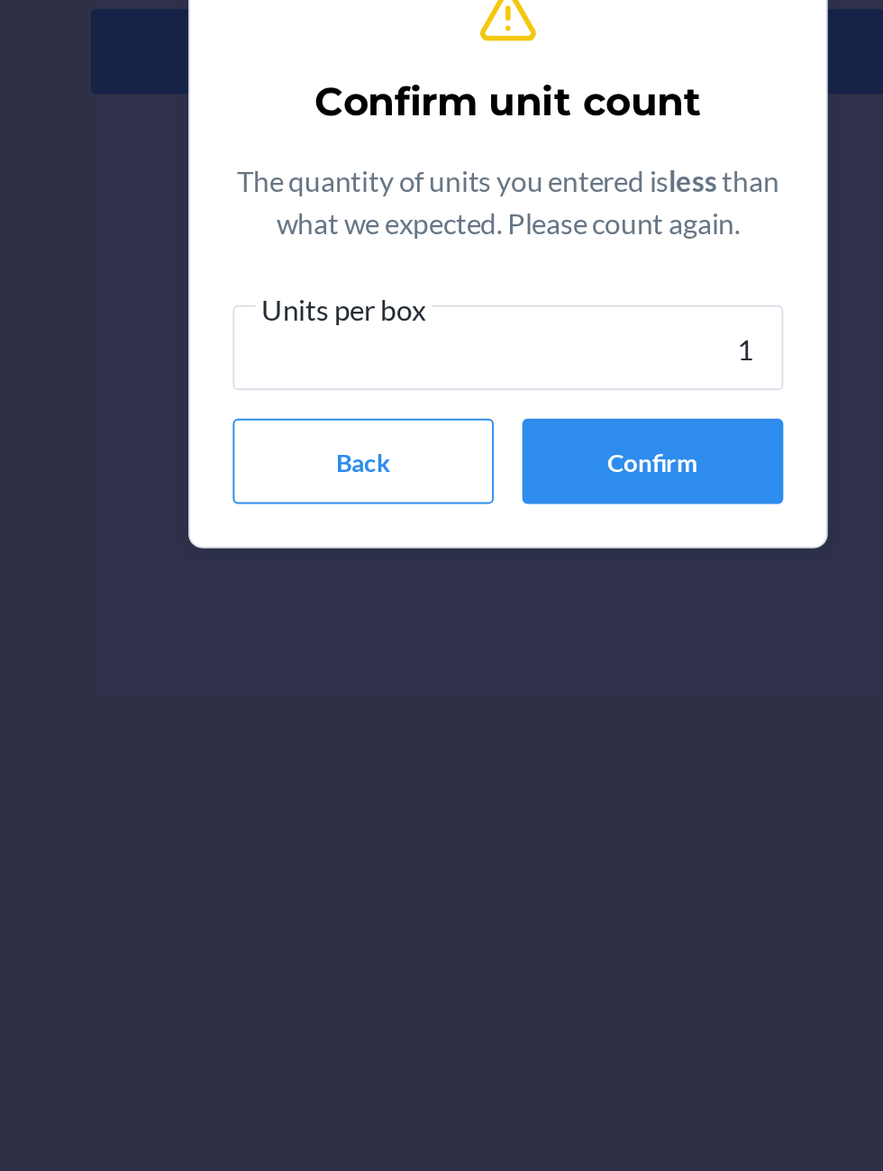
type input "10"
click at [505, 705] on button "Confirm" at bounding box center [515, 695] width 132 height 43
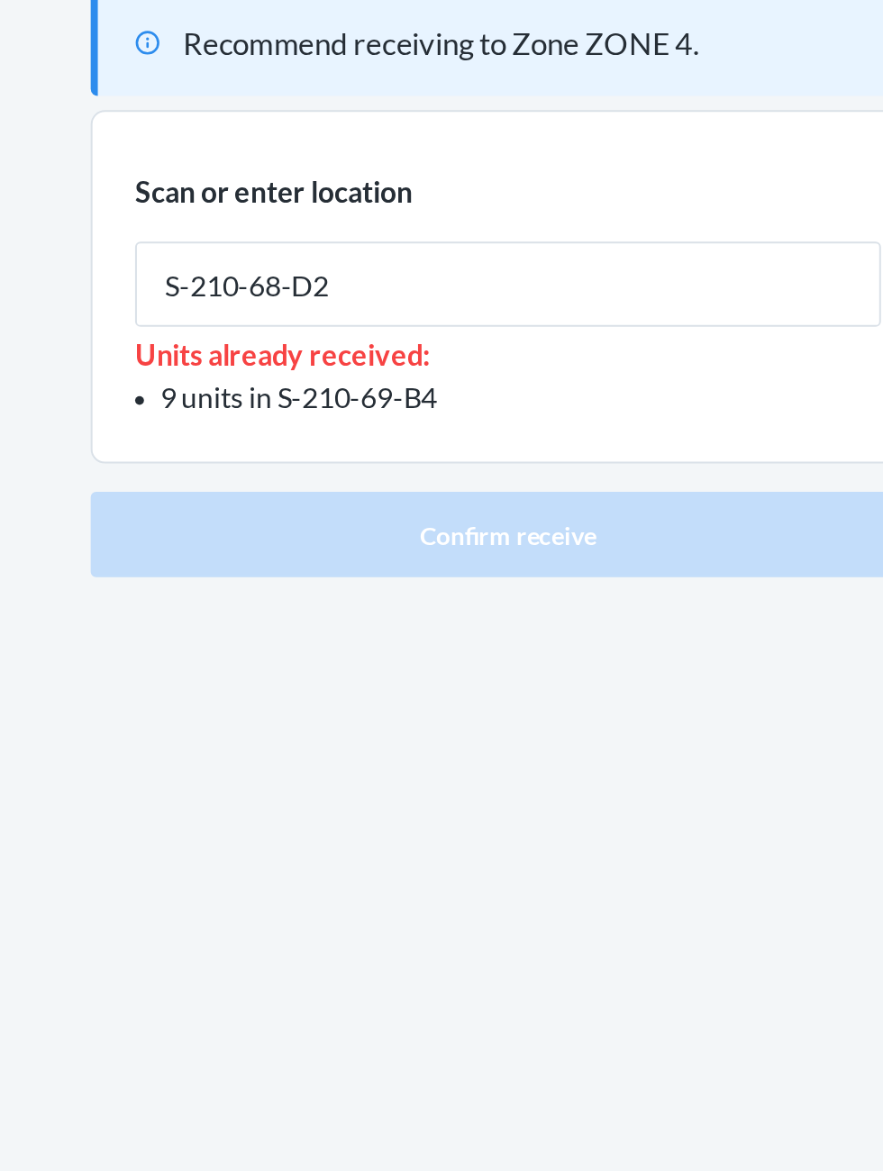
type input "S-210-68-D2"
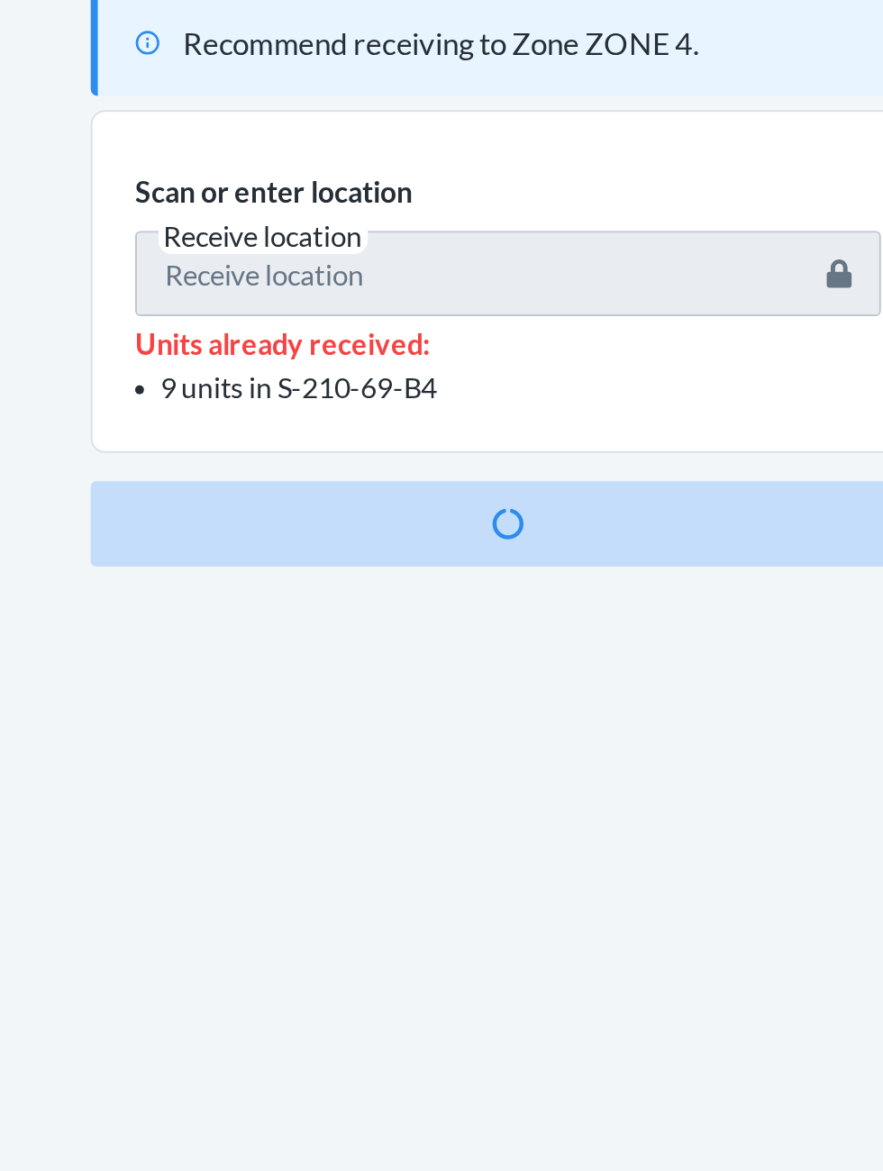
scroll to position [120, 0]
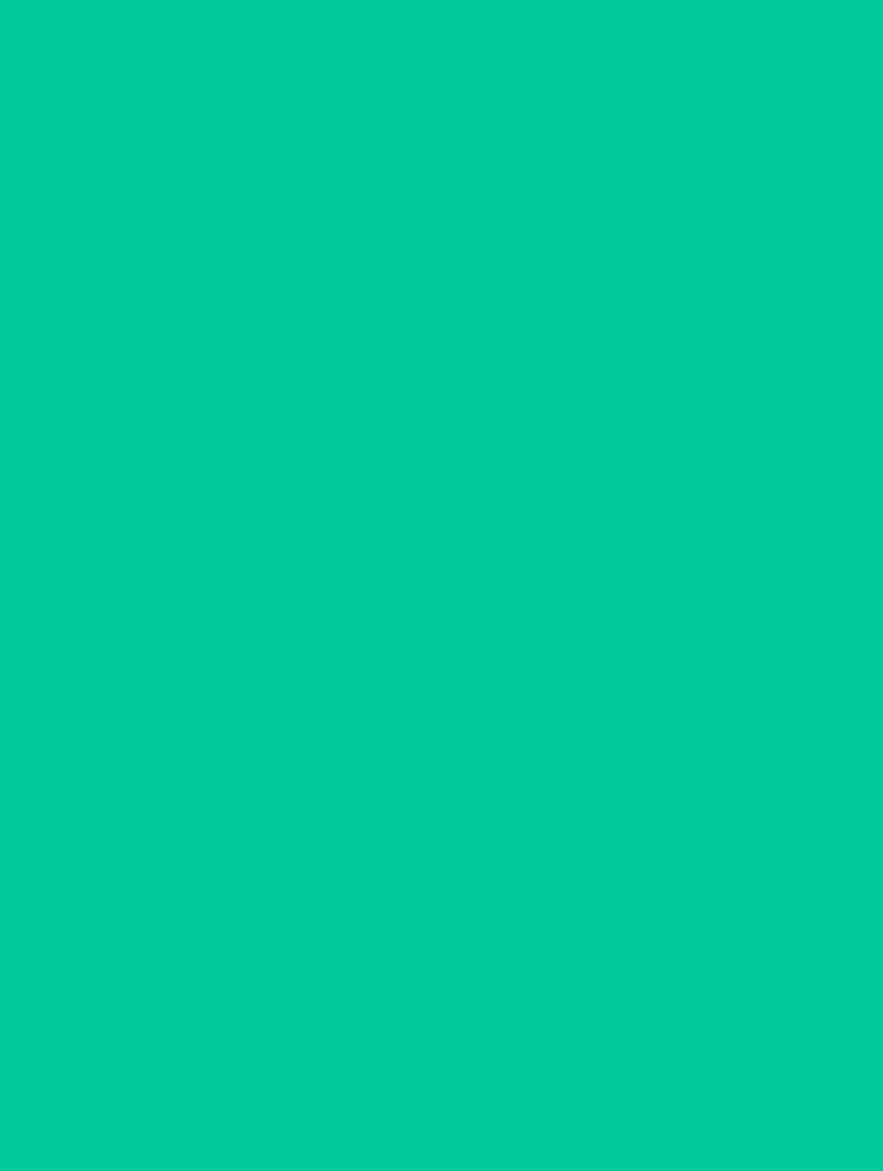
scroll to position [1, 0]
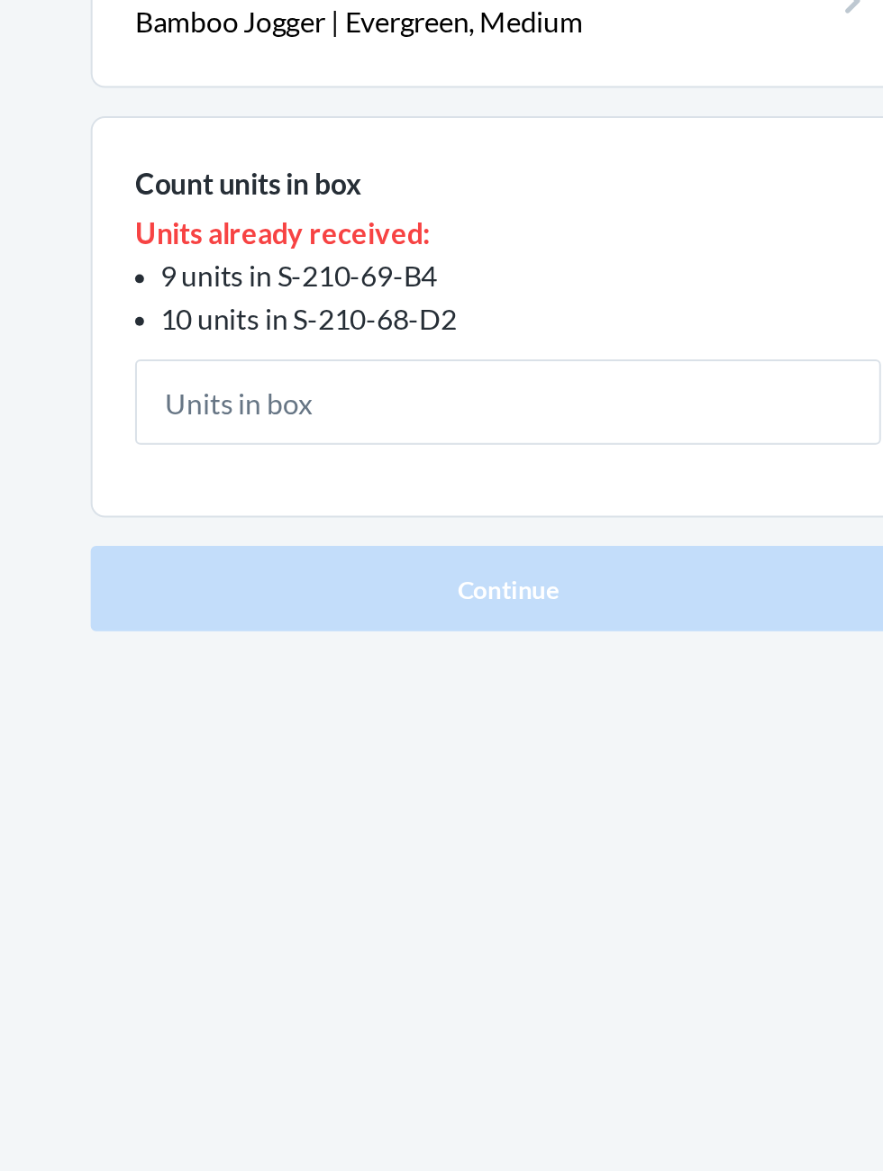
scroll to position [1, 0]
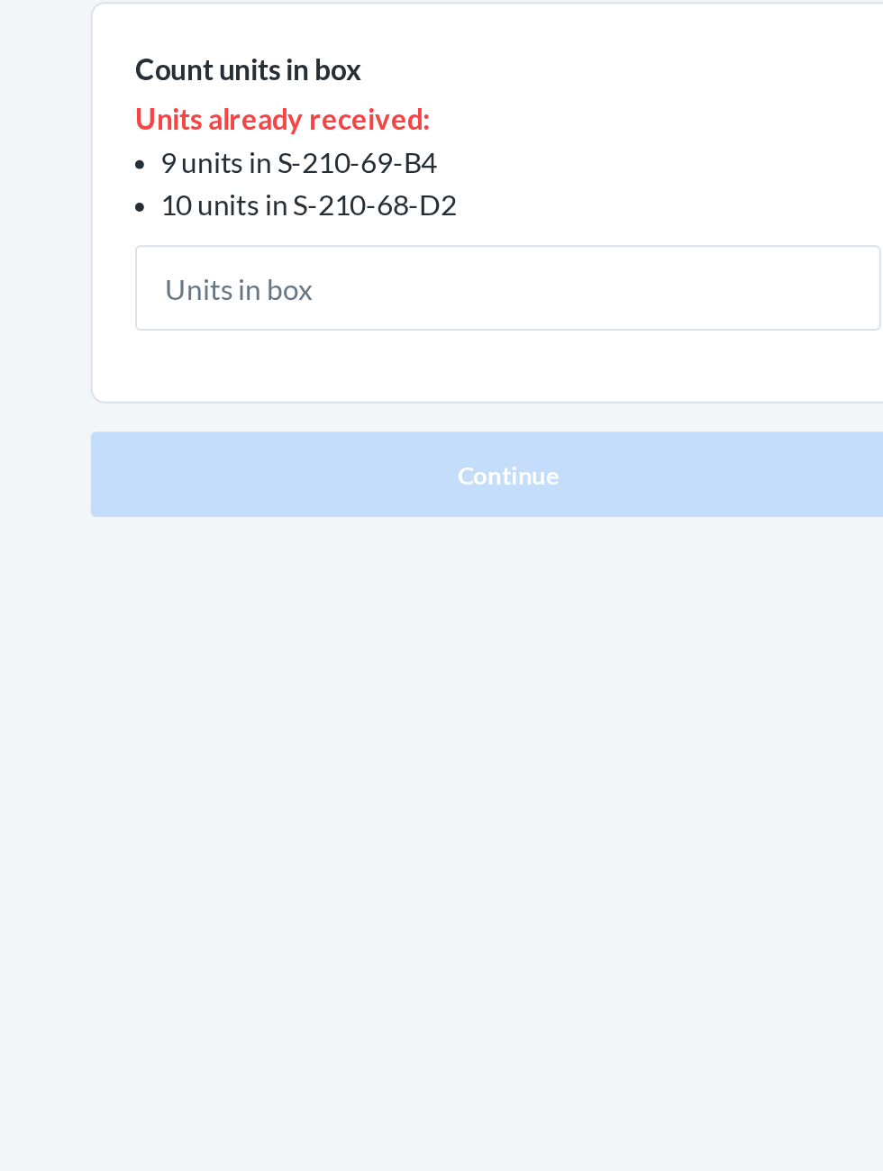
type input "6"
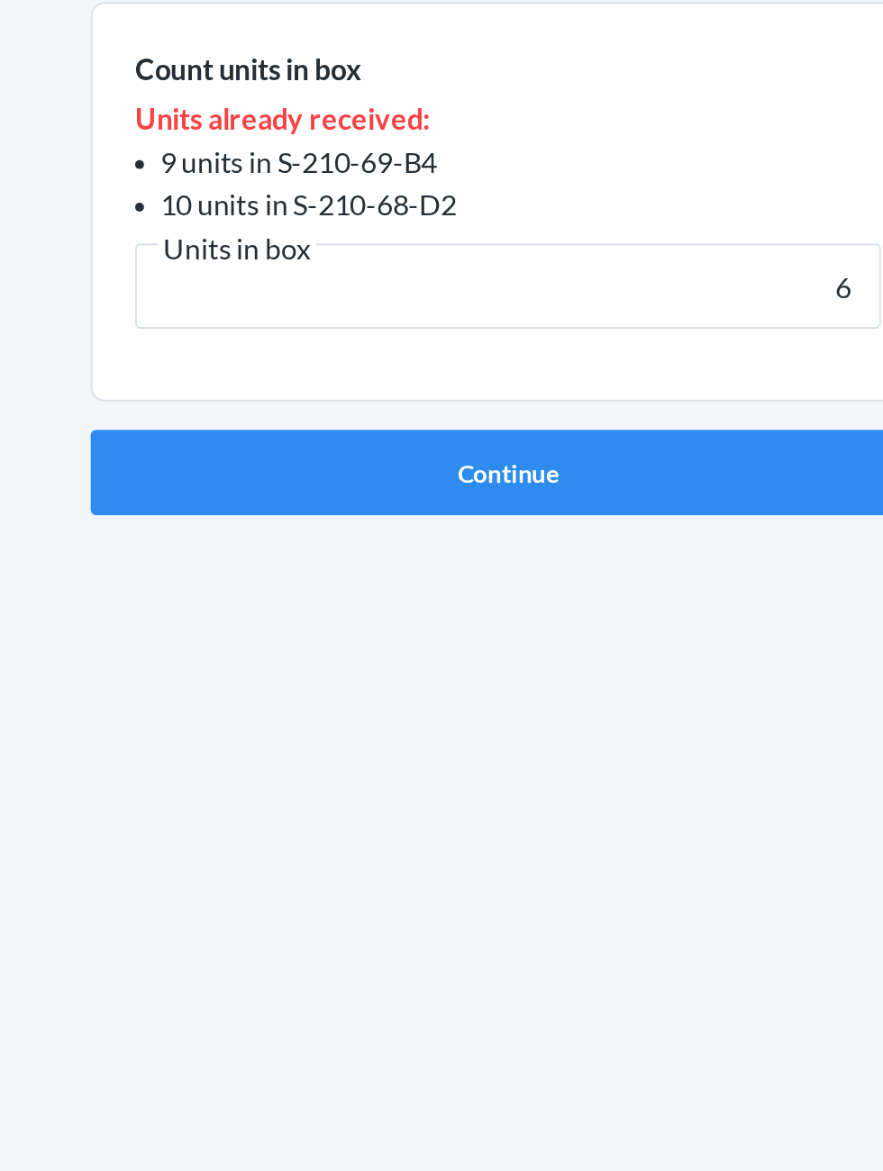
click button "Continue" at bounding box center [441, 508] width 423 height 43
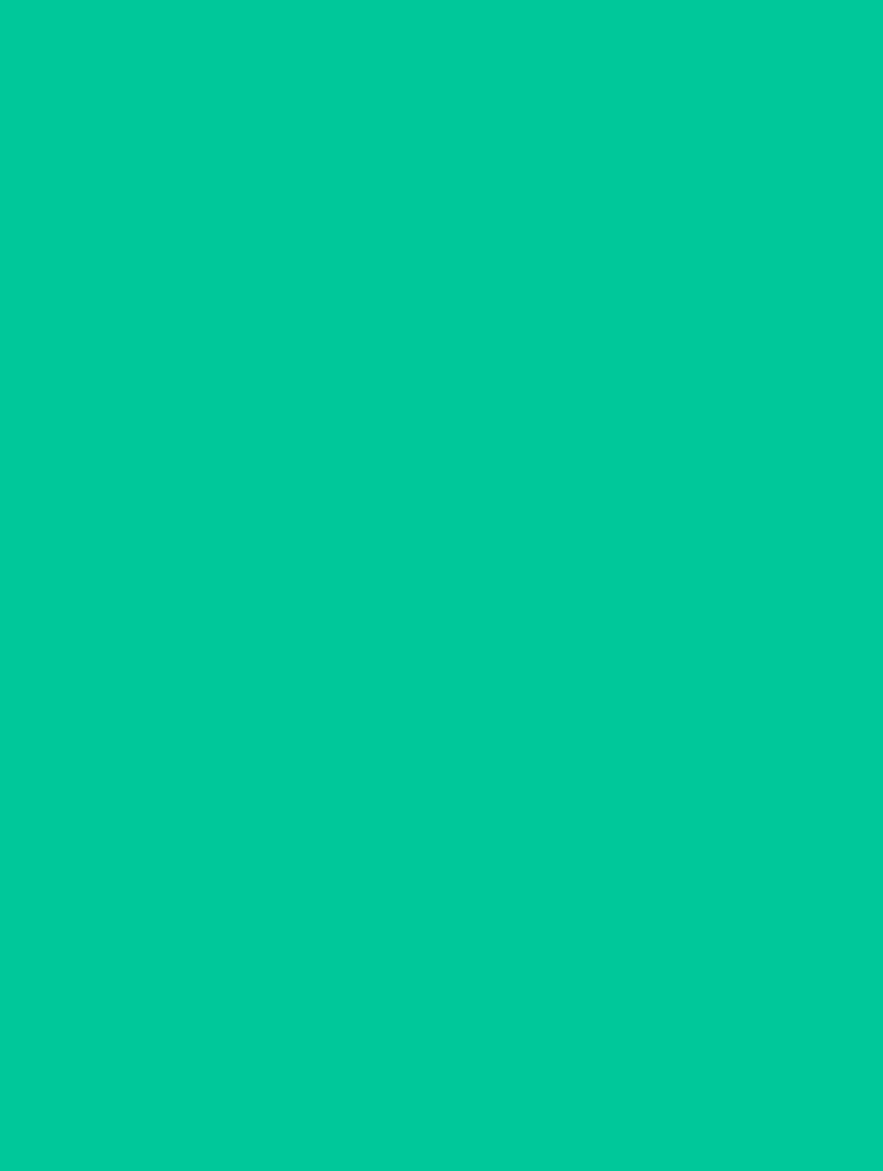
scroll to position [1, 0]
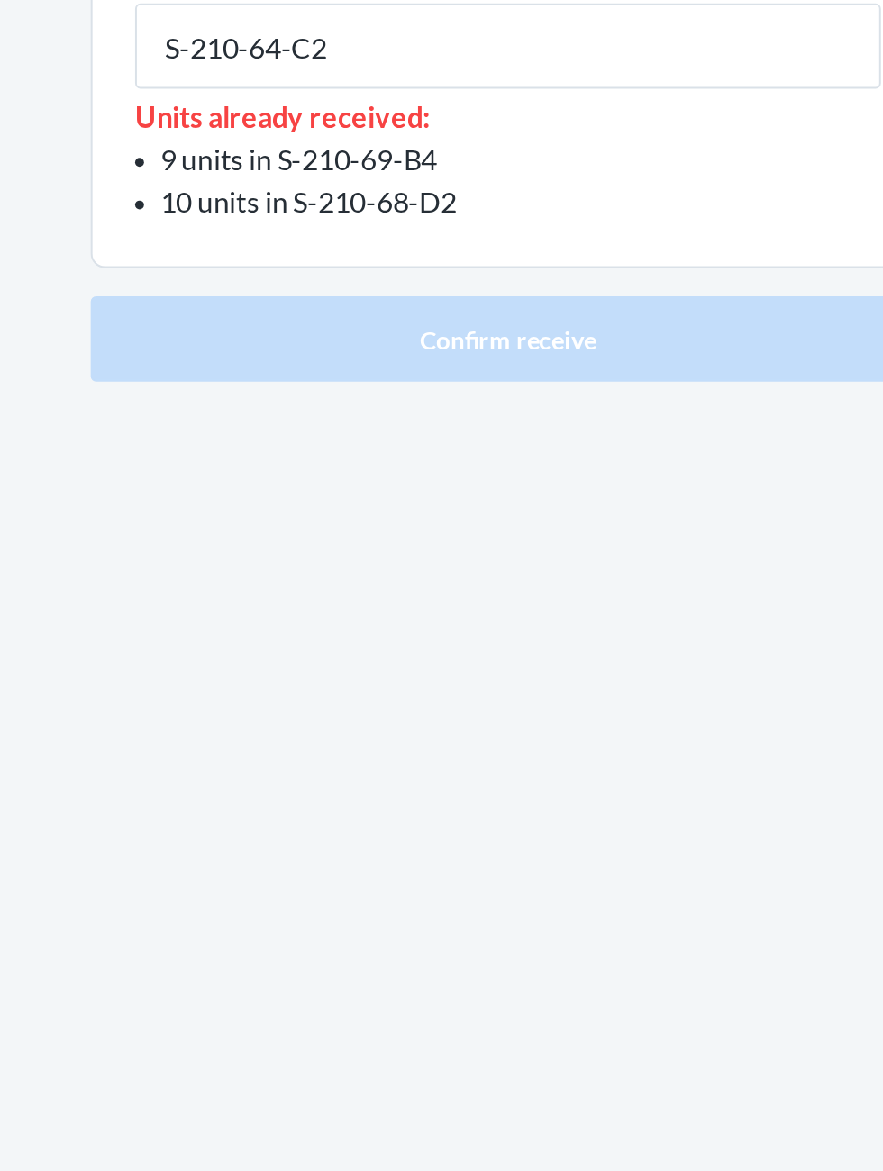
type input "S-210-64-C2"
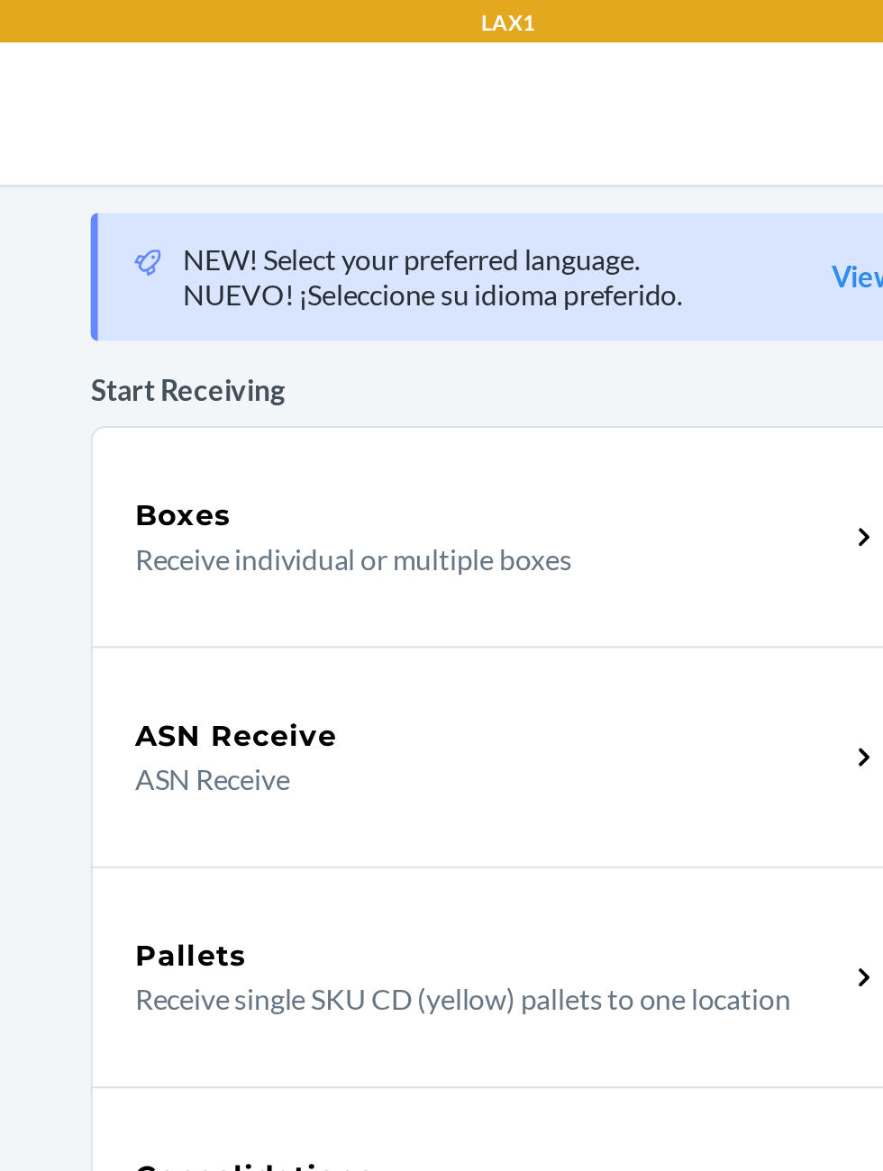
click at [350, 275] on p "Receive individual or multiple boxes" at bounding box center [424, 284] width 345 height 22
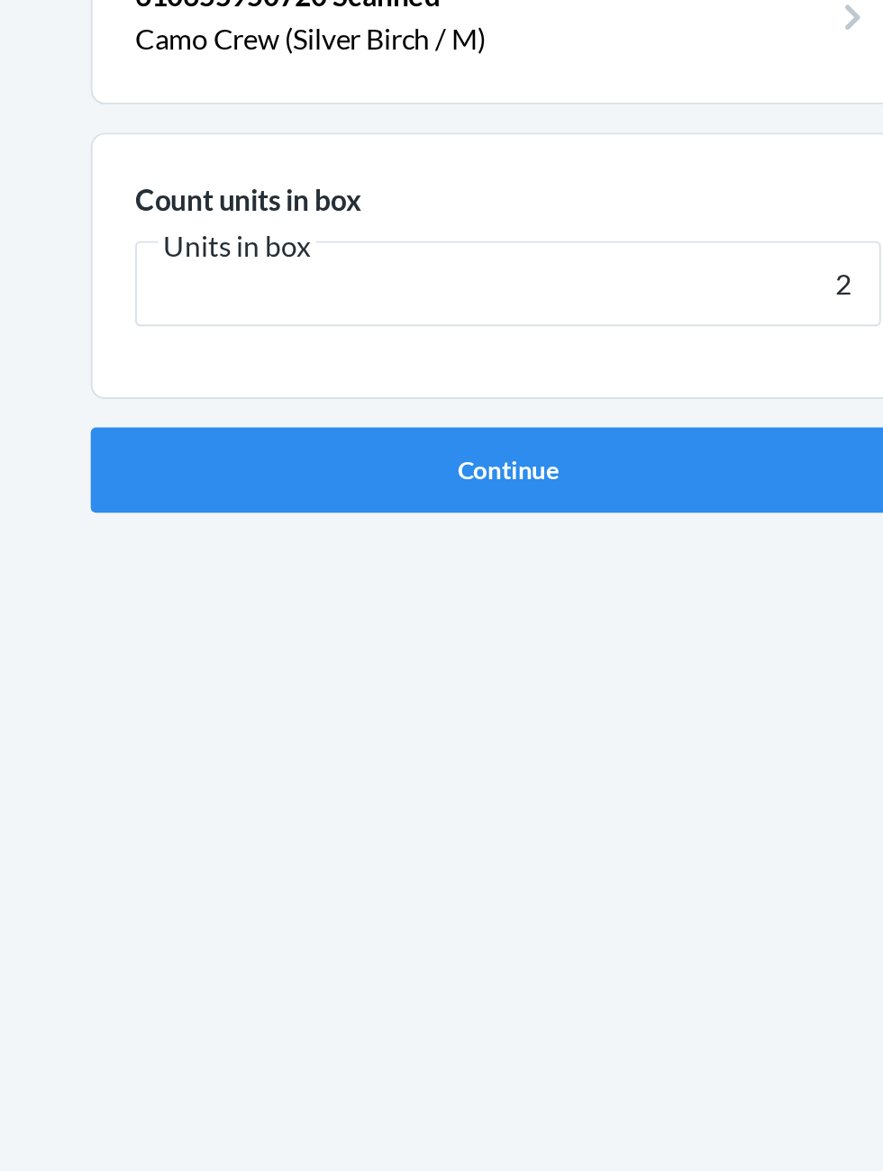
type input "20"
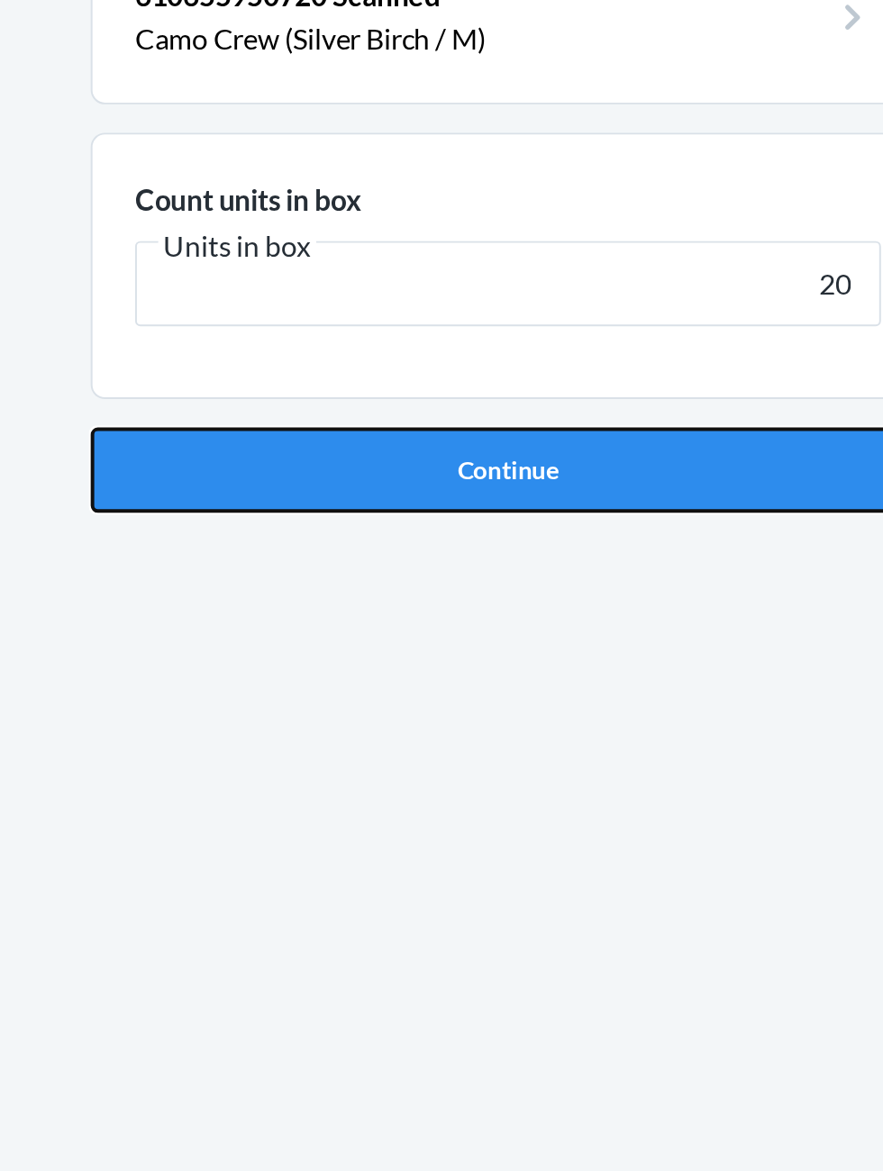
click at [327, 367] on button "Continue" at bounding box center [441, 381] width 423 height 43
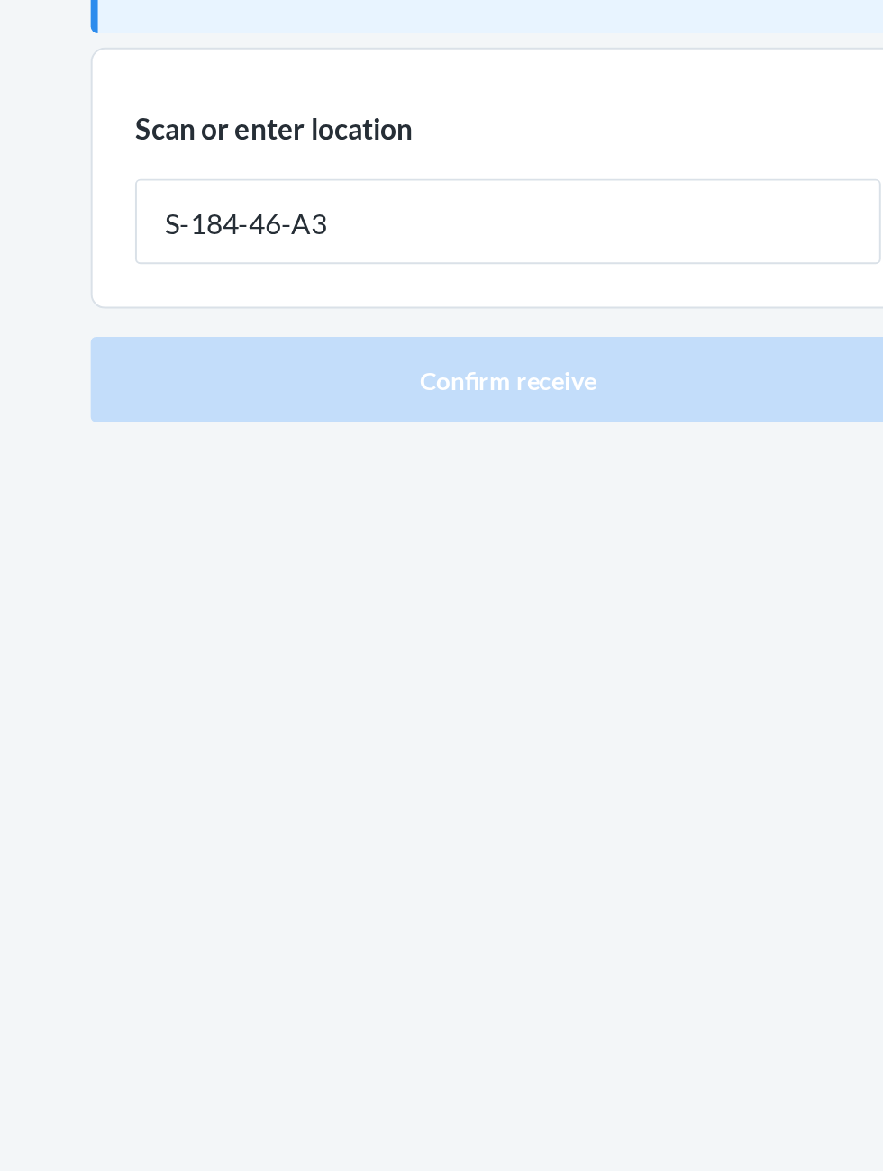
type input "S-184-46-A3"
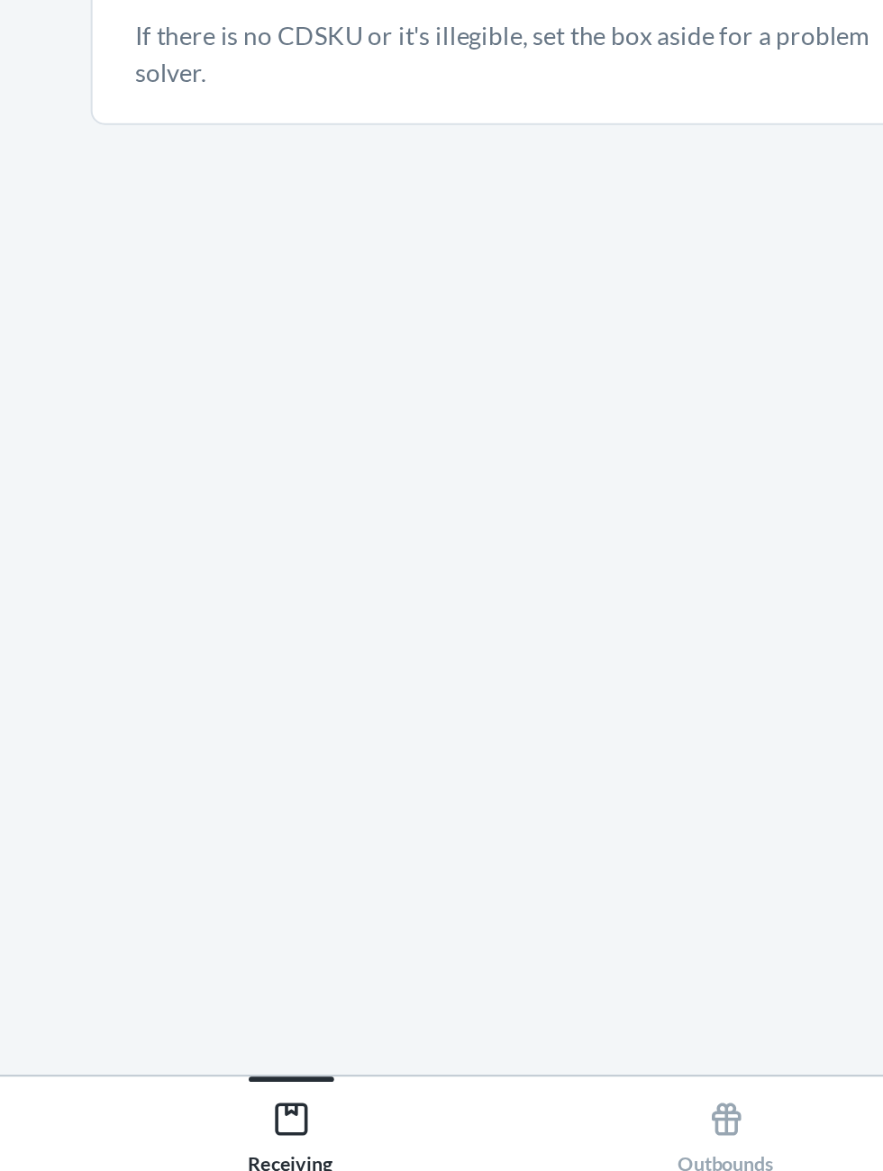
scroll to position [131, 0]
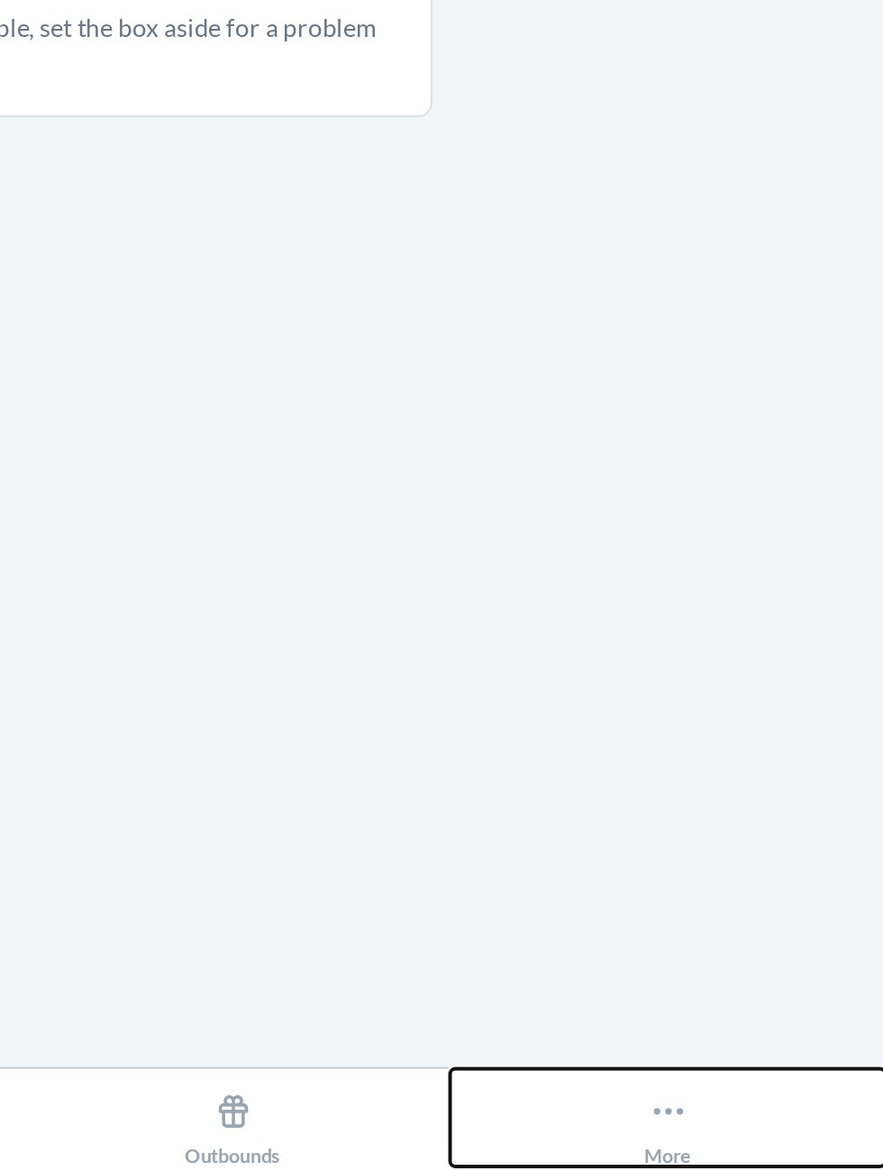
click at [774, 1143] on icon at bounding box center [773, 1141] width 20 height 20
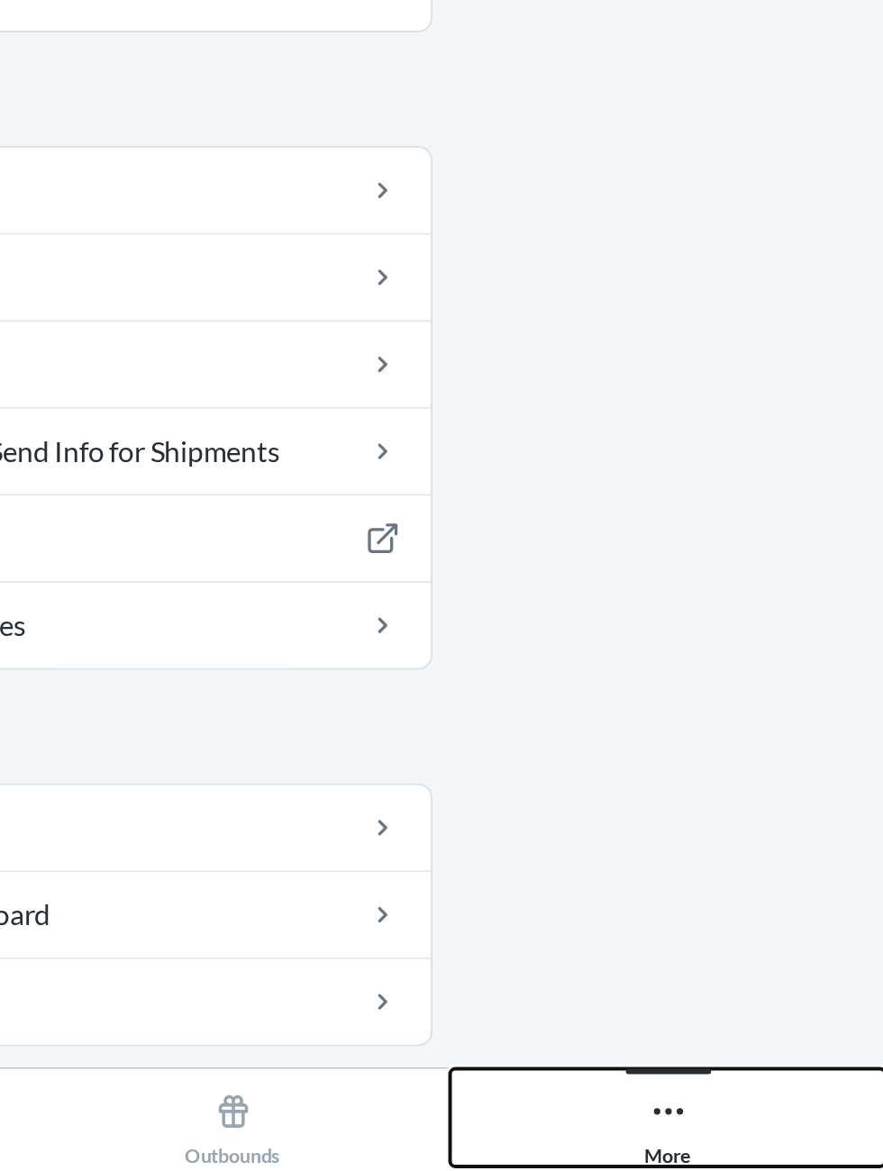
click at [787, 1151] on button "More" at bounding box center [772, 1144] width 221 height 50
click at [782, 1140] on div "More" at bounding box center [772, 1145] width 23 height 45
click at [794, 1141] on button "More" at bounding box center [772, 1144] width 221 height 50
click at [785, 1149] on button "More" at bounding box center [772, 1144] width 221 height 50
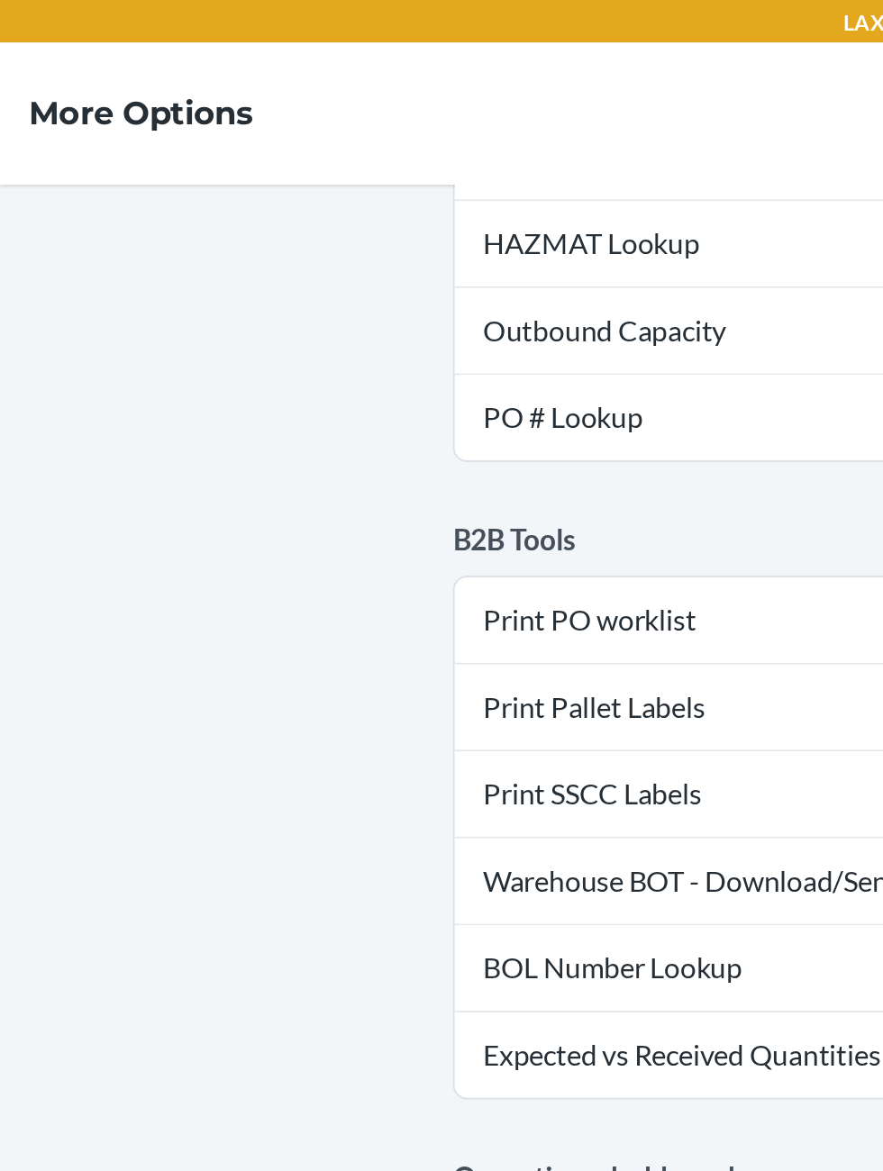
scroll to position [423, 0]
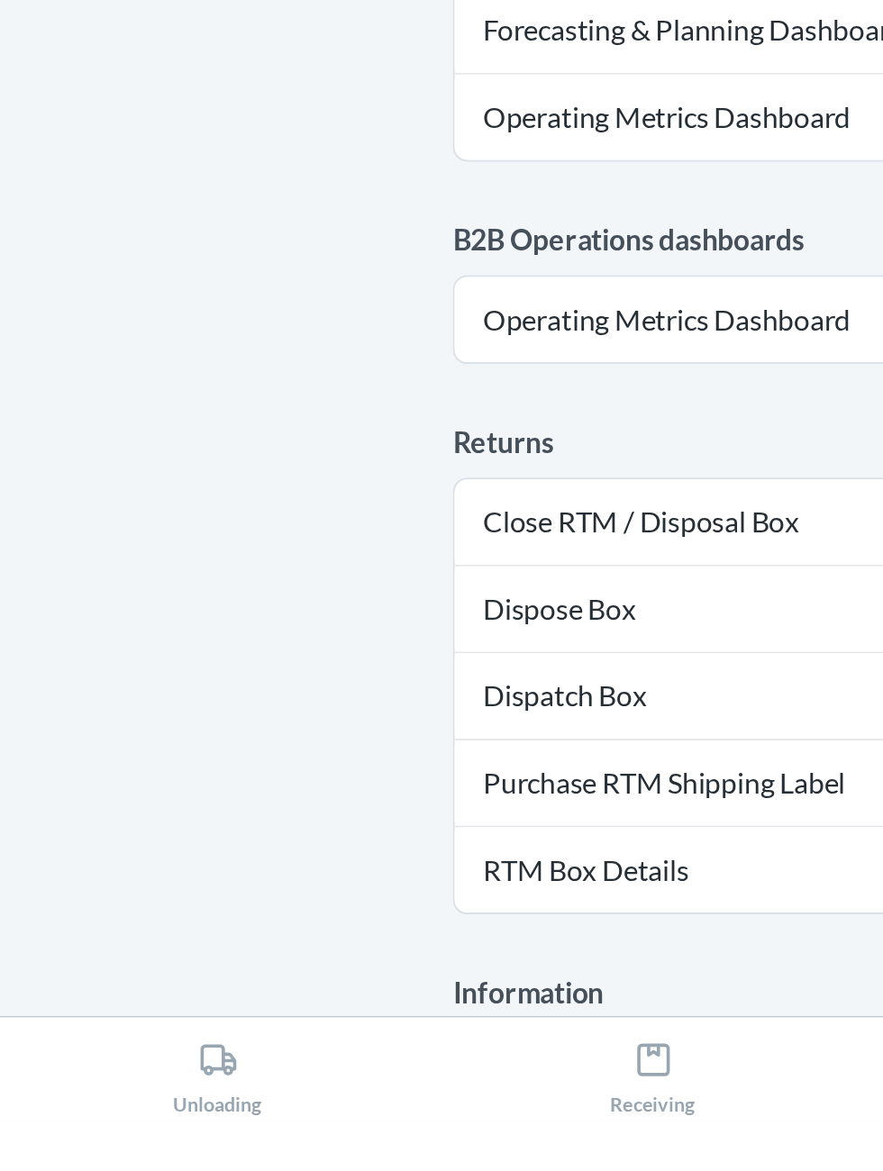
scroll to position [124, 0]
